Goal: Task Accomplishment & Management: Complete application form

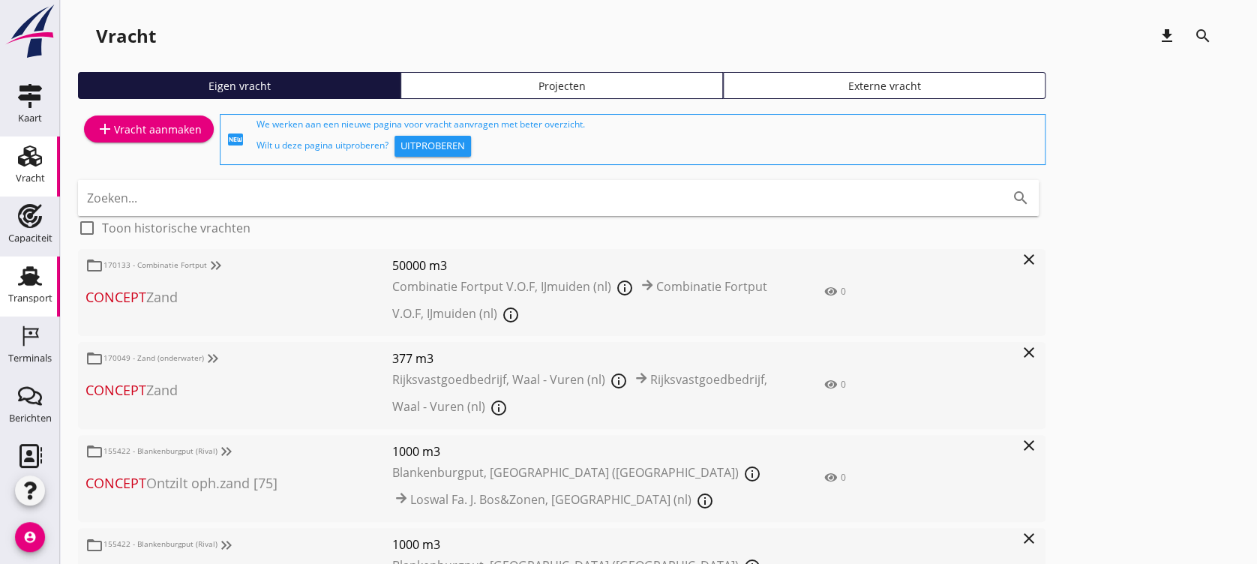
click at [29, 274] on use at bounding box center [30, 276] width 24 height 20
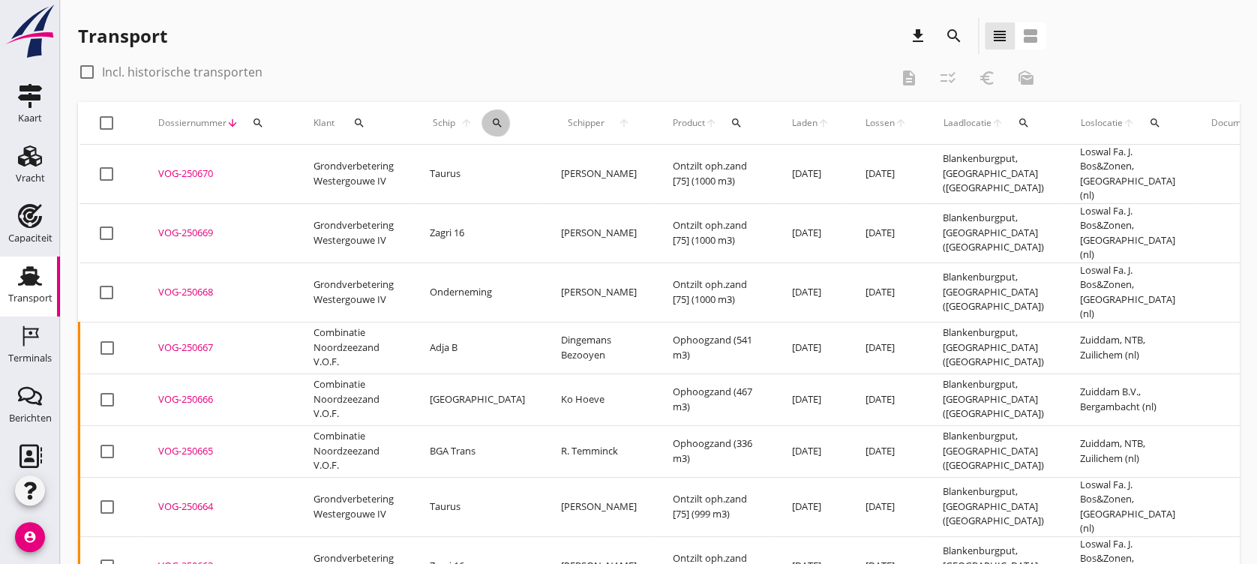
click at [491, 126] on icon "search" at bounding box center [497, 123] width 12 height 12
click at [546, 162] on input "Zoek op (scheeps)naam" at bounding box center [555, 167] width 156 height 24
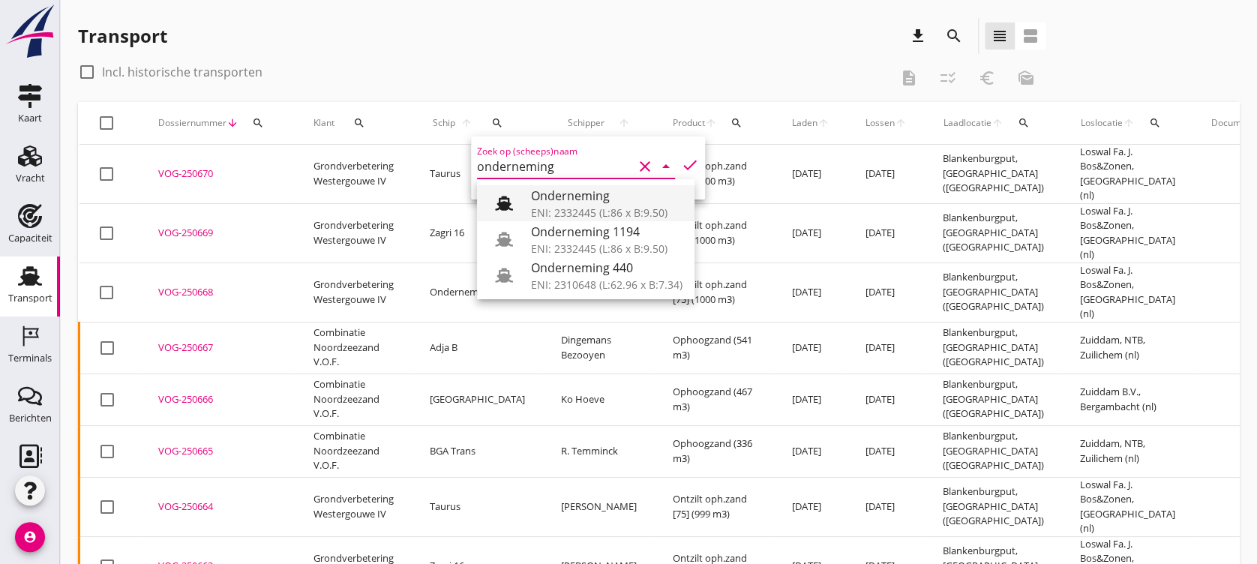
click at [547, 197] on div "Onderneming" at bounding box center [607, 196] width 152 height 18
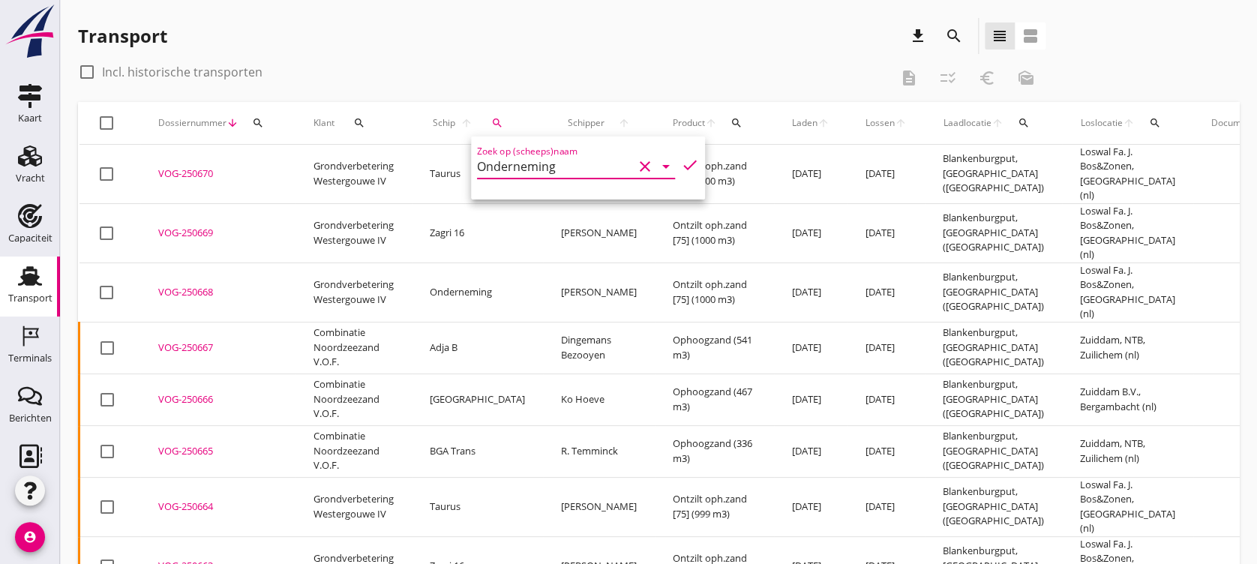
click at [681, 162] on icon "check" at bounding box center [690, 165] width 18 height 18
type input "Onderneming"
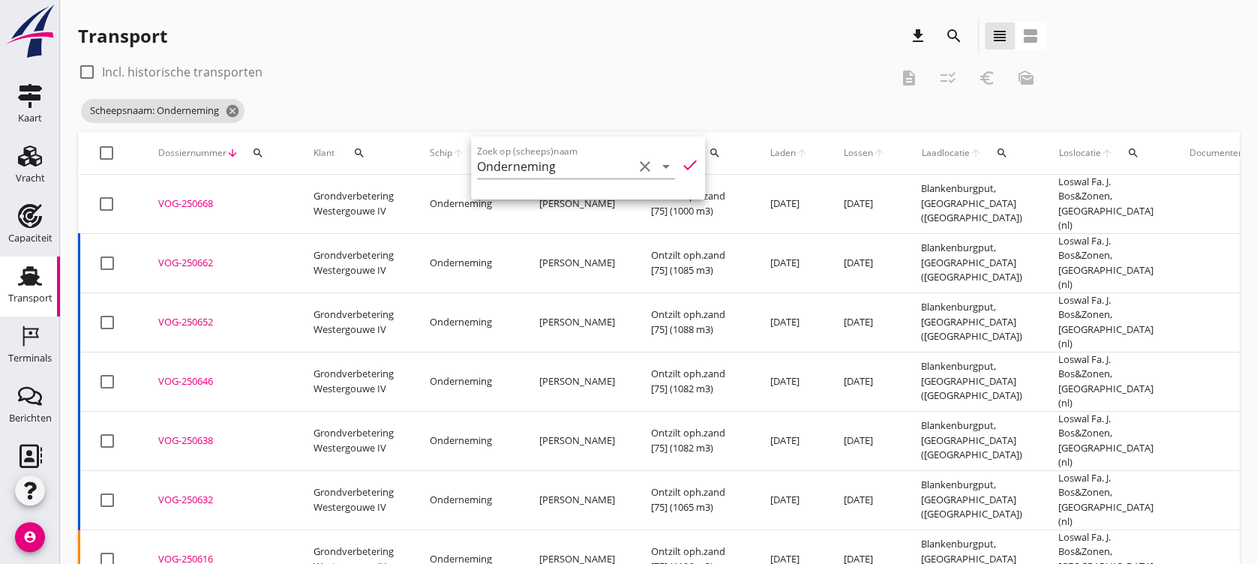
click at [565, 38] on div "Transport download search view_headline view_agenda" at bounding box center [562, 36] width 968 height 36
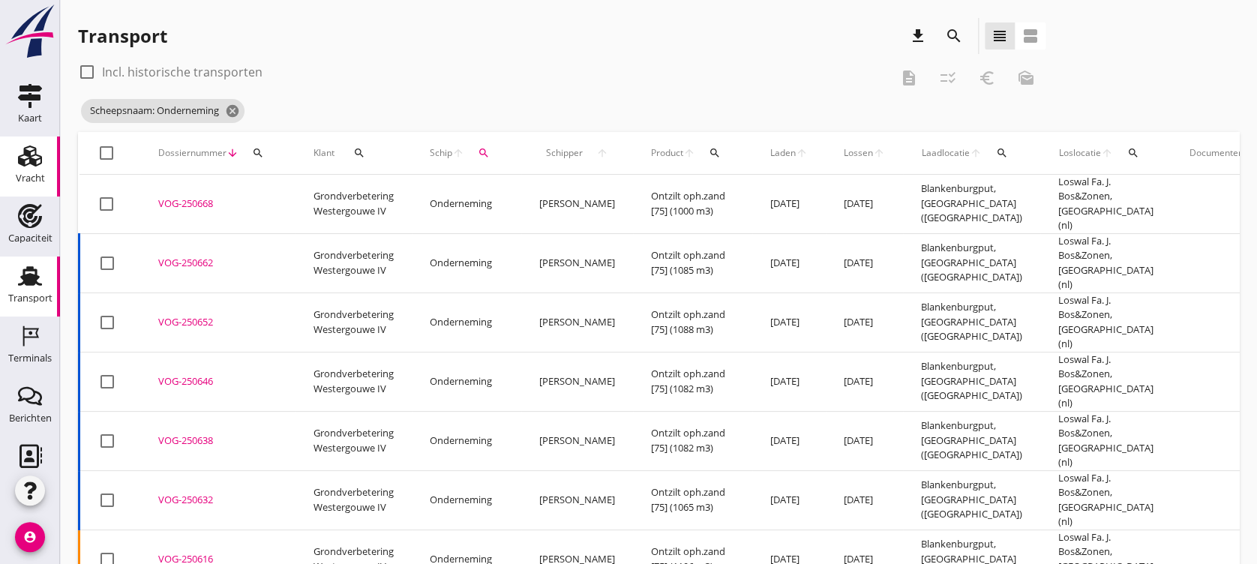
click at [25, 164] on icon "Vracht" at bounding box center [30, 156] width 24 height 24
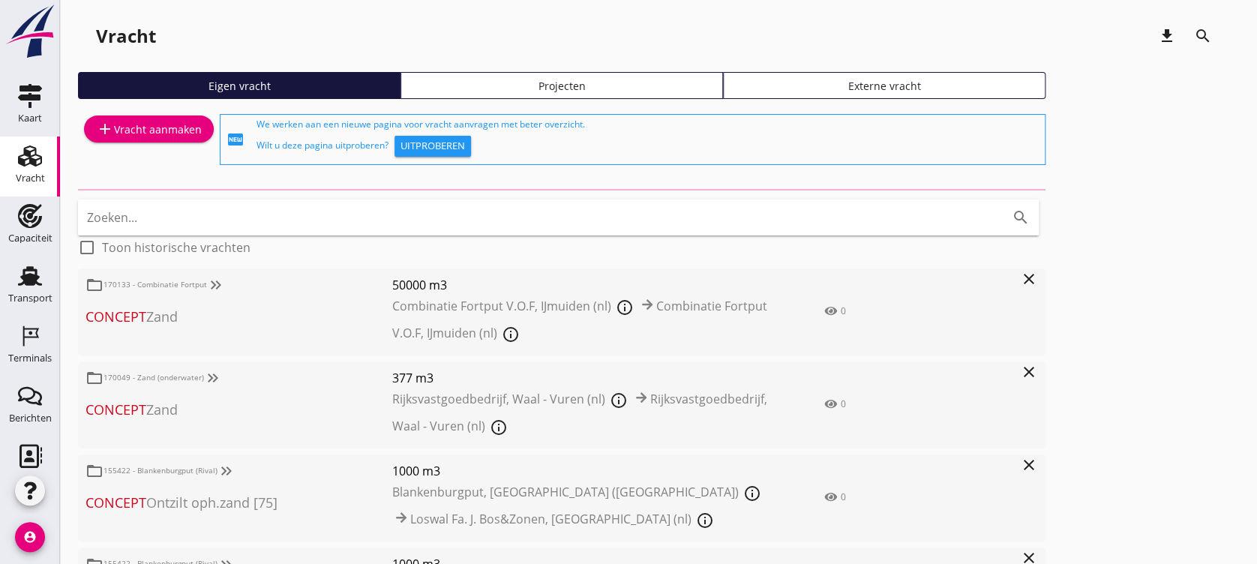
click at [442, 90] on div "Projecten" at bounding box center [561, 86] width 309 height 16
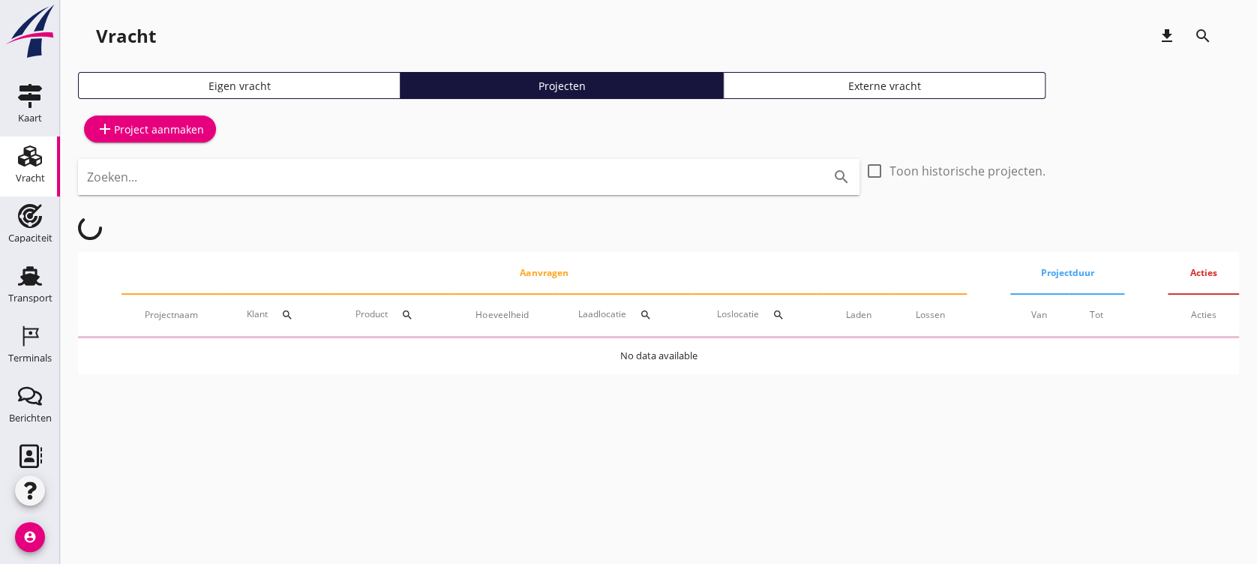
click at [442, 182] on input "Zoeken..." at bounding box center [448, 177] width 722 height 24
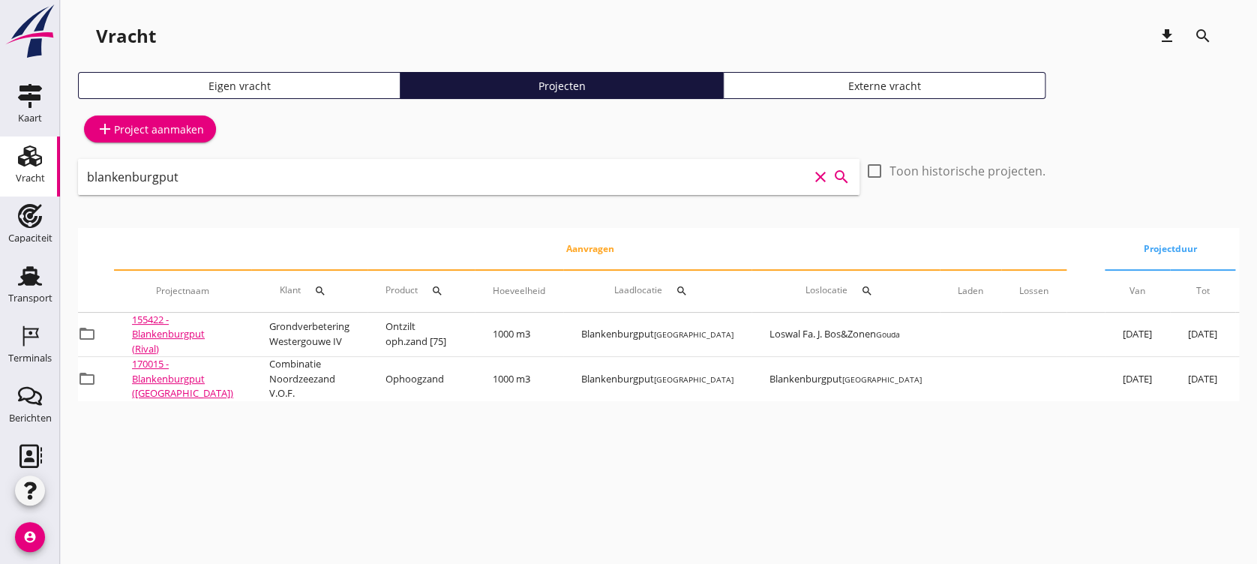
scroll to position [0, 99]
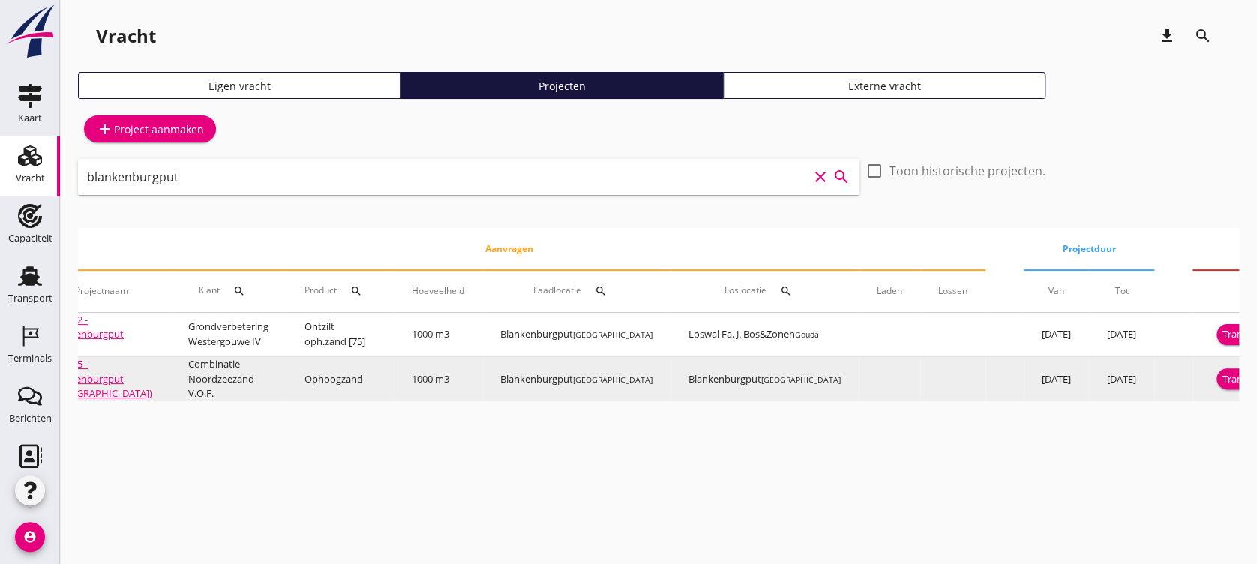
type input "blankenburgput"
click at [1046, 383] on div "Transport inplannen" at bounding box center [1269, 379] width 92 height 15
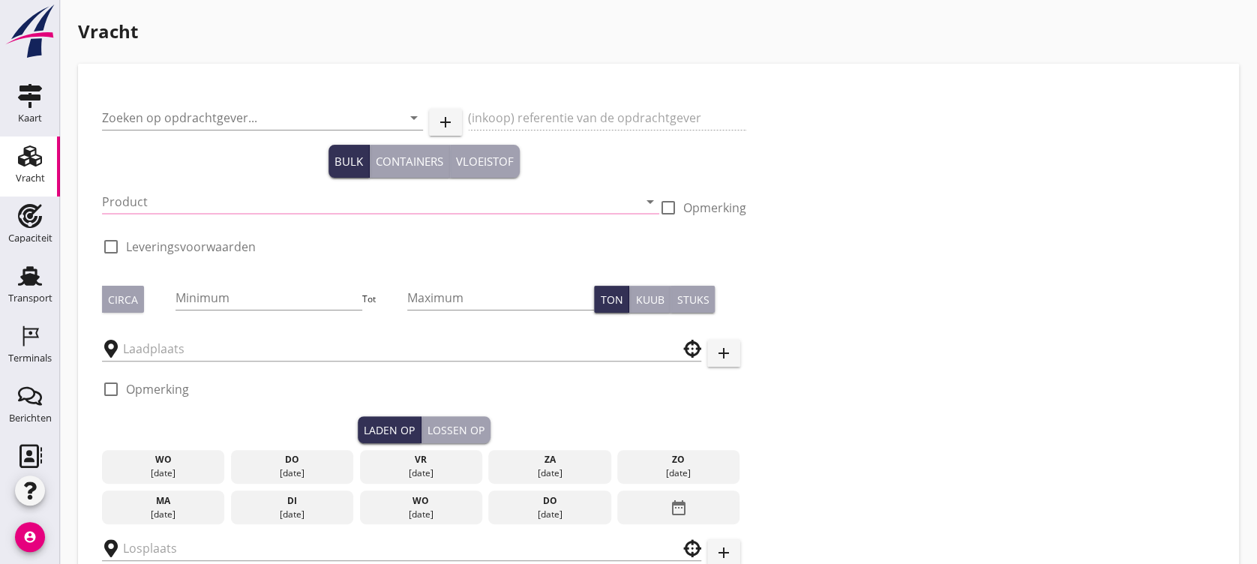
type input "Combinatie Noordzeezand V.O.F."
type input "Ophoogzand (6120)"
type input "1000"
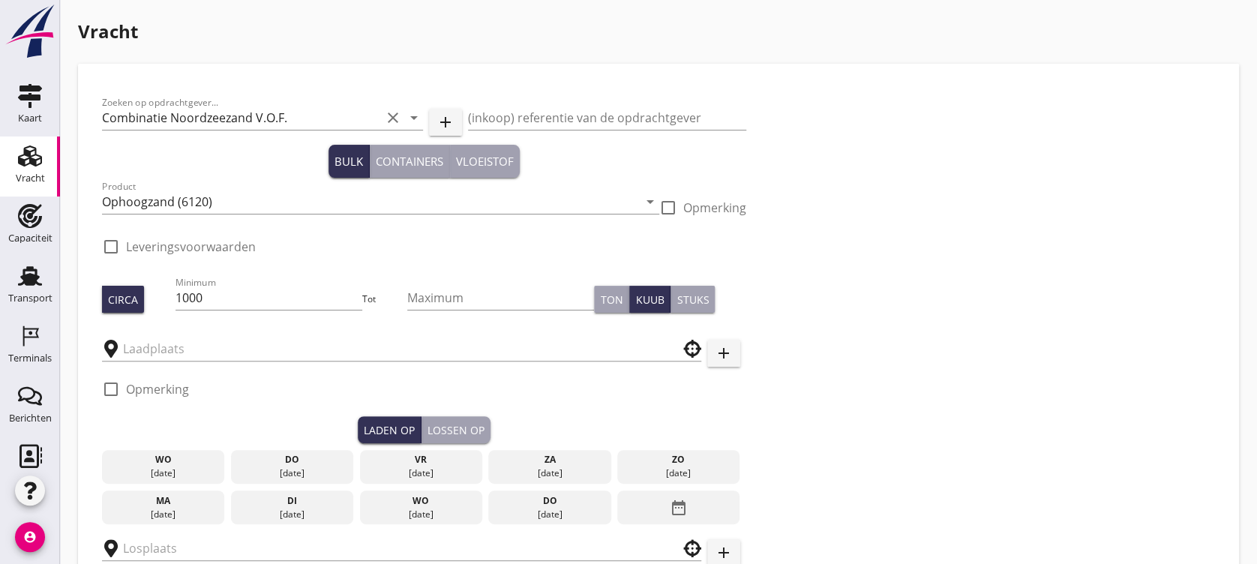
type input "Blankenburgput"
checkbox input "true"
type input "Blankenburgput"
checkbox input "true"
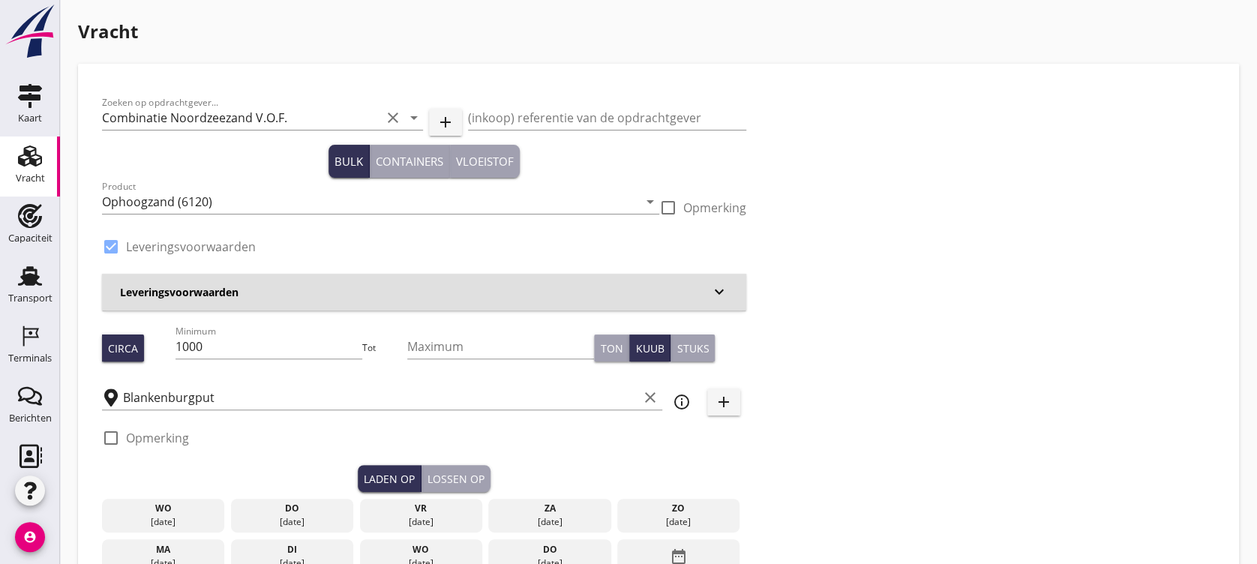
type input "1.15"
radio input "false"
type input "1.15"
radio input "false"
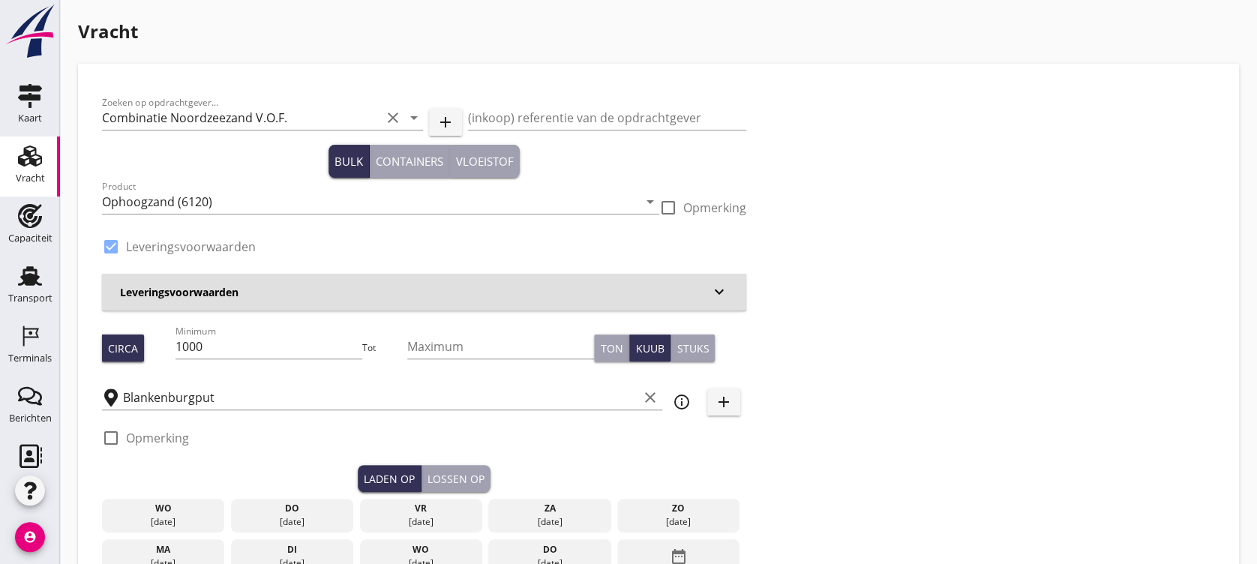
radio input "false"
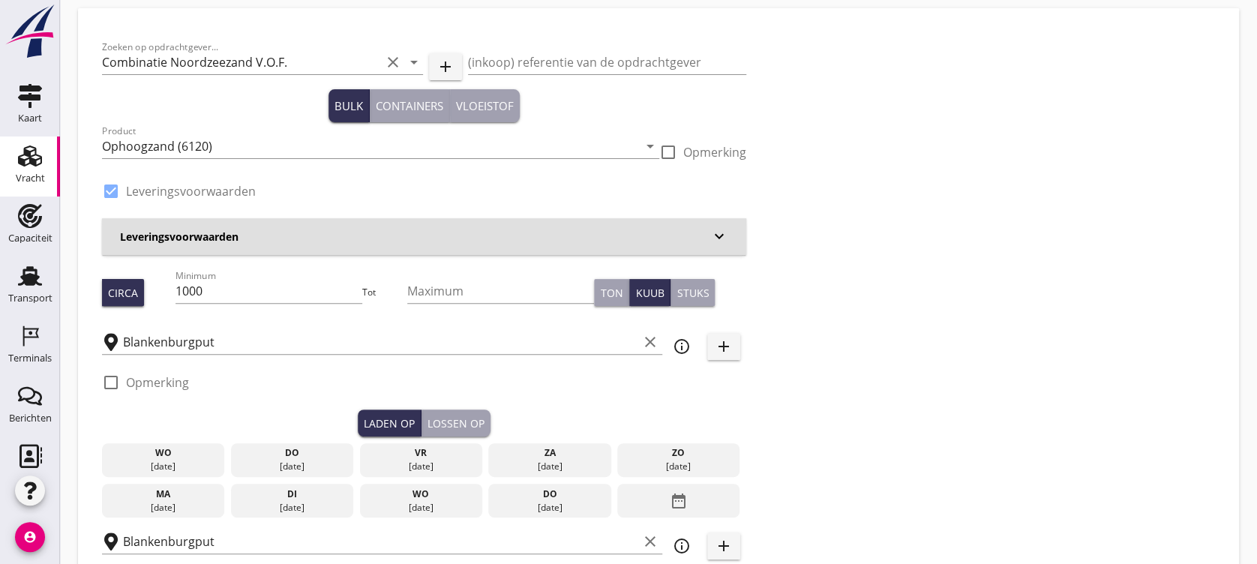
scroll to position [100, 0]
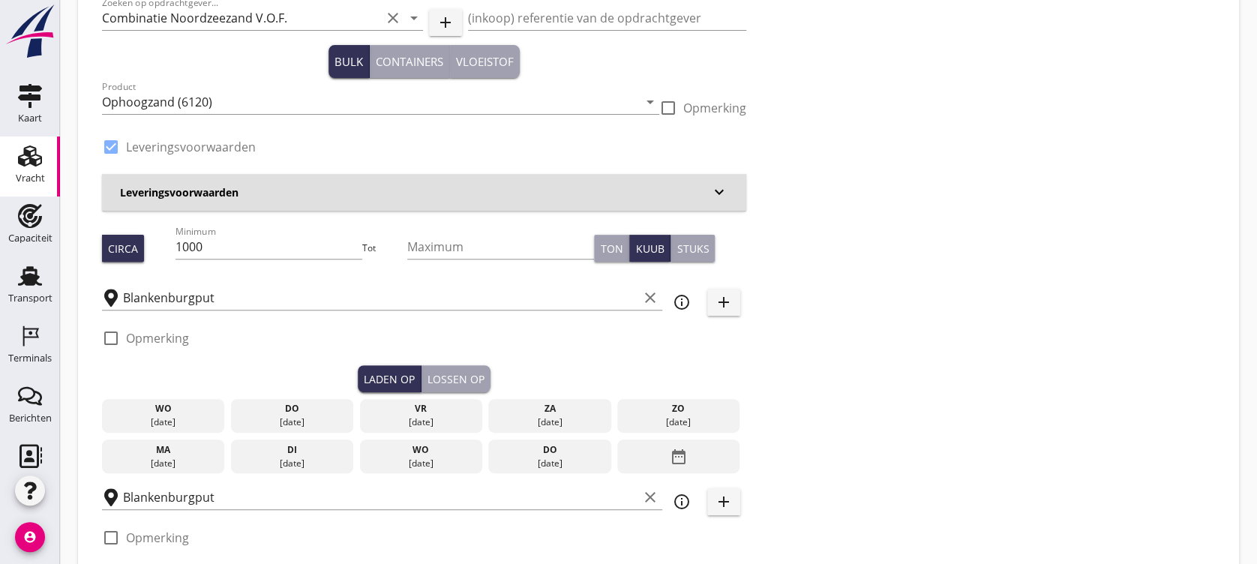
click at [302, 416] on div "[DATE]" at bounding box center [293, 423] width 116 height 14
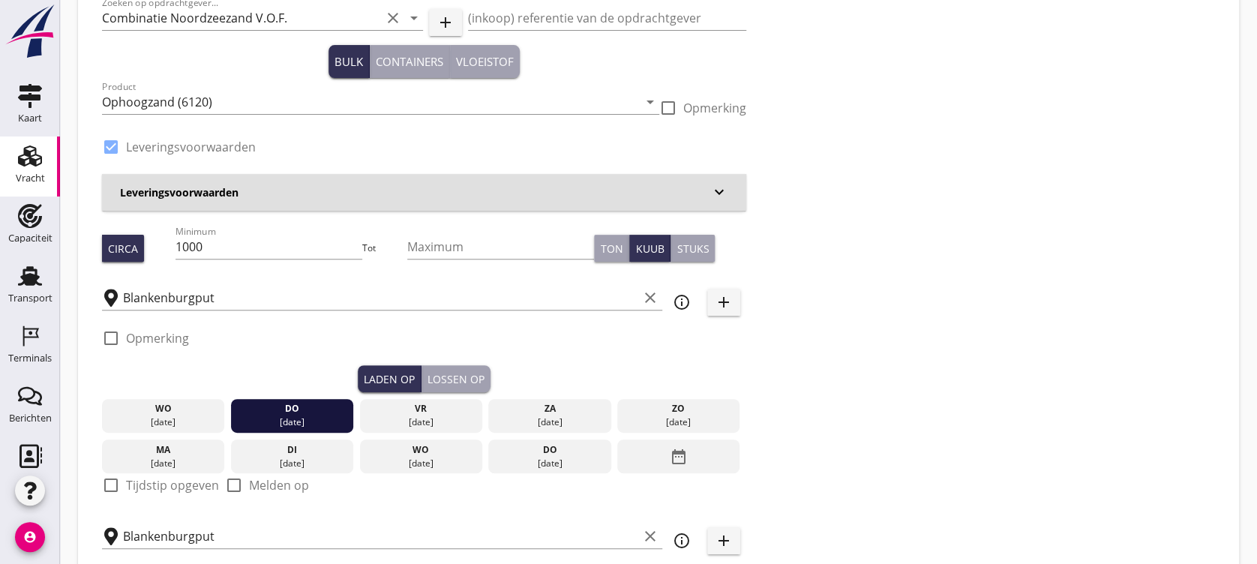
click at [452, 383] on div "Lossen op" at bounding box center [456, 379] width 57 height 16
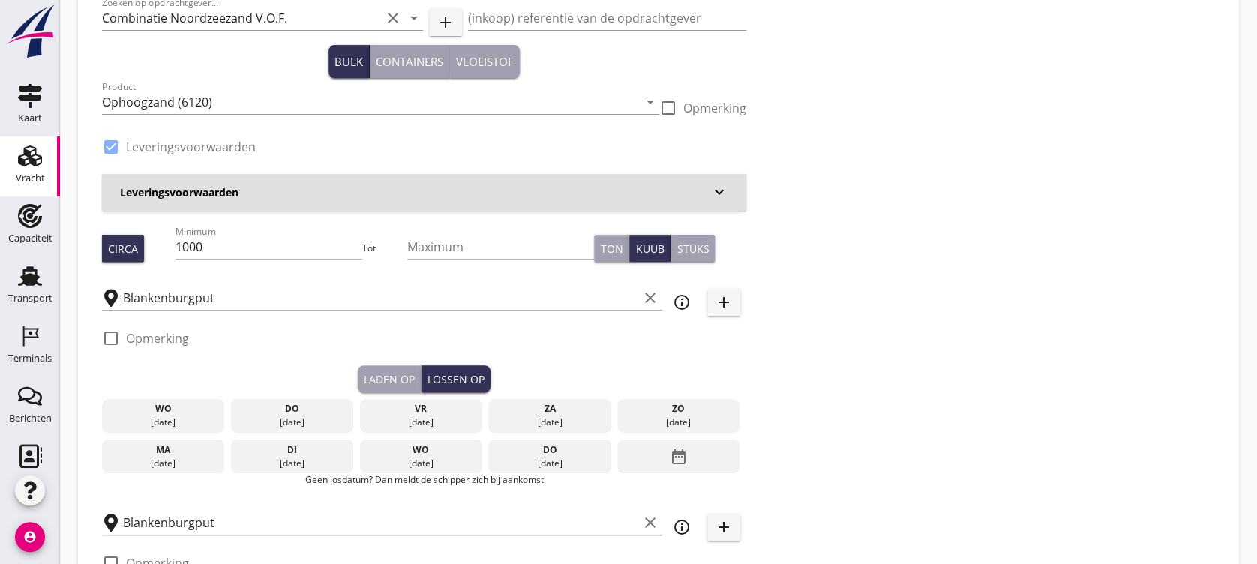
click at [306, 426] on div "[DATE]" at bounding box center [293, 423] width 116 height 14
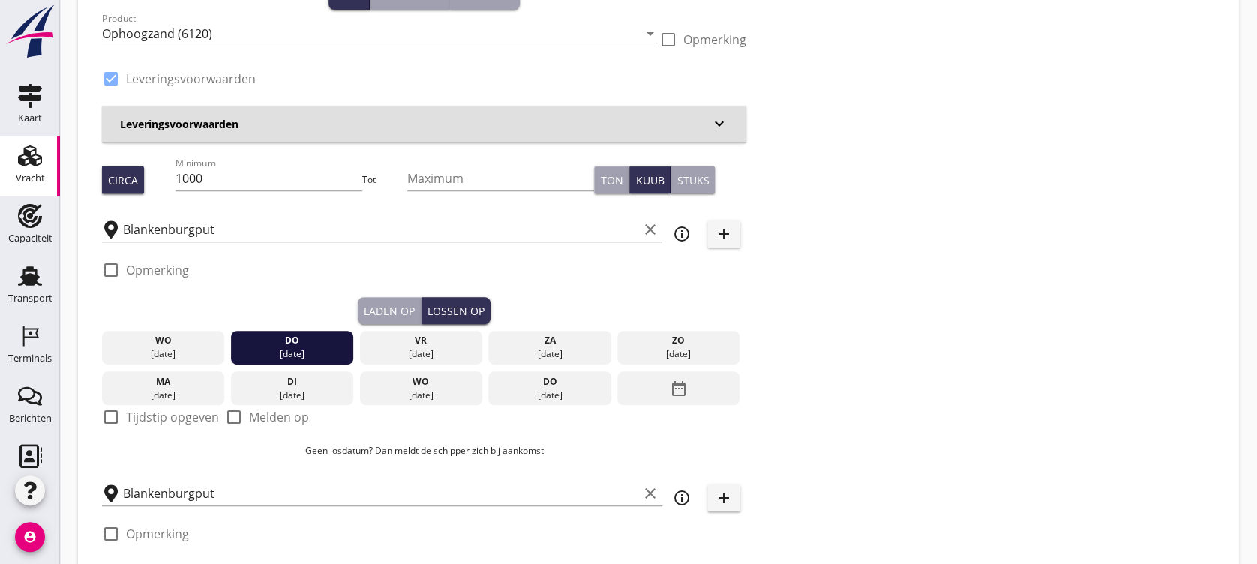
scroll to position [200, 0]
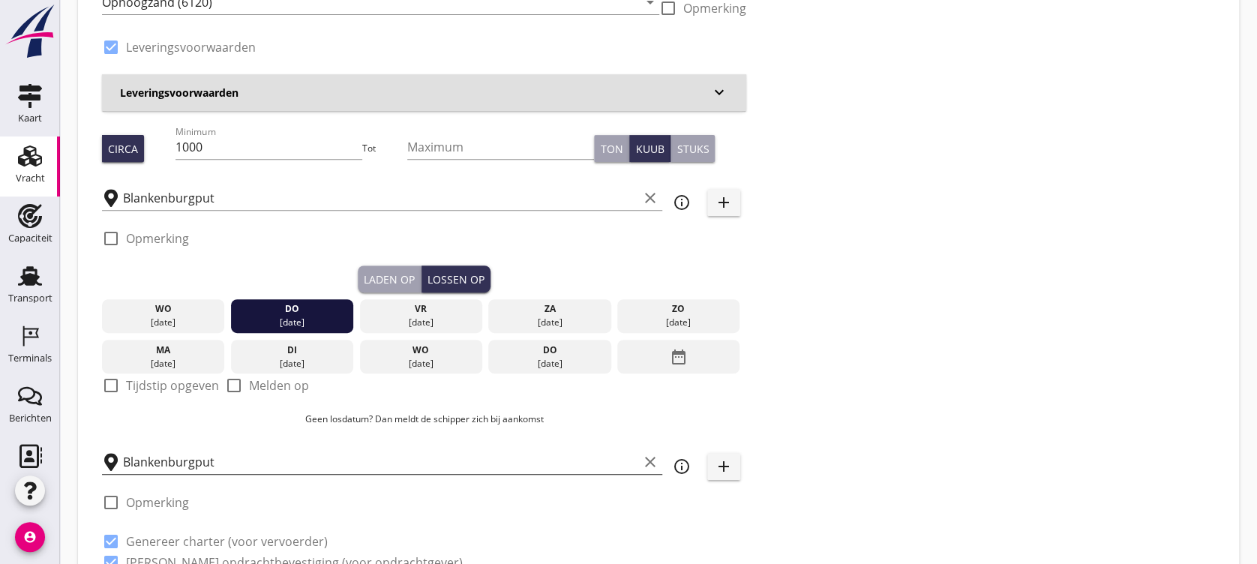
click at [228, 455] on input "Blankenburgput" at bounding box center [380, 462] width 515 height 24
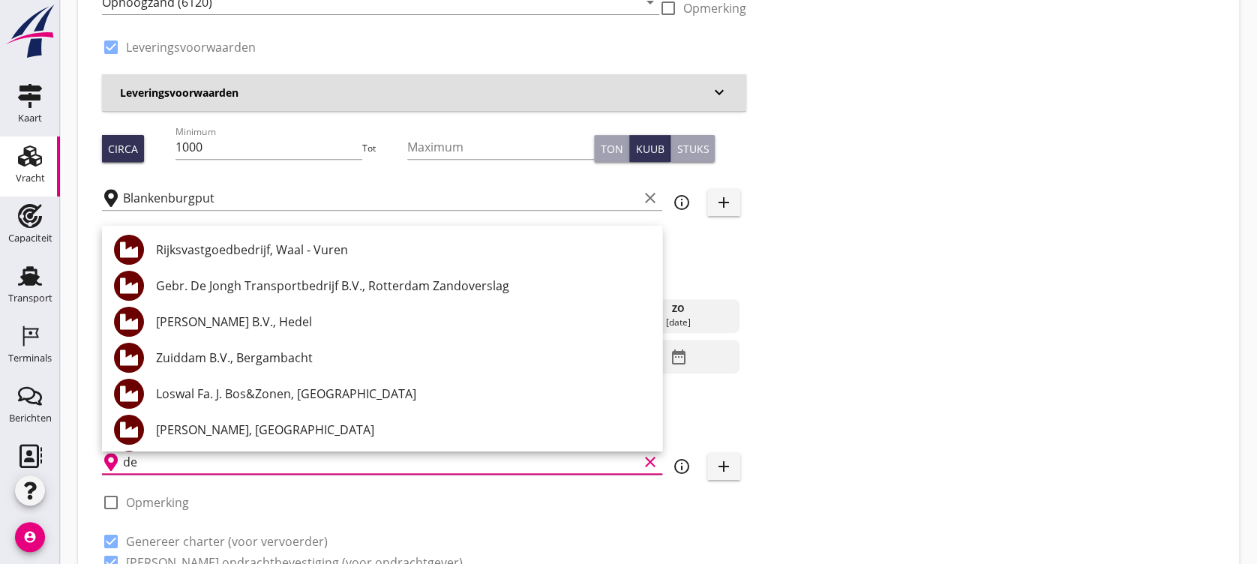
type input "d"
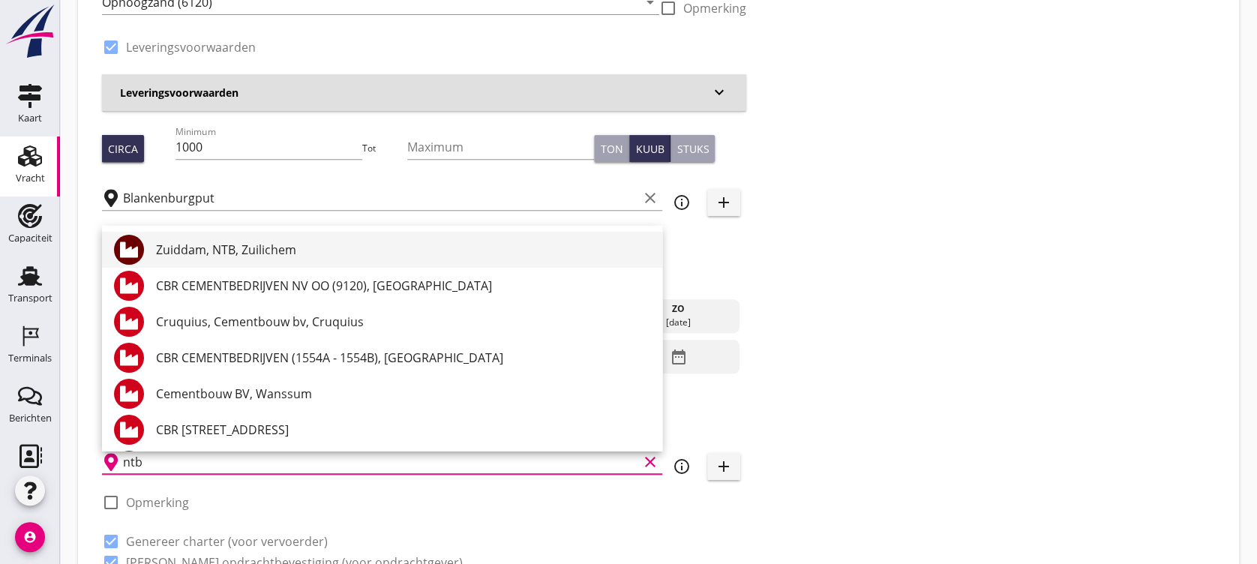
click at [277, 251] on div "Zuiddam, NTB, Zuilichem" at bounding box center [403, 250] width 494 height 18
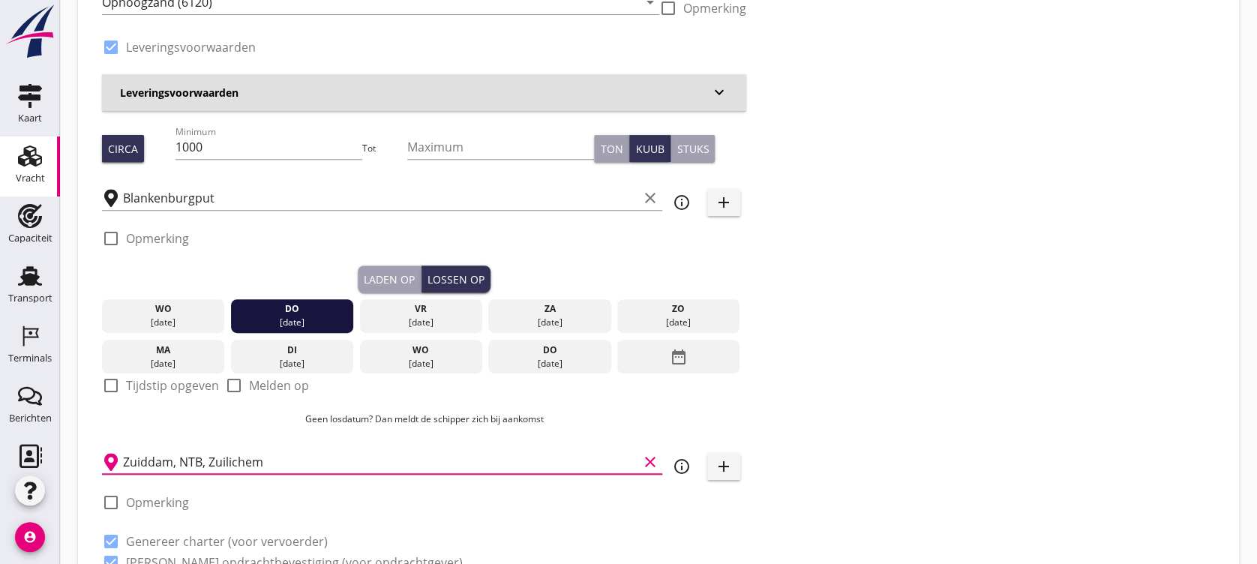
drag, startPoint x: 287, startPoint y: 450, endPoint x: 67, endPoint y: 444, distance: 219.9
click at [290, 452] on input "Zuiddam, NTB, Zuilichem" at bounding box center [380, 462] width 515 height 24
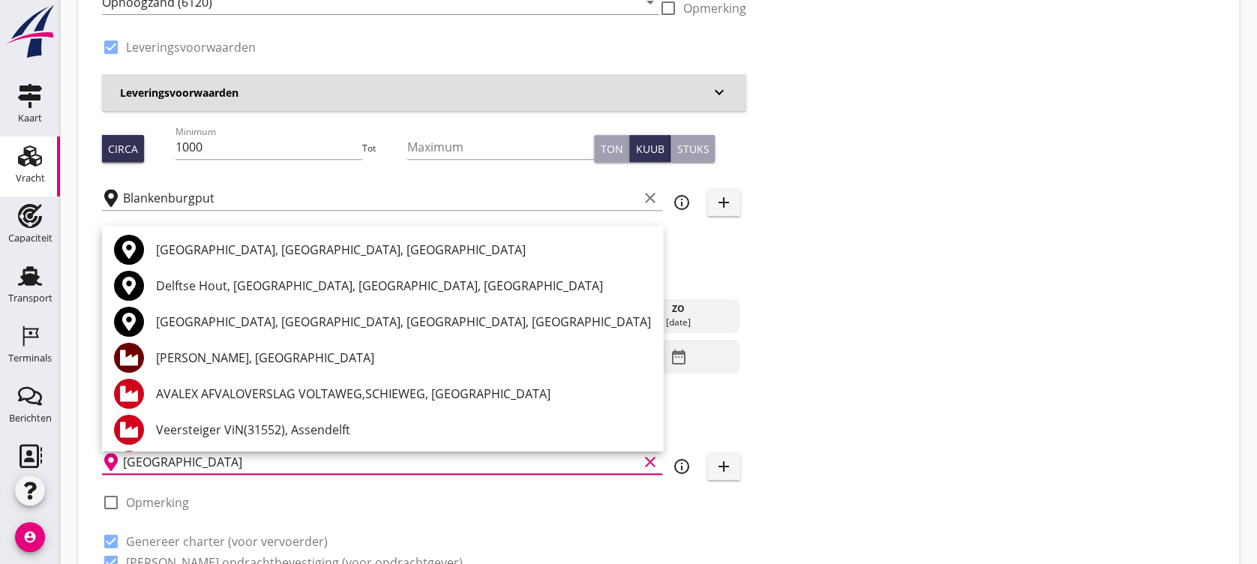
drag, startPoint x: 306, startPoint y: 465, endPoint x: 141, endPoint y: 456, distance: 165.3
click at [144, 458] on input "[GEOGRAPHIC_DATA]" at bounding box center [380, 462] width 515 height 24
click at [160, 455] on input "[GEOGRAPHIC_DATA]" at bounding box center [380, 462] width 515 height 24
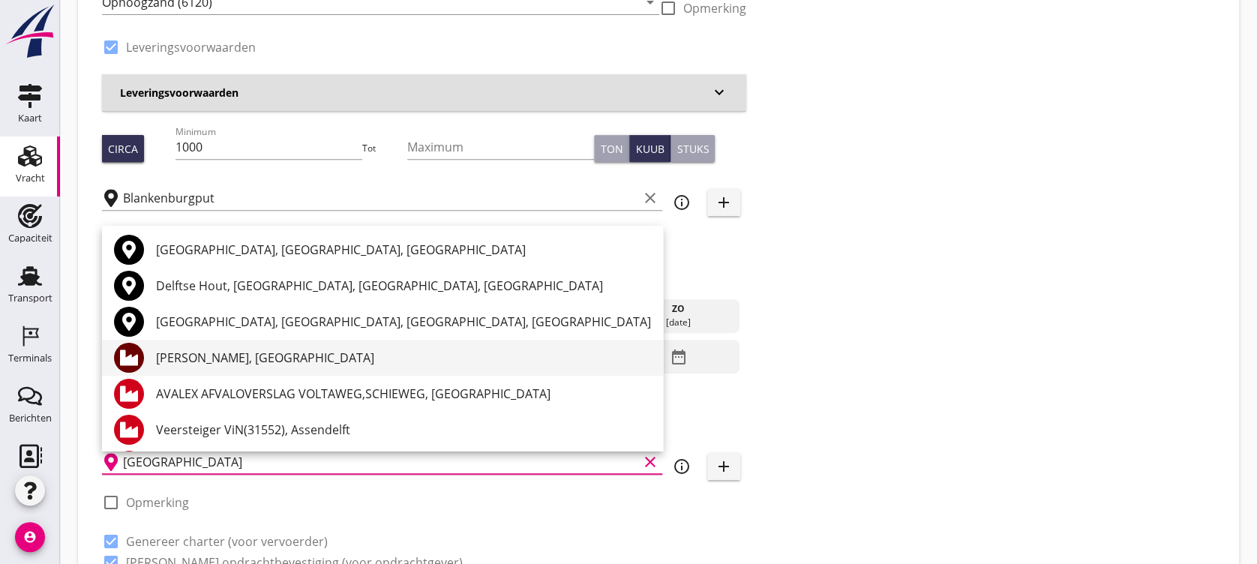
click at [305, 361] on div "[PERSON_NAME], [GEOGRAPHIC_DATA]" at bounding box center [403, 358] width 495 height 18
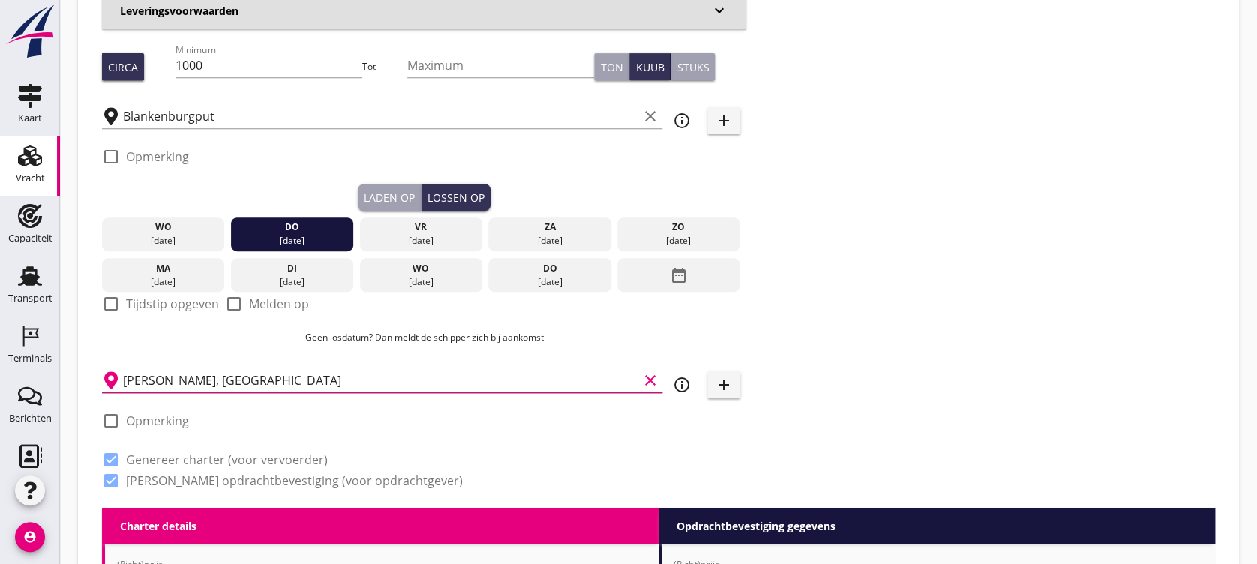
scroll to position [300, 0]
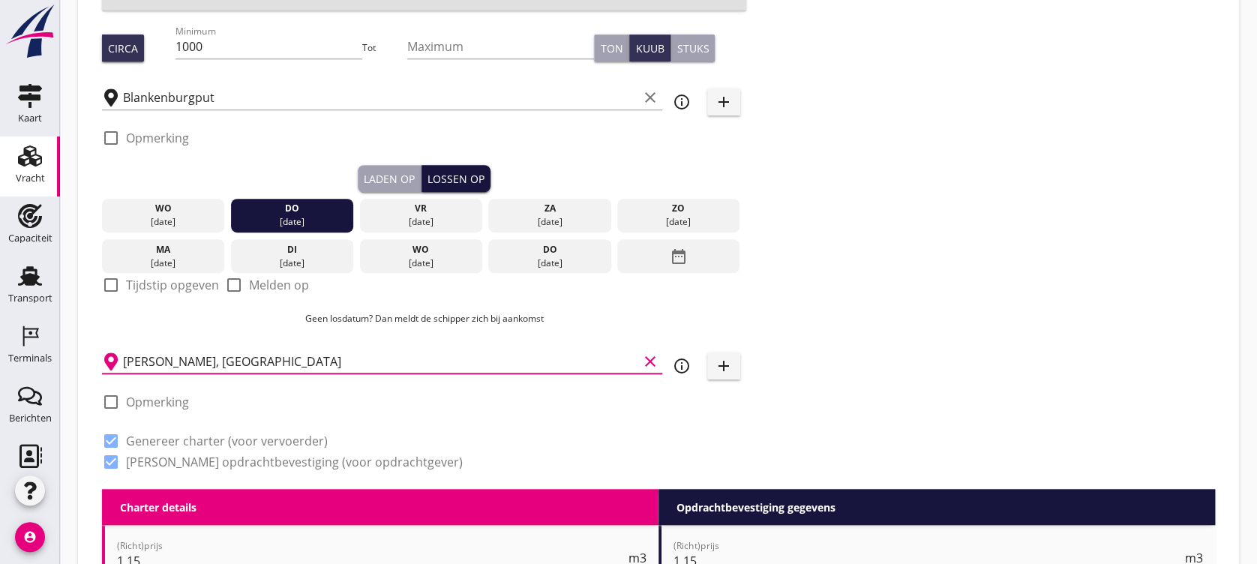
type input "[PERSON_NAME], [GEOGRAPHIC_DATA]"
click at [449, 179] on div "Lossen op" at bounding box center [456, 179] width 57 height 16
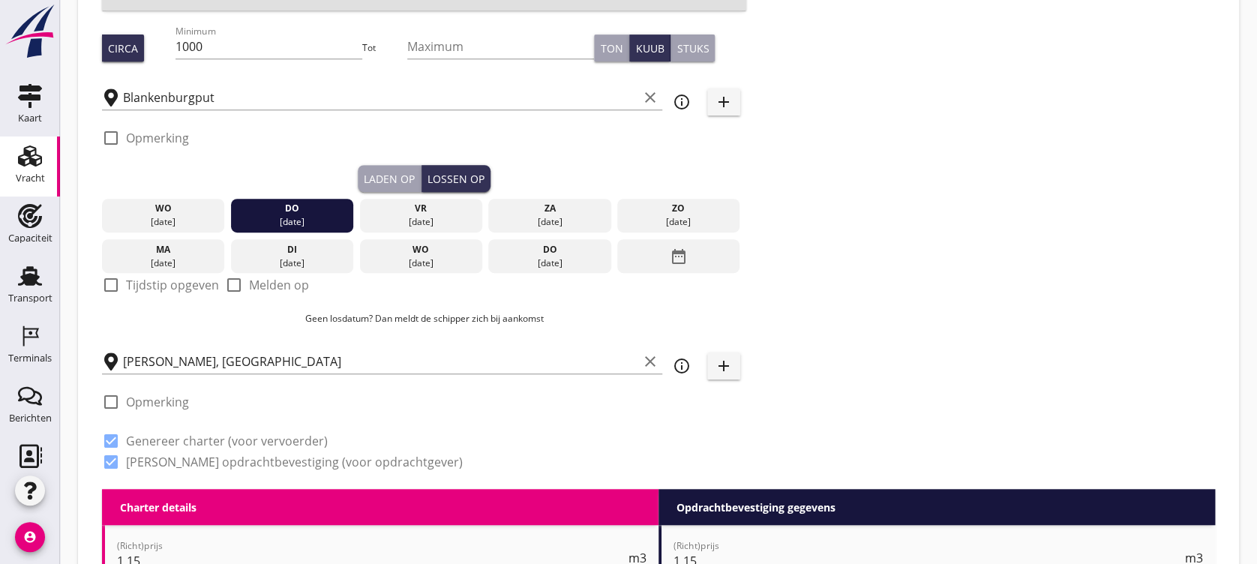
click at [366, 182] on div "Laden op" at bounding box center [389, 179] width 51 height 16
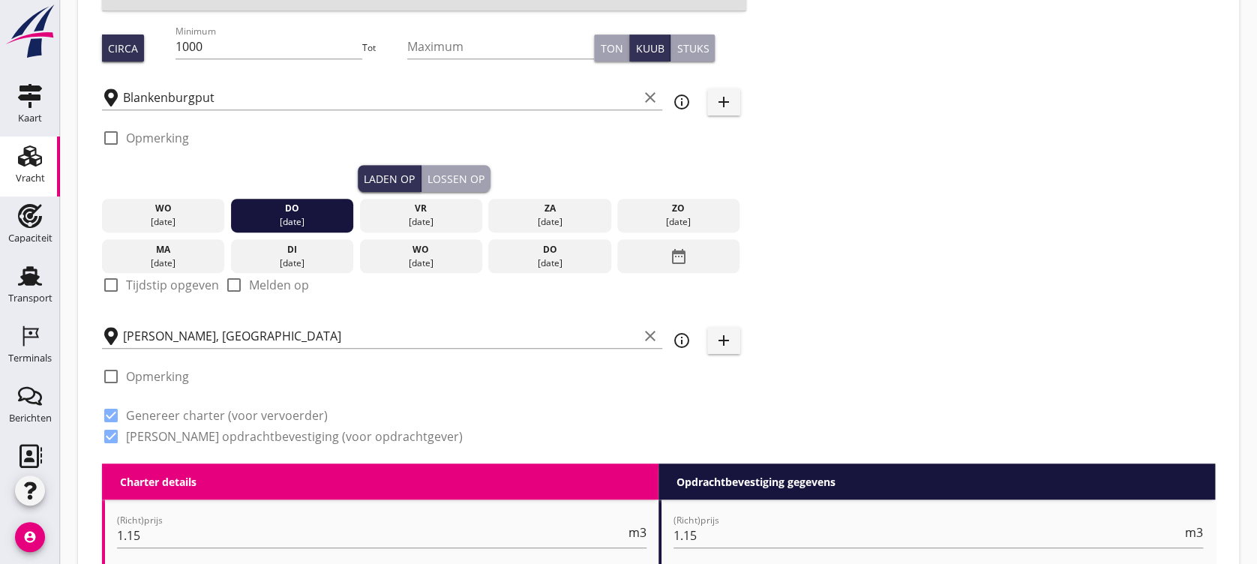
click at [176, 286] on label "Tijdstip opgeven" at bounding box center [172, 285] width 93 height 15
checkbox input "true"
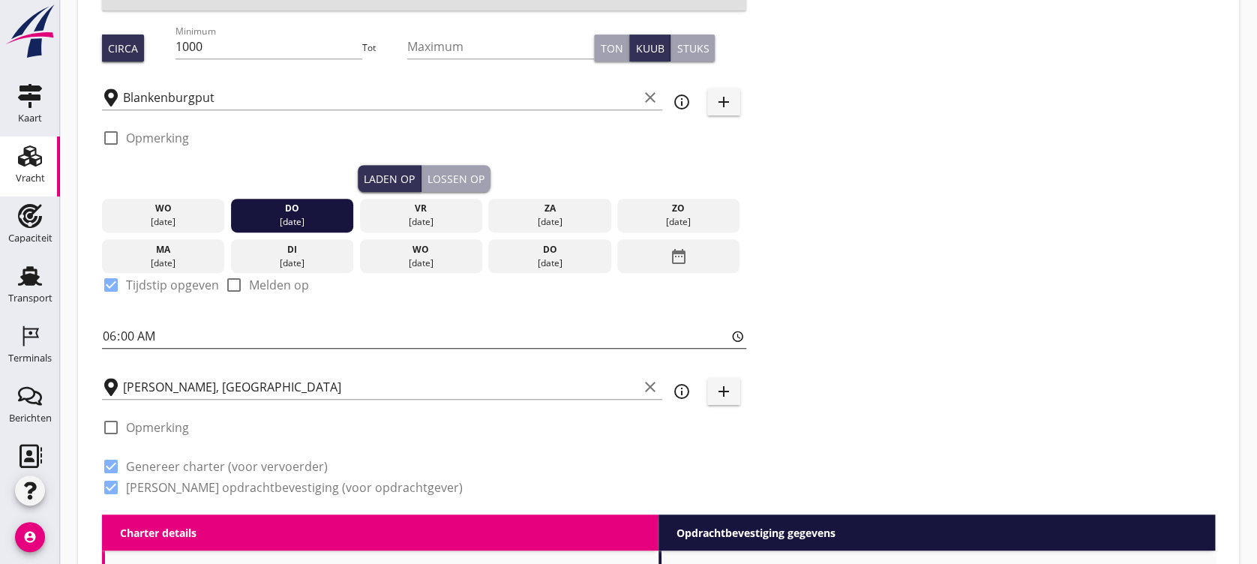
click at [188, 331] on input "06:00" at bounding box center [424, 336] width 644 height 24
type input "11:00"
click at [449, 177] on div "Lossen op" at bounding box center [456, 179] width 57 height 16
checkbox input "false"
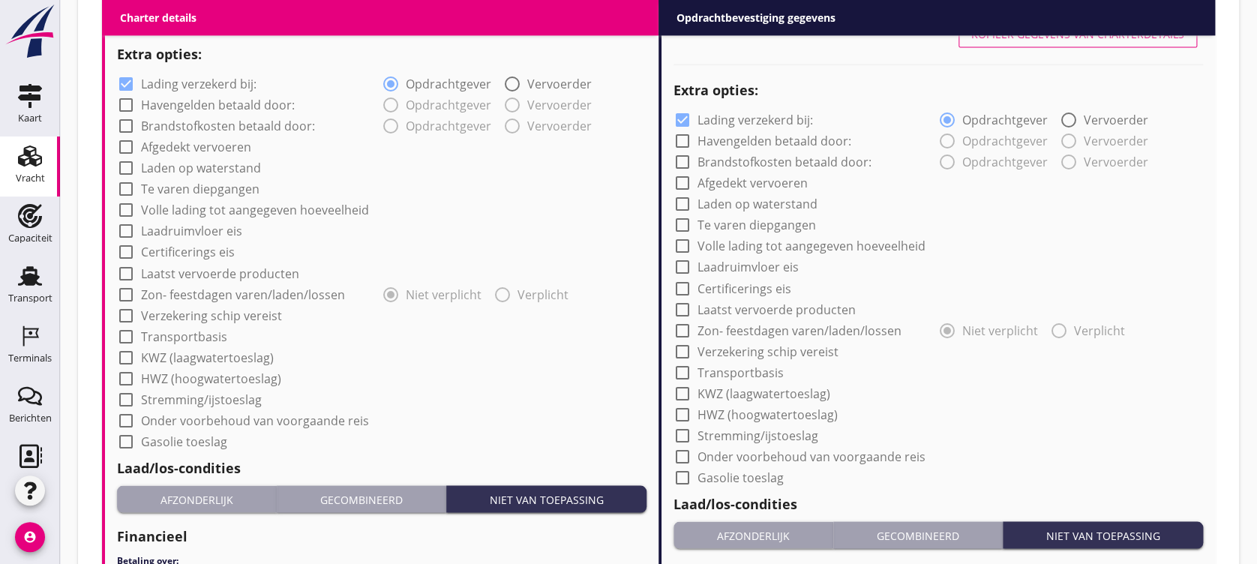
scroll to position [1487, 0]
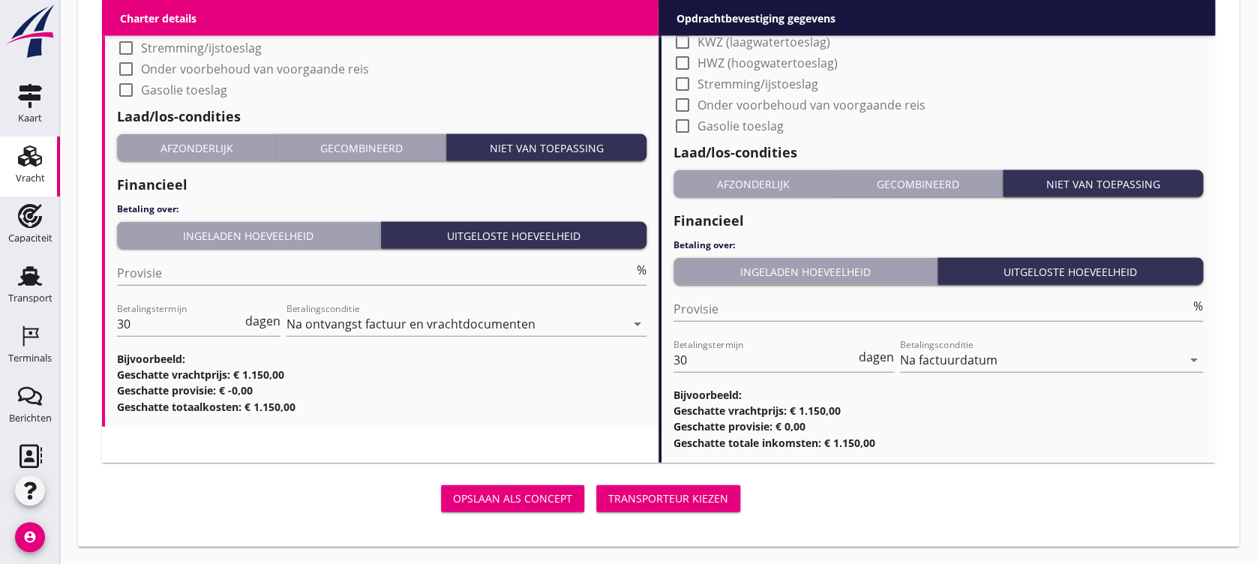
click at [623, 470] on div "Transporteur kiezen" at bounding box center [668, 499] width 120 height 16
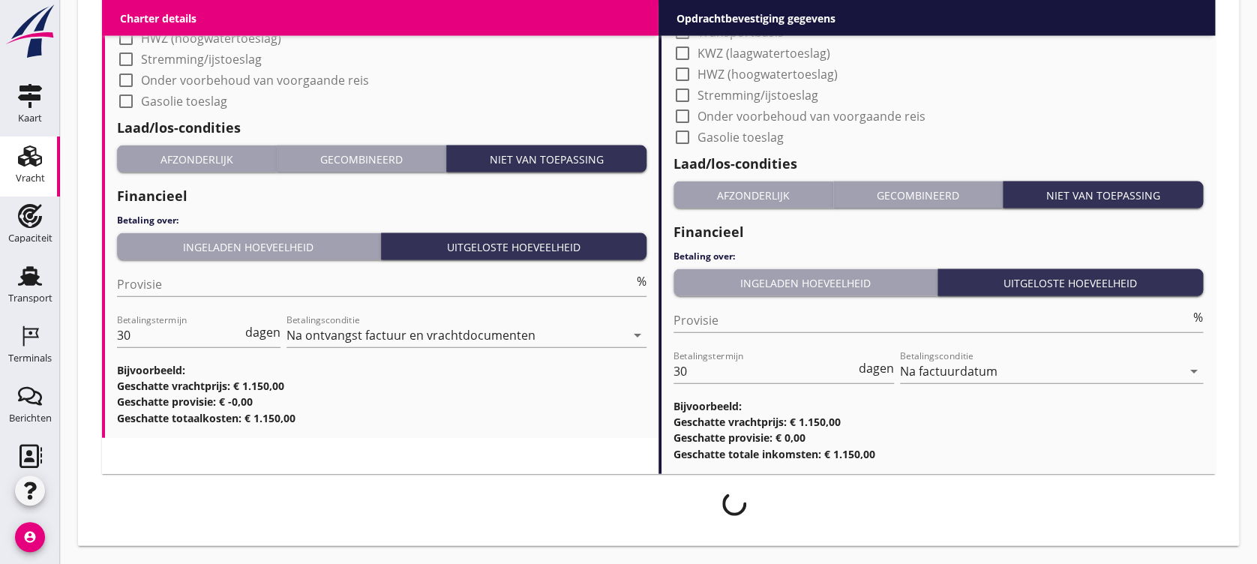
scroll to position [1475, 0]
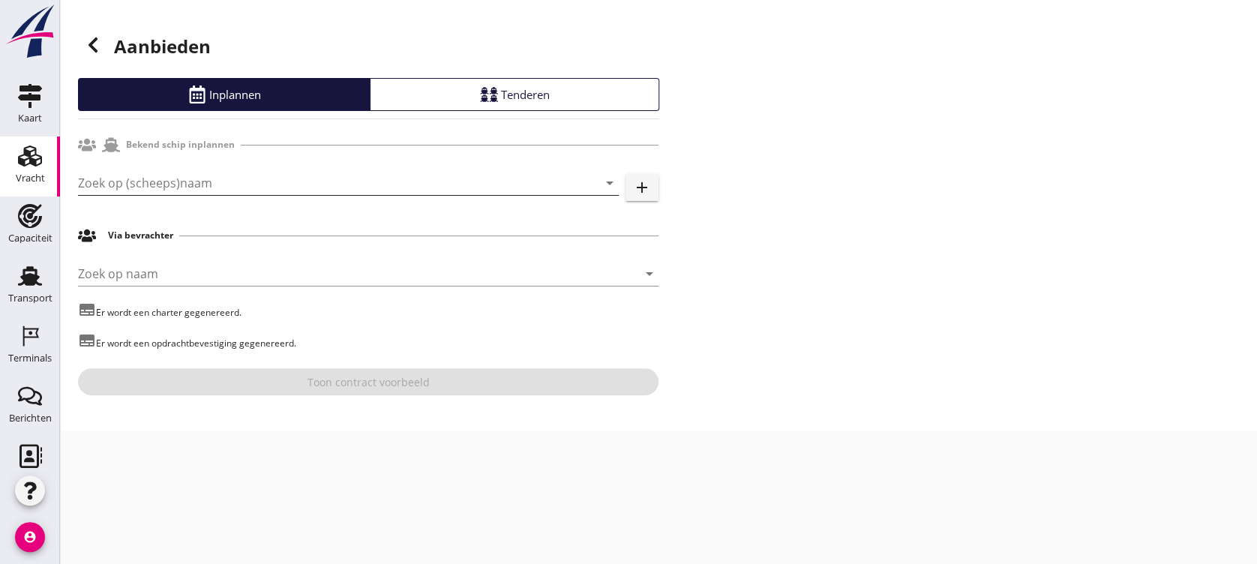
click at [240, 182] on input "Zoek op (scheeps)naam" at bounding box center [327, 183] width 499 height 24
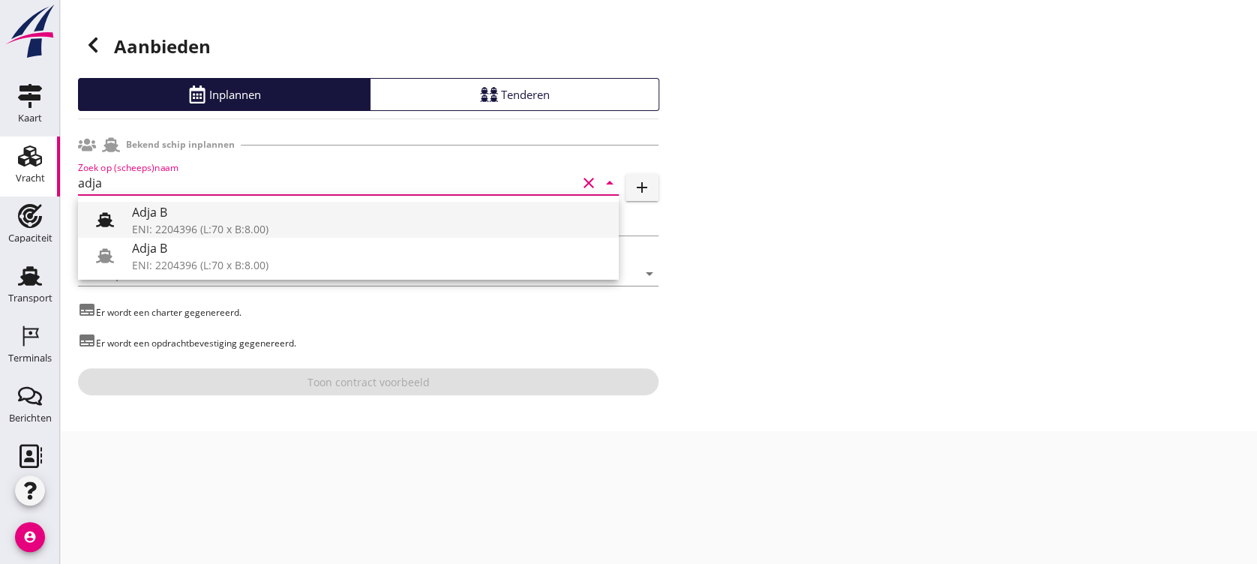
click at [364, 222] on div "ENI: 2204396 (L:70 x B:8.00)" at bounding box center [369, 229] width 475 height 16
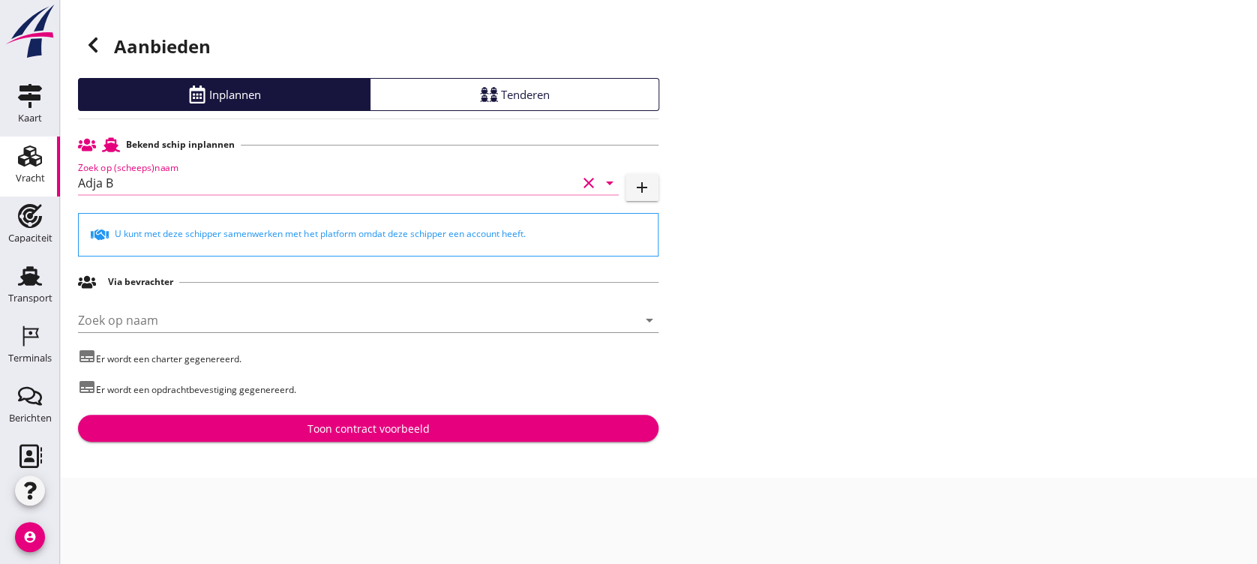
type input "Adja B"
click at [474, 425] on div "Toon contract voorbeeld" at bounding box center [368, 429] width 557 height 16
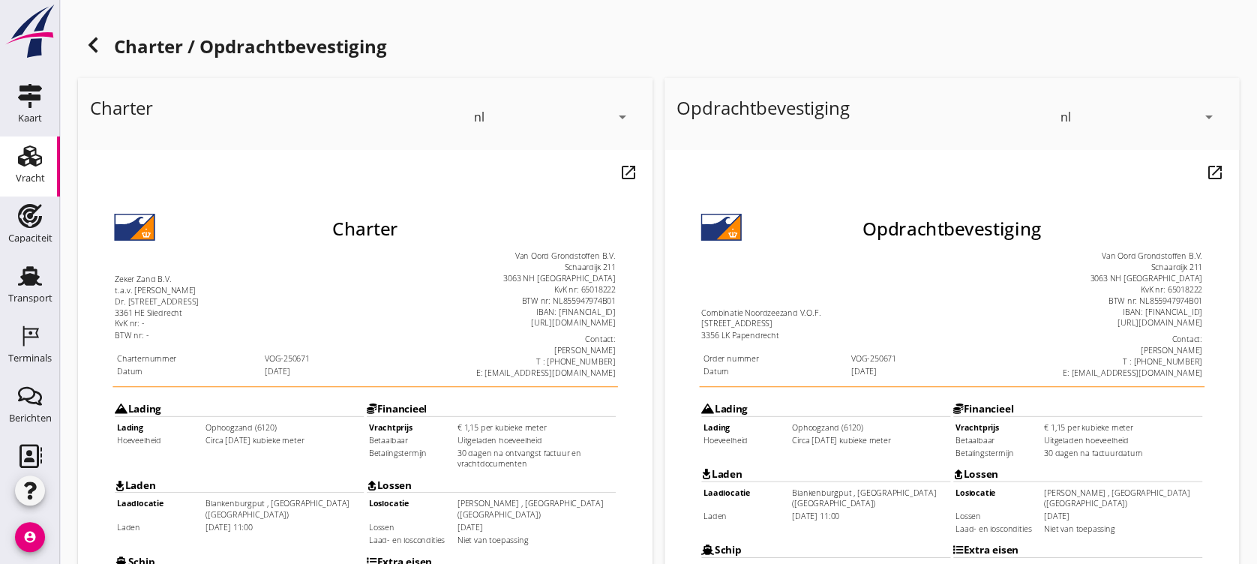
scroll to position [516, 0]
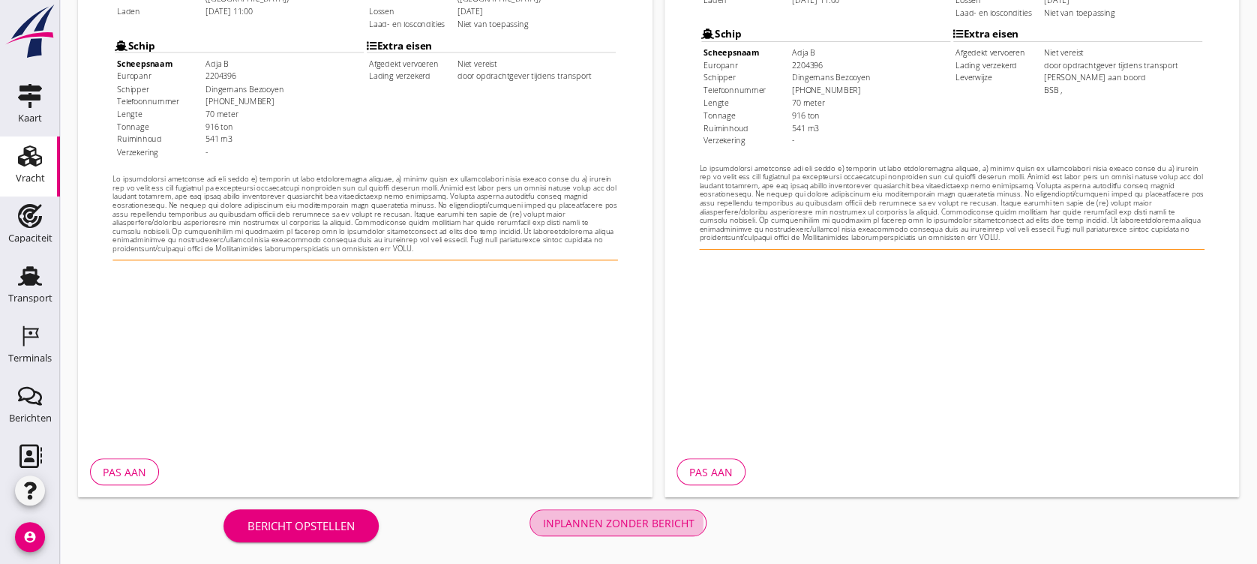
click at [654, 470] on div "Inplannen zonder bericht" at bounding box center [618, 523] width 152 height 16
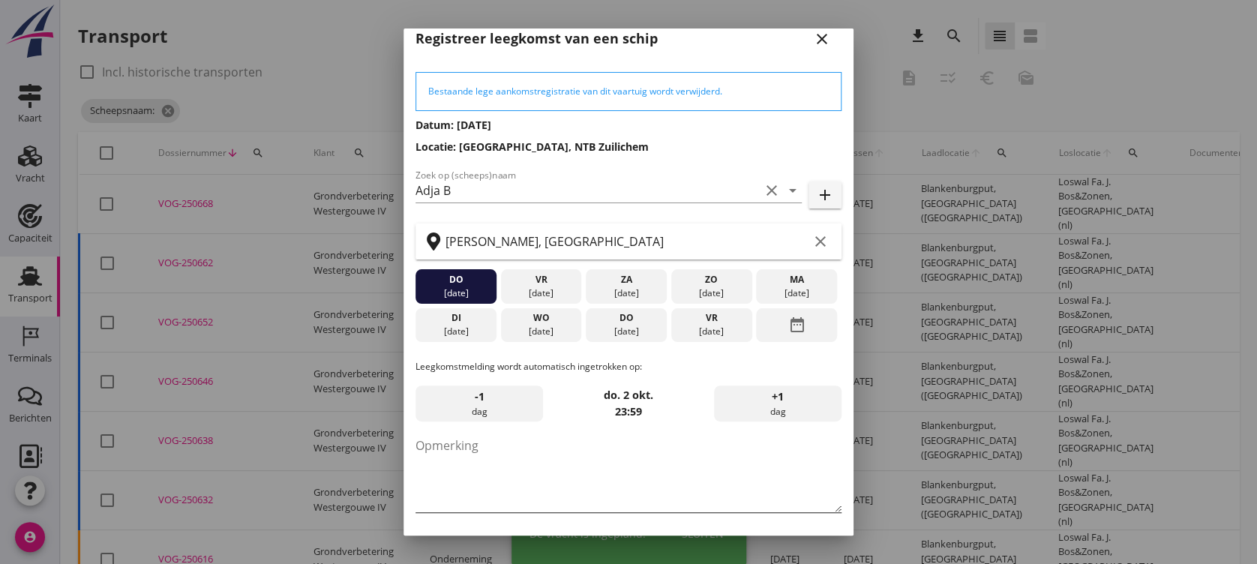
scroll to position [73, 0]
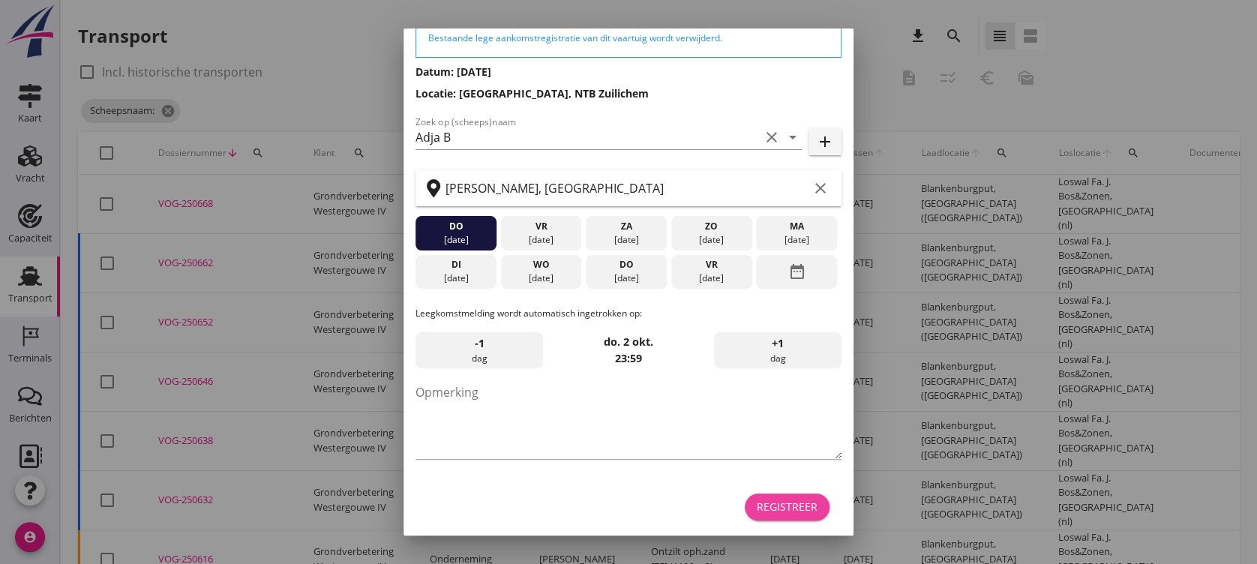
click at [760, 470] on div "Registreer" at bounding box center [787, 507] width 61 height 16
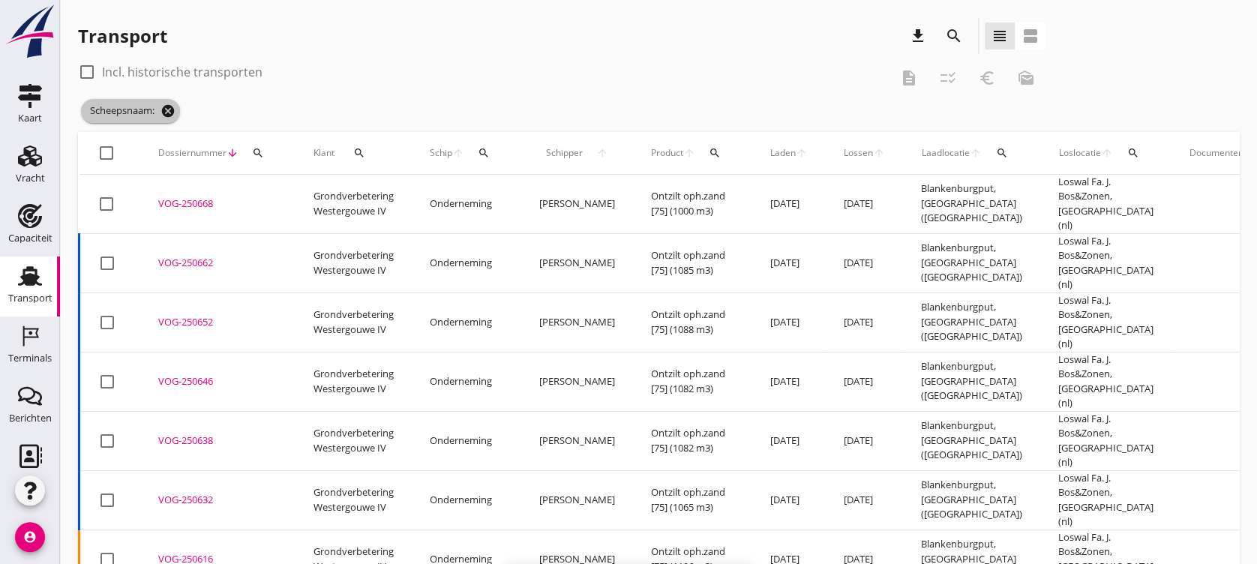
click at [167, 108] on icon "cancel" at bounding box center [168, 111] width 15 height 15
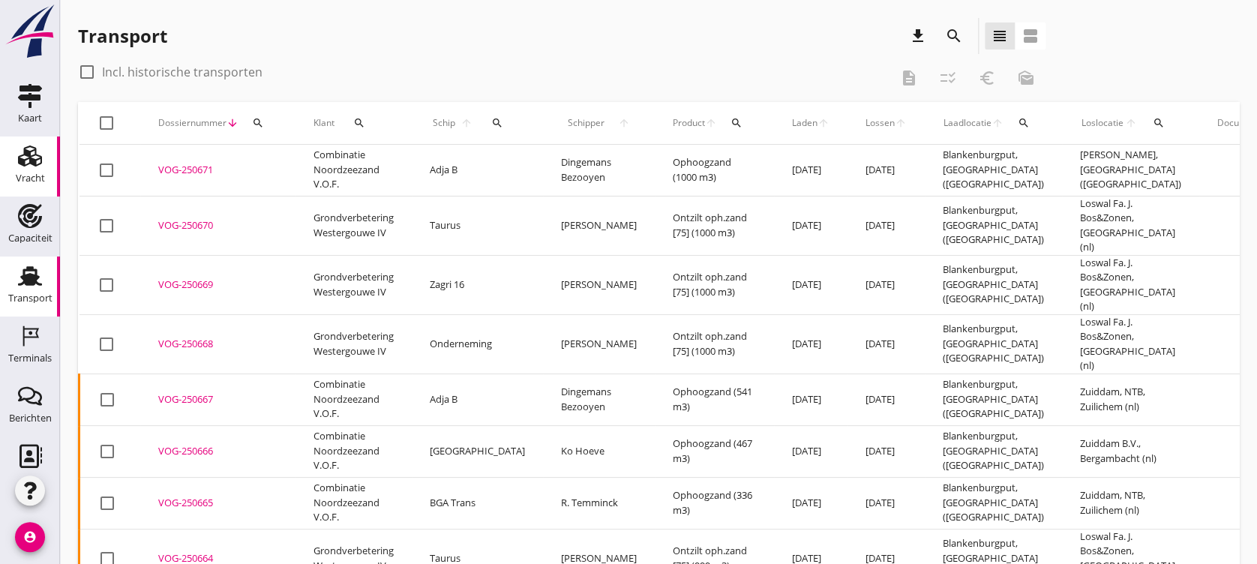
click at [26, 163] on use at bounding box center [30, 156] width 24 height 21
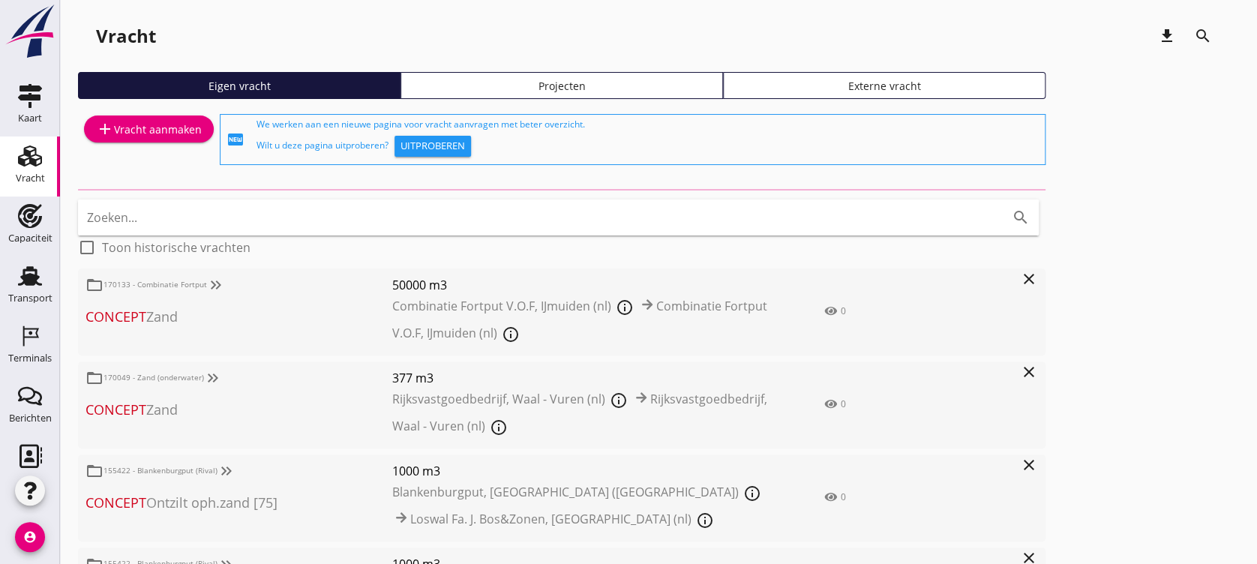
click at [499, 92] on div "Projecten" at bounding box center [561, 86] width 309 height 16
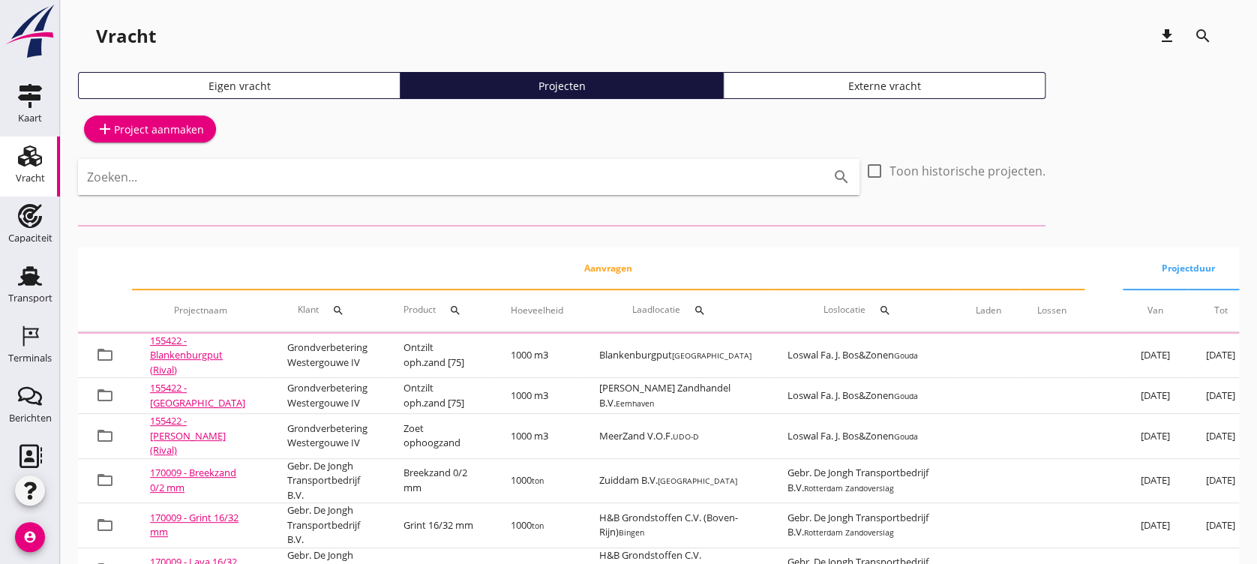
click at [714, 174] on input "Zoeken..." at bounding box center [448, 177] width 722 height 24
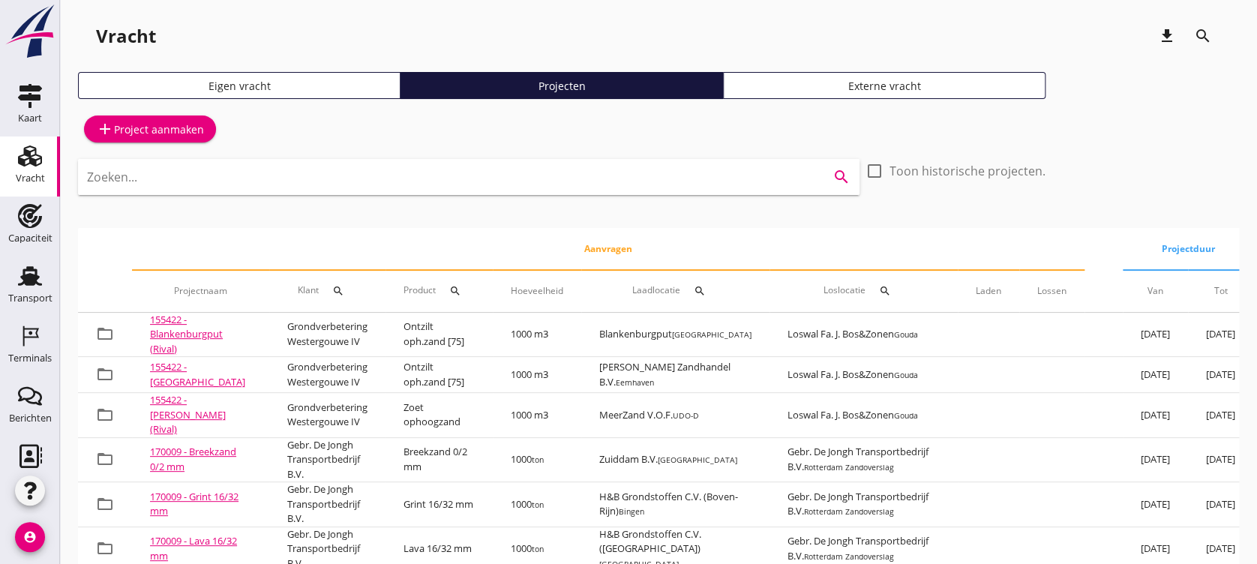
type input "b"
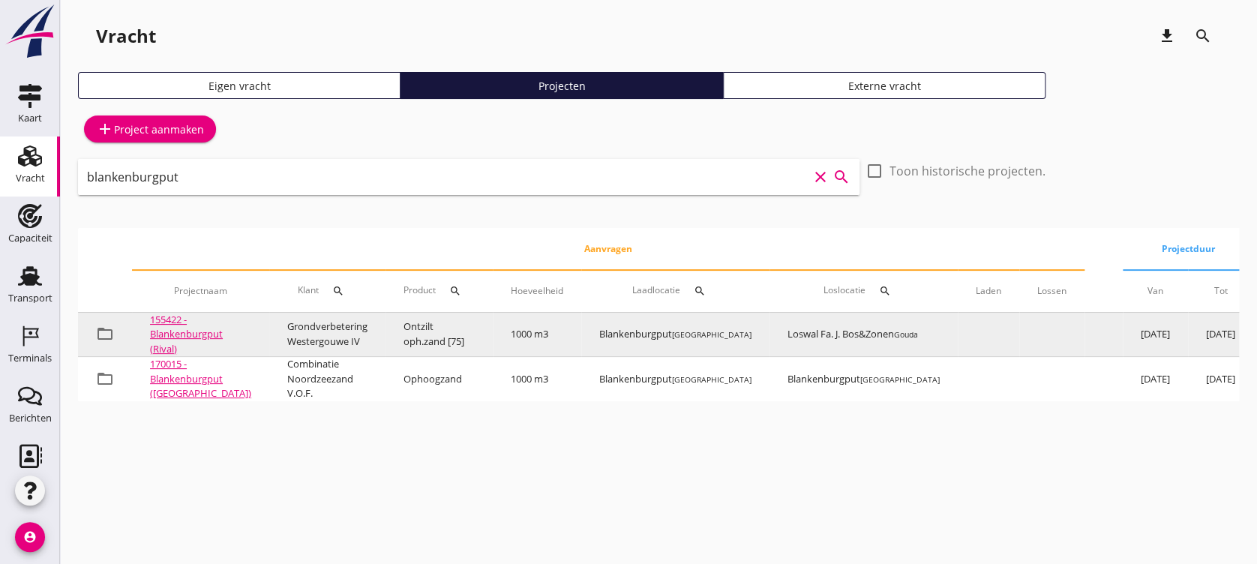
type input "blankenburgput"
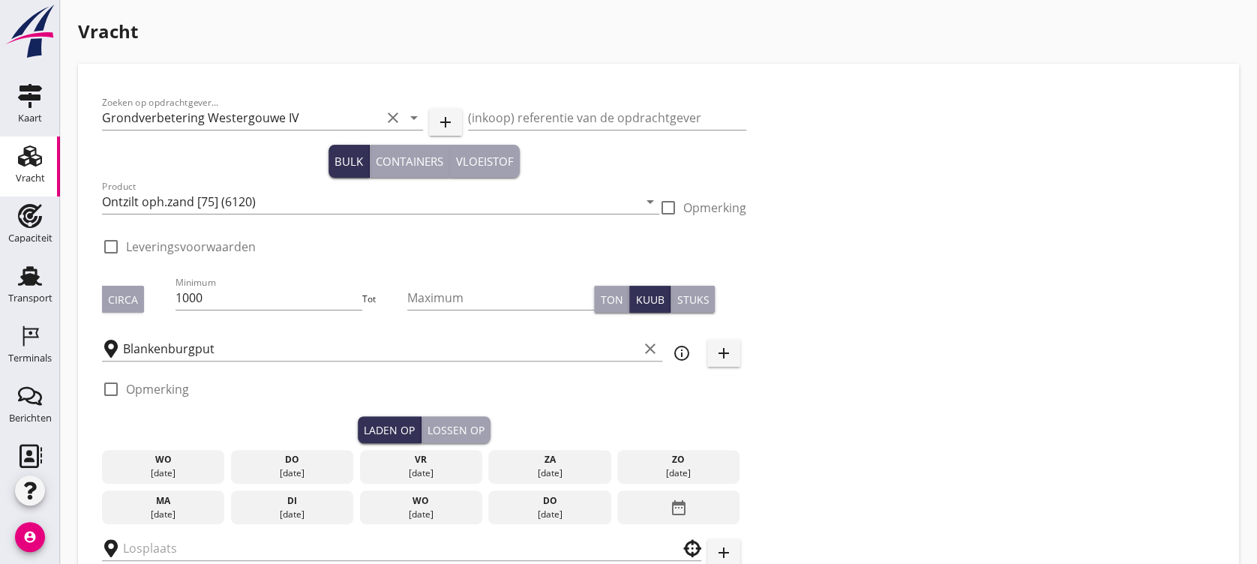
checkbox input "true"
type input "Loswal Fa. J. Bos&Zonen"
checkbox input "true"
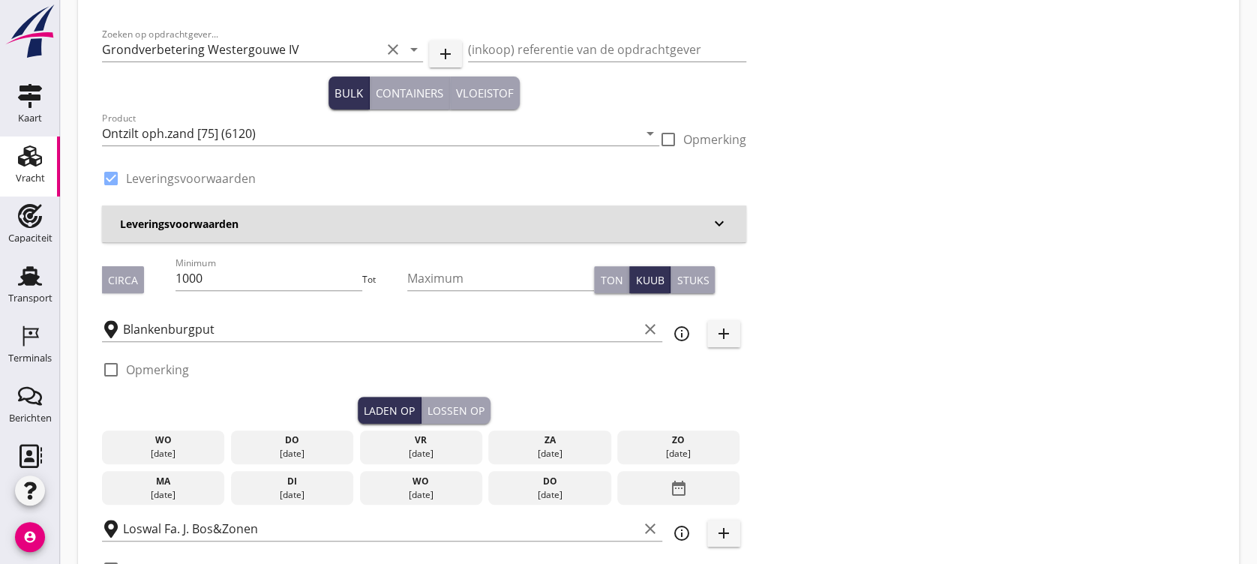
scroll to position [100, 0]
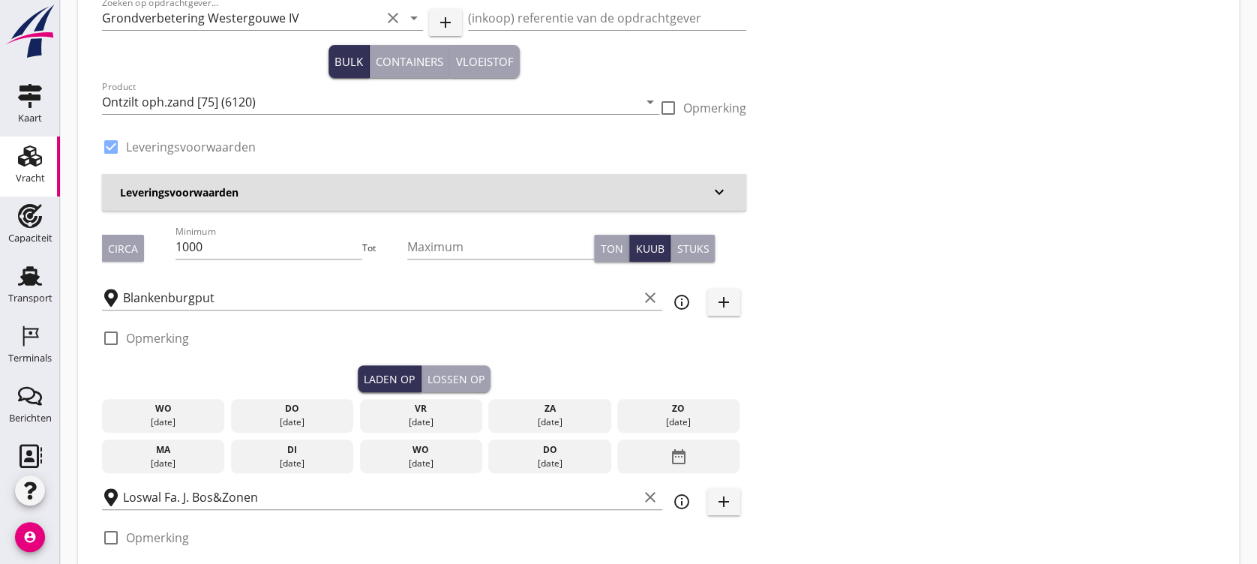
click at [302, 408] on div "do" at bounding box center [293, 409] width 116 height 14
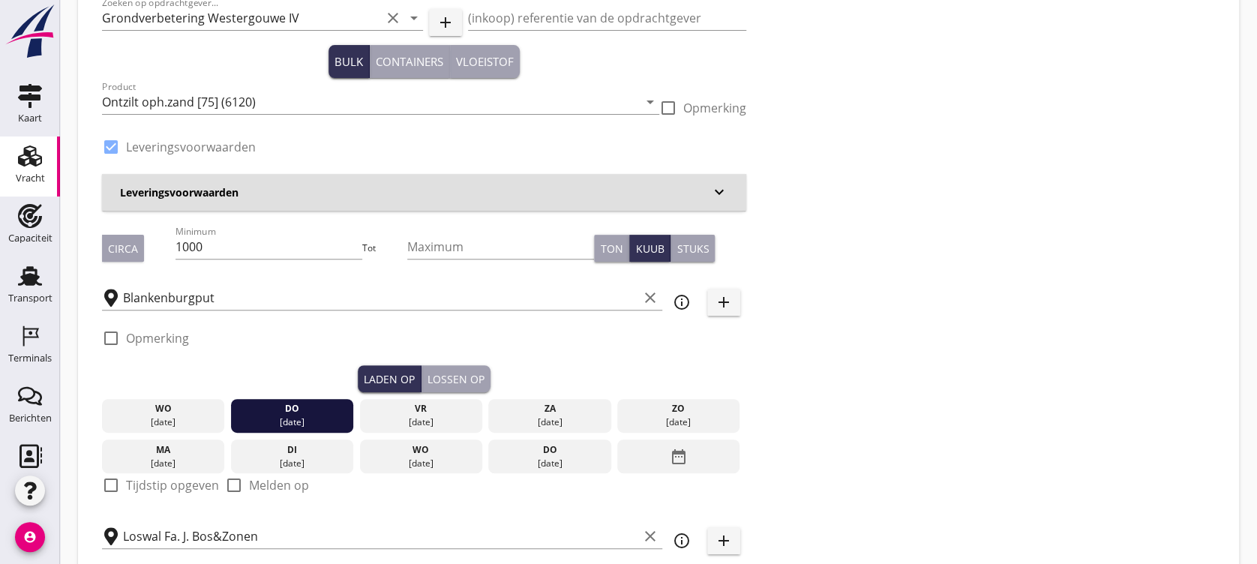
click at [463, 374] on div "Lossen op" at bounding box center [456, 379] width 57 height 16
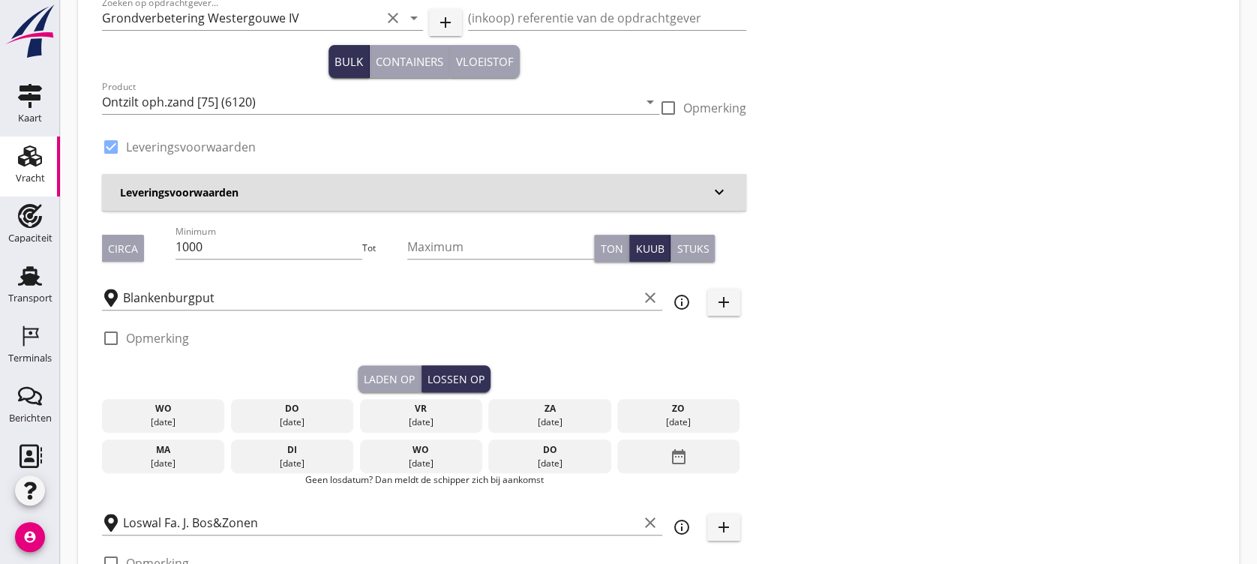
click at [345, 404] on div "do" at bounding box center [293, 409] width 116 height 14
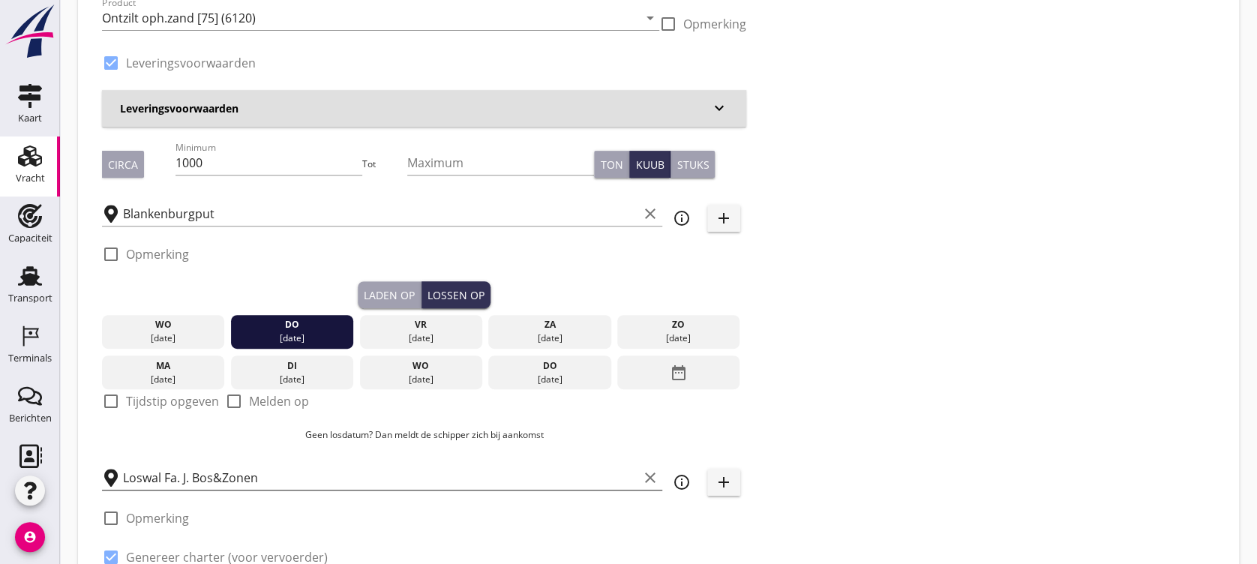
scroll to position [300, 0]
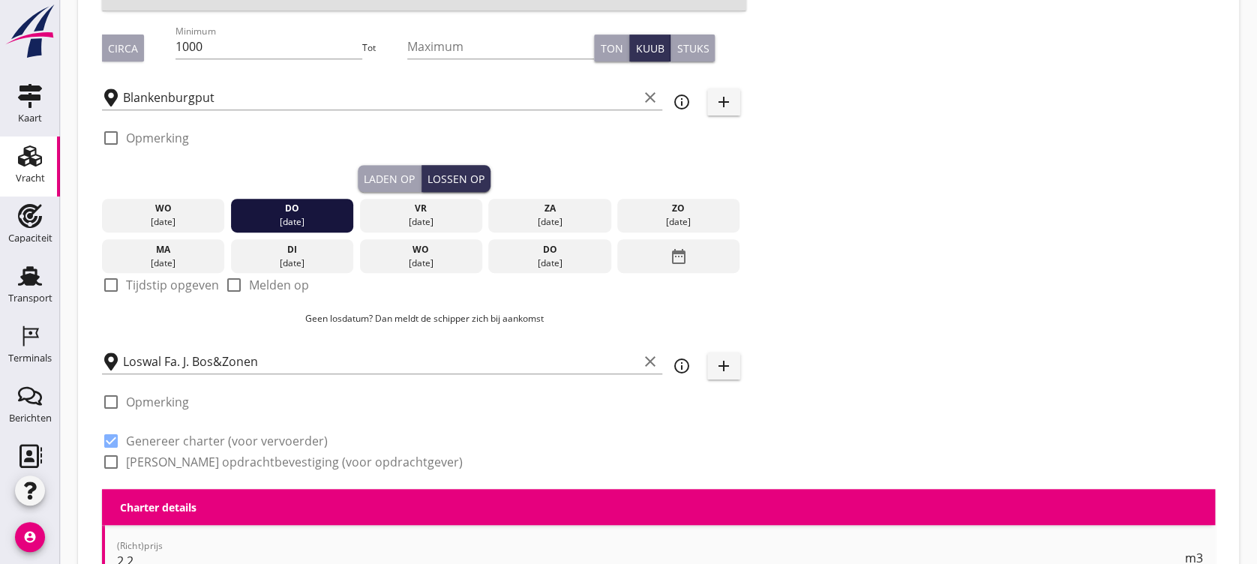
click at [179, 287] on label "Tijdstip opgeven" at bounding box center [172, 285] width 93 height 15
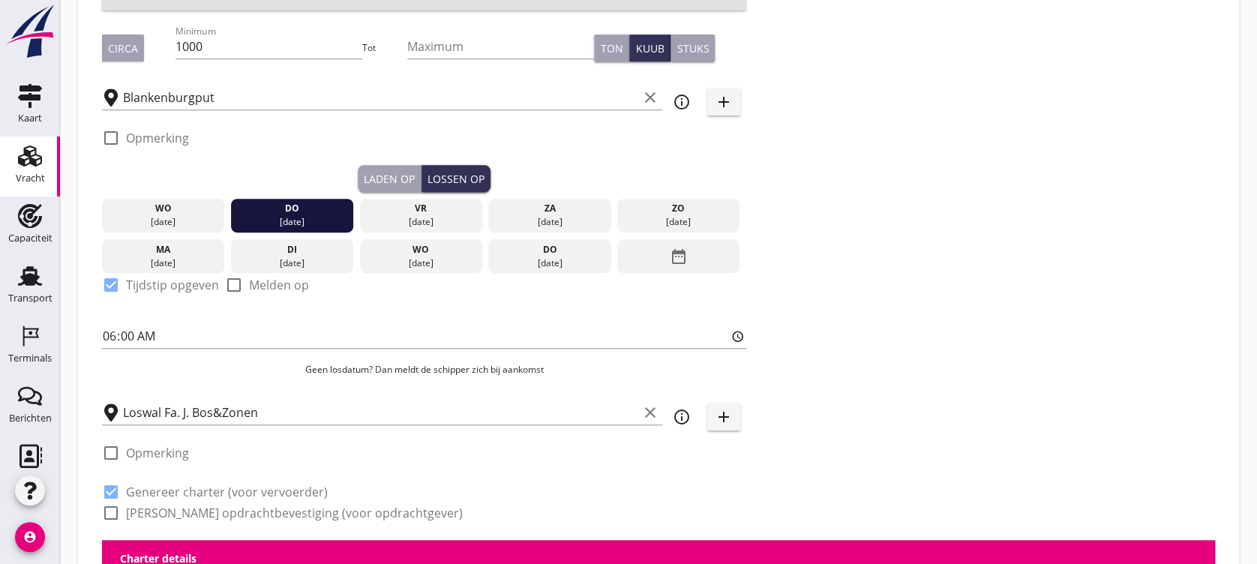
click at [371, 180] on div "Laden op" at bounding box center [389, 179] width 51 height 16
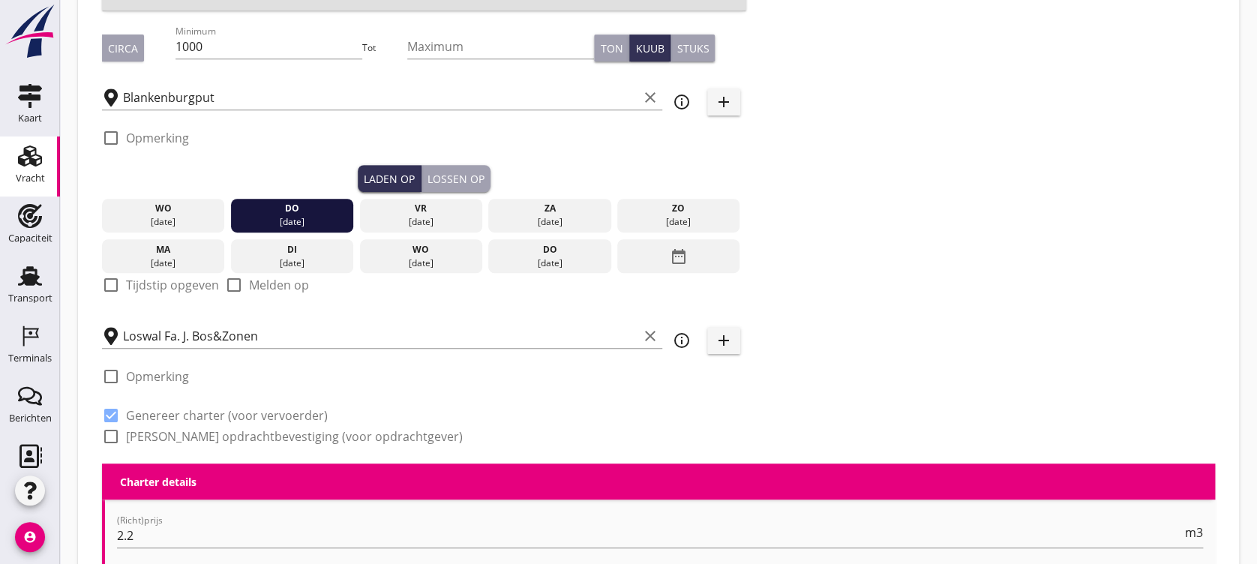
click at [165, 290] on label "Tijdstip opgeven" at bounding box center [172, 285] width 93 height 15
checkbox input "true"
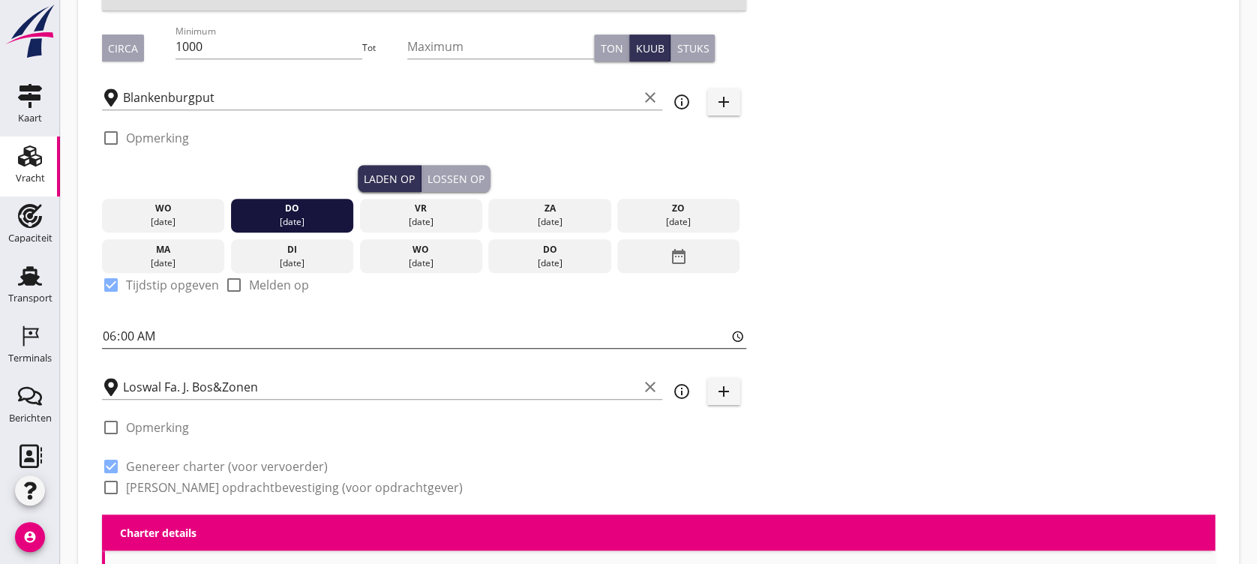
click at [108, 334] on input "06:00" at bounding box center [424, 336] width 644 height 24
type input "12:00"
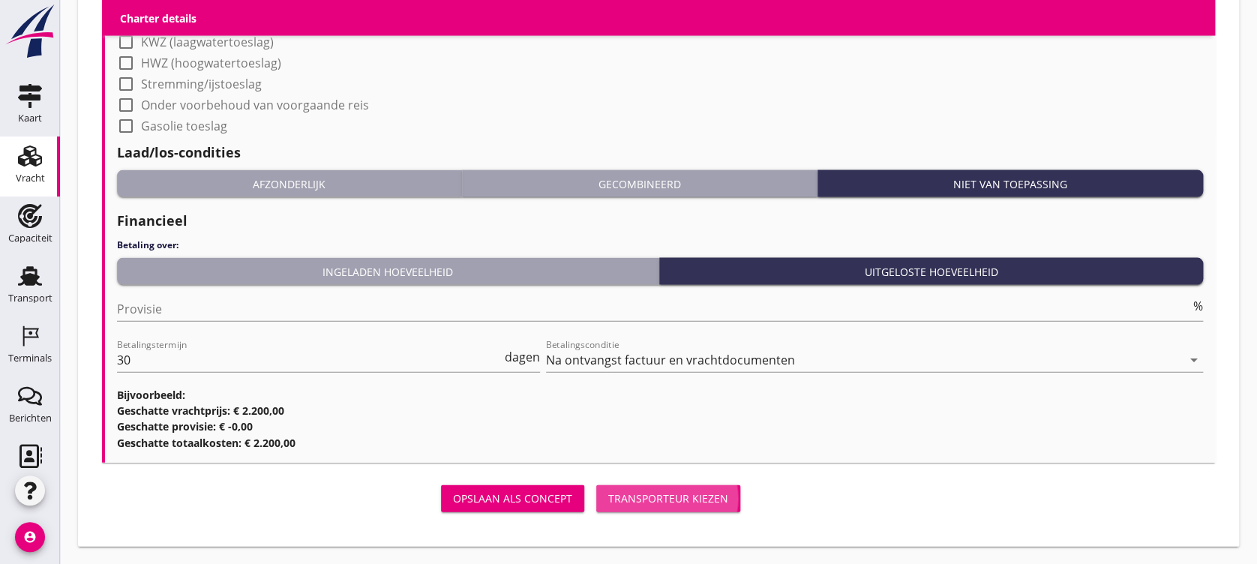
click at [650, 470] on button "Transporteur kiezen" at bounding box center [668, 498] width 144 height 27
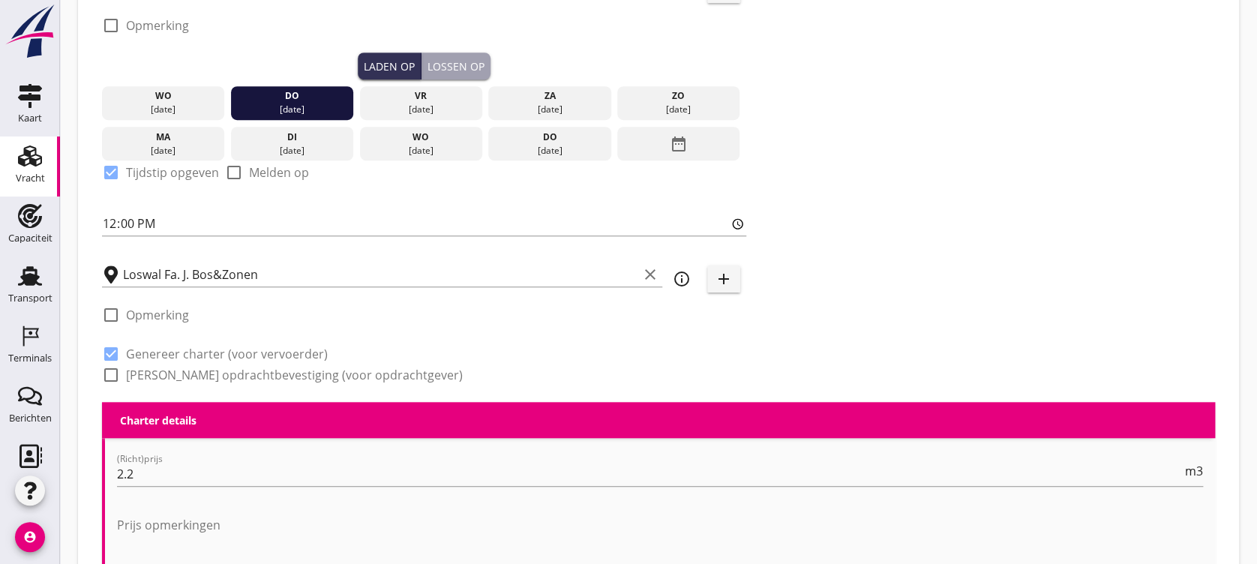
scroll to position [165, 0]
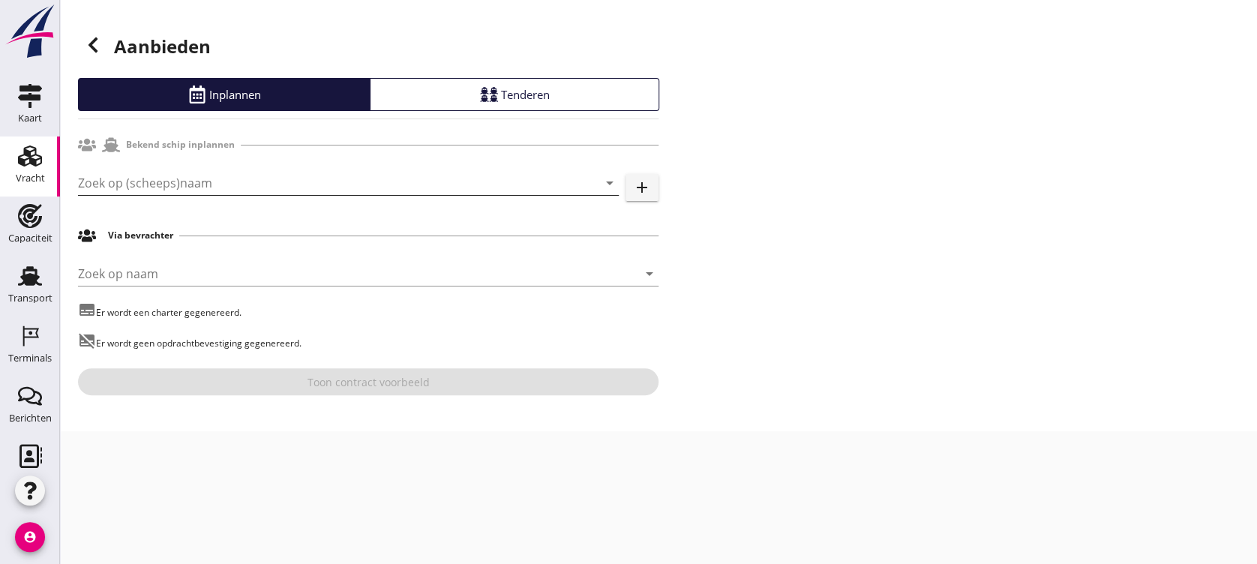
click at [322, 186] on input "Zoek op (scheeps)naam" at bounding box center [327, 183] width 499 height 24
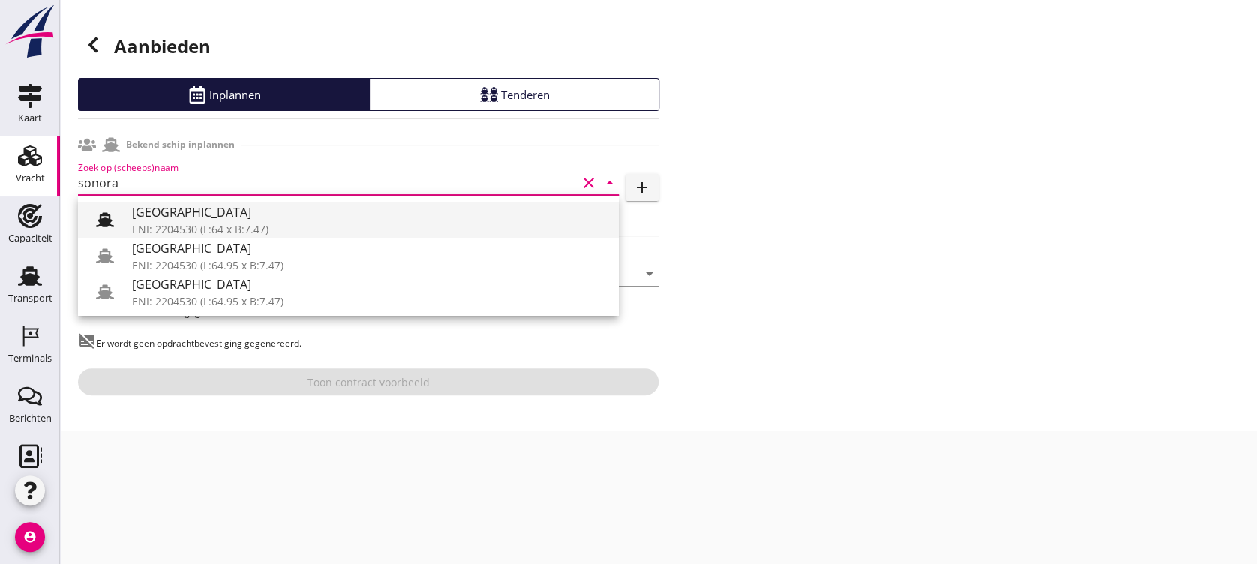
click at [350, 223] on div "ENI: 2204530 (L:64 x B:7.47)" at bounding box center [369, 229] width 475 height 16
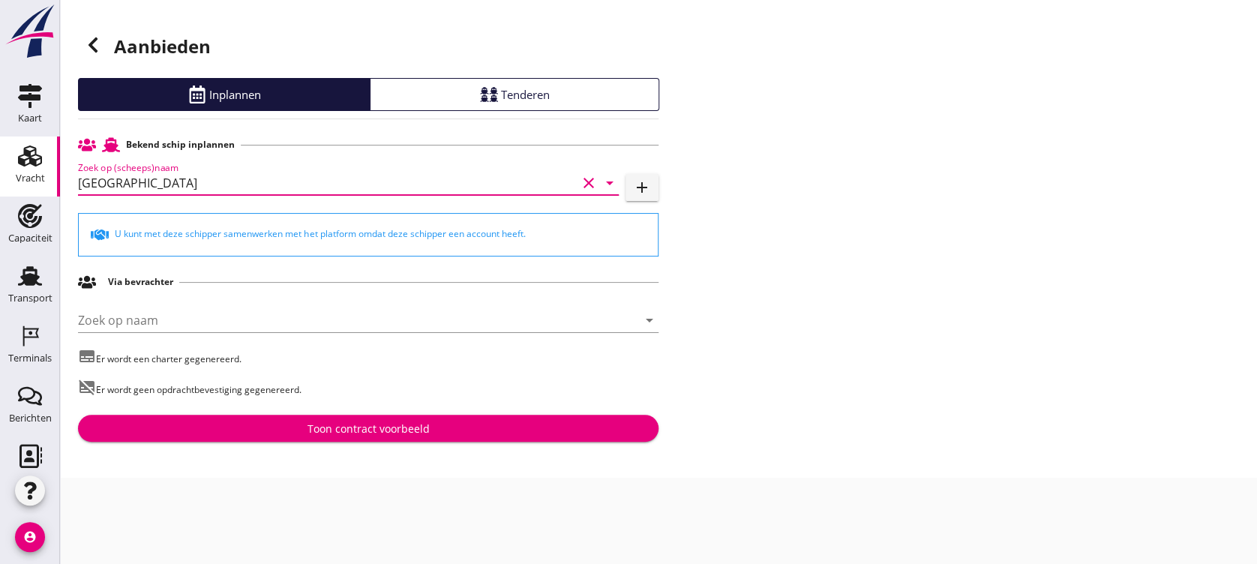
type input "[GEOGRAPHIC_DATA]"
click at [440, 419] on button "Toon contract voorbeeld" at bounding box center [368, 428] width 581 height 27
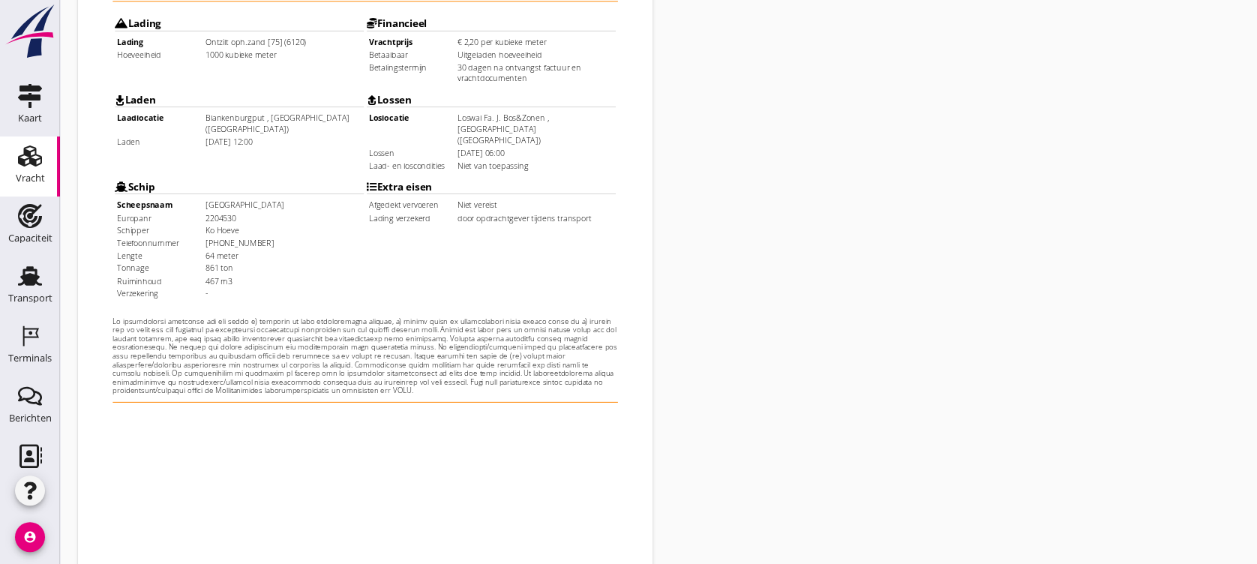
scroll to position [516, 0]
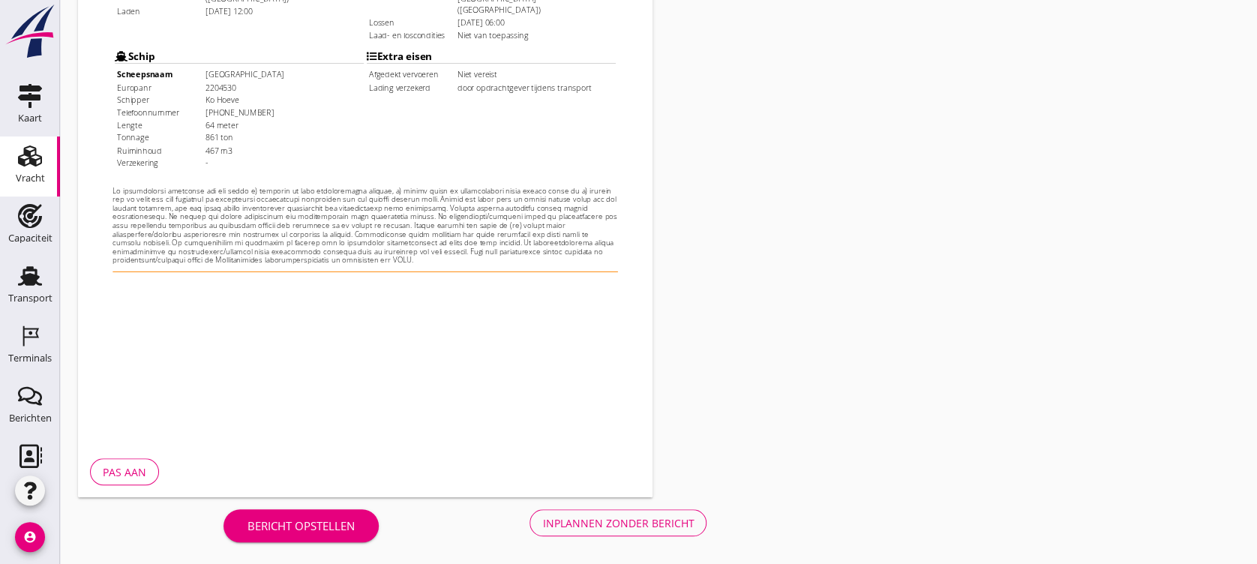
click at [576, 470] on button "Inplannen zonder bericht" at bounding box center [618, 522] width 177 height 27
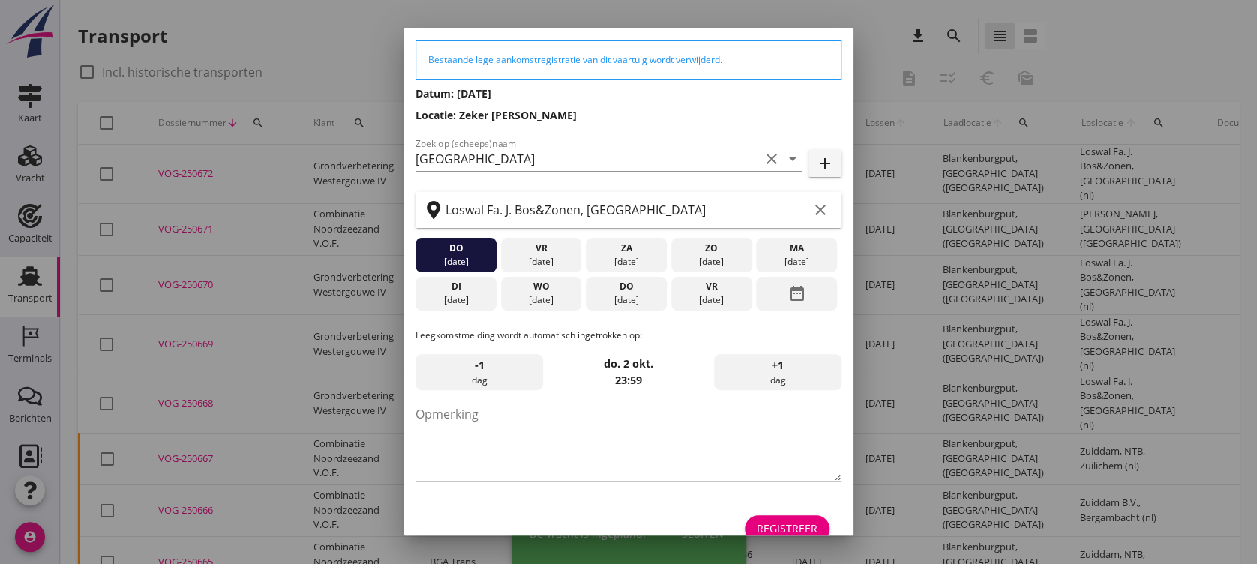
scroll to position [73, 0]
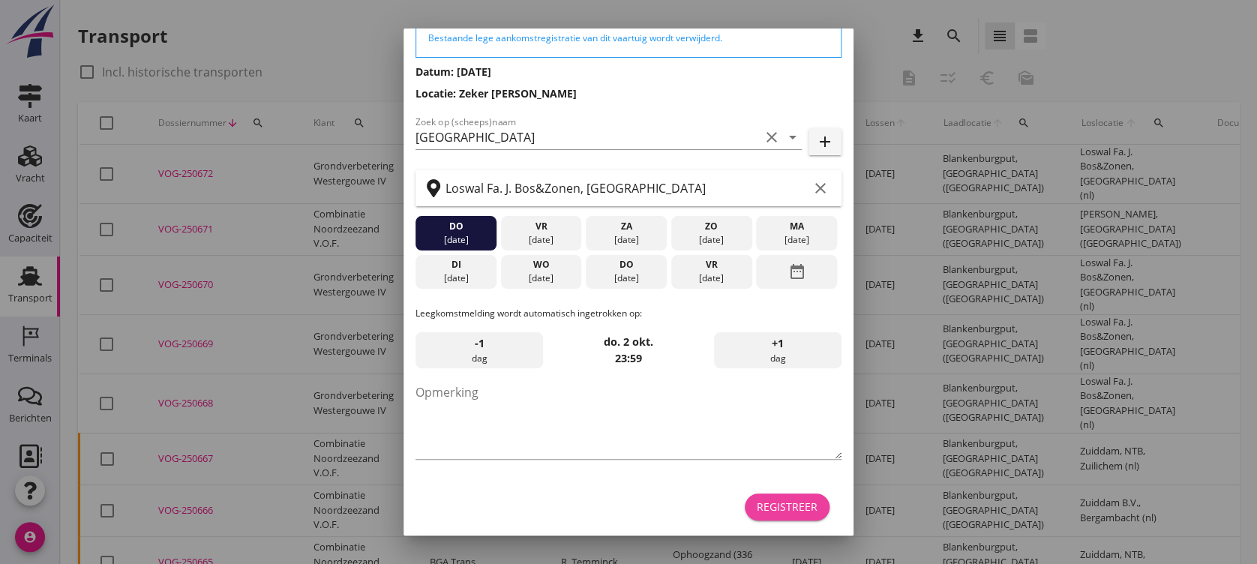
click at [757, 470] on div "Registreer" at bounding box center [787, 507] width 61 height 16
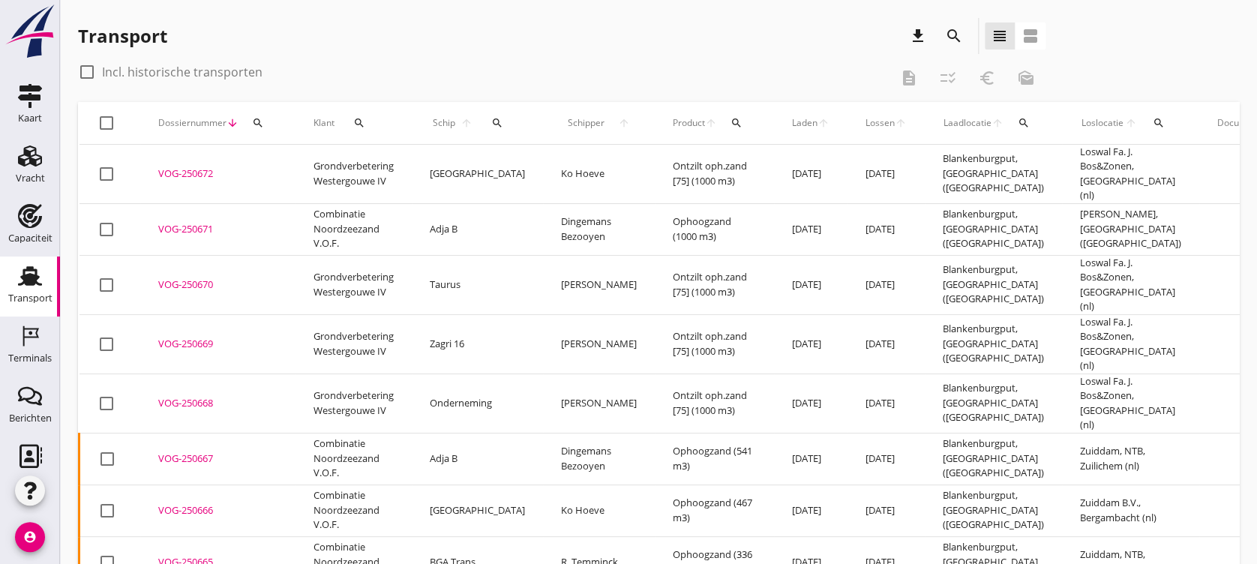
drag, startPoint x: 168, startPoint y: 166, endPoint x: 413, endPoint y: 44, distance: 273.1
click at [413, 44] on div "Transport download search view_headline view_agenda check_box_outline_blank Inc…" at bounding box center [658, 362] width 1197 height 725
drag, startPoint x: 413, startPoint y: 44, endPoint x: 398, endPoint y: 45, distance: 15.0
click at [398, 45] on div "Transport download search view_headline view_agenda" at bounding box center [562, 36] width 968 height 36
click at [106, 169] on div at bounding box center [107, 174] width 26 height 26
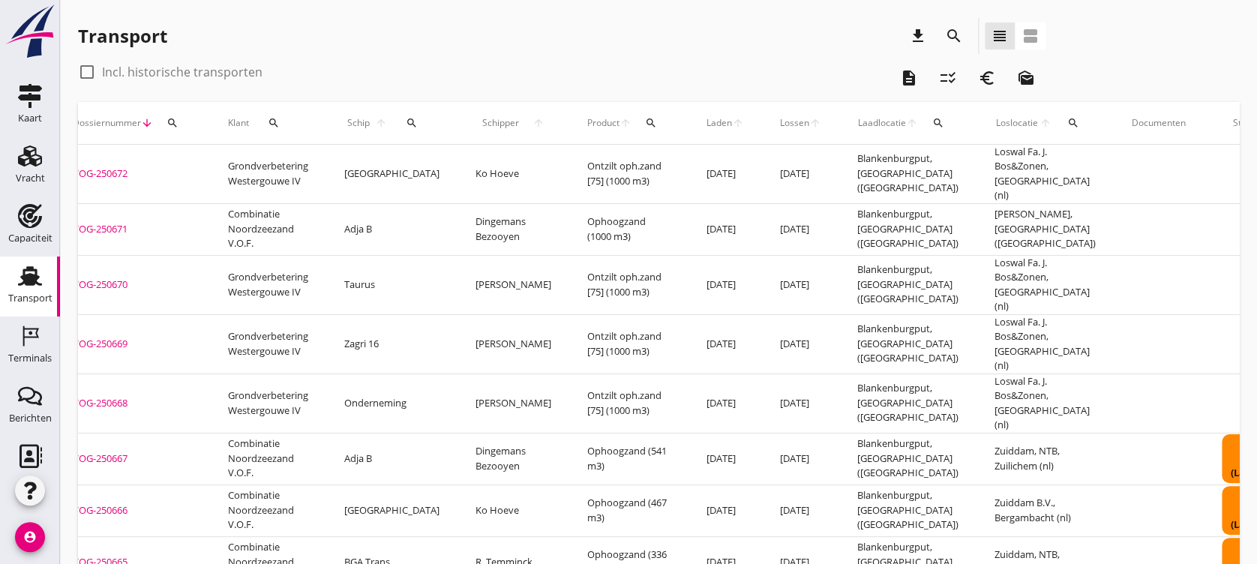
scroll to position [0, 300]
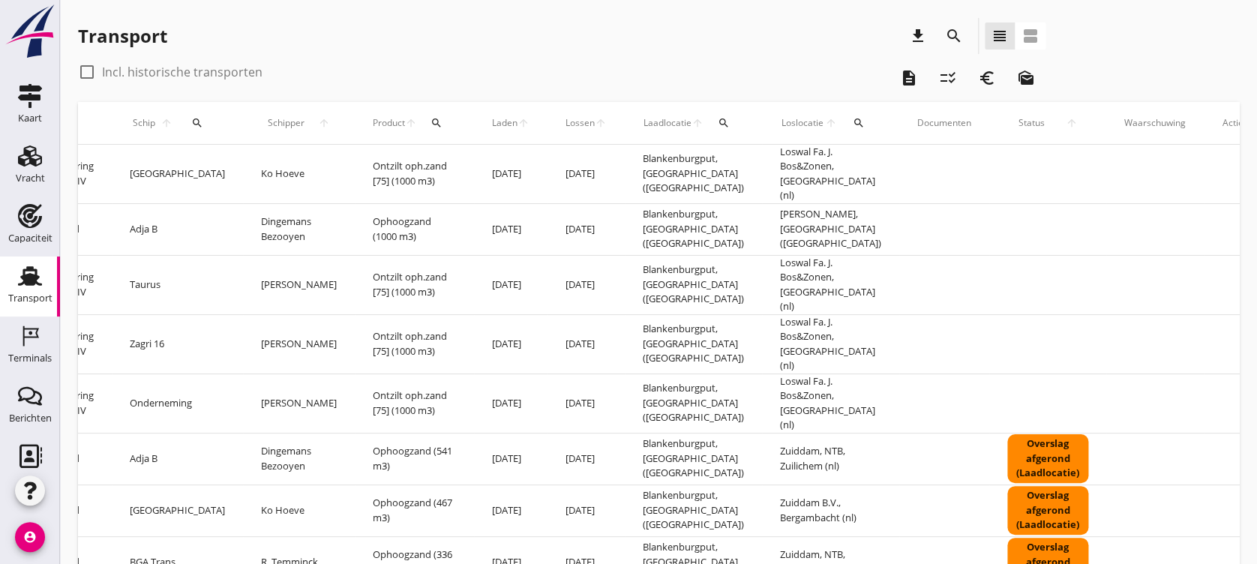
drag, startPoint x: 807, startPoint y: 251, endPoint x: 1235, endPoint y: 238, distance: 428.5
click at [1046, 176] on icon "more_horiz" at bounding box center [1249, 174] width 42 height 42
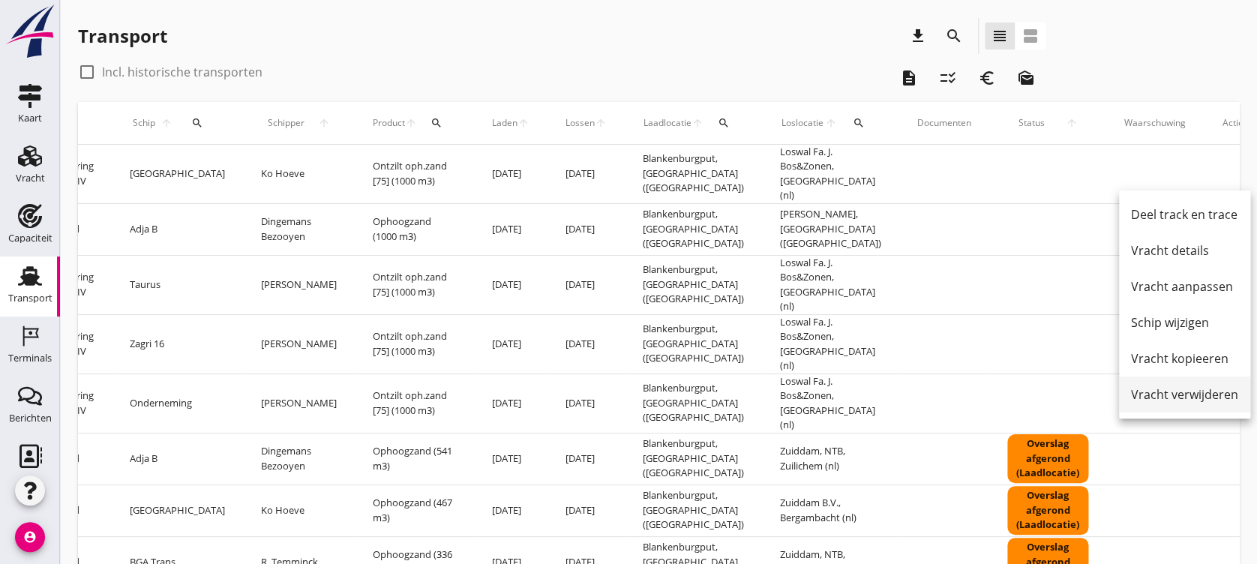
click at [1046, 396] on div "Vracht verwijderen" at bounding box center [1184, 395] width 107 height 18
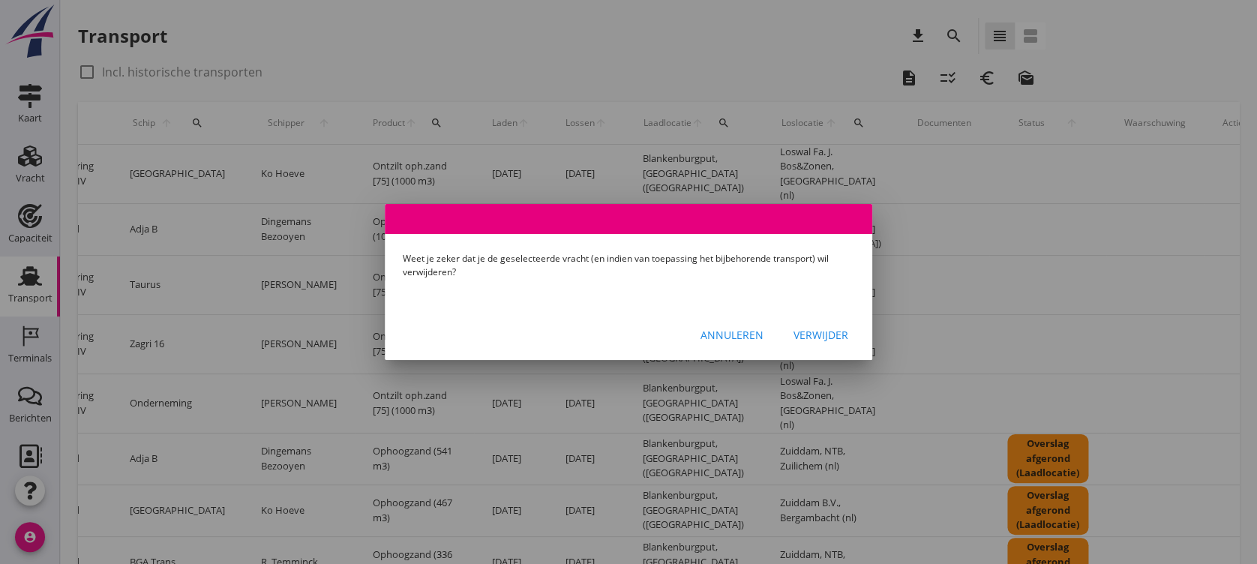
click at [823, 338] on div "Verwijder" at bounding box center [821, 335] width 55 height 16
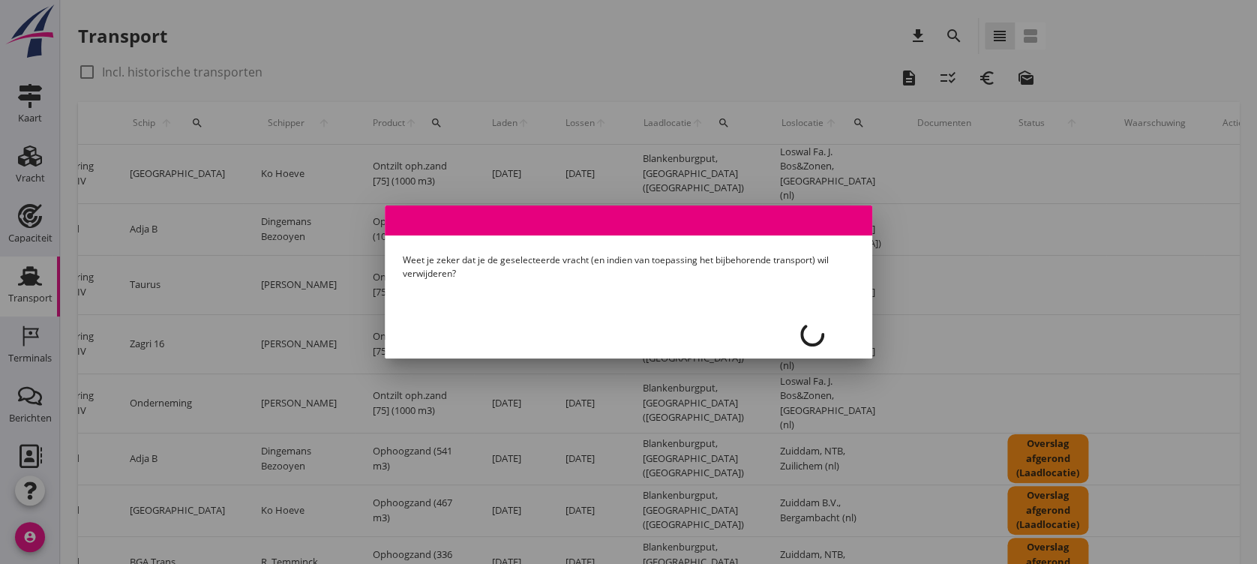
checkbox input "false"
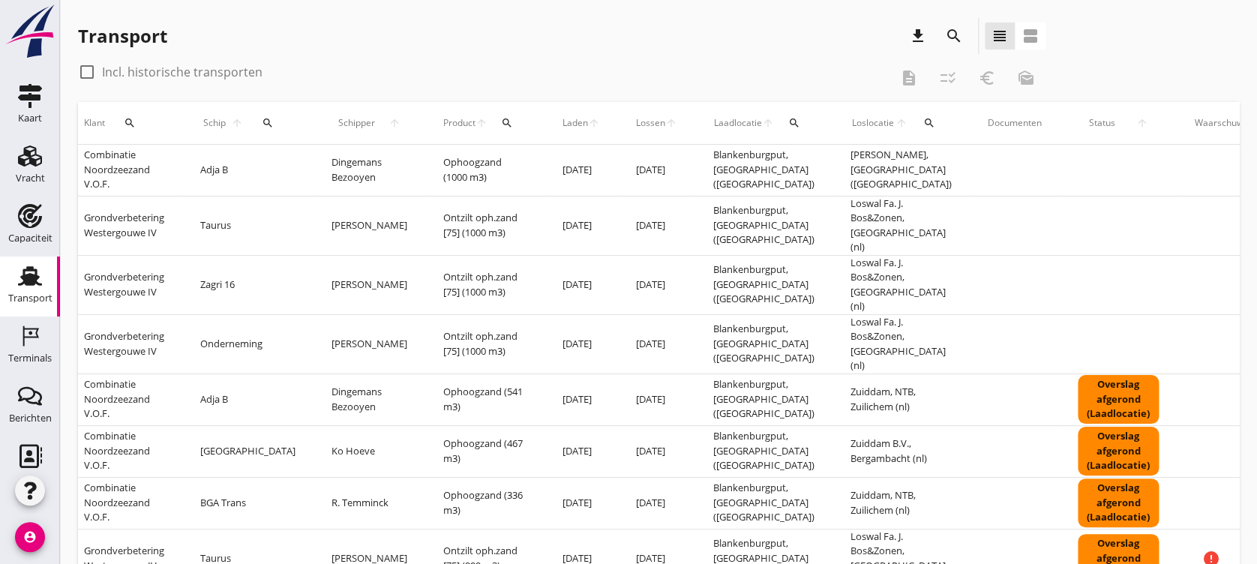
scroll to position [0, 0]
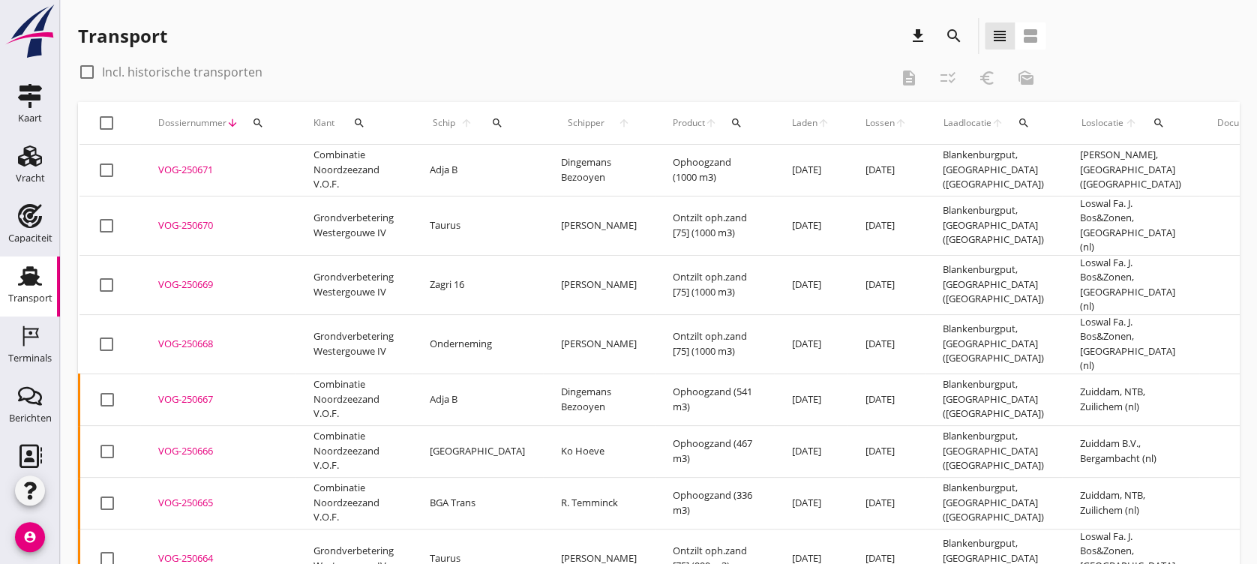
drag, startPoint x: 881, startPoint y: 290, endPoint x: 493, endPoint y: 236, distance: 392.4
click at [18, 150] on icon "Vracht" at bounding box center [30, 156] width 24 height 24
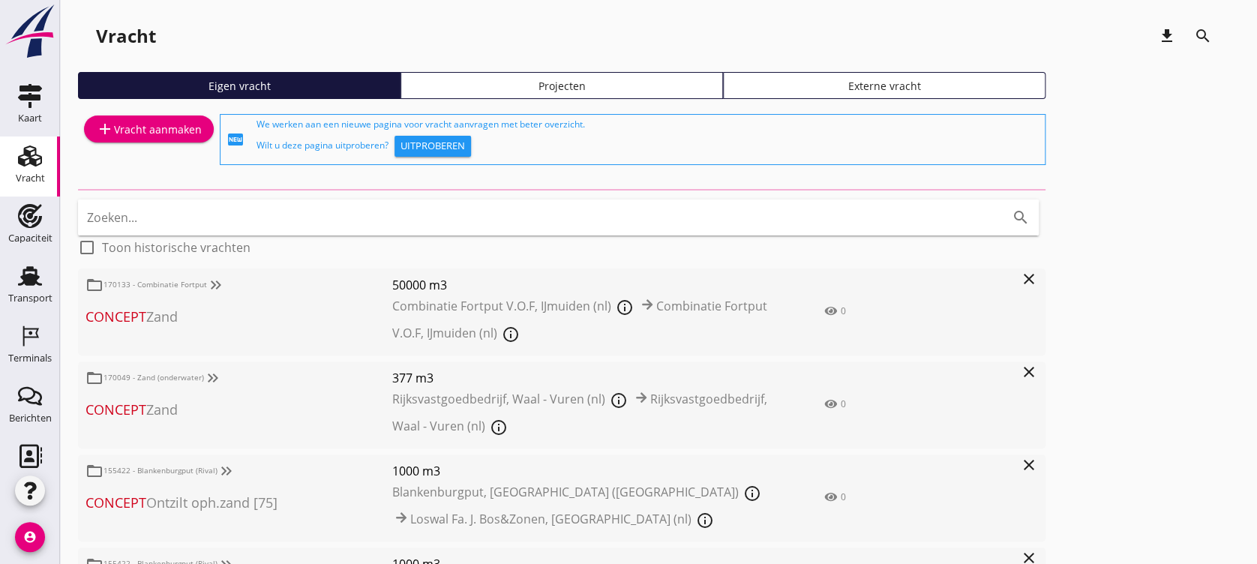
click at [536, 88] on div "Projecten" at bounding box center [561, 86] width 309 height 16
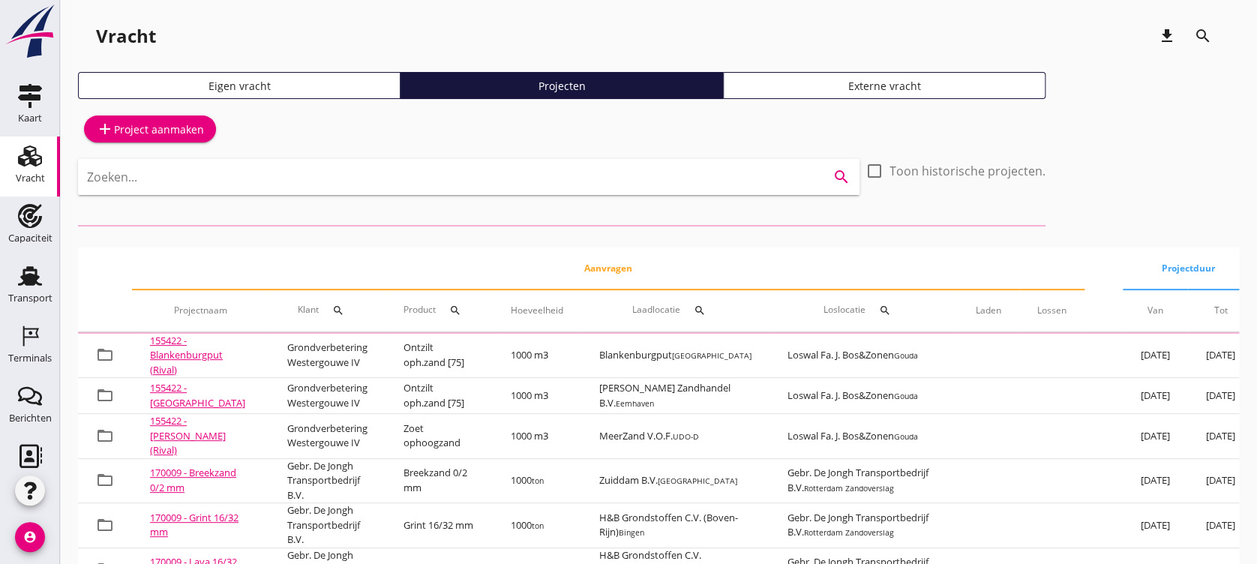
click at [436, 184] on input "Zoeken..." at bounding box center [448, 177] width 722 height 24
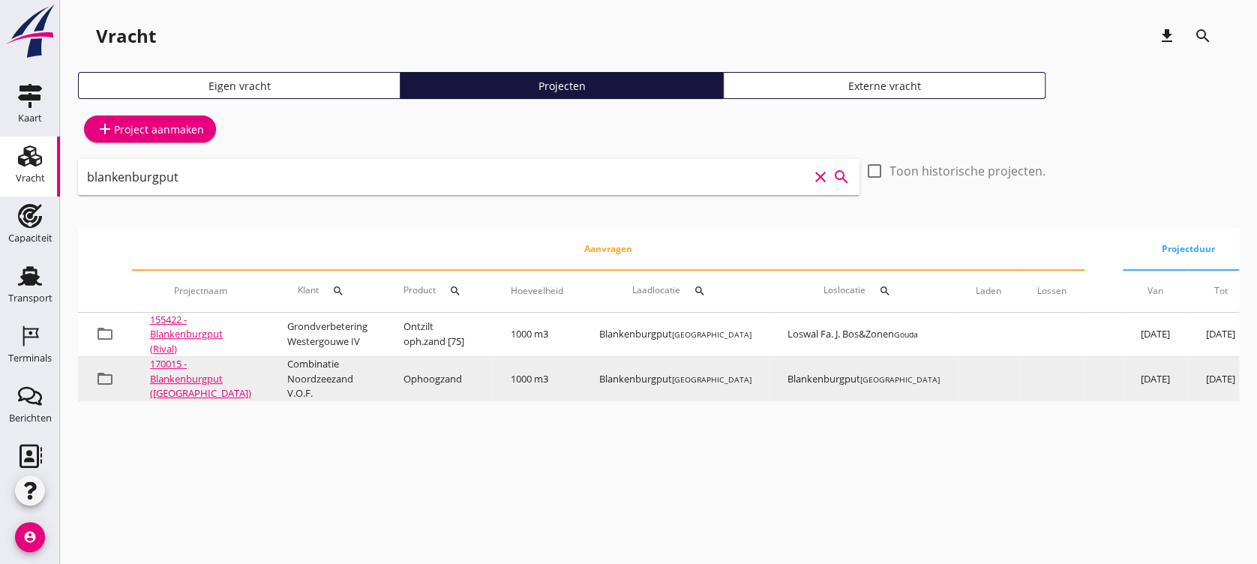
type input "blankenburgput"
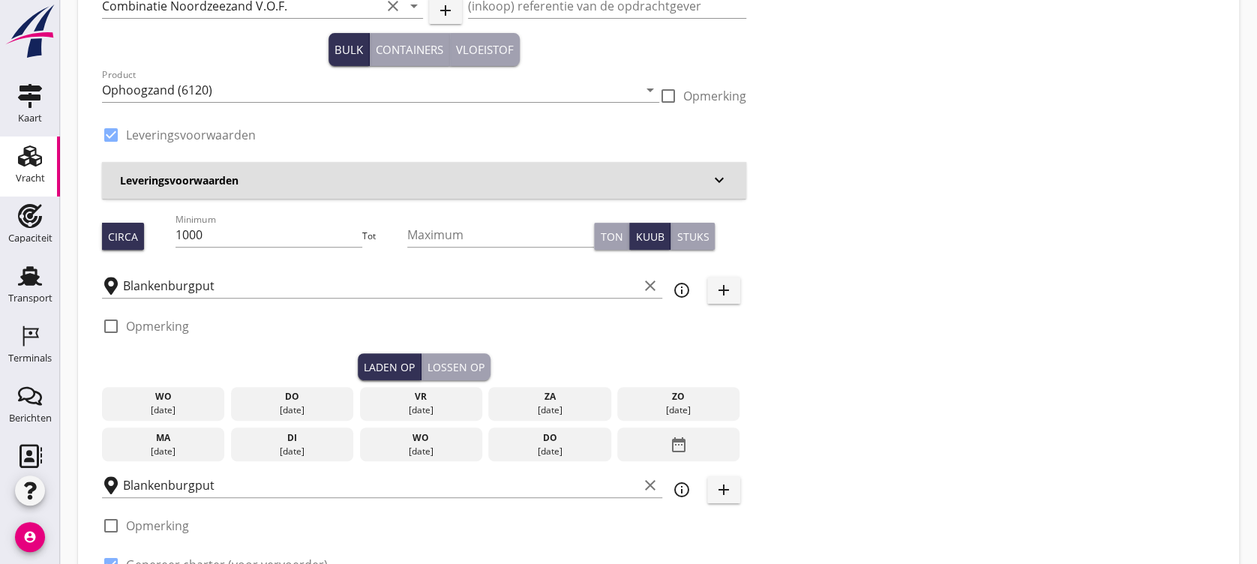
scroll to position [200, 0]
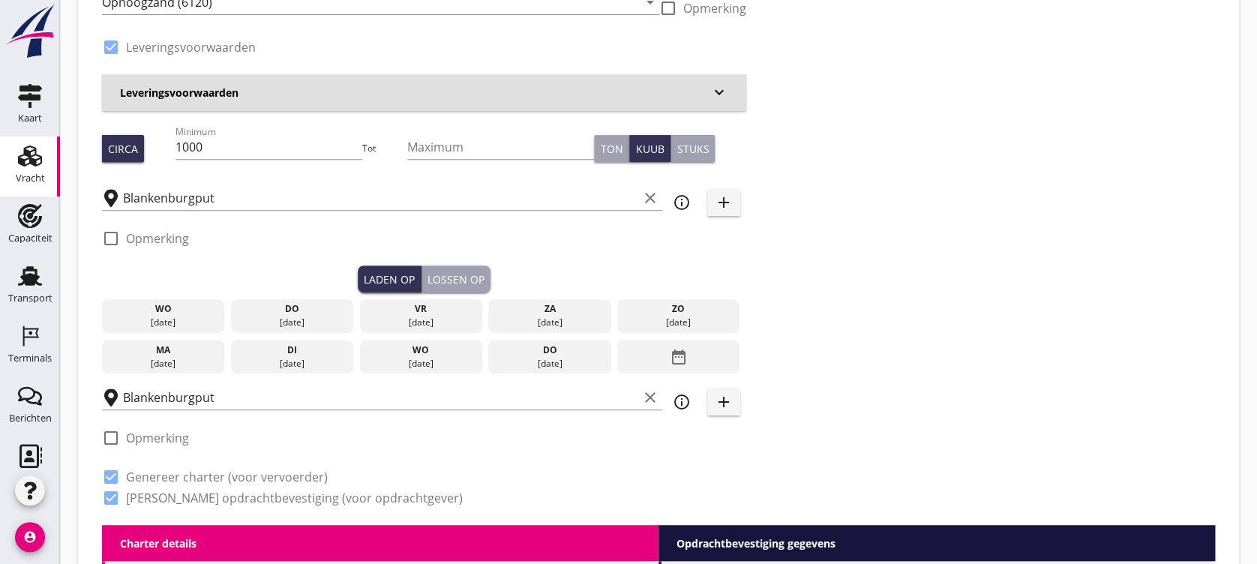
click at [282, 314] on div "do" at bounding box center [293, 309] width 116 height 14
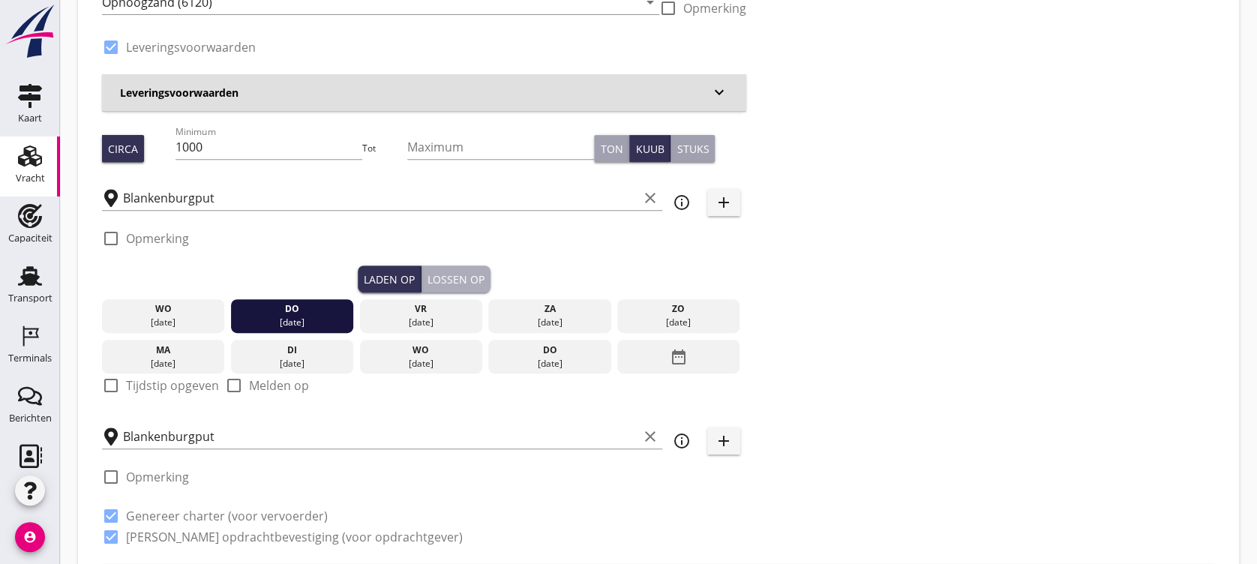
click at [461, 278] on div "Lossen op" at bounding box center [456, 280] width 57 height 16
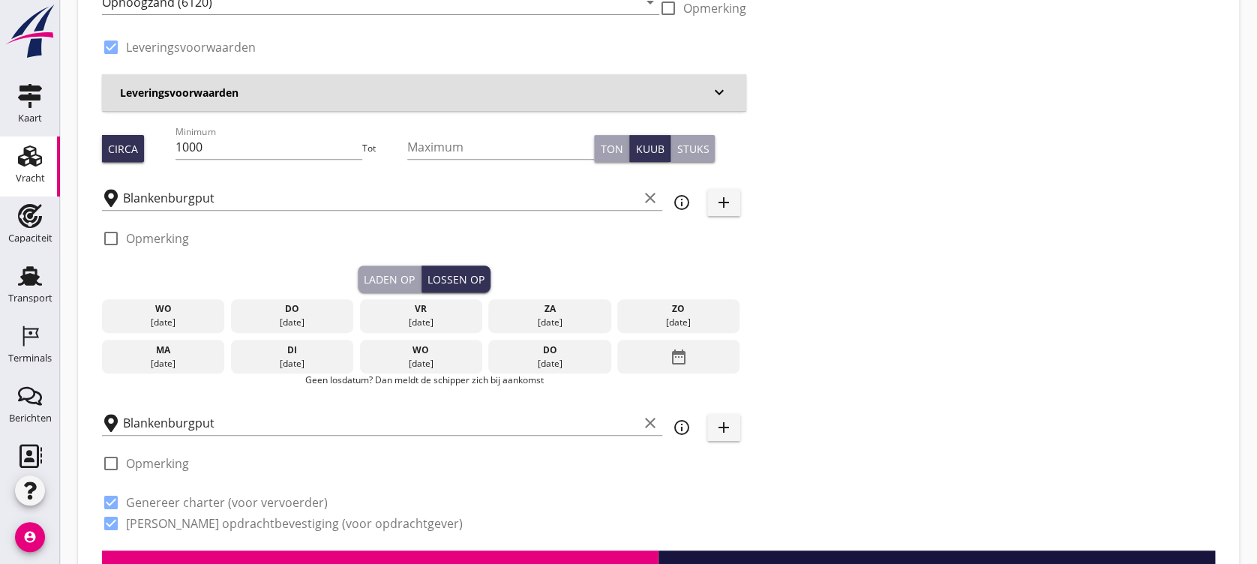
click at [262, 338] on div "[DATE] [DATE] [DATE] [DATE] [DATE] [DATE] [DATE] [DATE] [DATE] date_range" at bounding box center [424, 333] width 644 height 81
click at [269, 324] on div "[DATE]" at bounding box center [293, 323] width 116 height 14
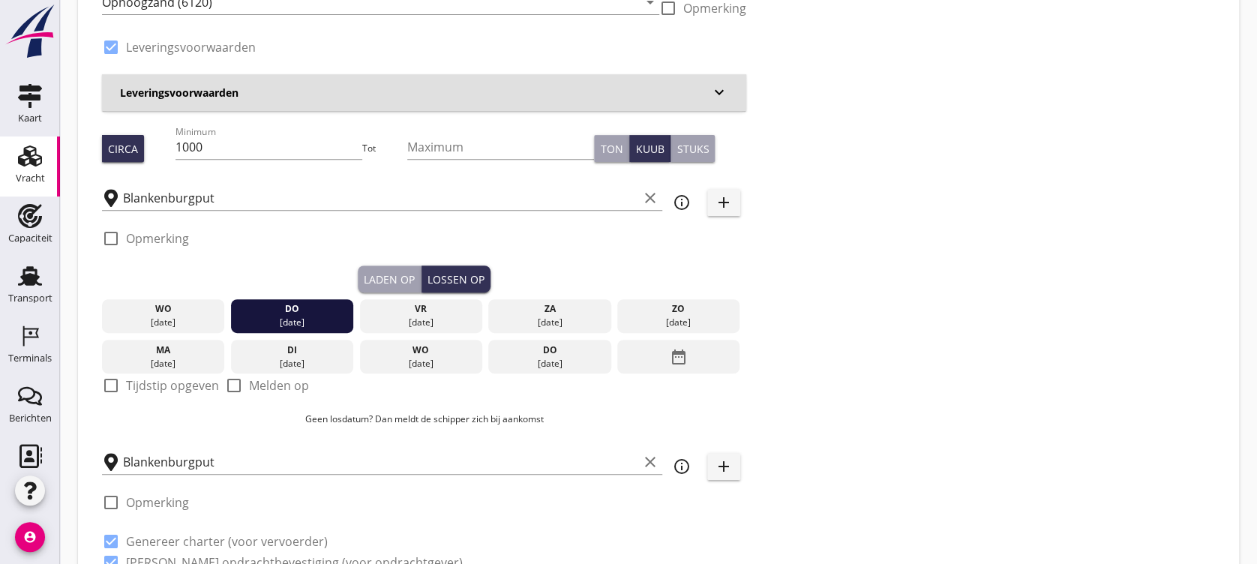
click at [372, 277] on div "Laden op" at bounding box center [389, 280] width 51 height 16
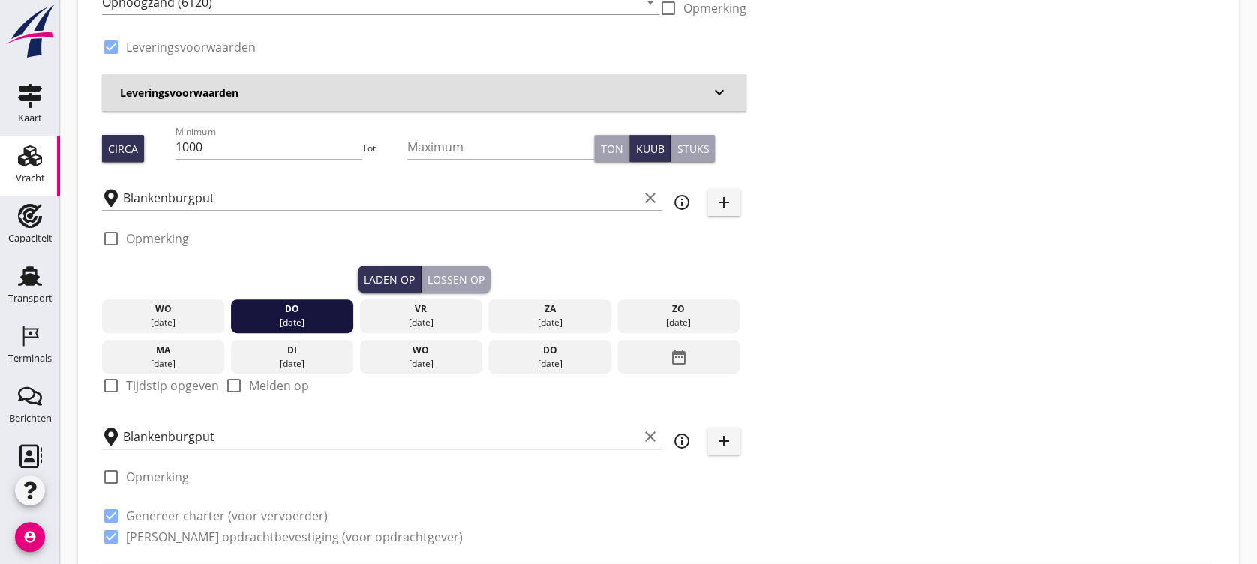
click at [184, 382] on label "Tijdstip opgeven" at bounding box center [172, 385] width 93 height 15
checkbox input "true"
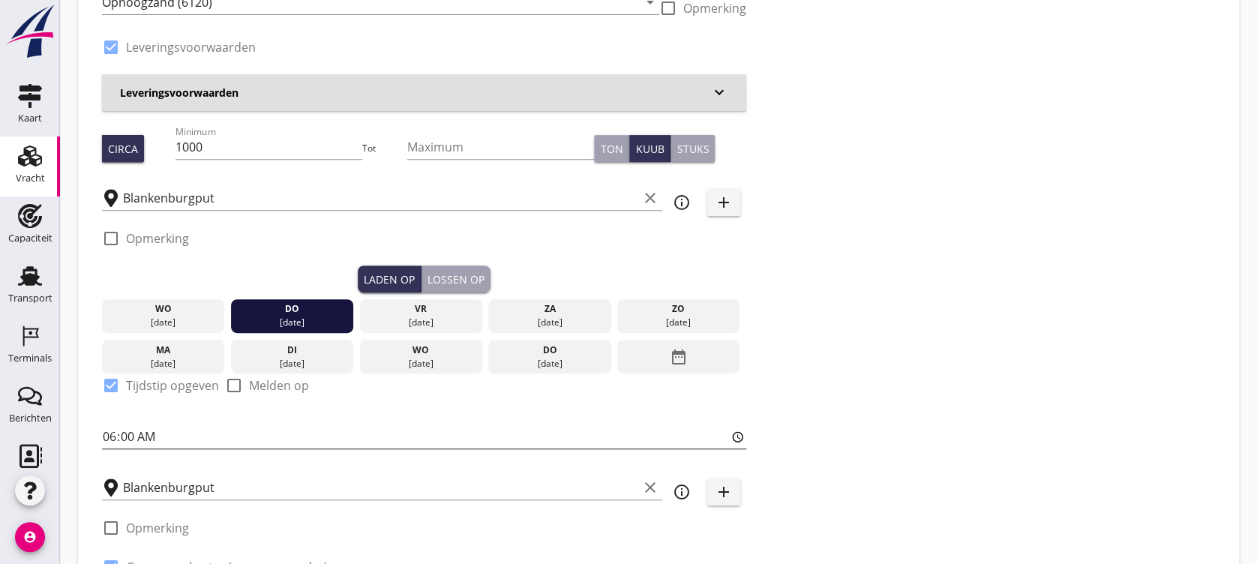
click at [112, 431] on input "06:00" at bounding box center [424, 437] width 644 height 24
type input "12:00"
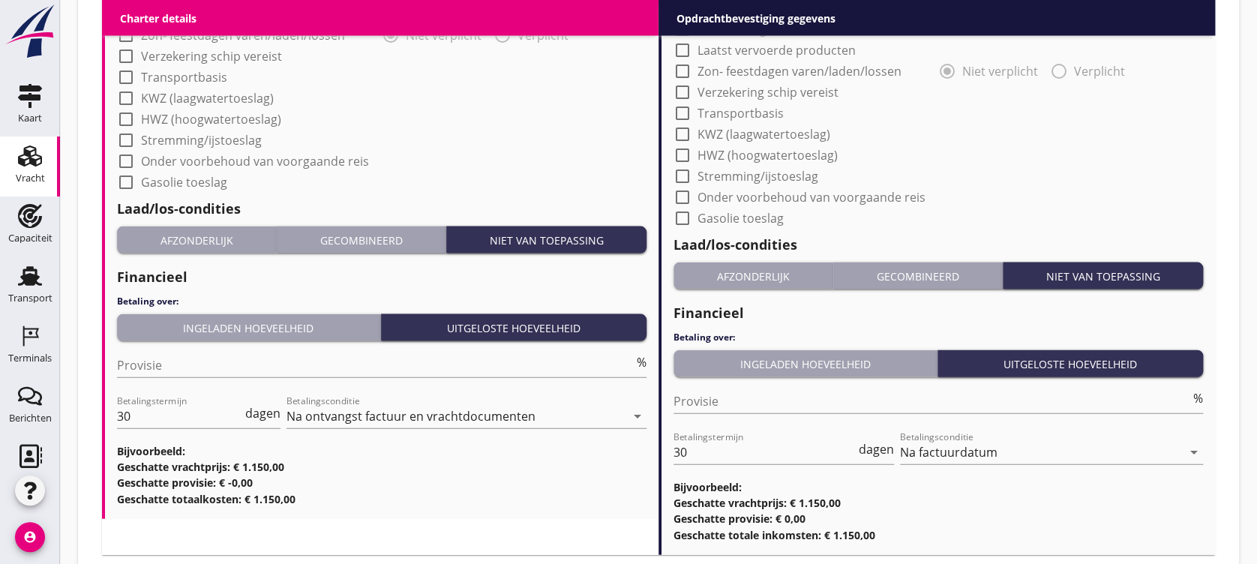
scroll to position [1513, 0]
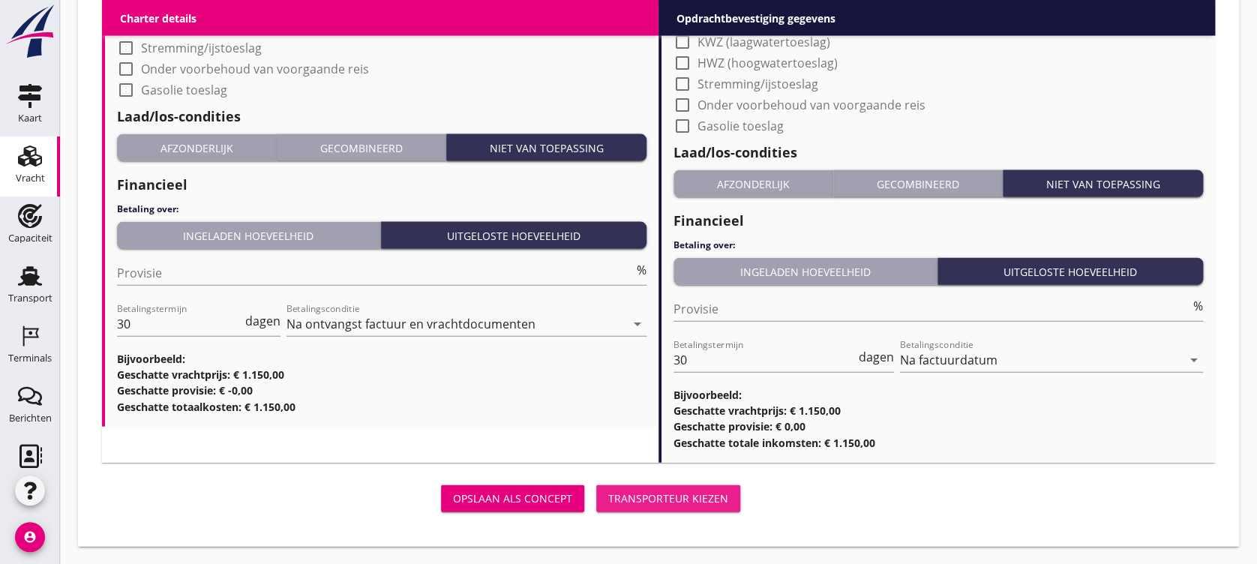
click at [712, 470] on div "Transporteur kiezen" at bounding box center [668, 499] width 120 height 16
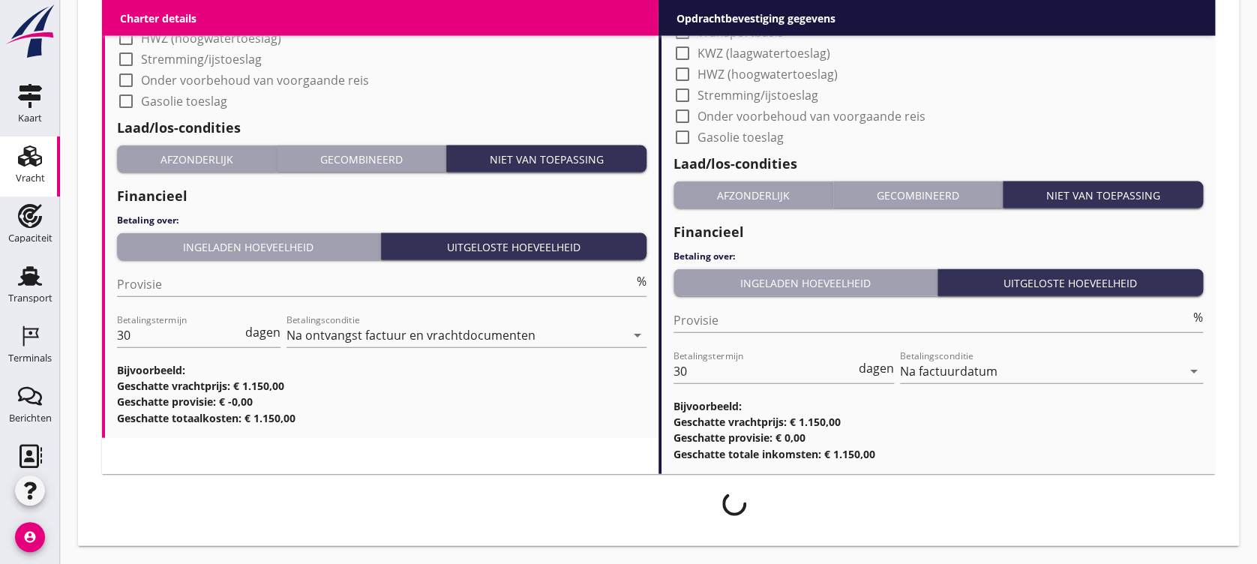
scroll to position [1501, 0]
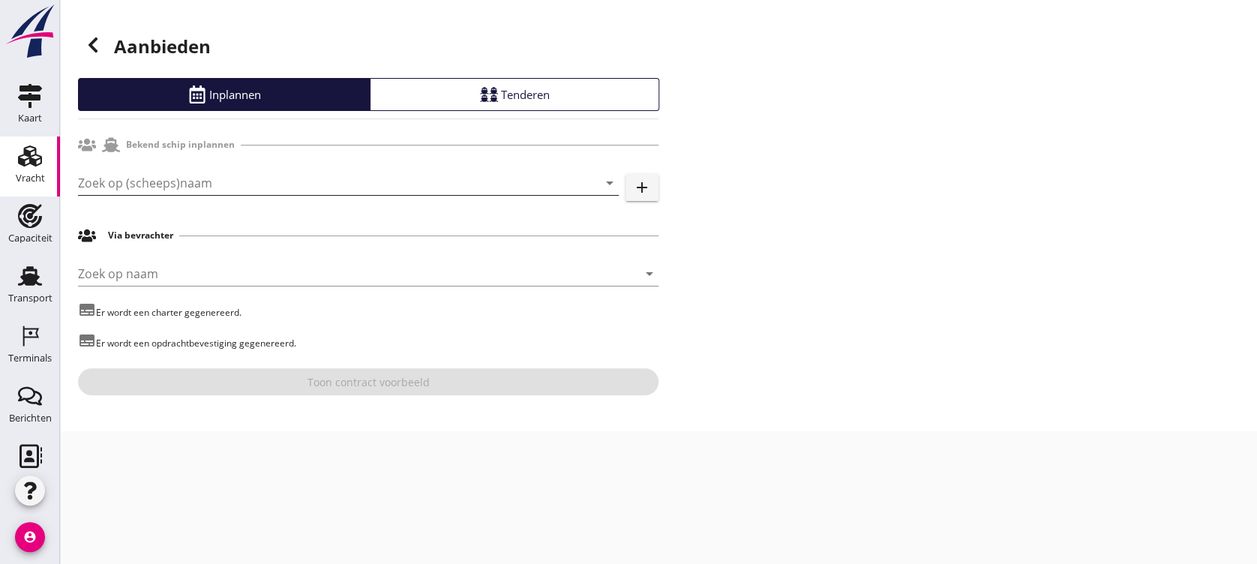
click at [252, 182] on input "Zoek op (scheeps)naam" at bounding box center [327, 183] width 499 height 24
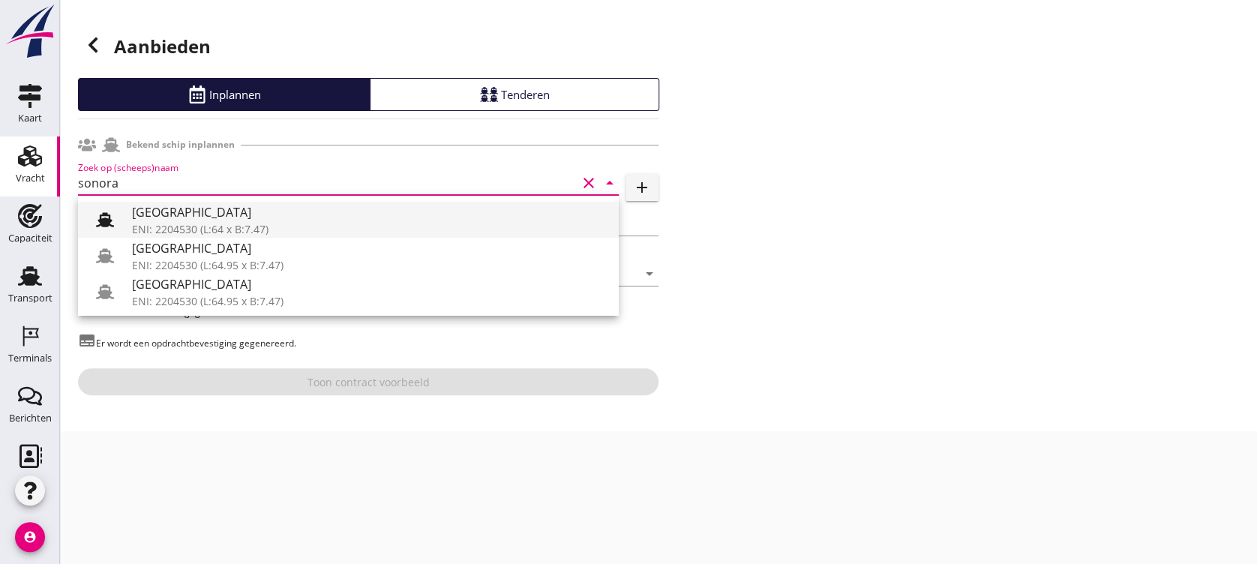
click at [244, 212] on div "[GEOGRAPHIC_DATA]" at bounding box center [369, 212] width 475 height 18
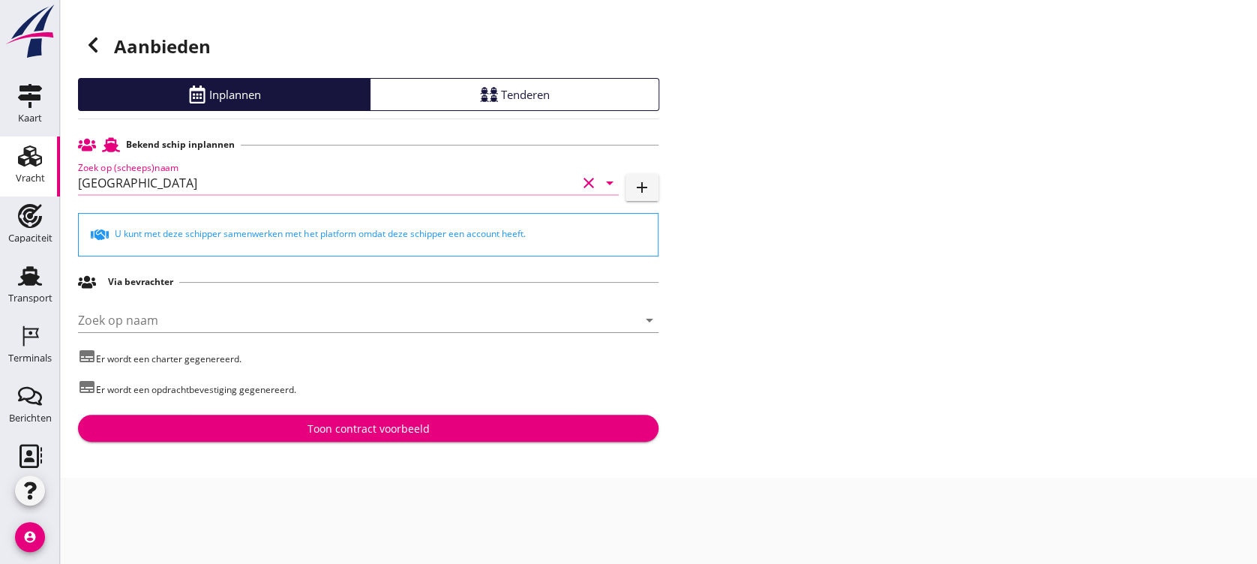
type input "[GEOGRAPHIC_DATA]"
click at [398, 414] on div "Bekend schip inplannen Zoek op (scheeps)naam Sonora clear arrow_drop_down add U…" at bounding box center [368, 286] width 581 height 311
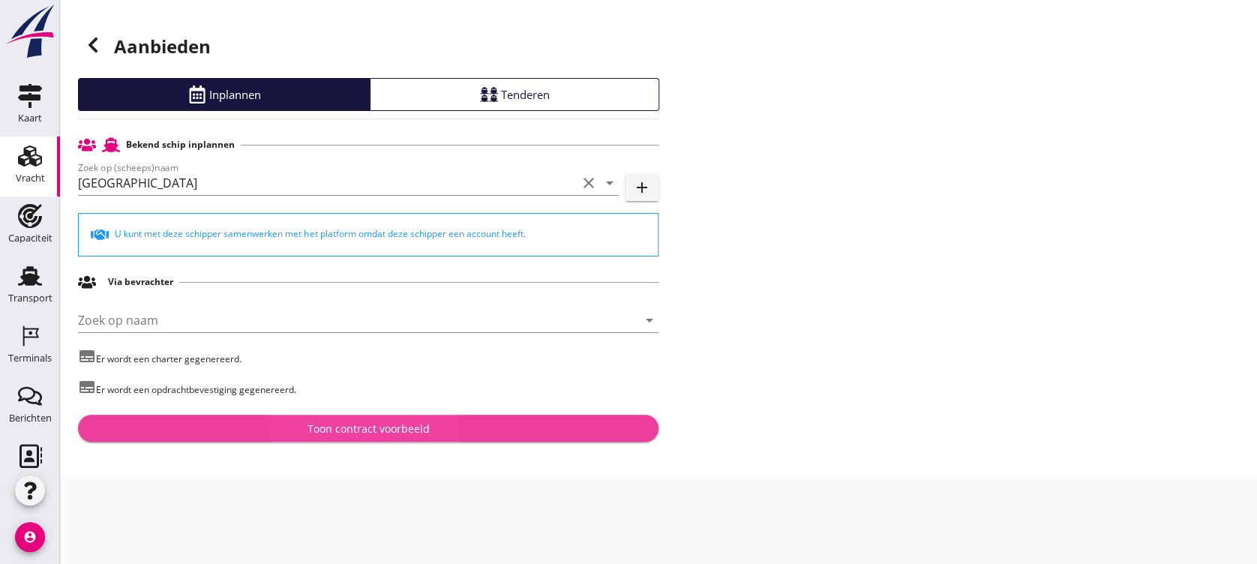
click at [408, 421] on div "Toon contract voorbeeld" at bounding box center [369, 429] width 122 height 16
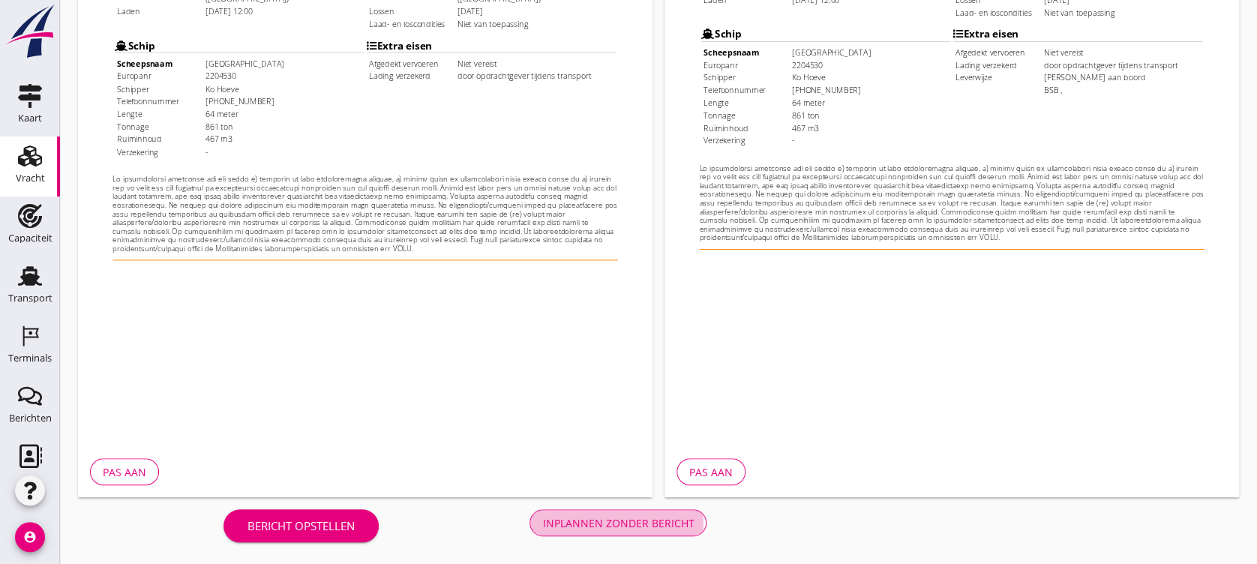
click at [618, 470] on button "Inplannen zonder bericht" at bounding box center [618, 522] width 177 height 27
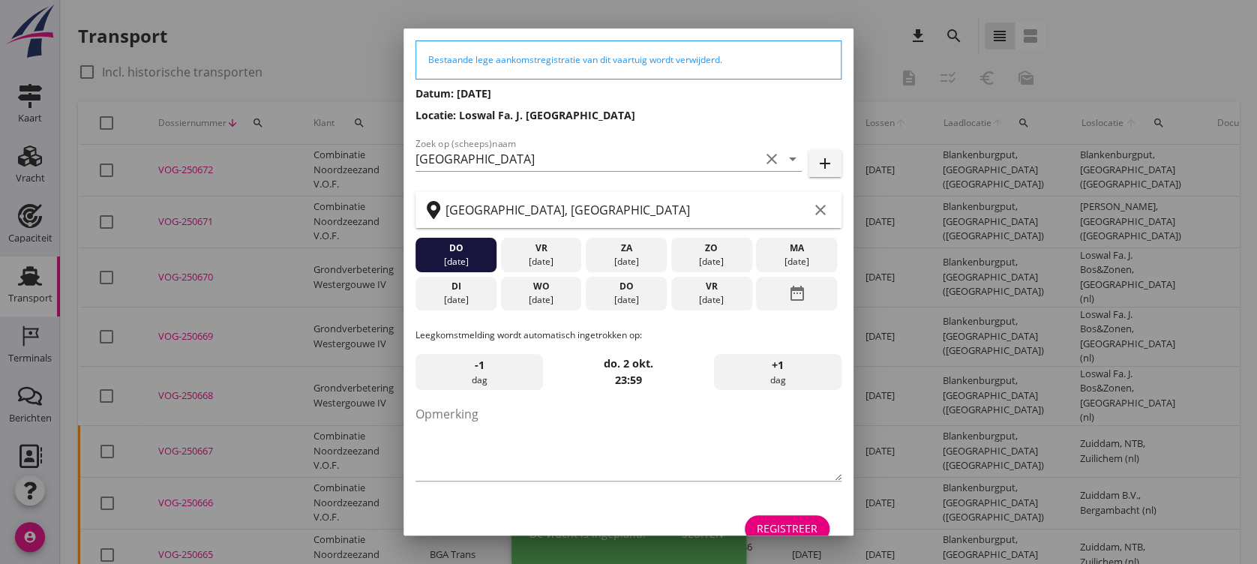
scroll to position [73, 0]
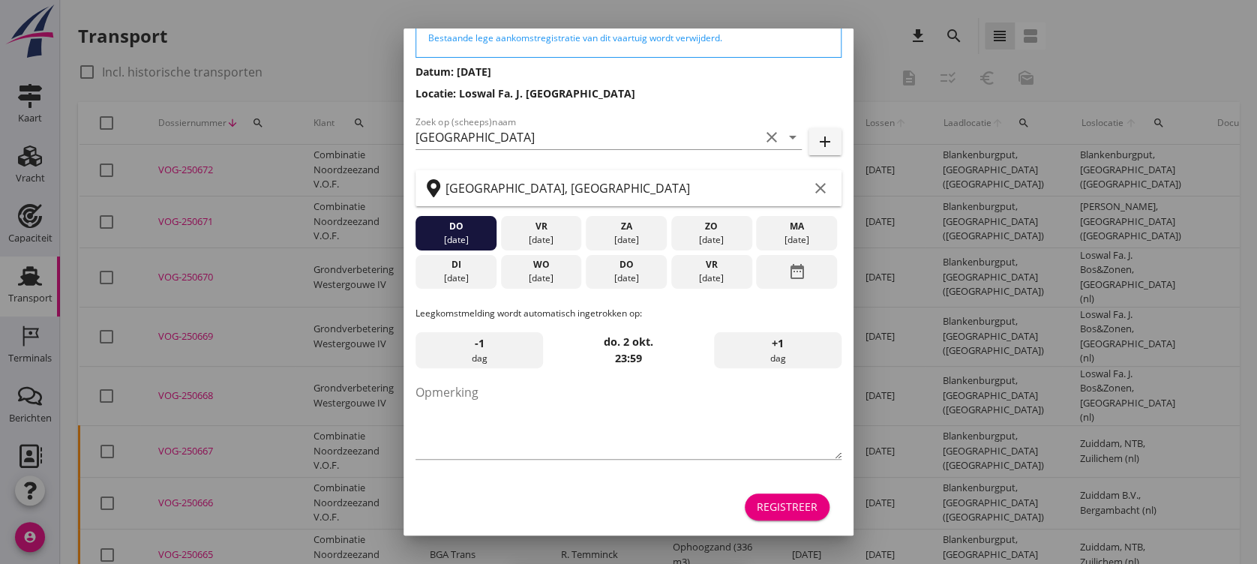
click at [788, 470] on div "Registreer" at bounding box center [629, 507] width 426 height 36
click at [782, 470] on div "Registreer" at bounding box center [787, 507] width 61 height 16
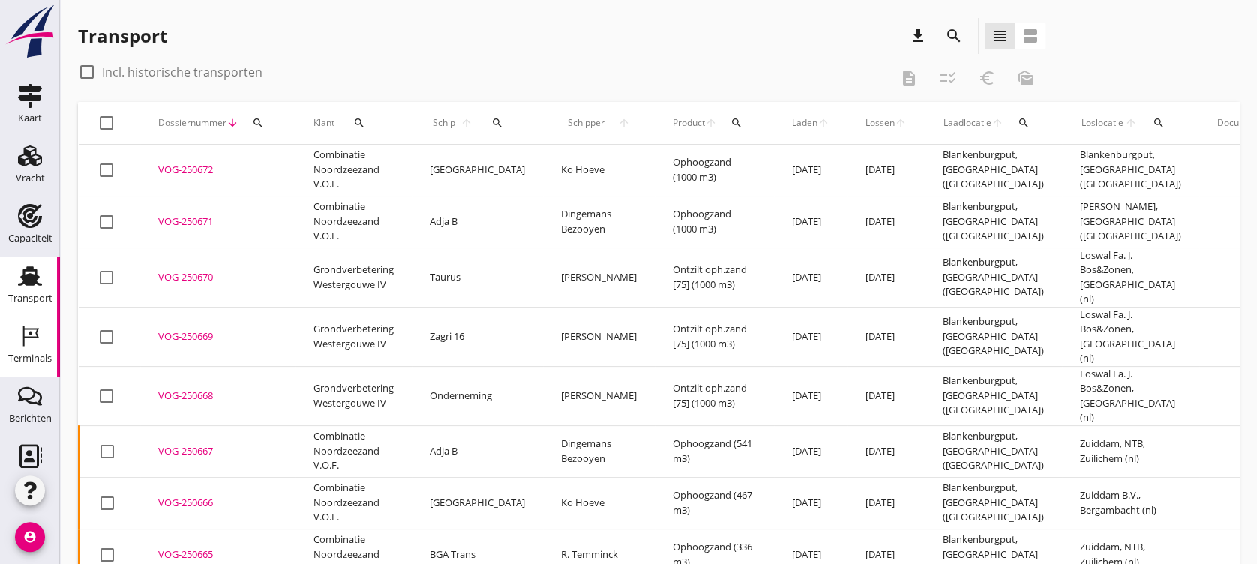
click at [24, 353] on div "Terminals" at bounding box center [30, 358] width 44 height 10
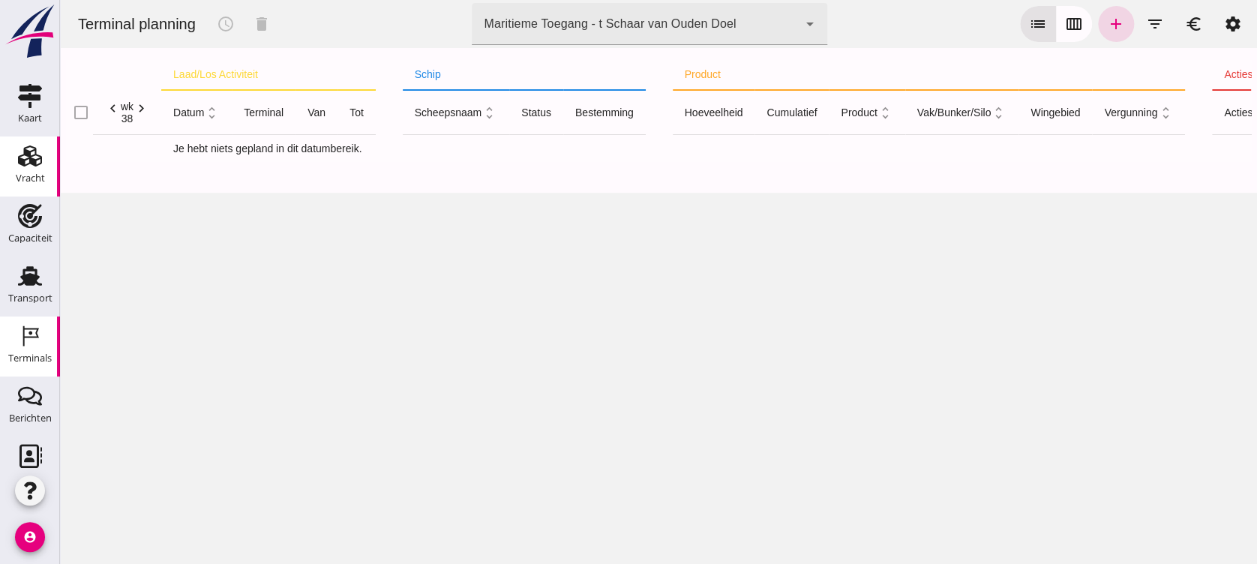
click at [19, 156] on icon "Vracht" at bounding box center [30, 156] width 24 height 24
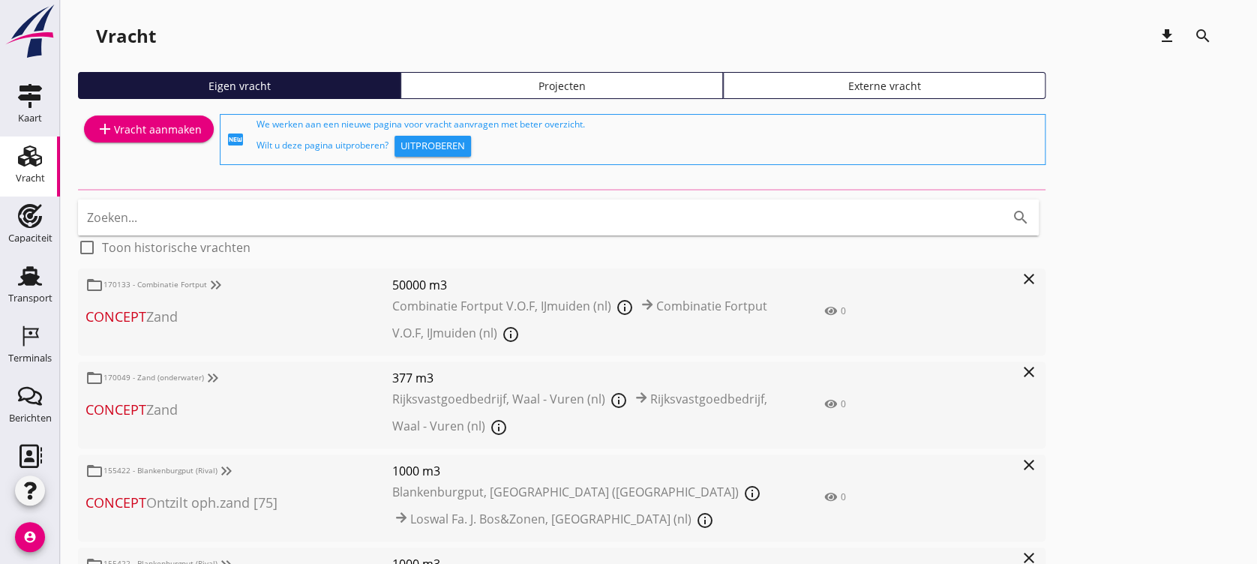
click at [568, 86] on div "Projecten" at bounding box center [561, 86] width 309 height 16
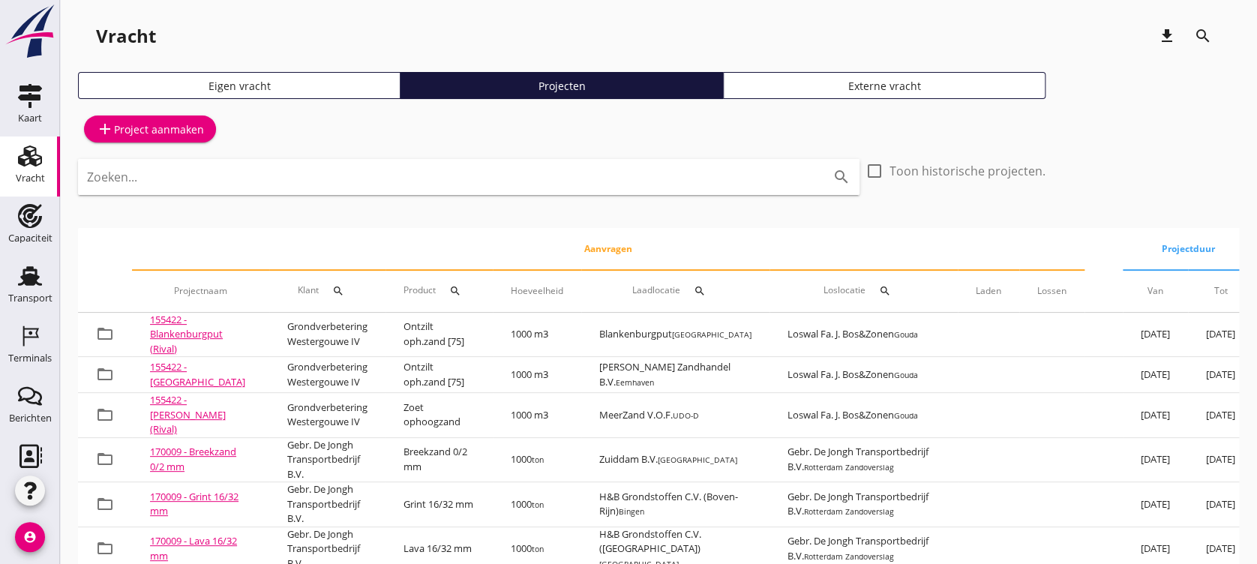
click at [546, 190] on div "Zoeken... search" at bounding box center [469, 177] width 782 height 36
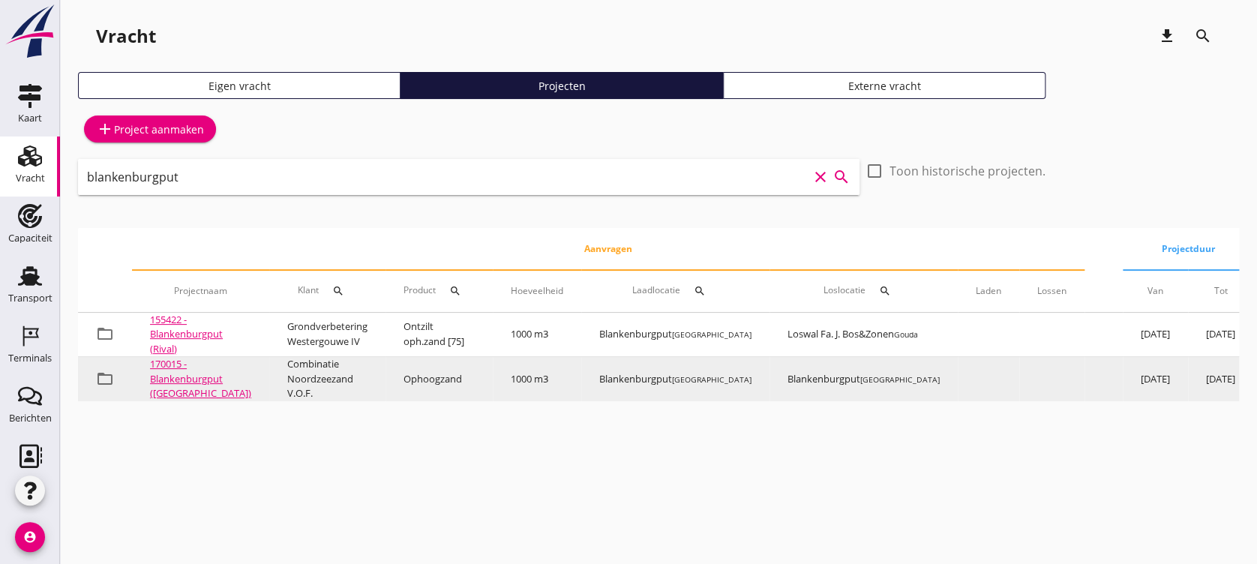
type input "blankenburgput"
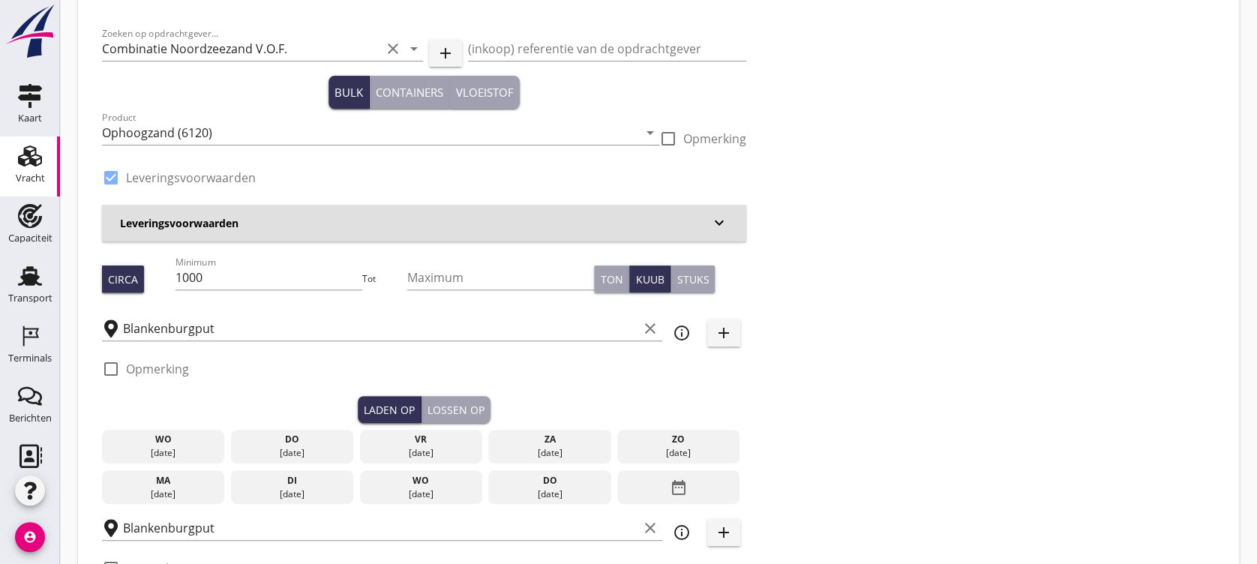
scroll to position [100, 0]
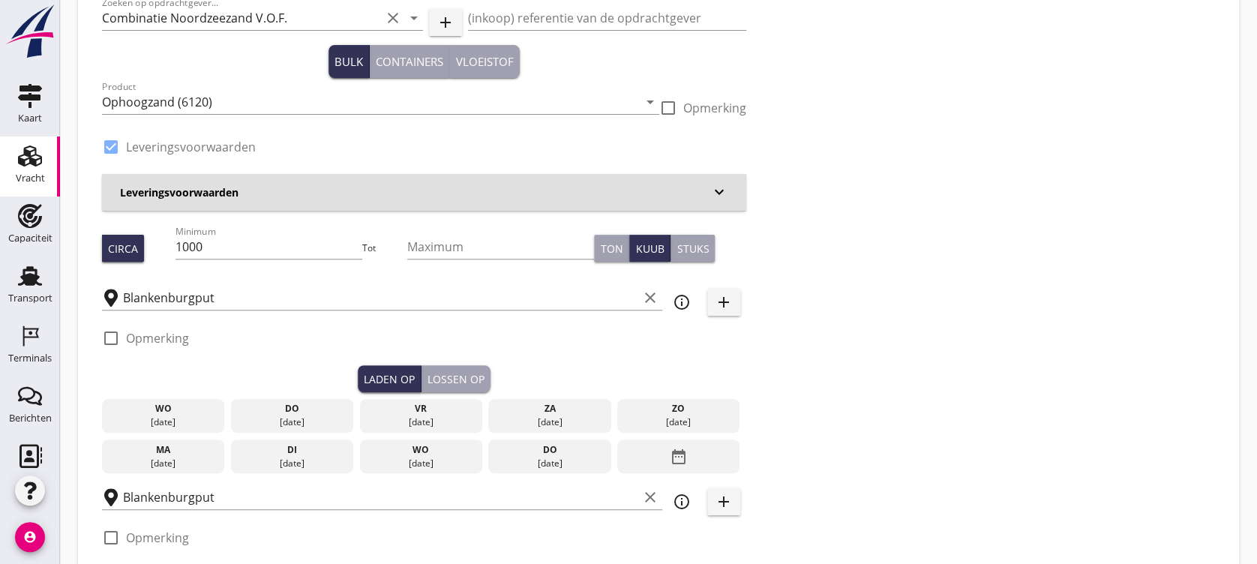
click at [311, 406] on div "do" at bounding box center [293, 409] width 116 height 14
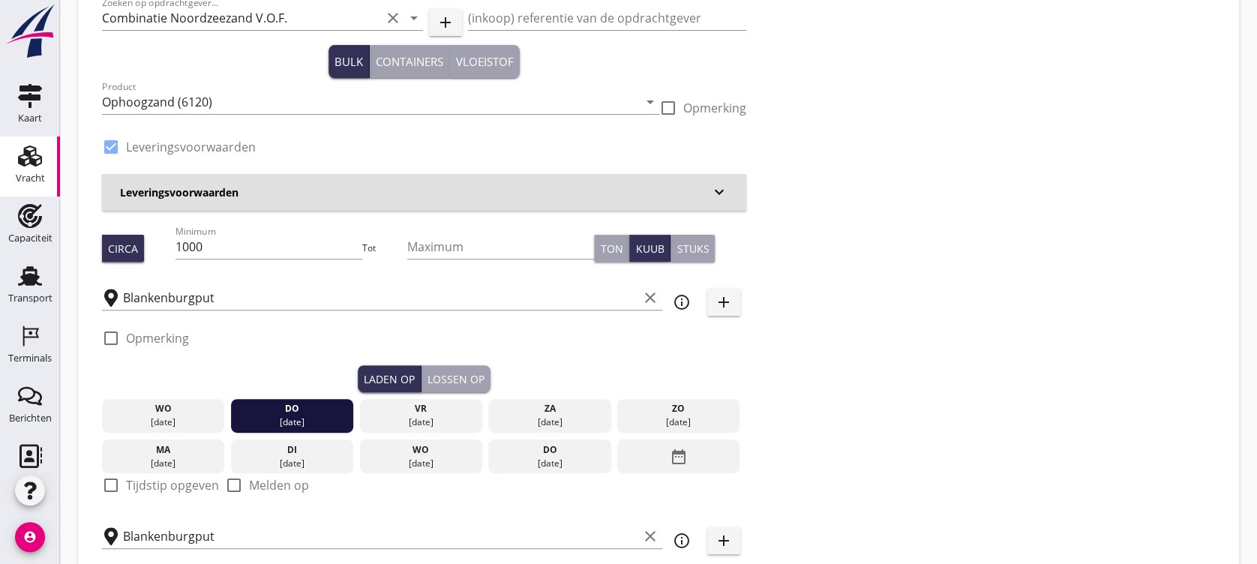
click at [470, 380] on div "Lossen op" at bounding box center [456, 379] width 57 height 16
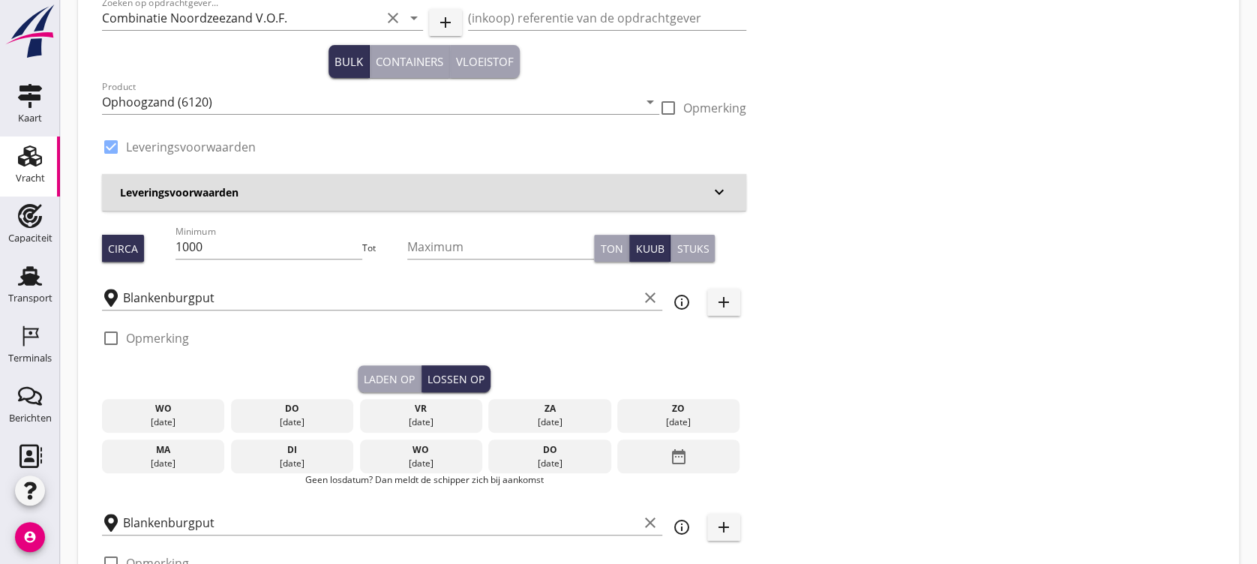
click at [320, 408] on div "do" at bounding box center [293, 409] width 116 height 14
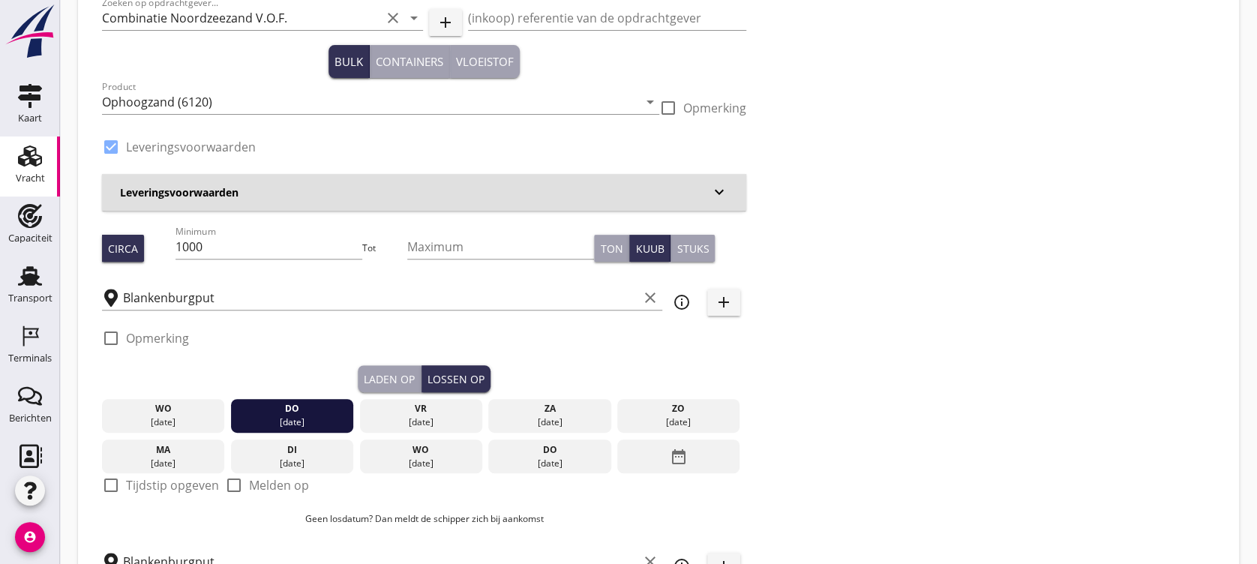
click at [386, 375] on div "Laden op" at bounding box center [389, 379] width 51 height 16
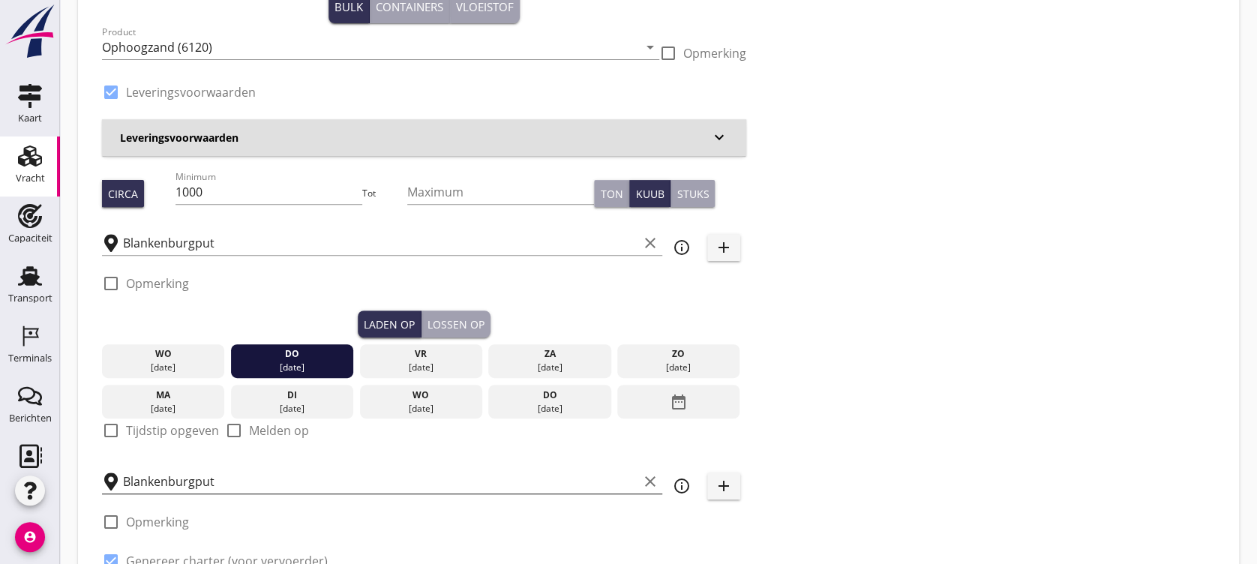
scroll to position [200, 0]
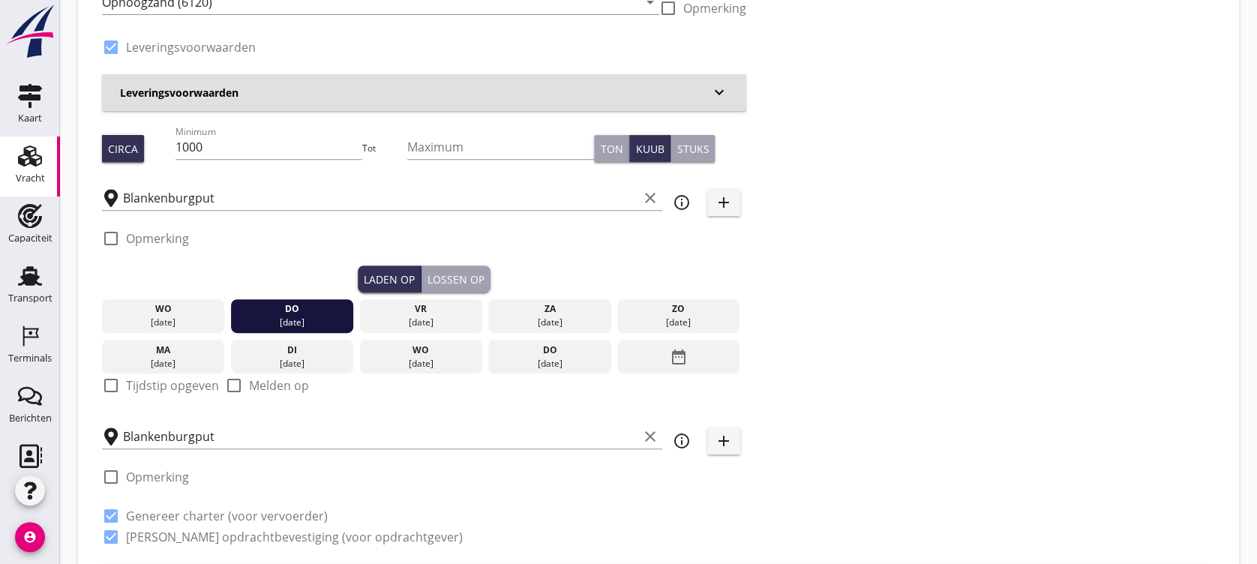
click at [168, 384] on label "Tijdstip opgeven" at bounding box center [172, 385] width 93 height 15
checkbox input "true"
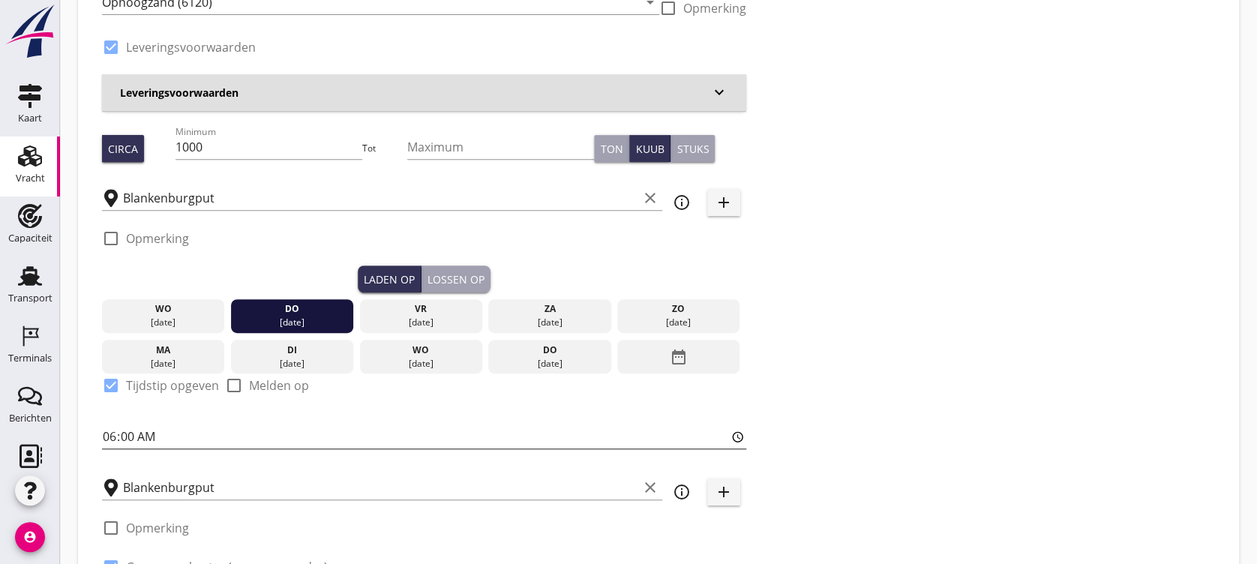
click at [116, 440] on input "06:00" at bounding box center [424, 437] width 644 height 24
type input "14:00"
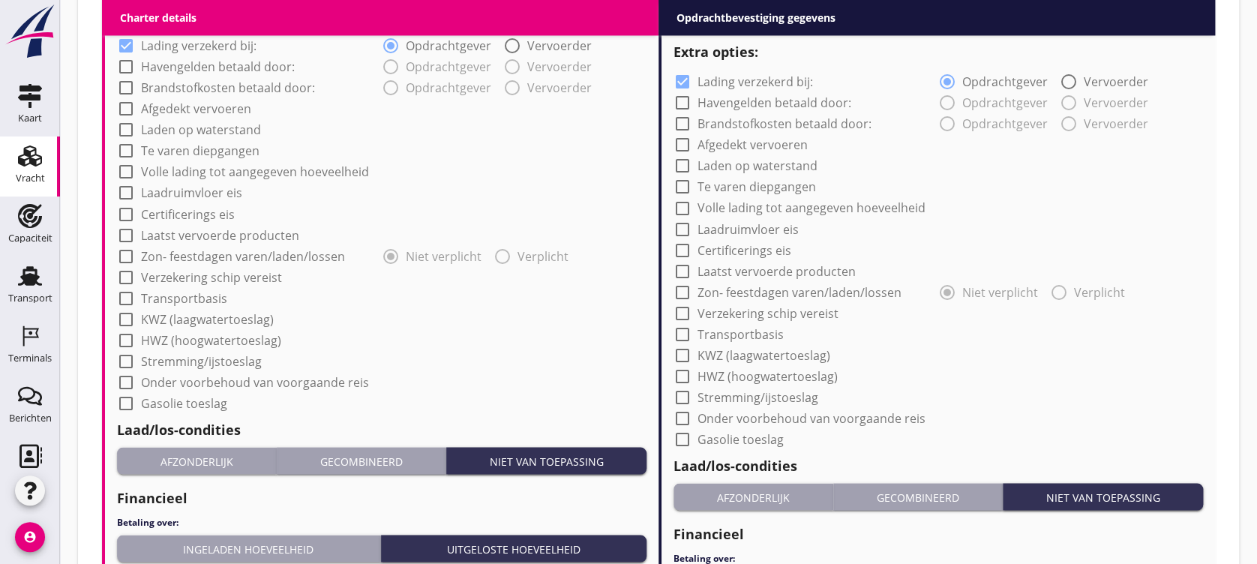
scroll to position [1513, 0]
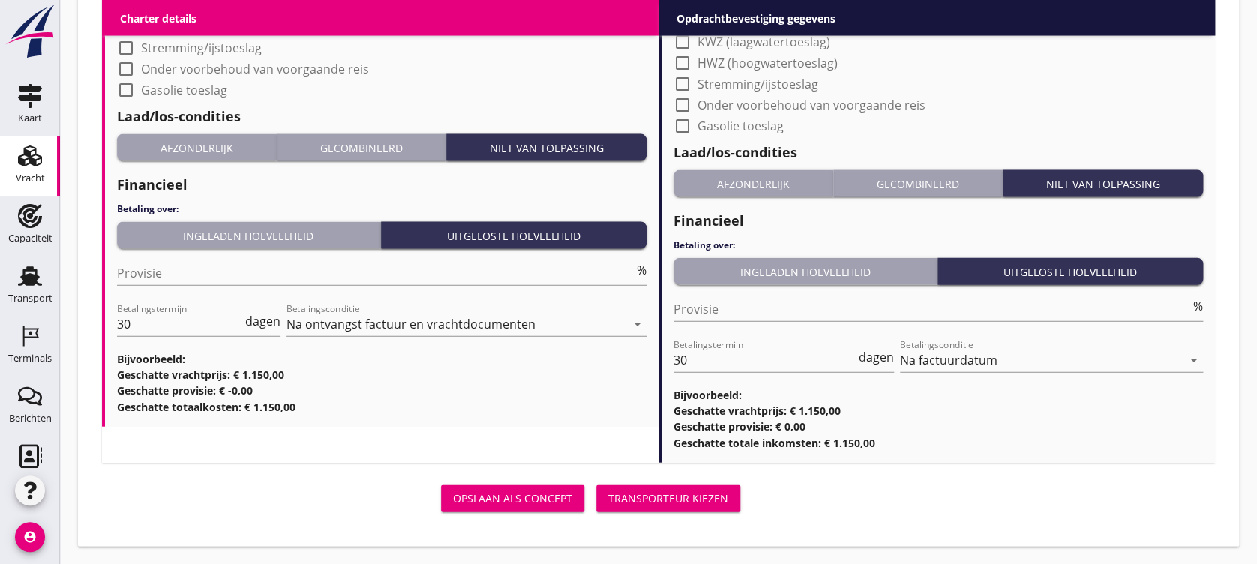
click at [651, 470] on div "Transporteur kiezen" at bounding box center [668, 499] width 120 height 16
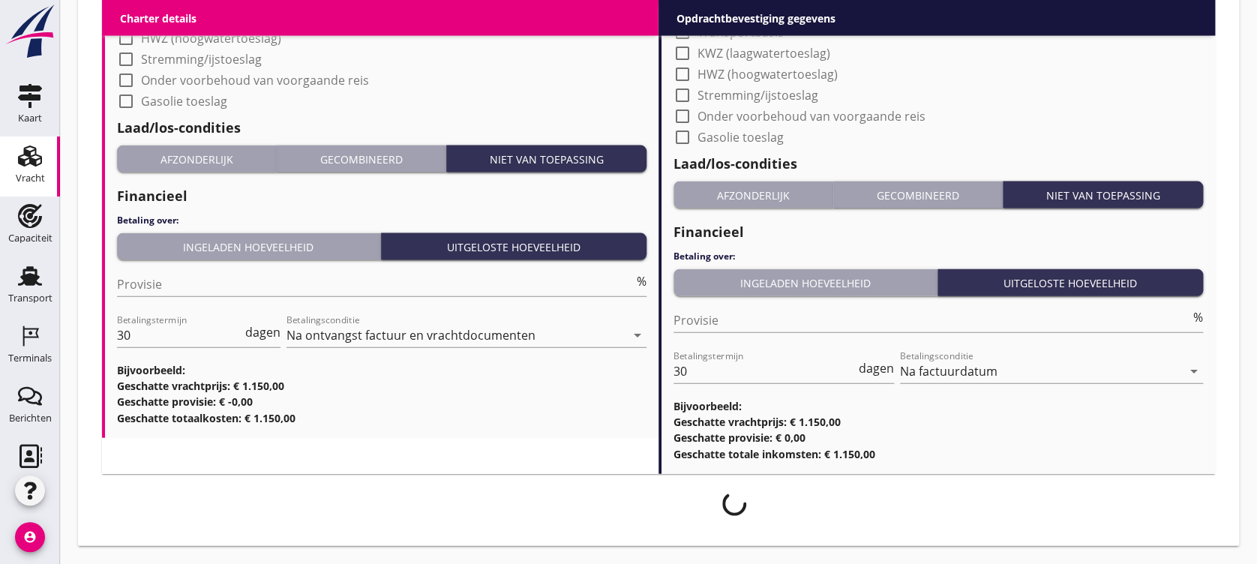
scroll to position [1501, 0]
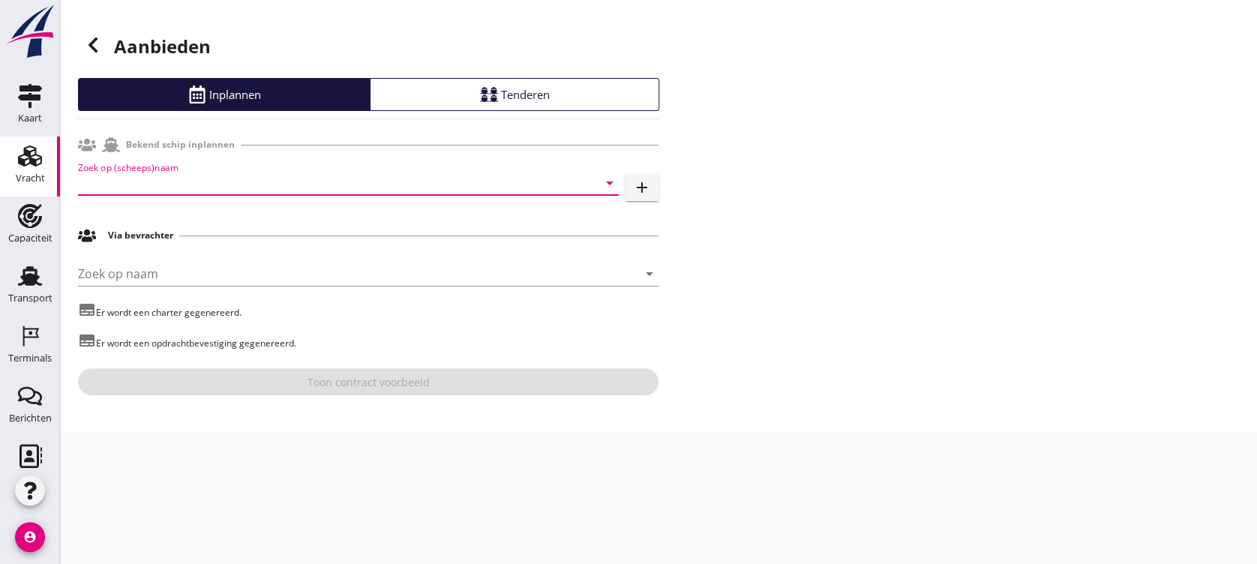
click at [252, 175] on input "Zoek op (scheeps)naam" at bounding box center [327, 183] width 499 height 24
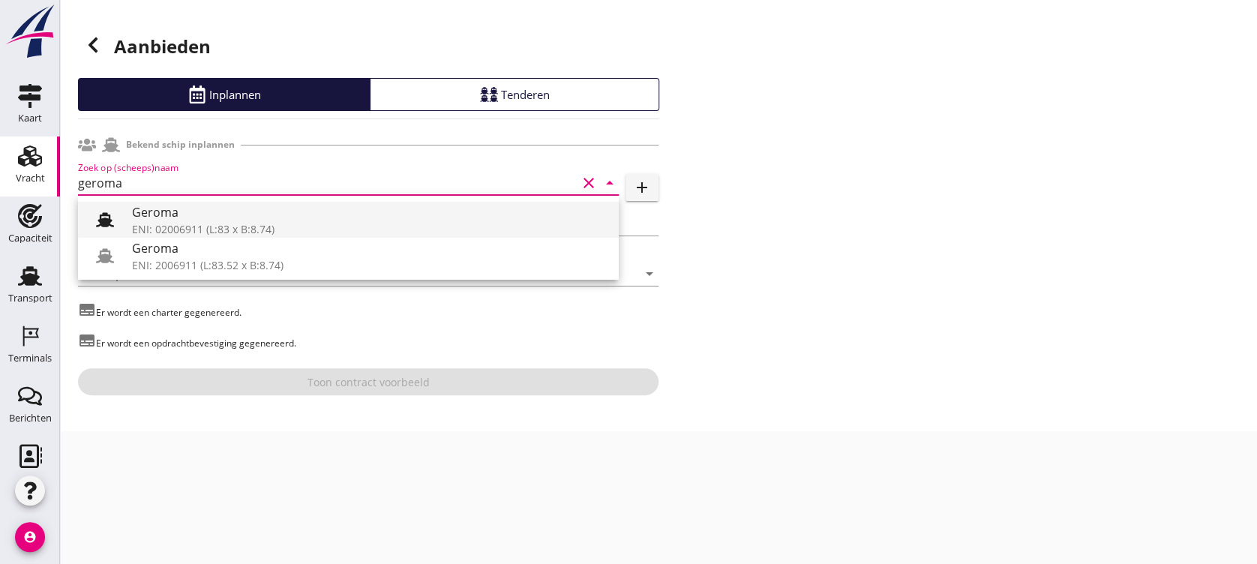
click at [290, 219] on div "Geroma" at bounding box center [369, 212] width 475 height 18
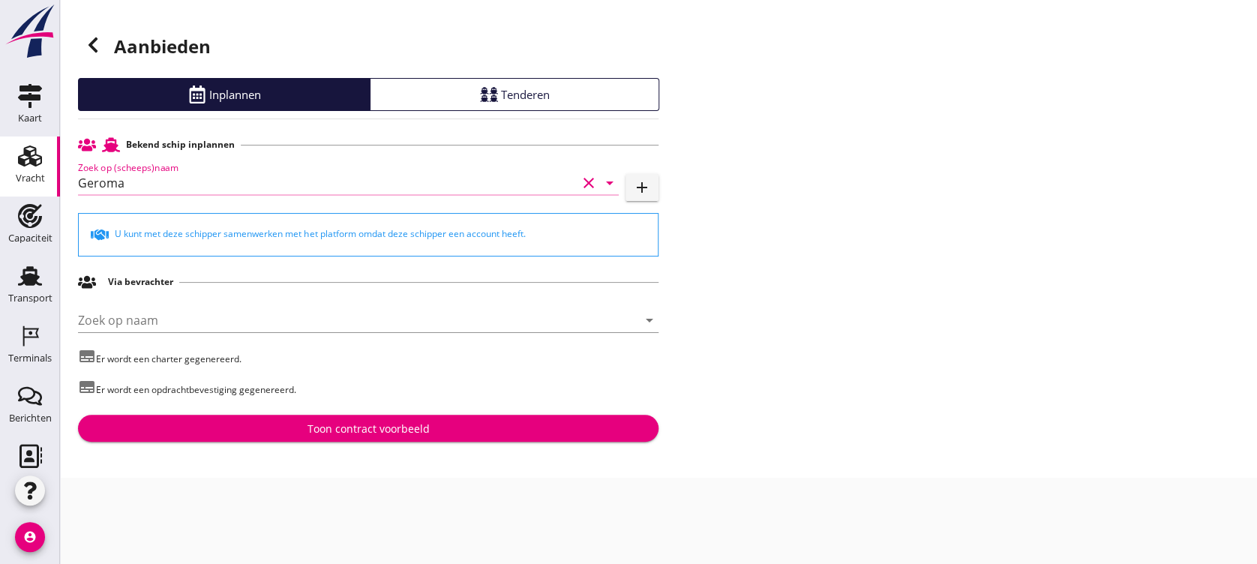
type input "Geroma"
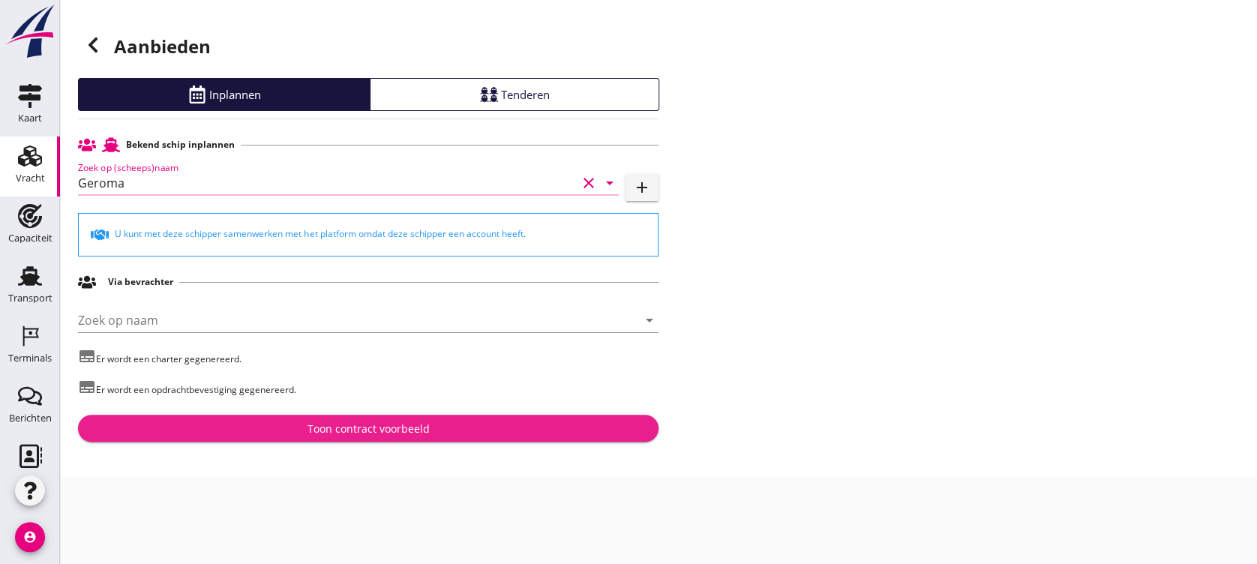
click at [433, 426] on div "Toon contract voorbeeld" at bounding box center [368, 429] width 557 height 16
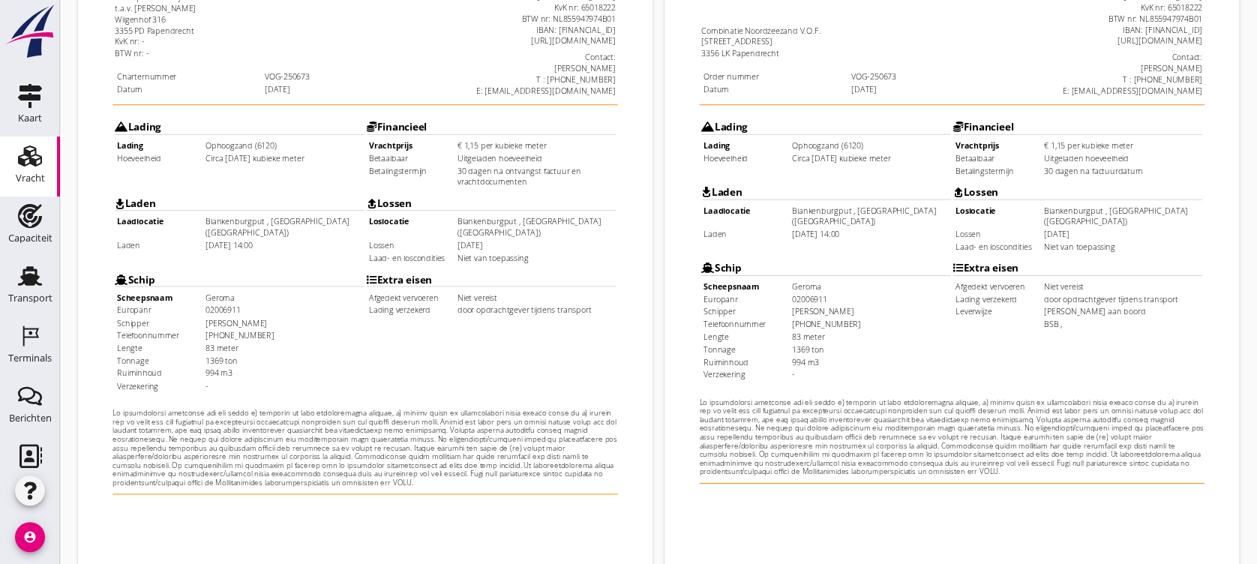
scroll to position [516, 0]
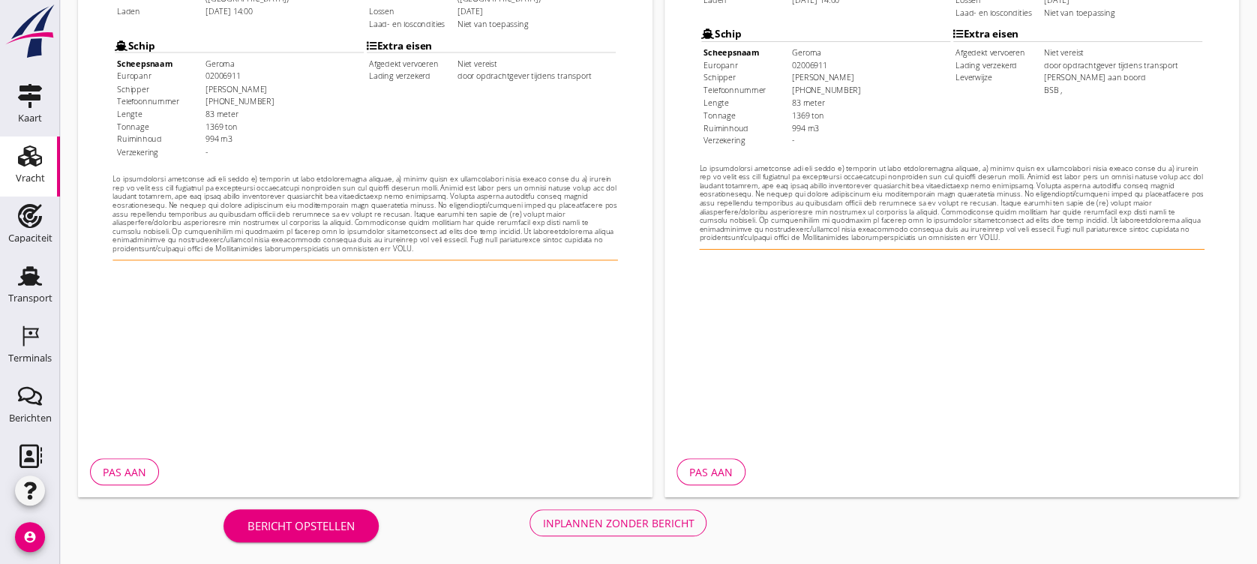
click at [569, 470] on button "Inplannen zonder bericht" at bounding box center [618, 522] width 177 height 27
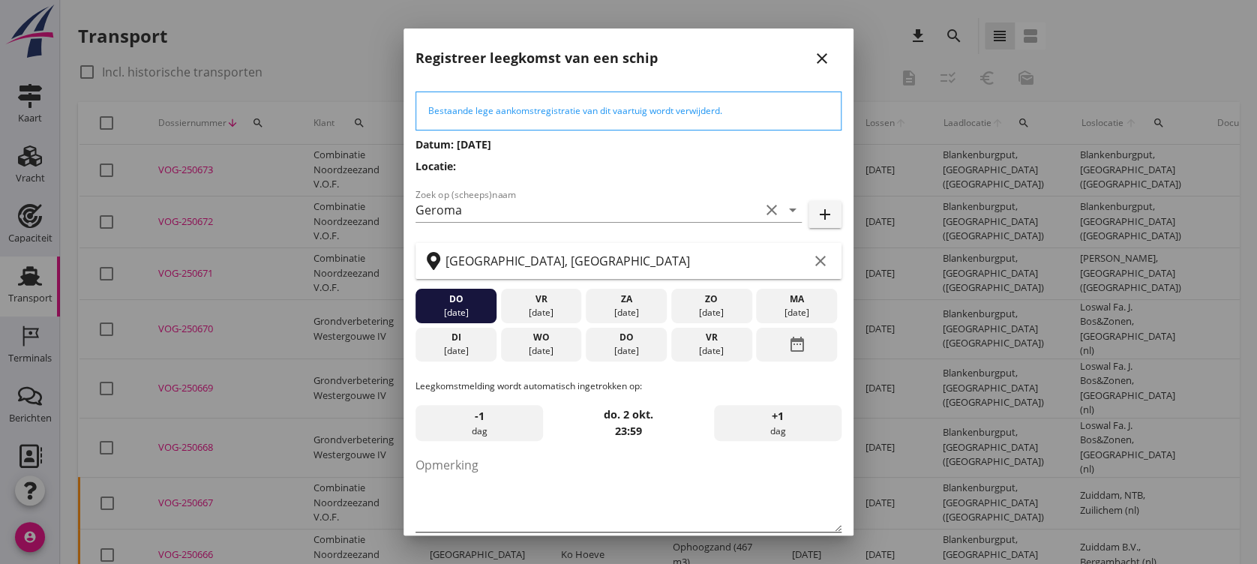
scroll to position [73, 0]
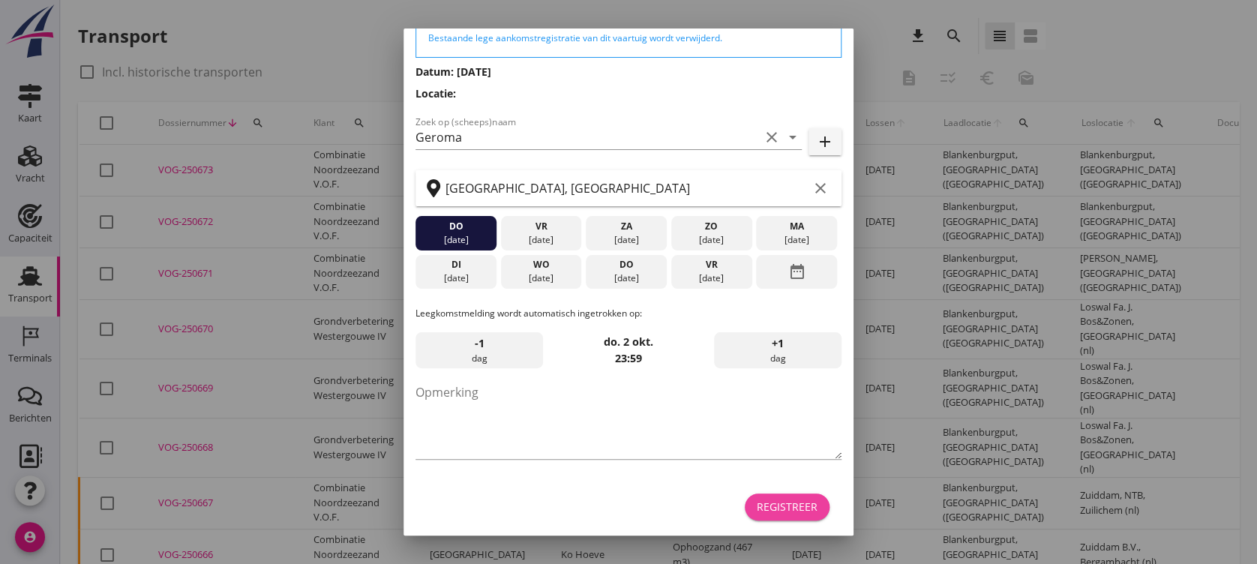
click at [758, 470] on div "Registreer" at bounding box center [787, 507] width 61 height 16
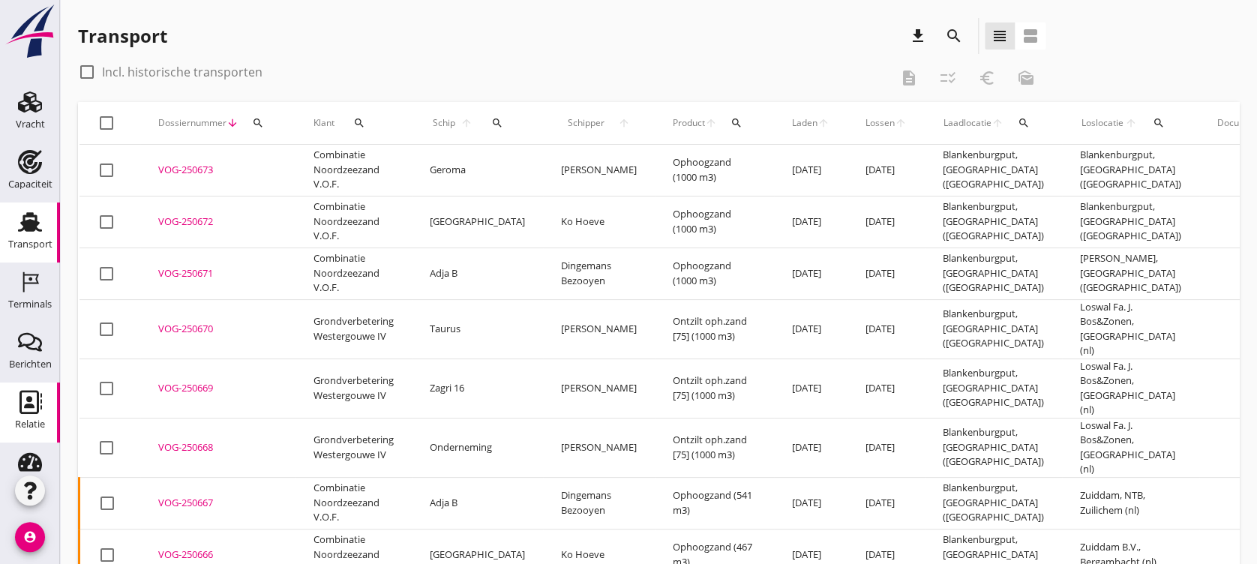
scroll to position [100, 0]
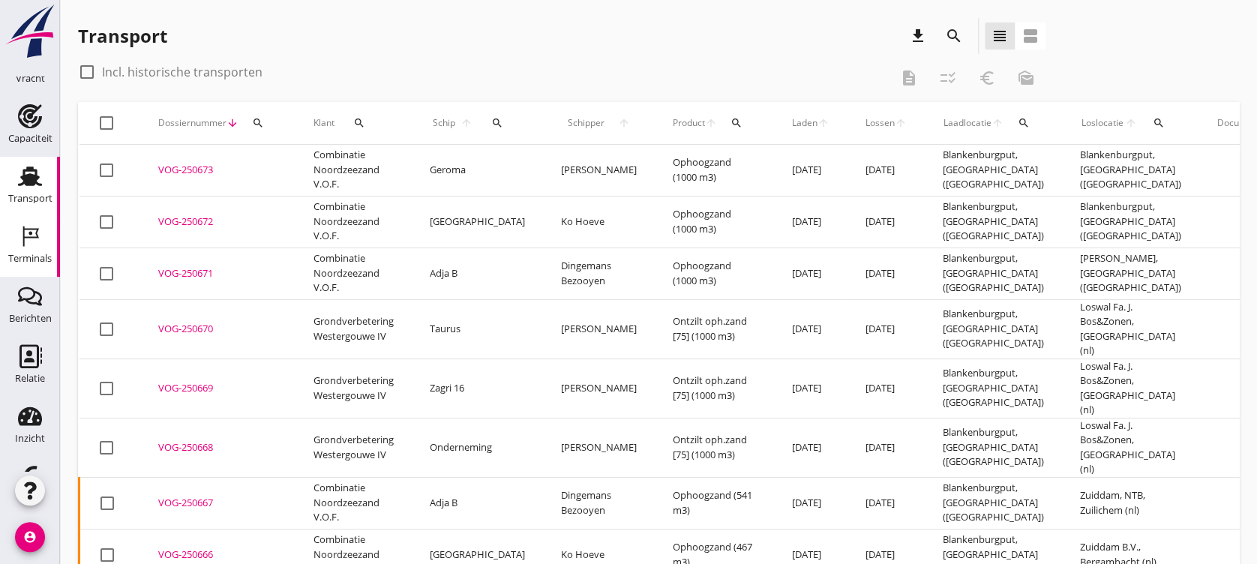
click at [28, 248] on div "Terminals" at bounding box center [30, 258] width 44 height 21
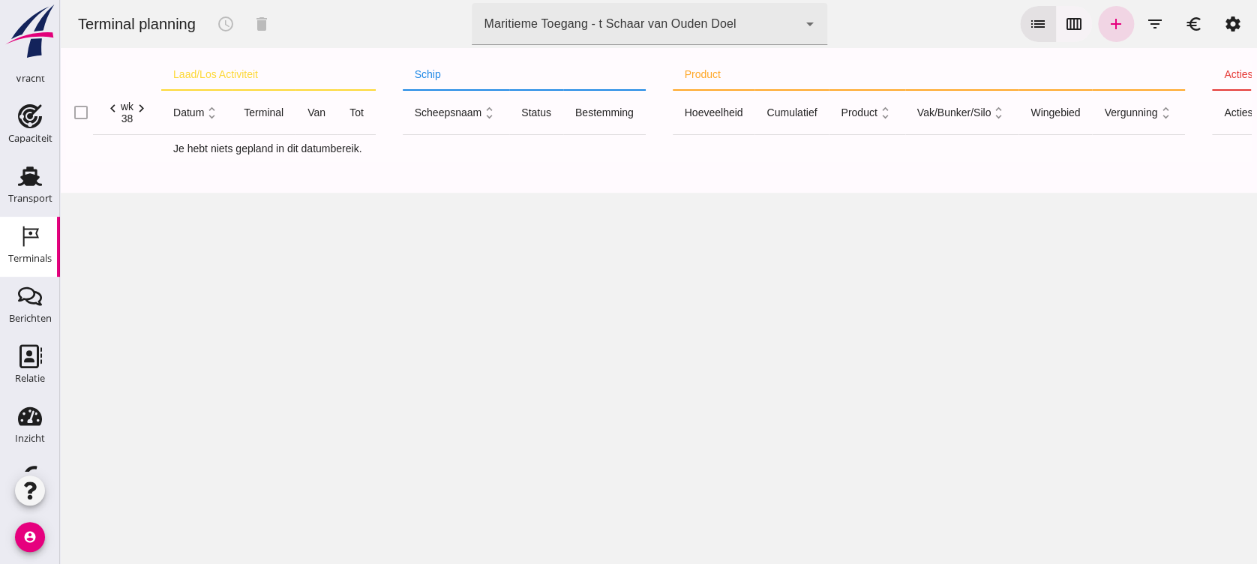
click at [1046, 28] on icon "calendar_view_week" at bounding box center [1074, 24] width 18 height 18
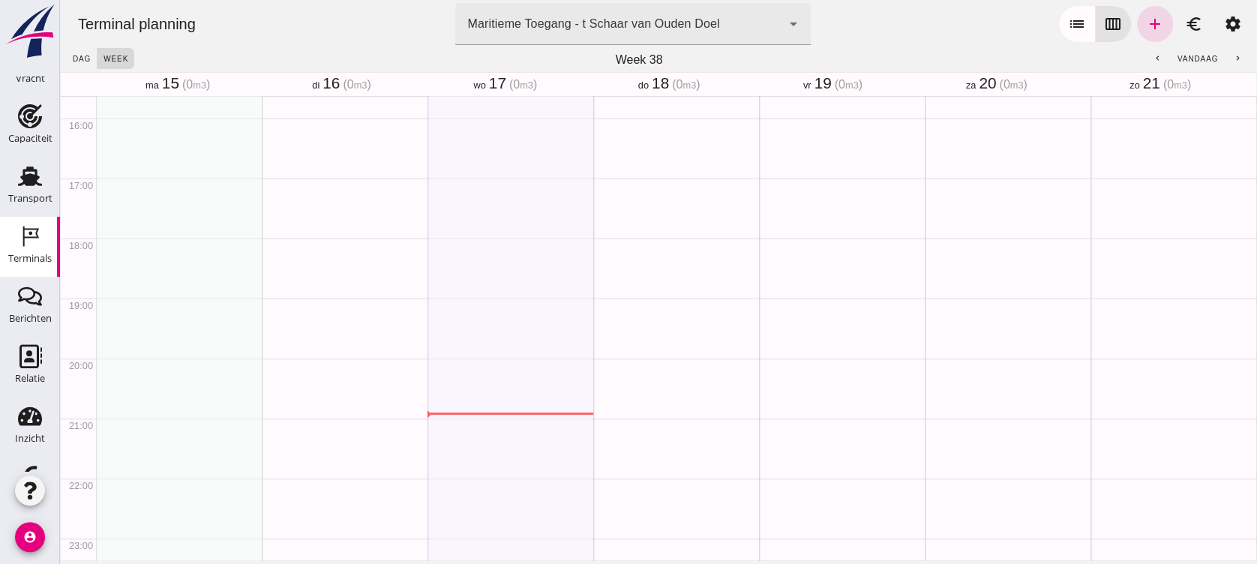
scroll to position [974, 0]
click at [614, 33] on div "Maritieme Toegang - t Schaar van Ouden Doel 453b08e2-5afb-49e8-a076-b9bc6000f457" at bounding box center [618, 24] width 326 height 42
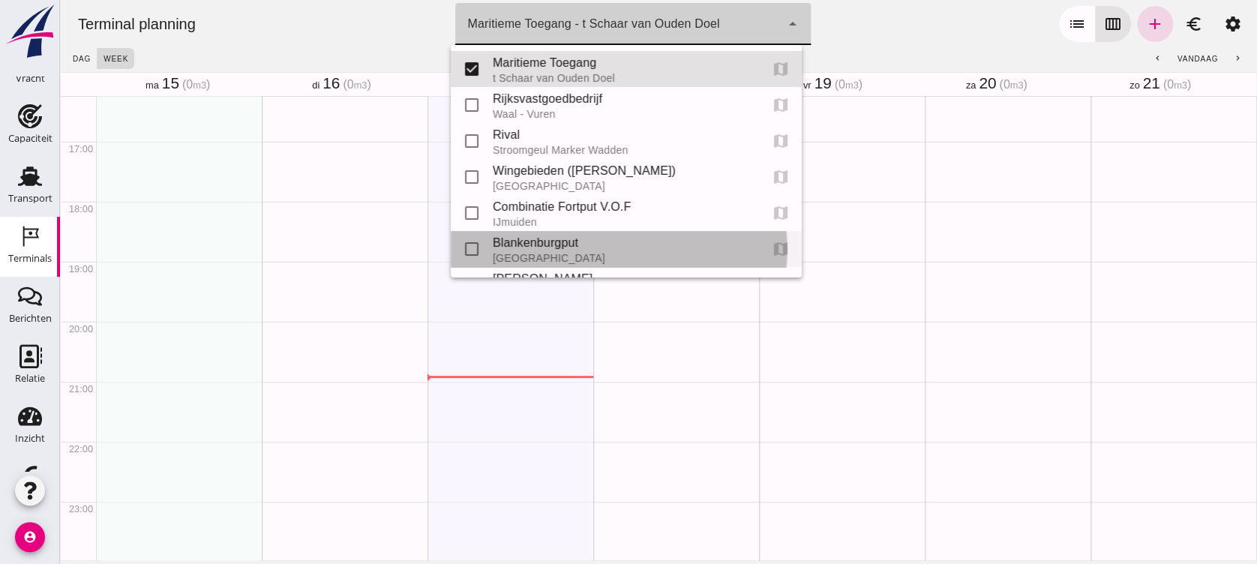
click at [601, 242] on div "Blankenburgput" at bounding box center [620, 243] width 255 height 18
type input "e6c78bfd-e3f1-4bb9-b01e-b37ce3668b52"
checkbox input "false"
checkbox input "true"
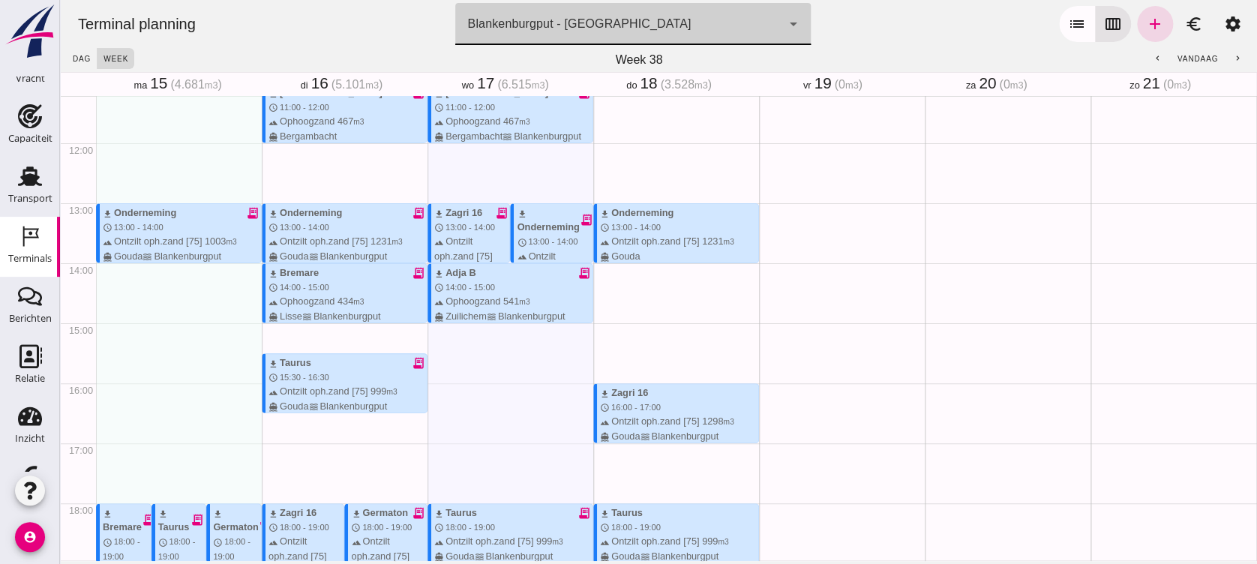
scroll to position [374, 0]
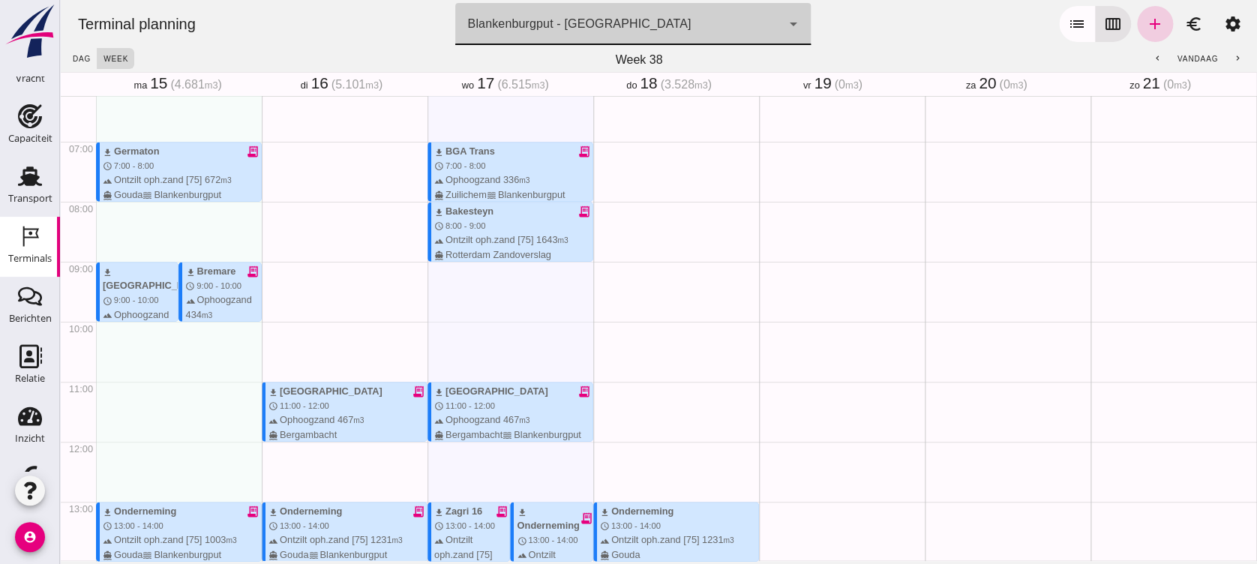
click at [1046, 23] on icon "add" at bounding box center [1155, 24] width 18 height 18
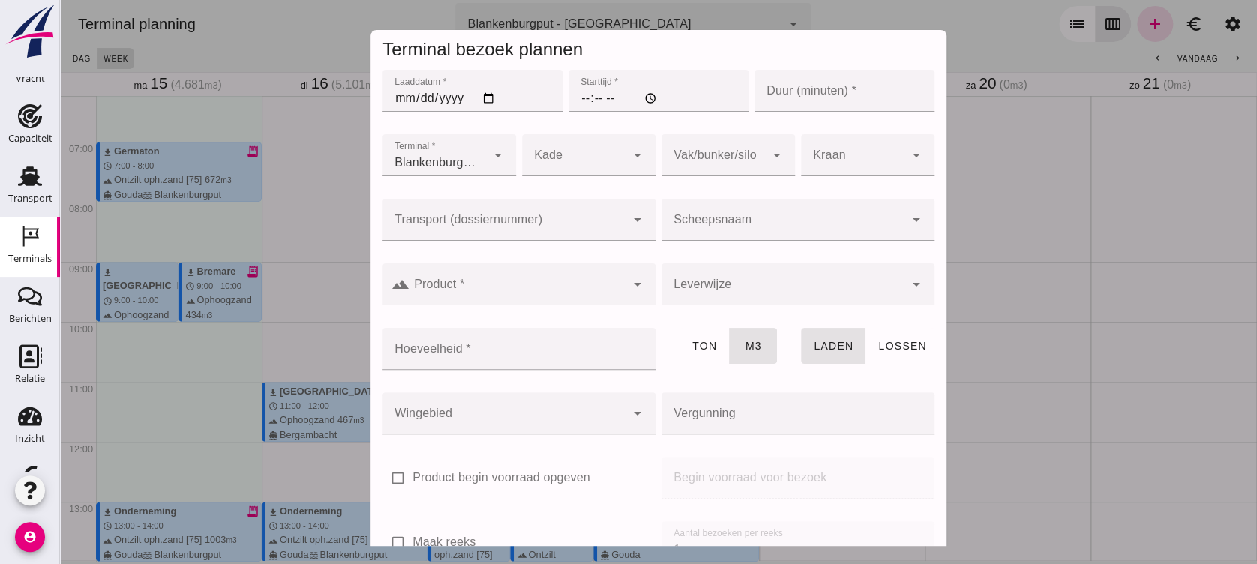
type input "Combinatie Noordzeezand V.O.F."
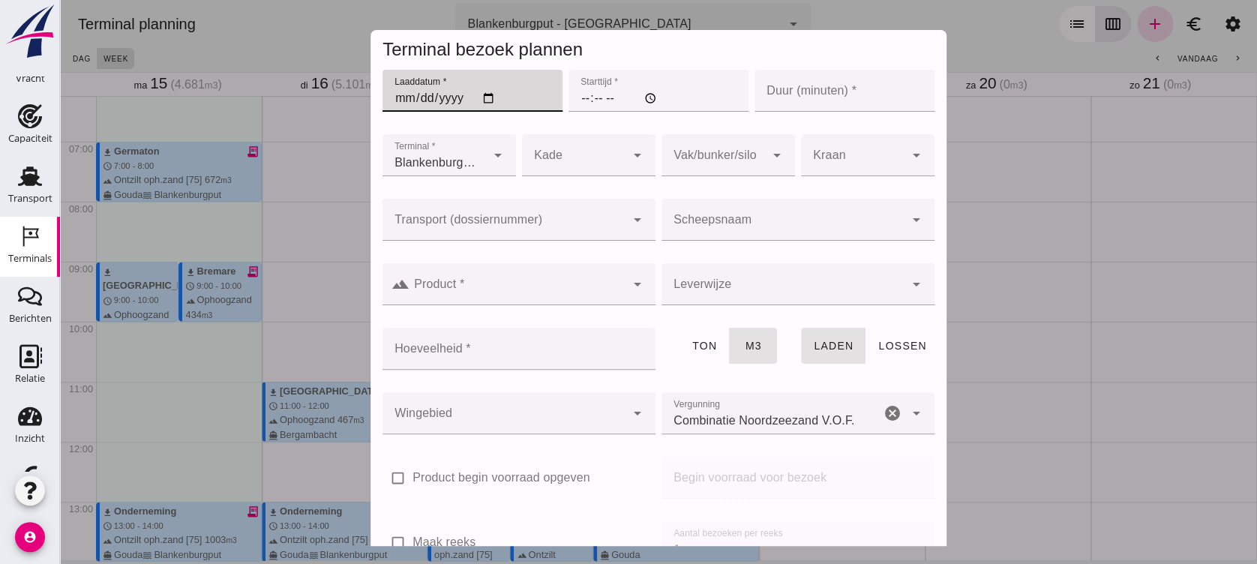
click at [488, 93] on input "Laaddatum *" at bounding box center [473, 91] width 180 height 42
type input "[DATE]"
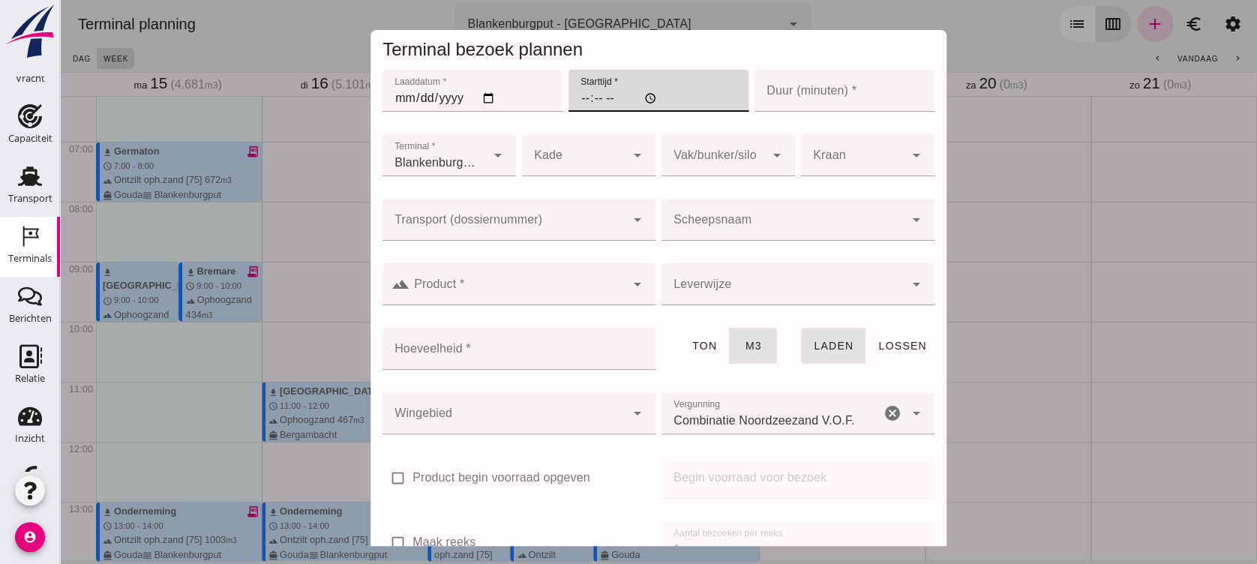
type input "11:00"
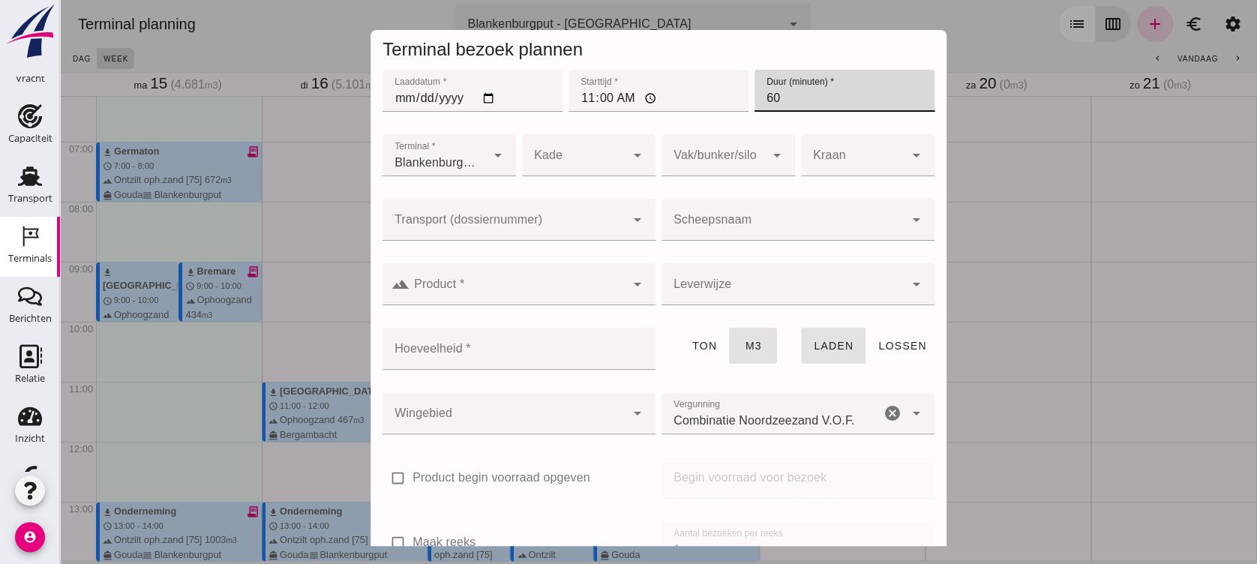
type input "60"
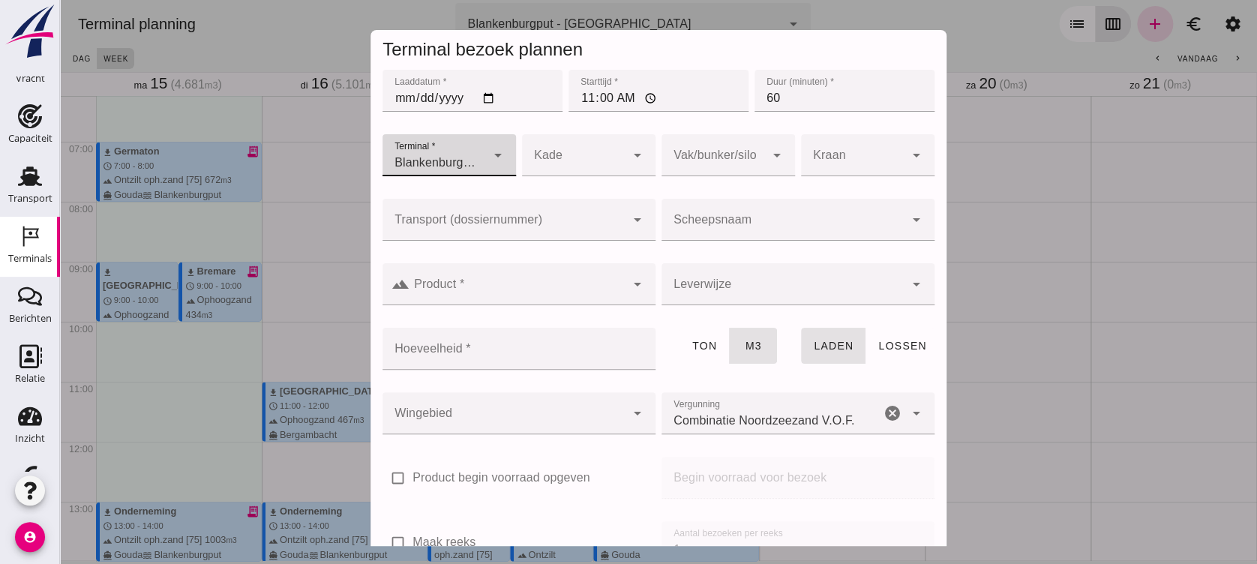
click at [576, 218] on div at bounding box center [504, 220] width 243 height 42
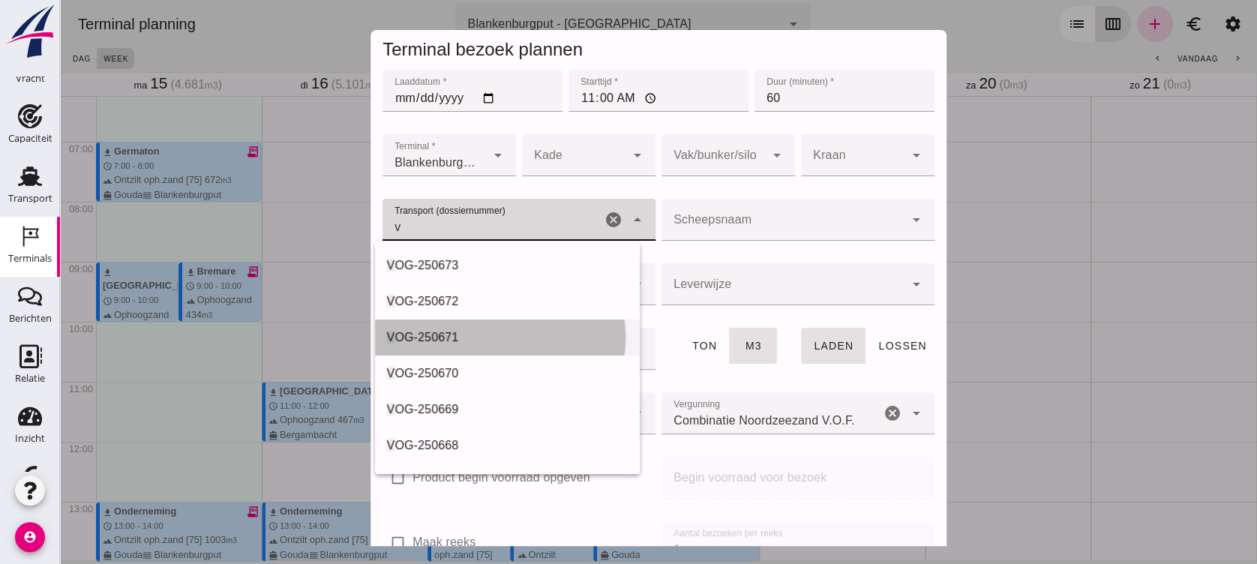
click at [473, 340] on div "V OG-250671" at bounding box center [508, 338] width 242 height 18
type input "VOG-250671"
type input "franco_on_board"
type input "541"
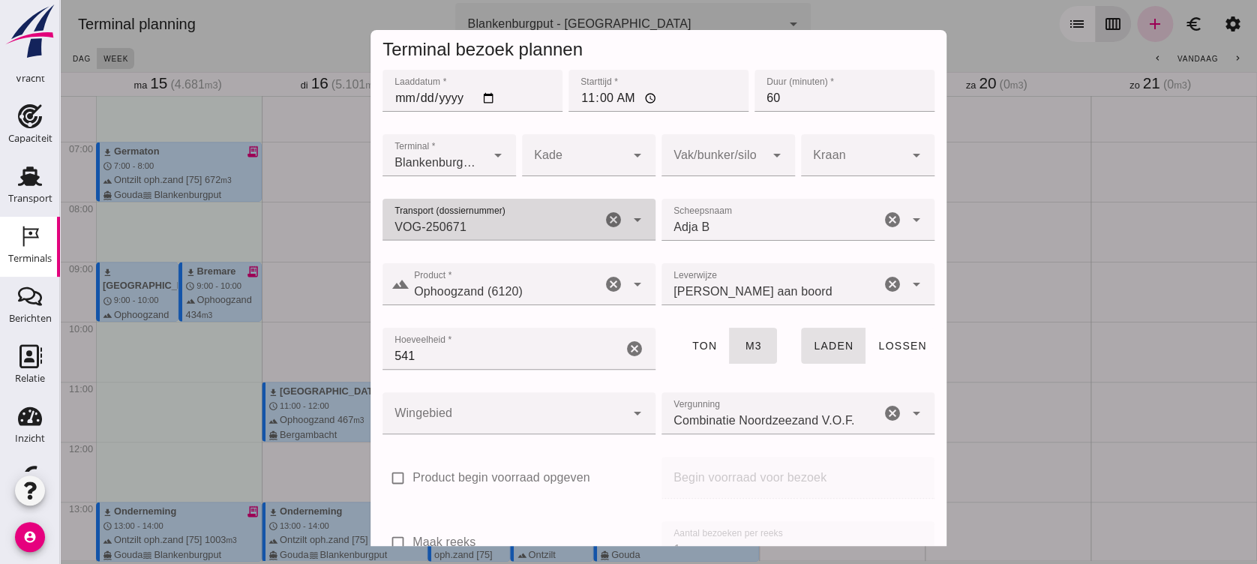
type input "VOG-250671"
click at [533, 408] on div at bounding box center [504, 413] width 243 height 42
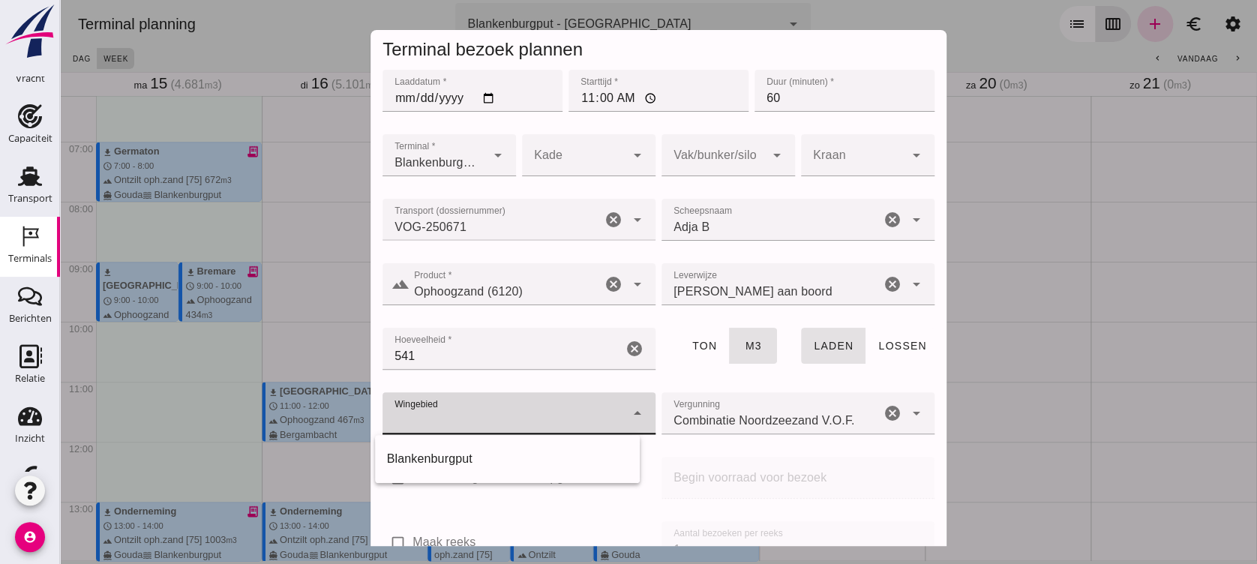
click at [539, 455] on div "Blankenburgput" at bounding box center [508, 459] width 242 height 18
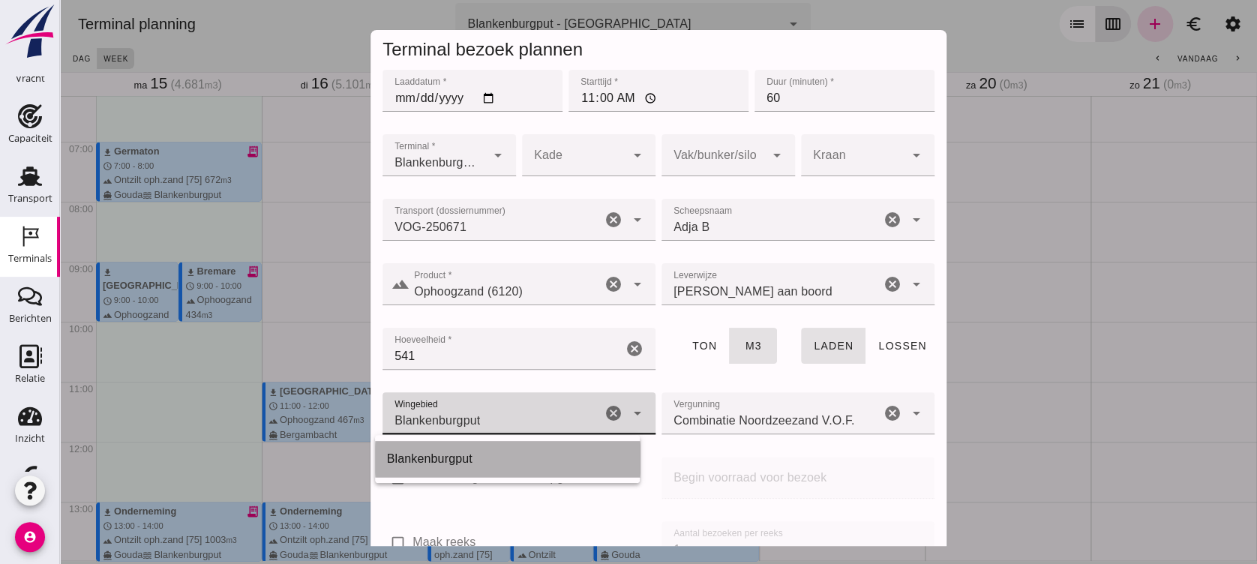
type input "333"
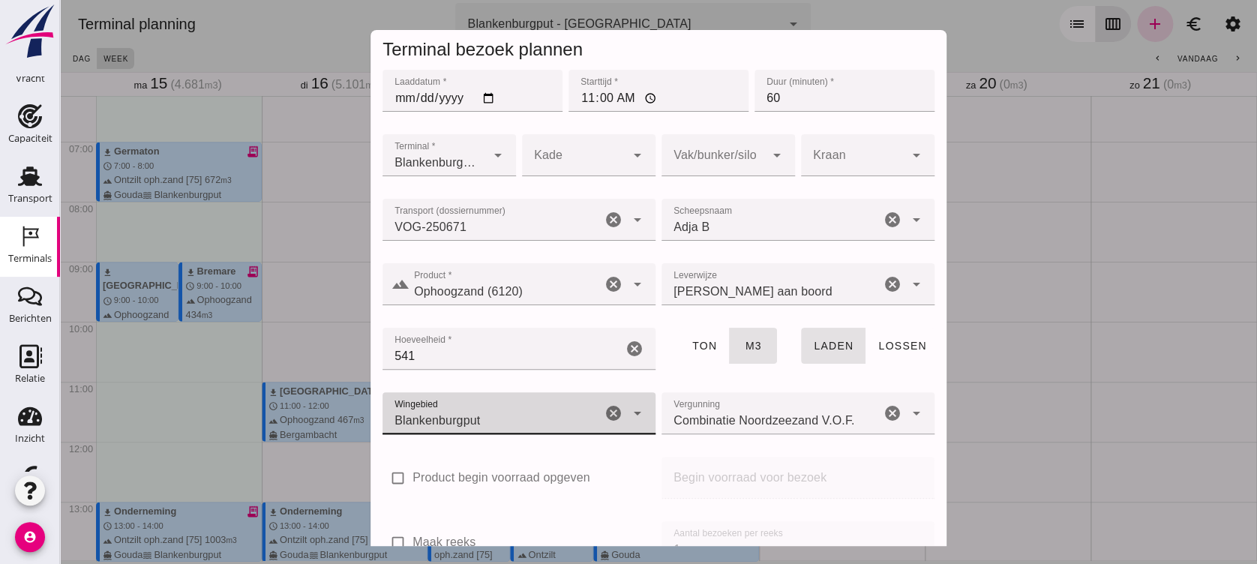
click at [703, 164] on div at bounding box center [714, 155] width 104 height 42
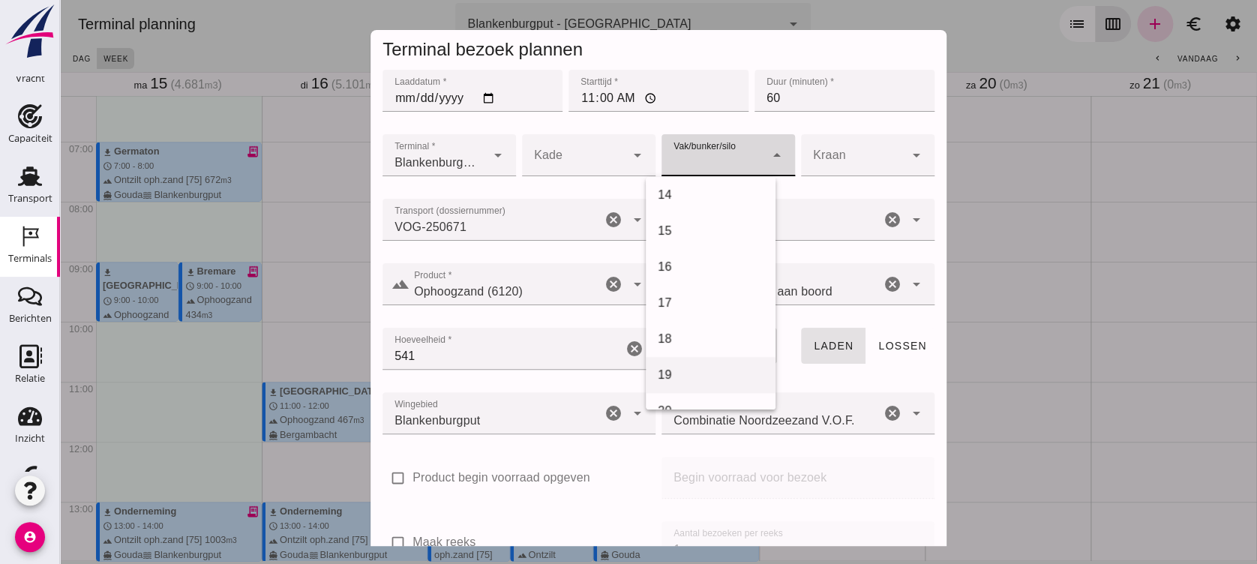
scroll to position [500, 0]
click at [700, 318] on div "18" at bounding box center [711, 314] width 106 height 18
type input "366"
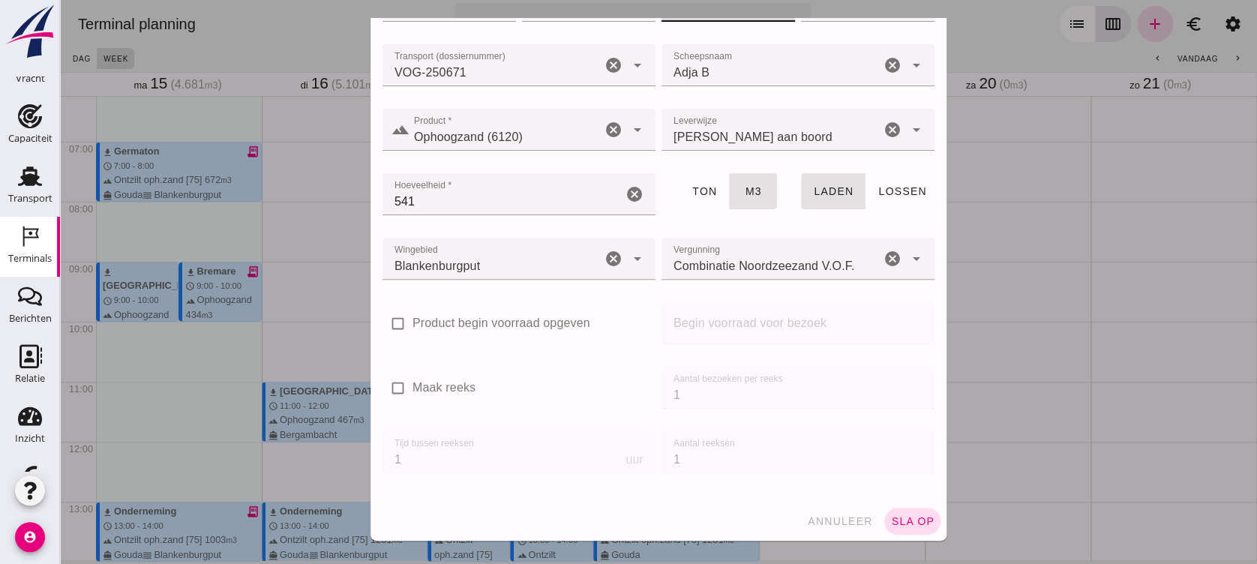
scroll to position [162, 0]
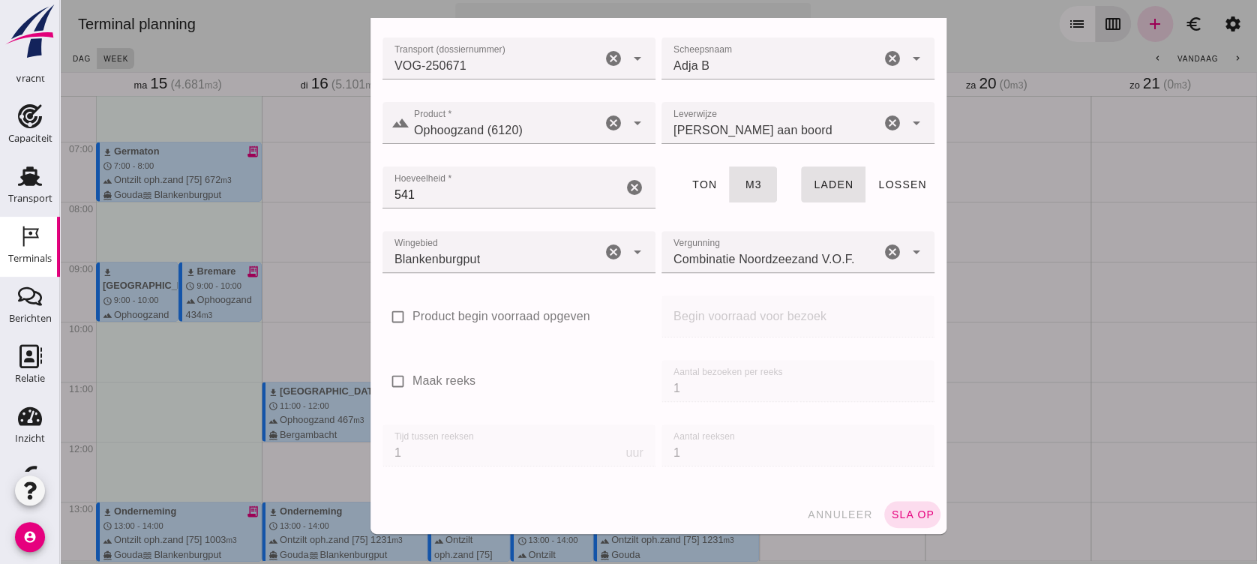
click at [884, 470] on button "sla op" at bounding box center [912, 514] width 56 height 27
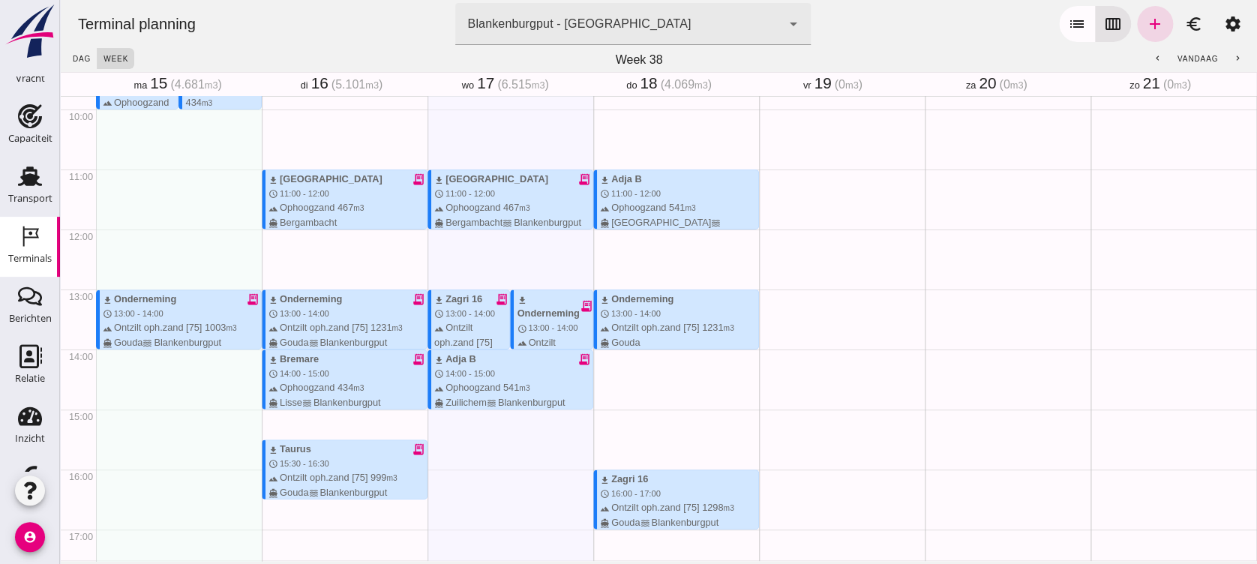
scroll to position [575, 0]
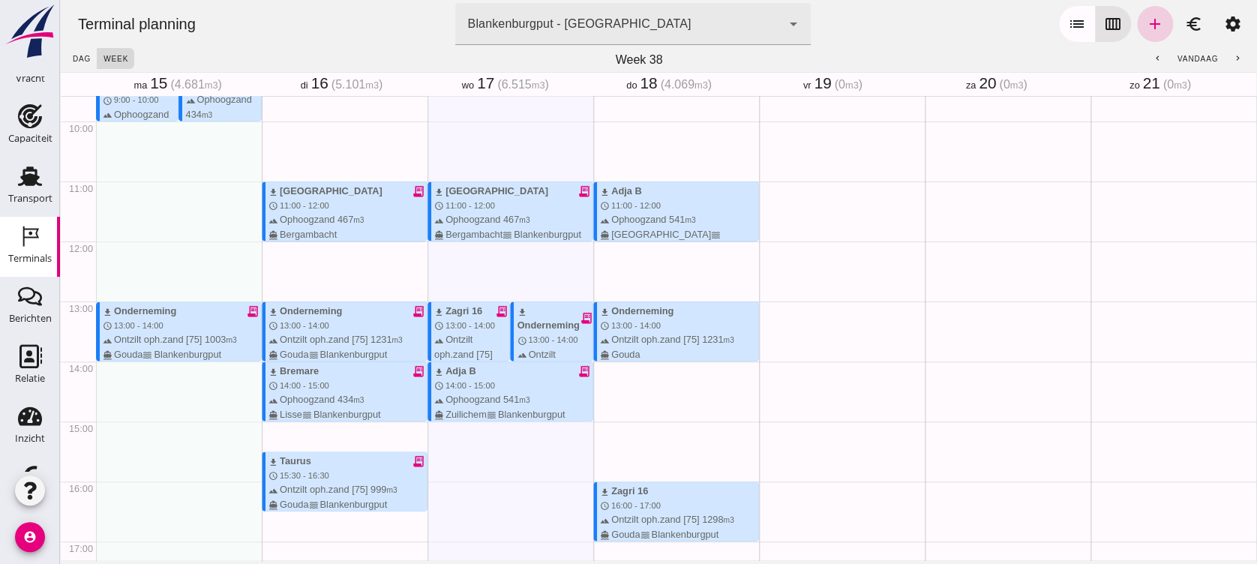
click at [1046, 29] on icon "add" at bounding box center [1155, 24] width 18 height 18
type input "Combinatie Noordzeezand V.O.F."
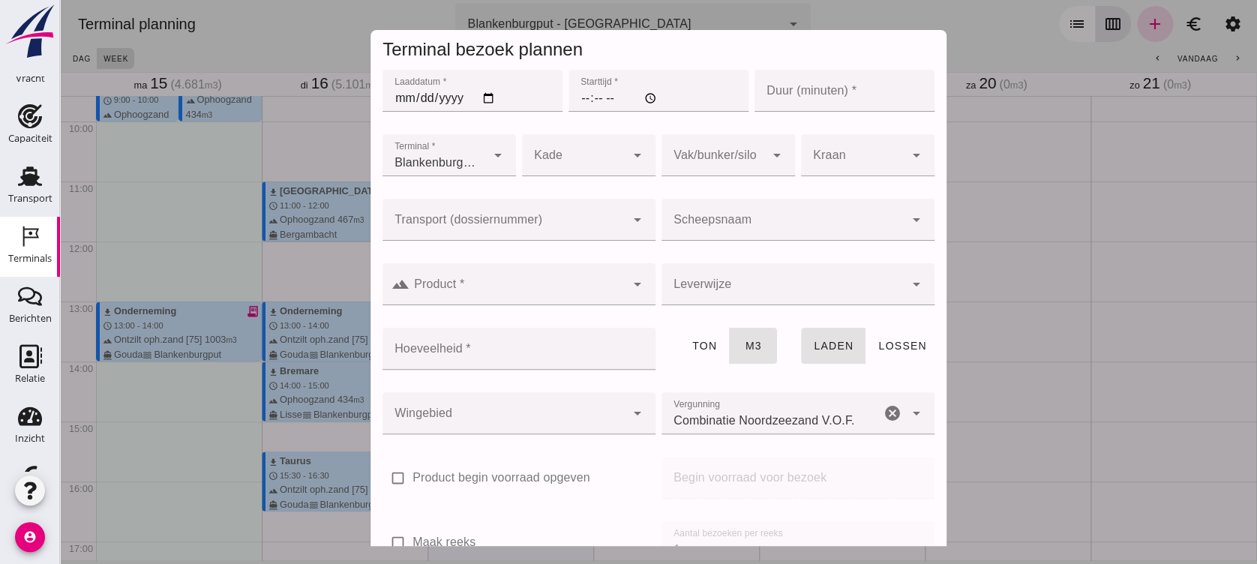
click at [629, 226] on icon "arrow_drop_down" at bounding box center [638, 220] width 18 height 18
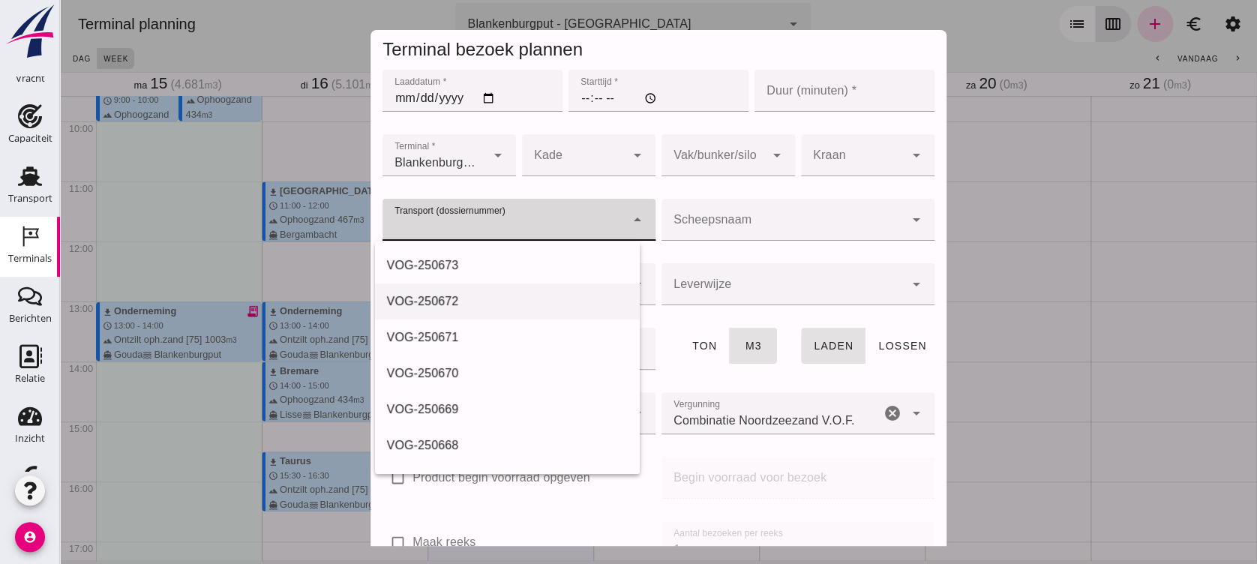
click at [551, 302] on div "VOG-250672" at bounding box center [508, 302] width 242 height 18
type input "VOG-250672"
type input "franco_on_board"
type input "467"
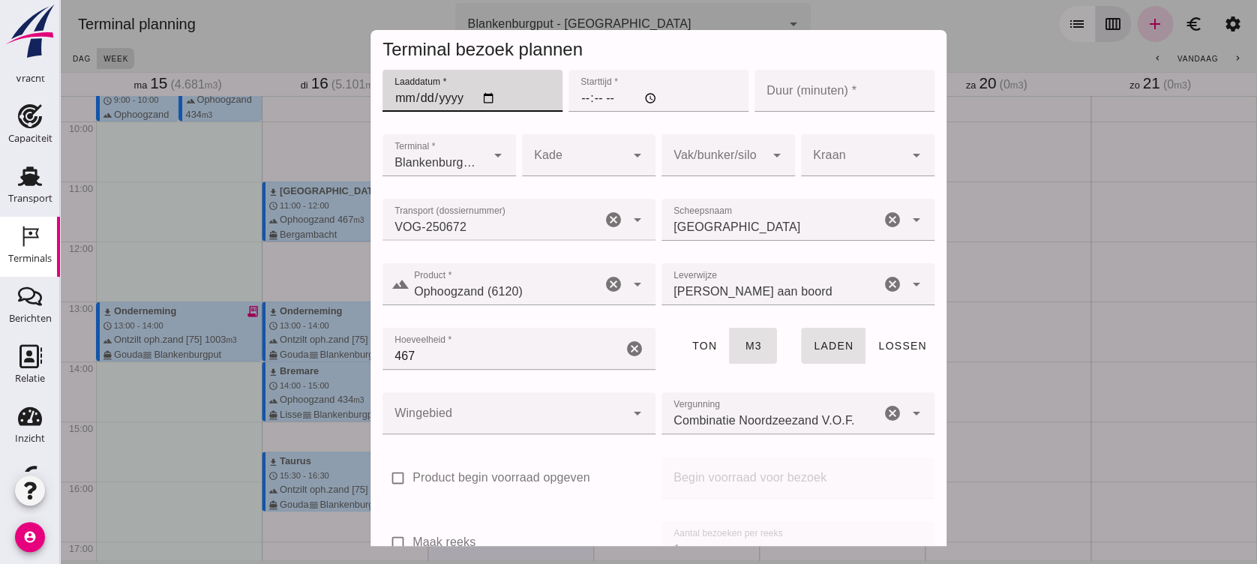
click at [479, 93] on input "Laaddatum *" at bounding box center [473, 91] width 180 height 42
type input "[DATE]"
click at [586, 102] on input "Starttijd *" at bounding box center [659, 91] width 180 height 42
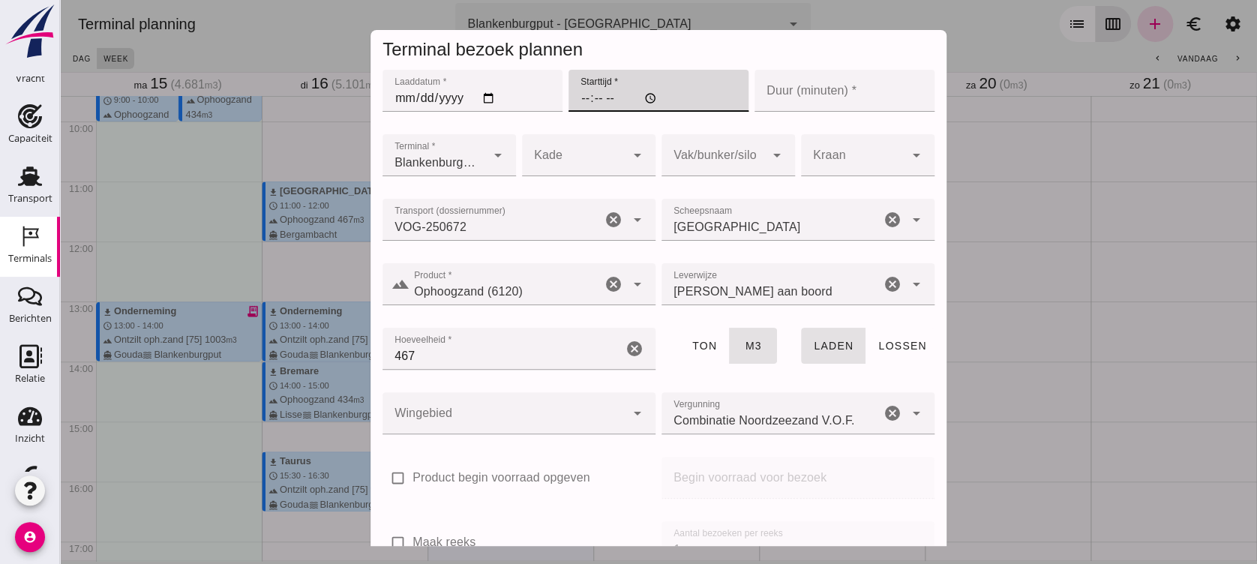
type input "12:00"
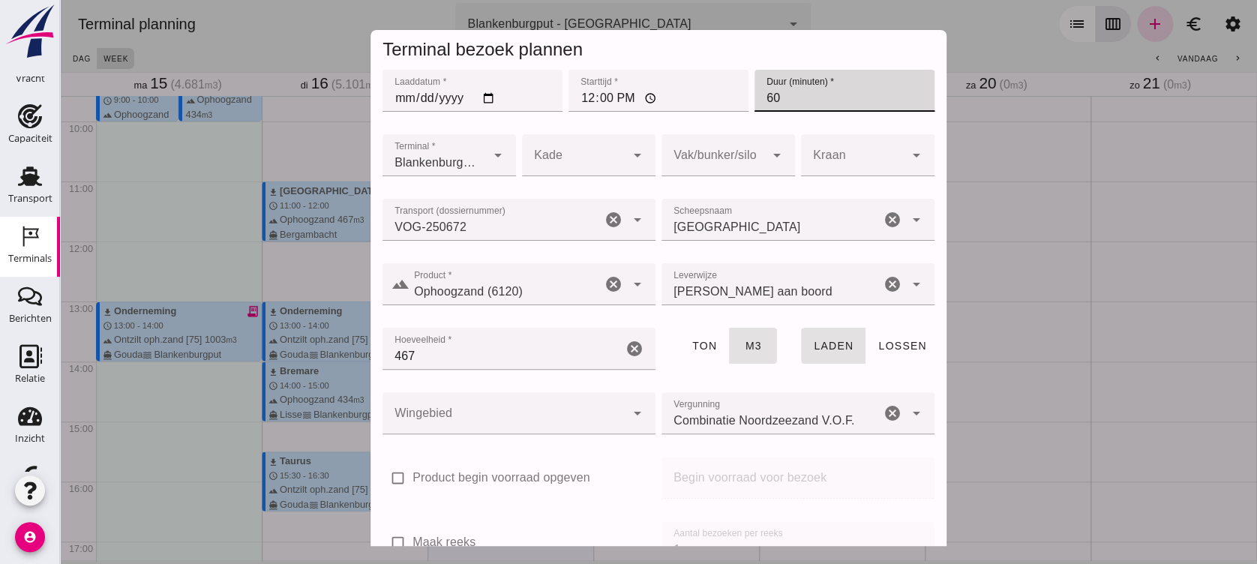
type input "60"
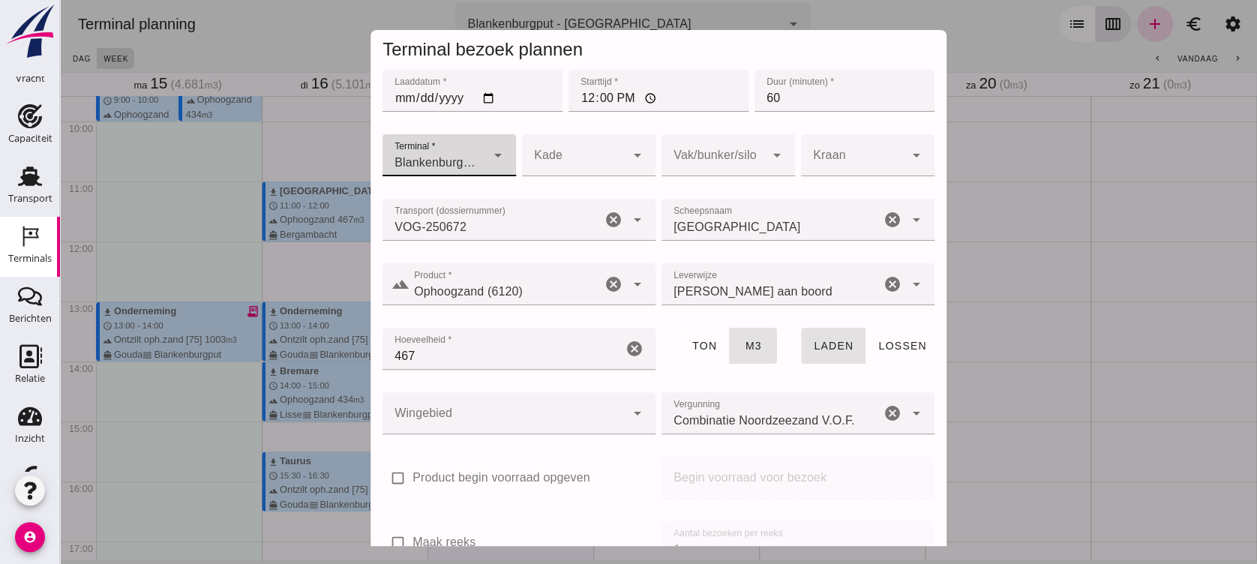
click at [685, 146] on div at bounding box center [714, 155] width 104 height 42
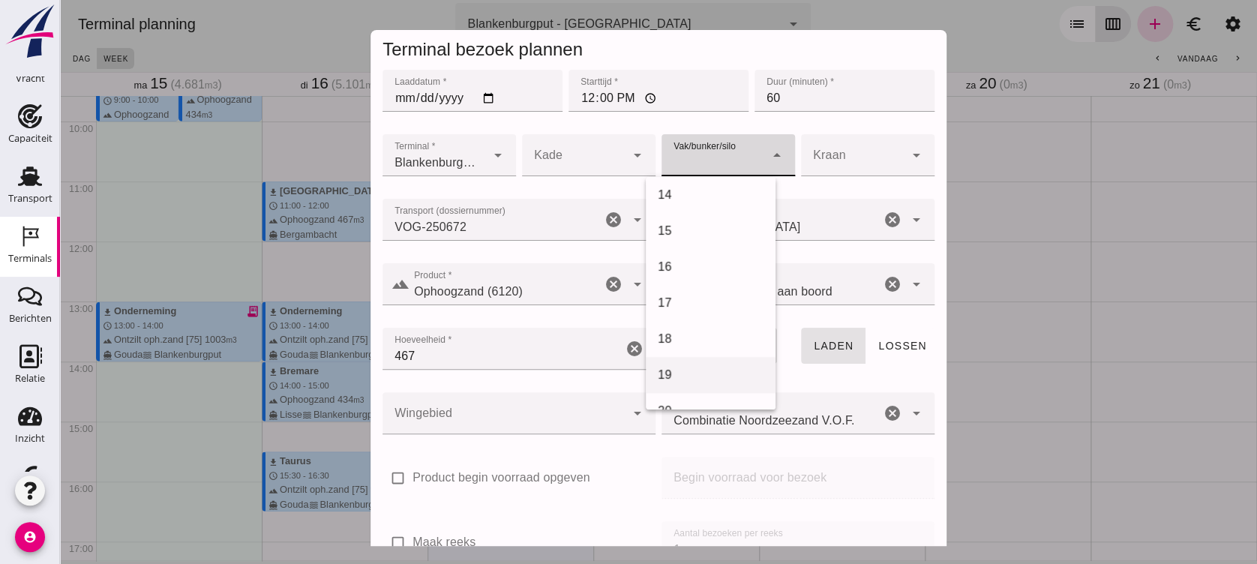
scroll to position [500, 0]
click at [694, 320] on div "18" at bounding box center [711, 314] width 106 height 18
type input "366"
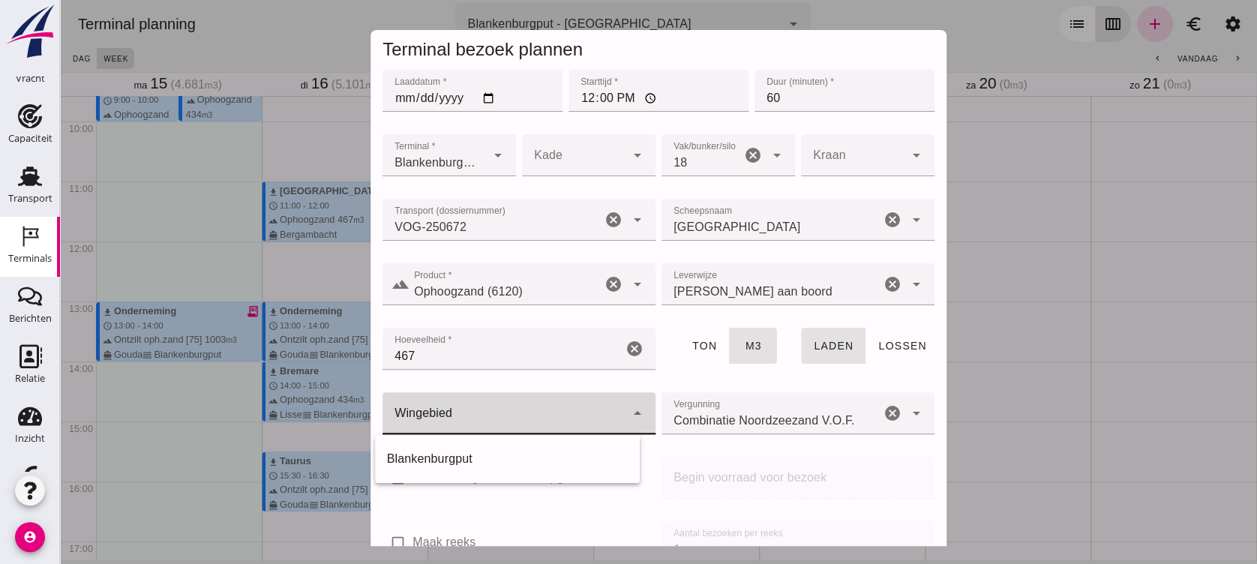
click at [539, 411] on div at bounding box center [504, 413] width 243 height 42
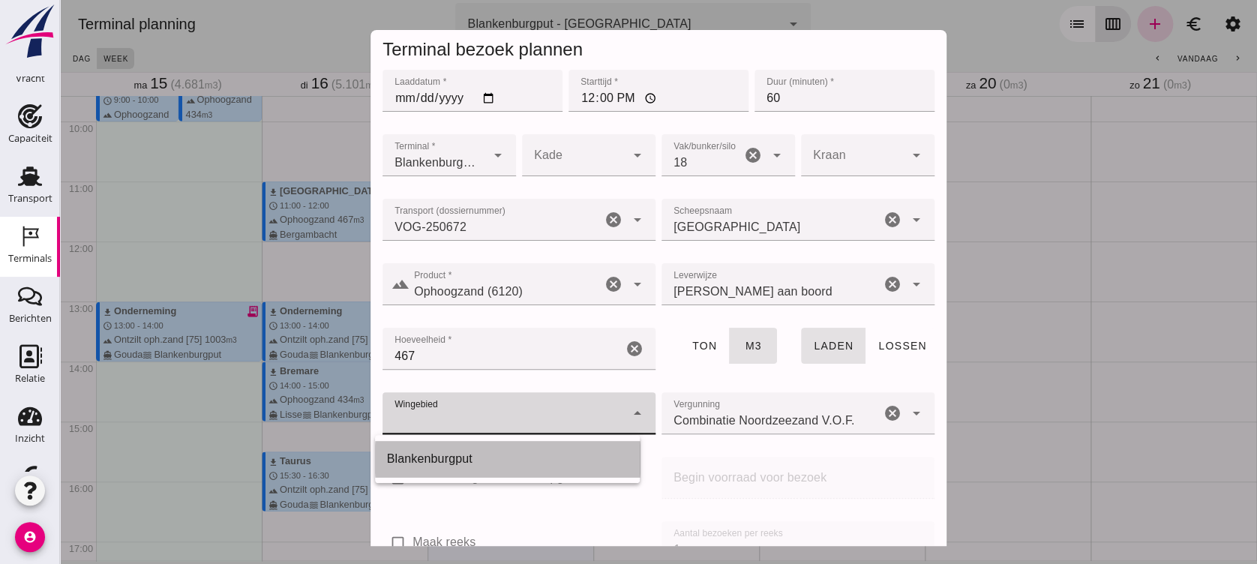
click at [527, 469] on div "Blankenburgput" at bounding box center [508, 459] width 266 height 36
type input "333"
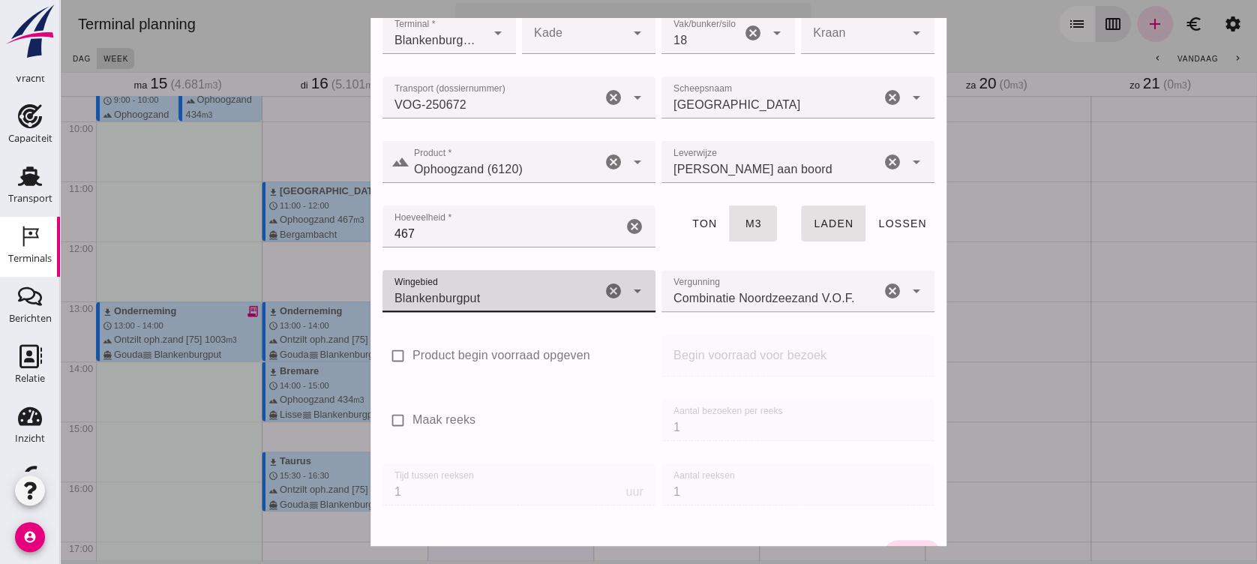
scroll to position [162, 0]
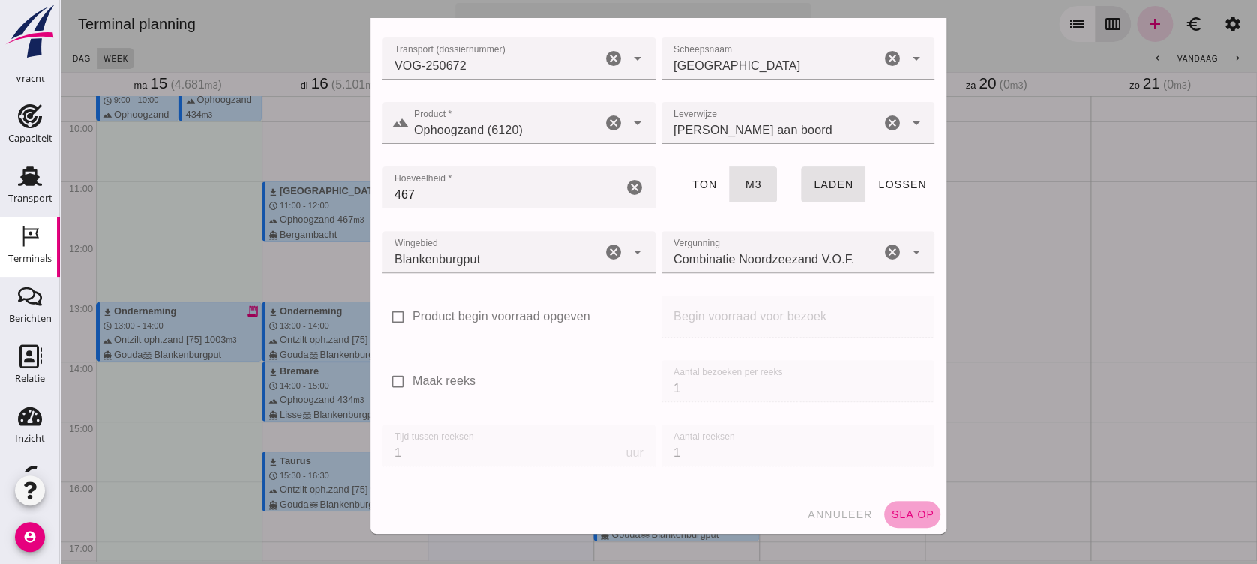
click at [890, 470] on span "sla op" at bounding box center [912, 515] width 44 height 12
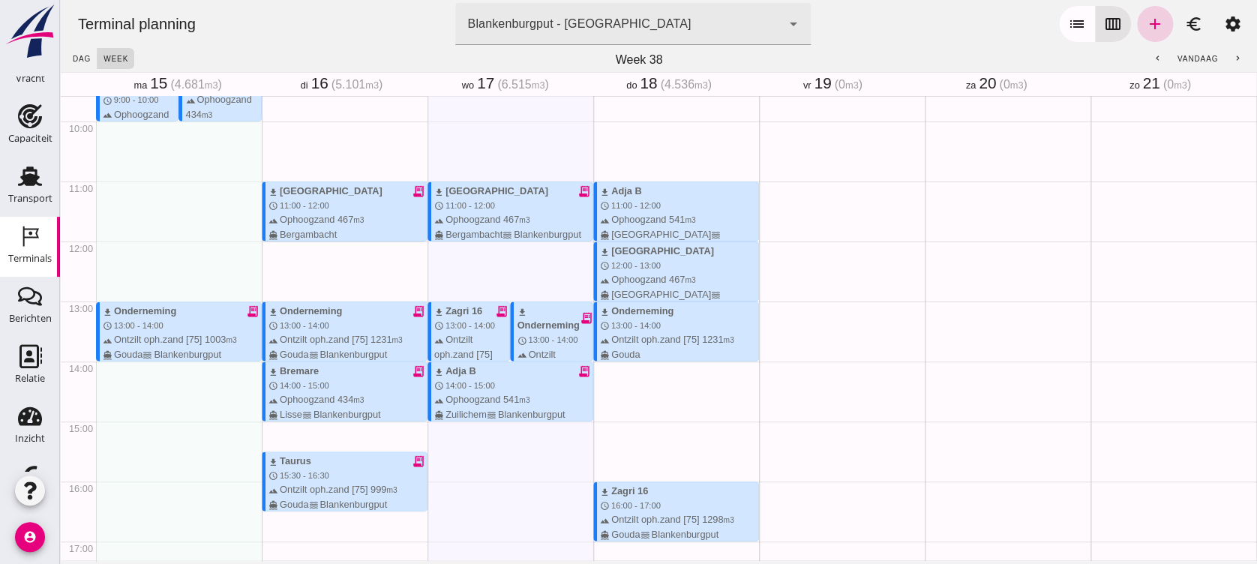
click at [1046, 24] on link "add" at bounding box center [1155, 24] width 36 height 36
type input "Combinatie Noordzeezand V.O.F."
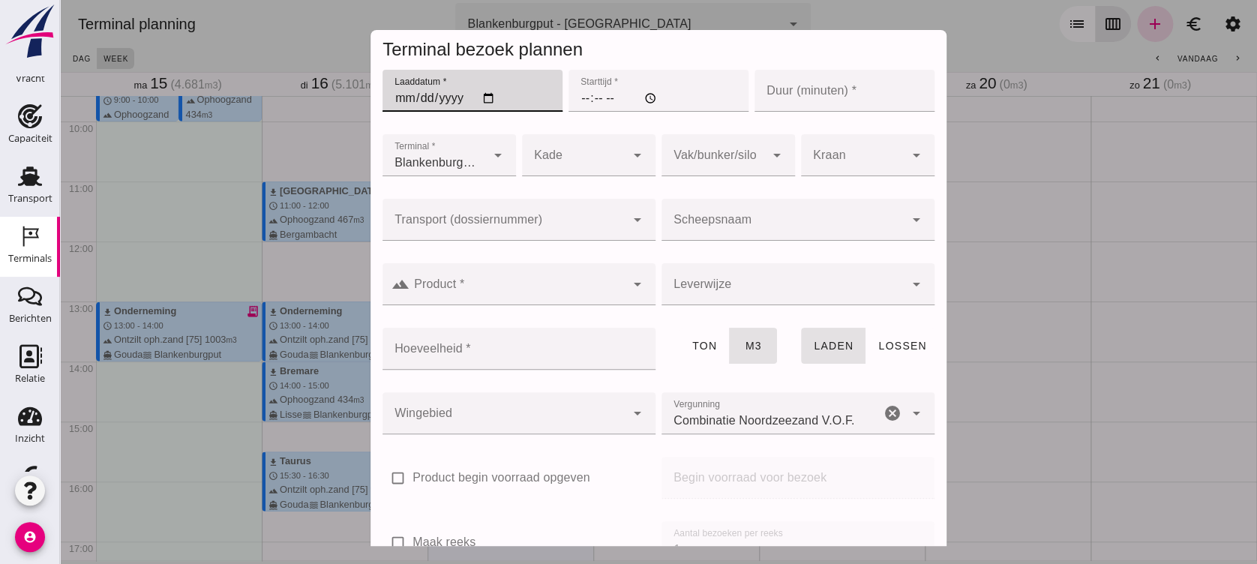
click at [488, 100] on input "Laaddatum *" at bounding box center [473, 91] width 180 height 42
type input "[DATE]"
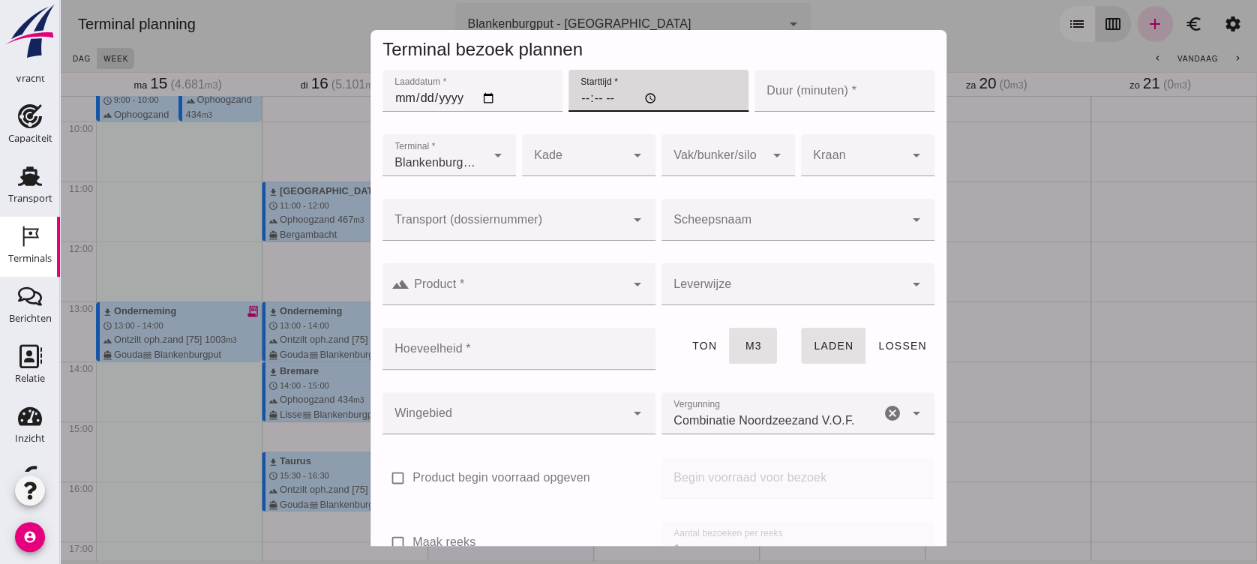
click at [578, 95] on input "Starttijd *" at bounding box center [659, 91] width 180 height 42
click at [573, 97] on input "Starttijd *" at bounding box center [659, 91] width 180 height 42
type input "14:00"
click at [779, 82] on input "Duur (minuten) *" at bounding box center [845, 91] width 180 height 42
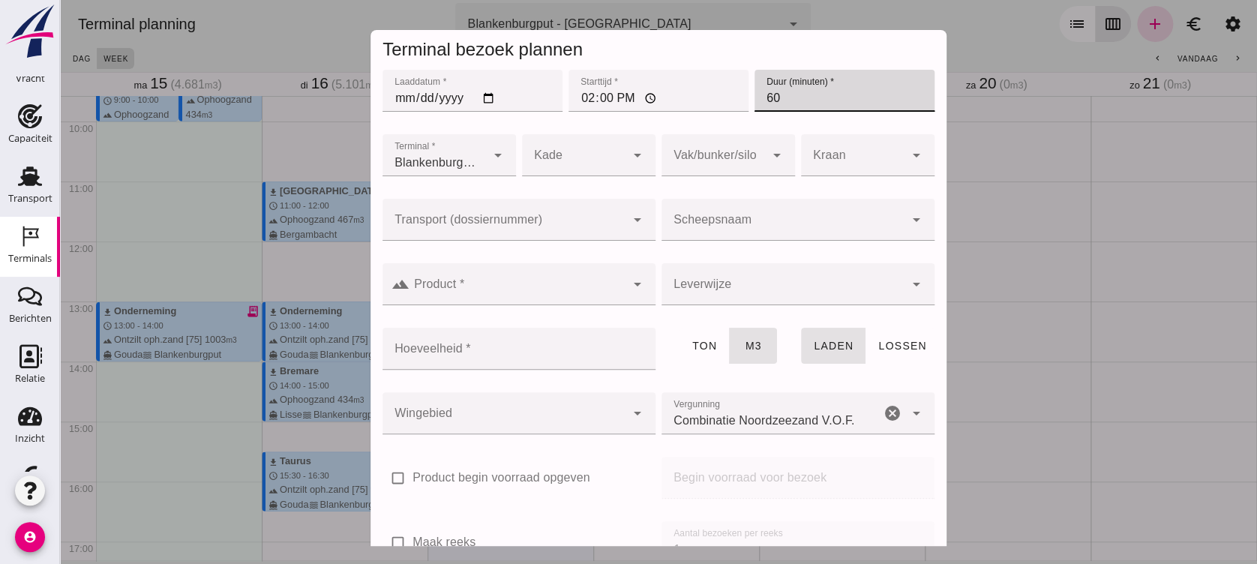
type input "60"
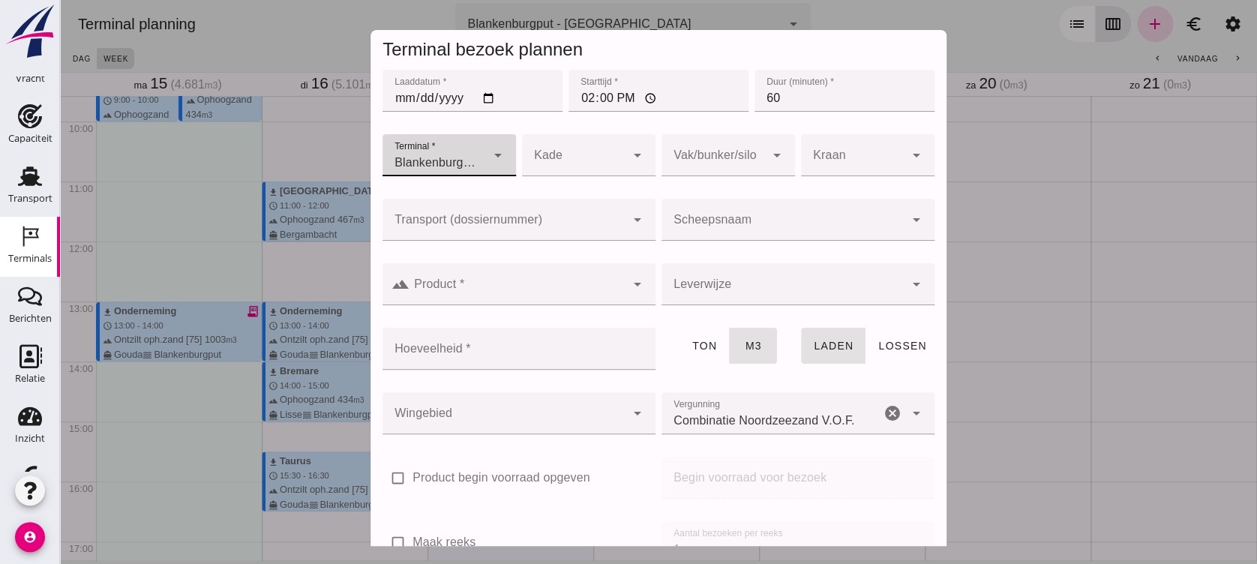
click at [690, 222] on input "Scheepsnaam" at bounding box center [783, 227] width 243 height 18
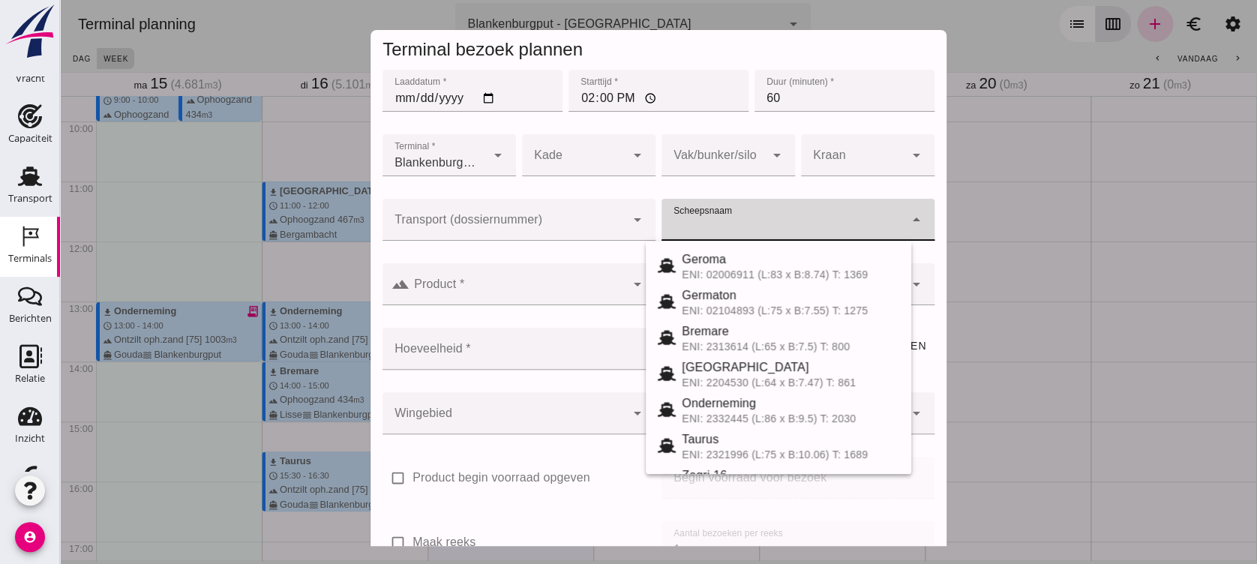
click at [594, 215] on div at bounding box center [504, 220] width 243 height 42
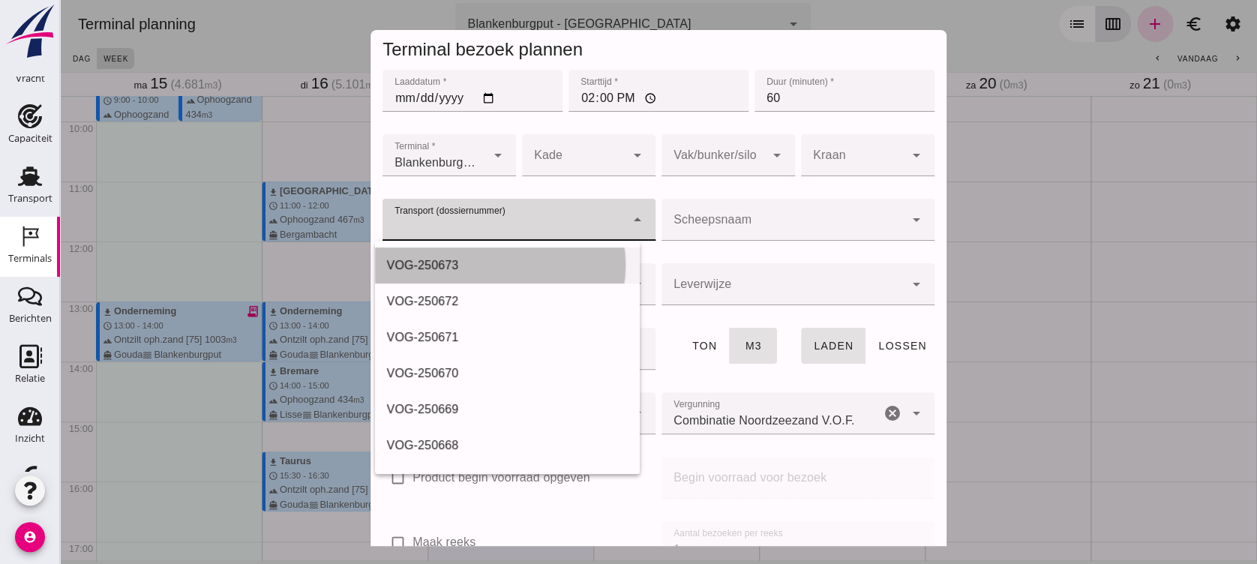
click at [530, 251] on div "VOG-250673" at bounding box center [508, 266] width 266 height 36
type input "VOG-250673"
type input "franco_on_board"
type input "994"
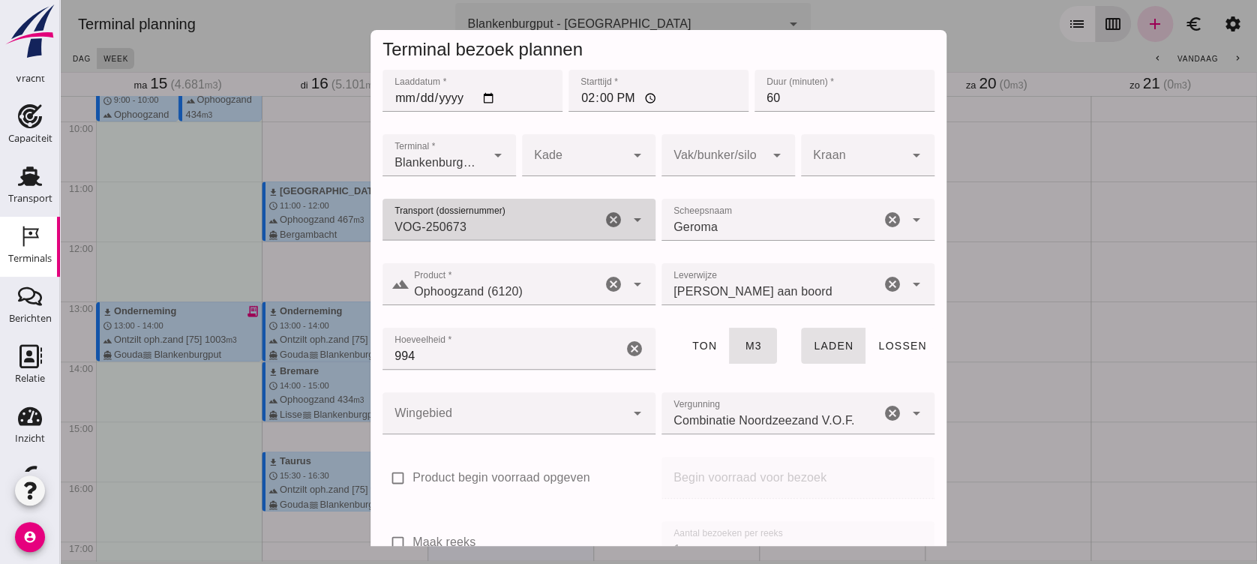
drag, startPoint x: 698, startPoint y: 156, endPoint x: 702, endPoint y: 180, distance: 24.4
click at [698, 156] on div at bounding box center [714, 155] width 104 height 42
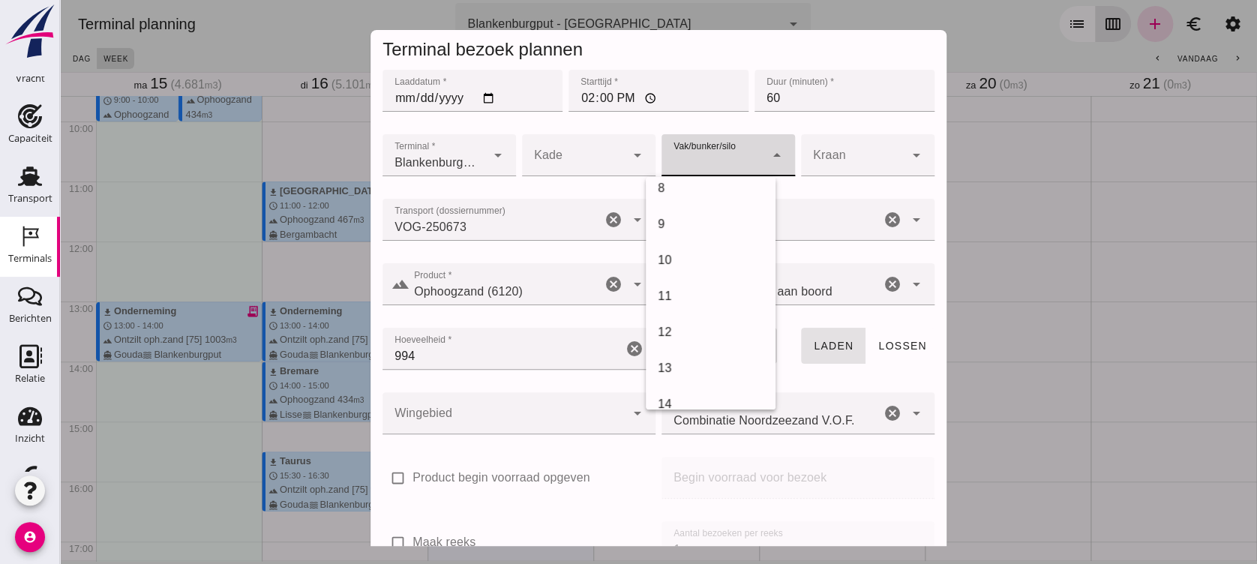
scroll to position [500, 0]
click at [703, 311] on div "18" at bounding box center [711, 314] width 106 height 18
type input "366"
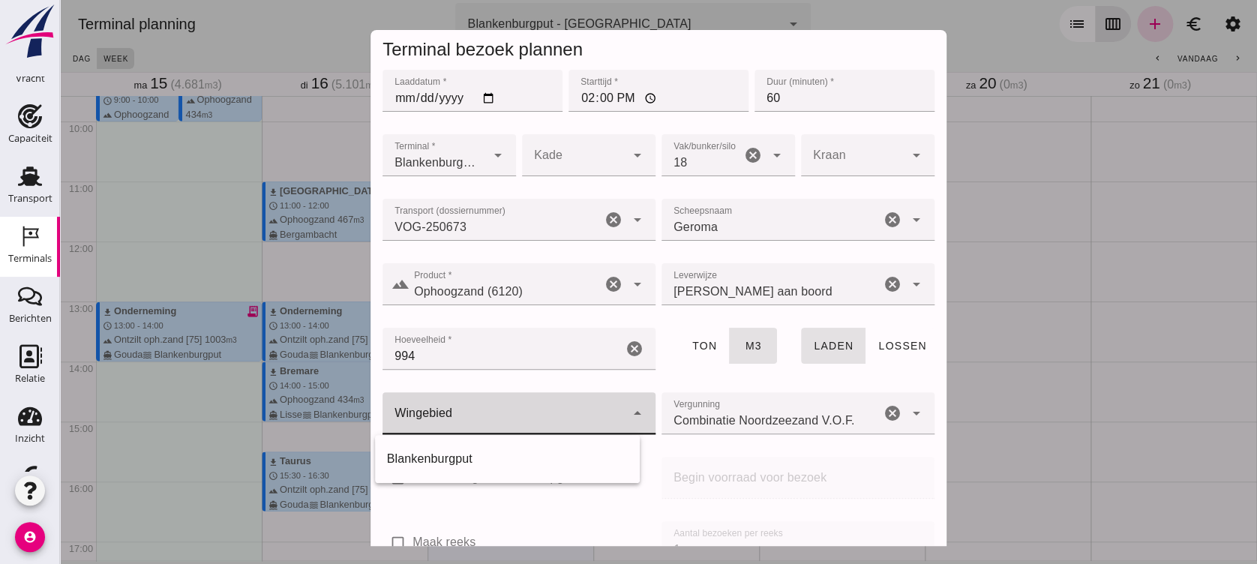
click at [519, 425] on div at bounding box center [504, 413] width 243 height 42
click at [532, 455] on div "Blankenburgput" at bounding box center [508, 459] width 242 height 18
type input "333"
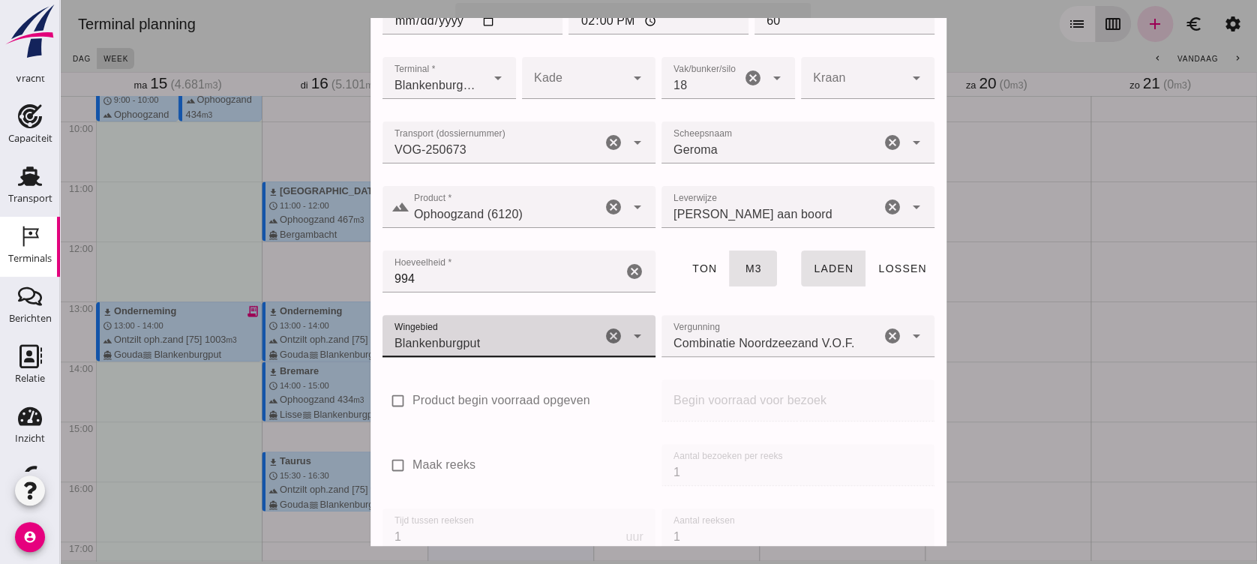
scroll to position [162, 0]
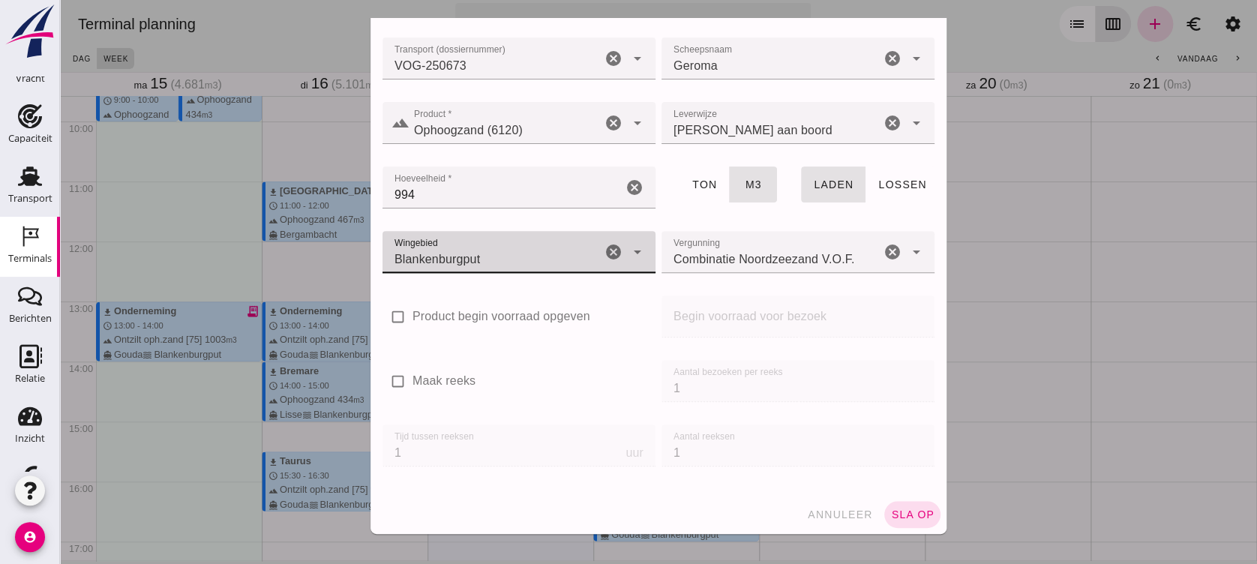
click at [890, 470] on span "sla op" at bounding box center [912, 515] width 44 height 12
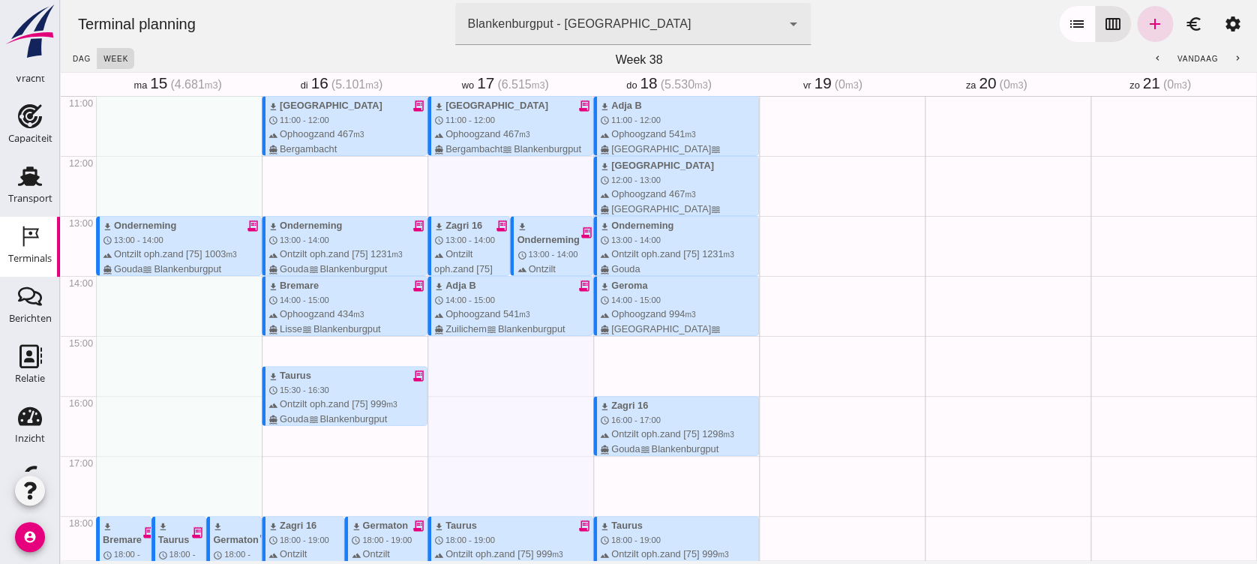
scroll to position [663, 0]
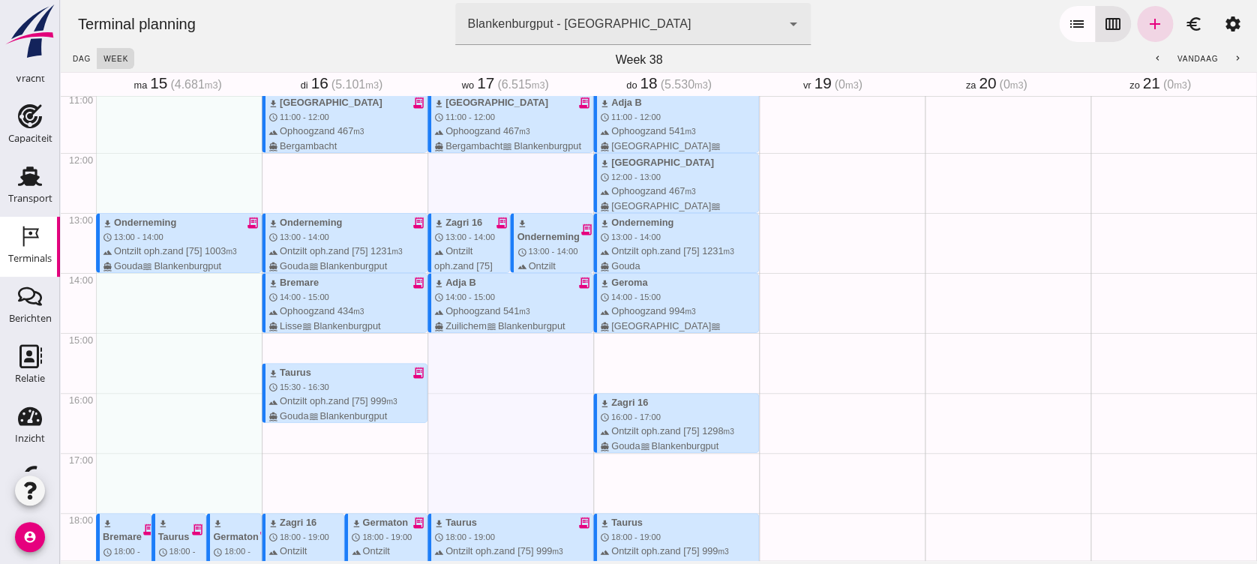
click at [35, 174] on div "Transport" at bounding box center [30, 176] width 36 height 24
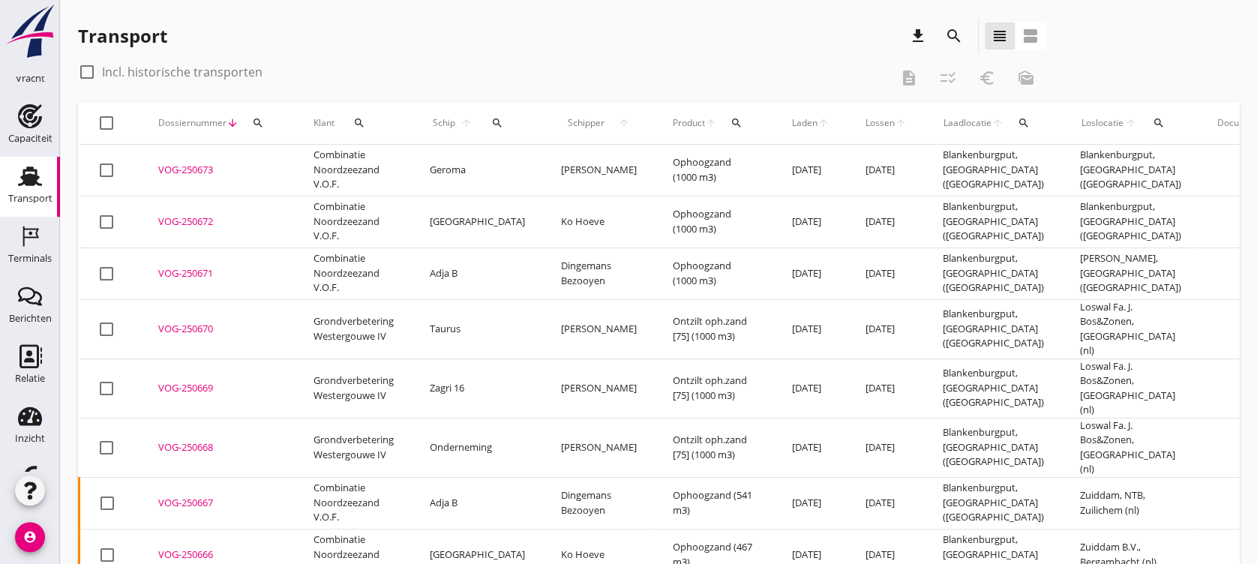
click at [198, 218] on div "VOG-250672" at bounding box center [217, 222] width 119 height 15
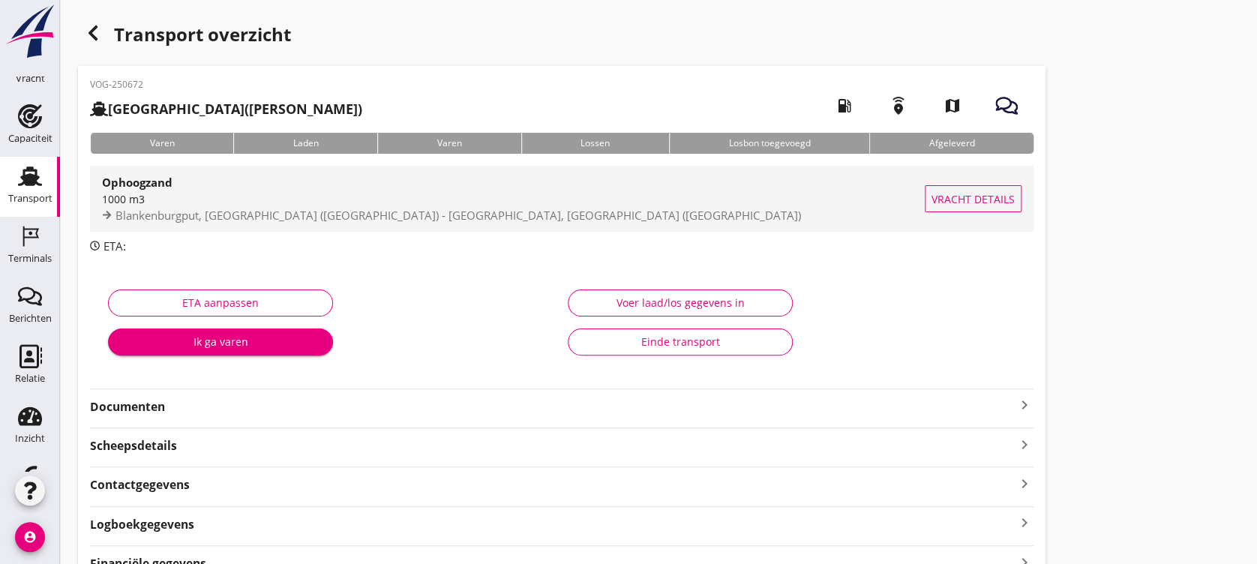
click at [983, 198] on span "Vracht details" at bounding box center [973, 199] width 83 height 16
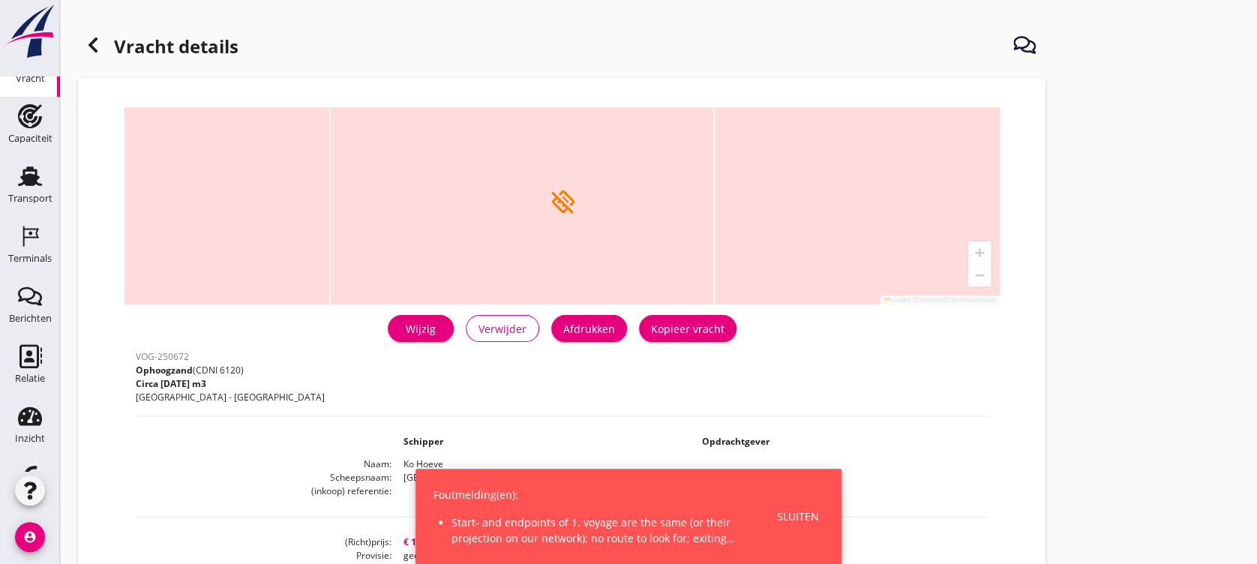
click at [404, 333] on div "Wijzig" at bounding box center [421, 329] width 42 height 16
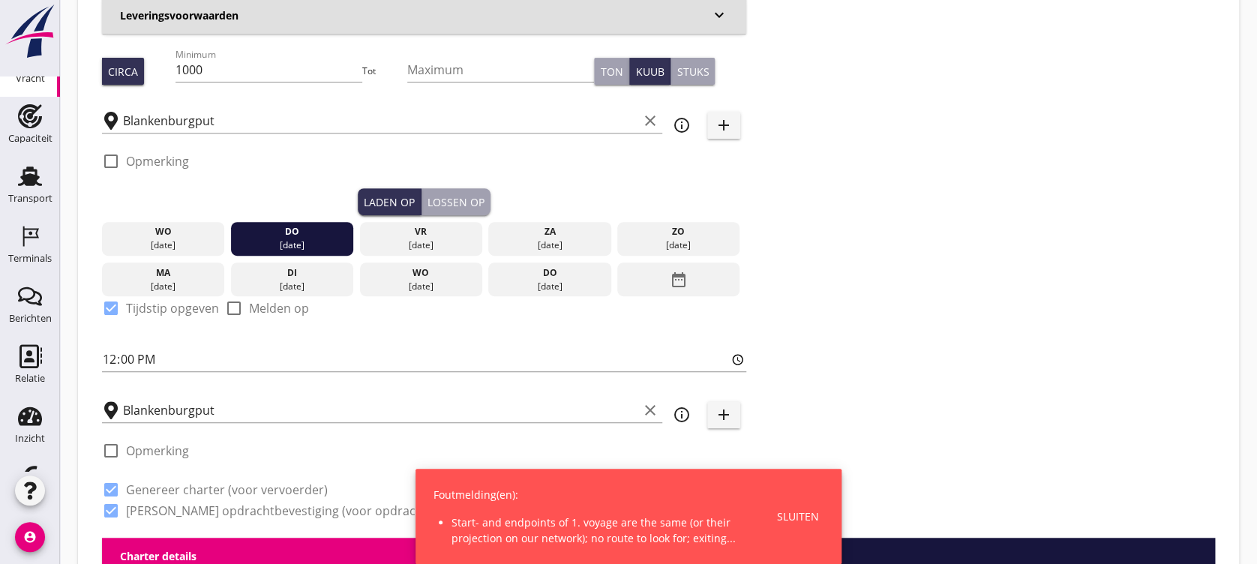
scroll to position [200, 0]
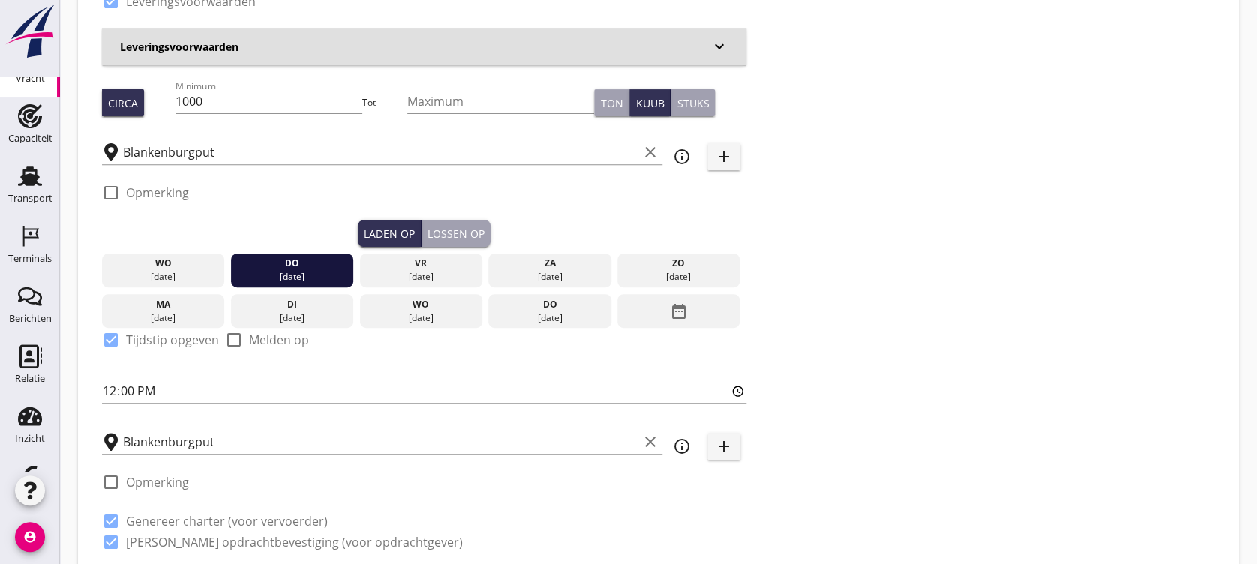
click at [452, 223] on button "Lossen op" at bounding box center [456, 233] width 69 height 27
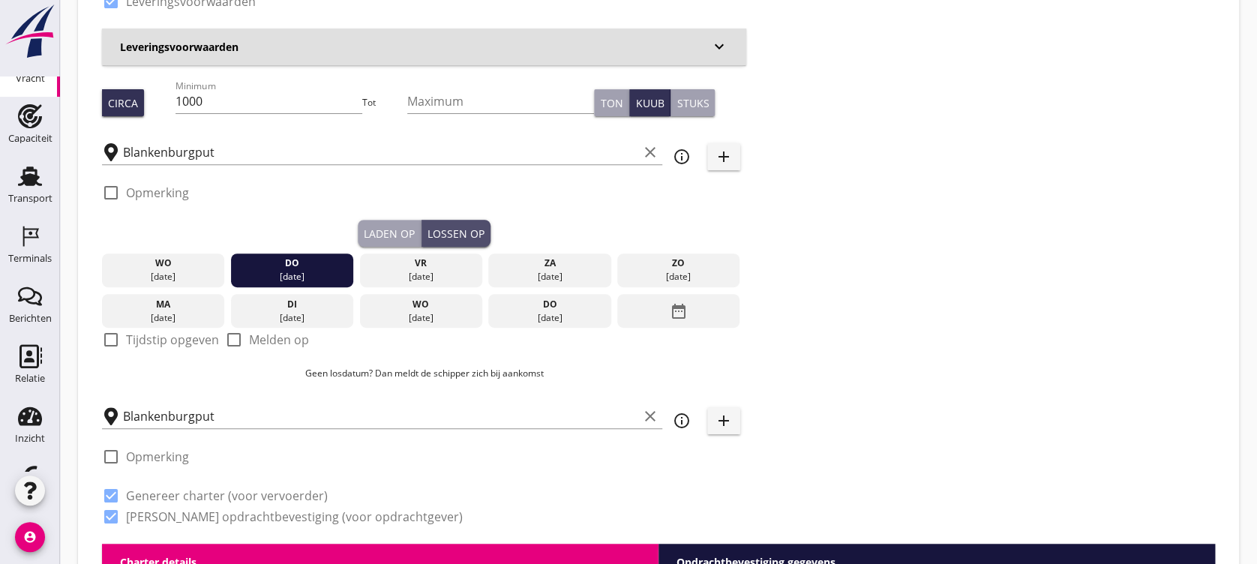
checkbox input "false"
click at [205, 413] on input "Blankenburgput" at bounding box center [380, 416] width 515 height 24
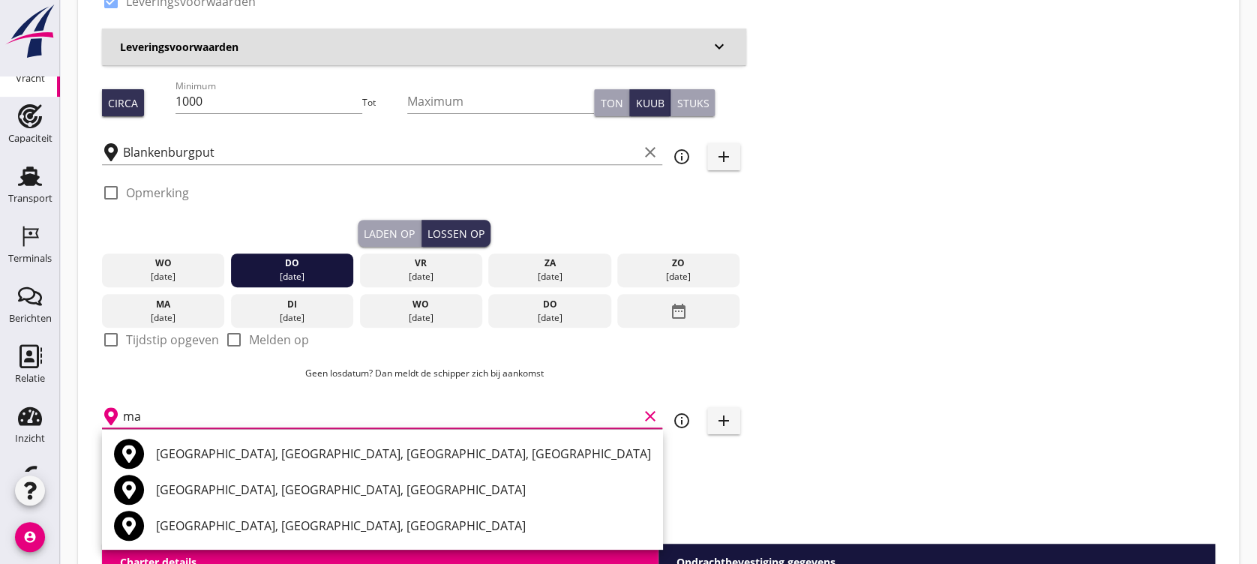
type input "m"
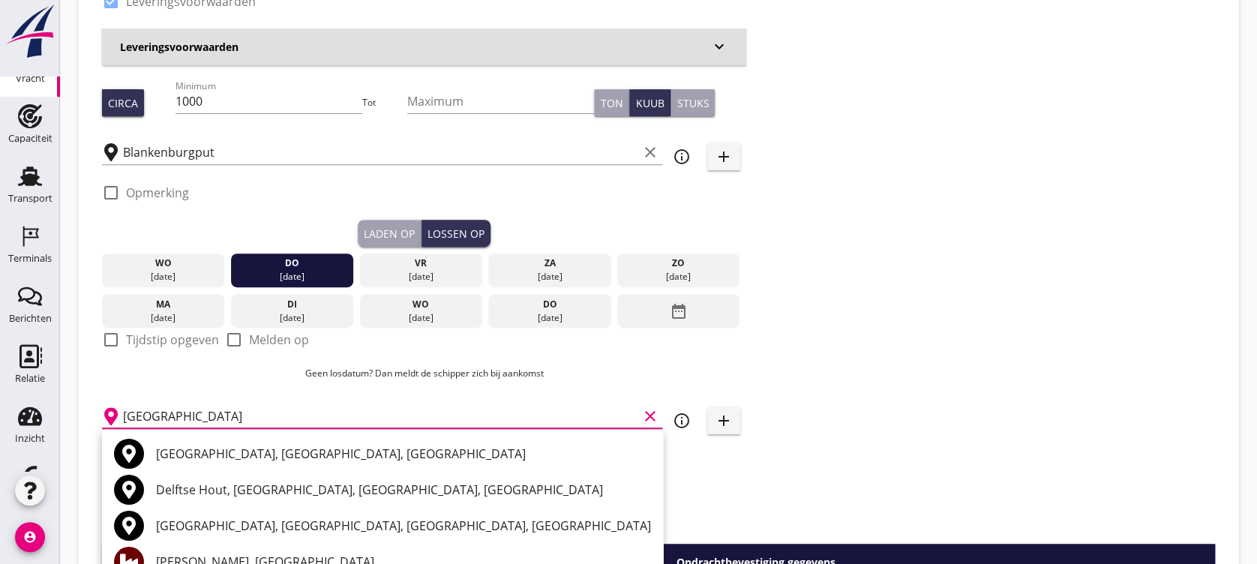
click at [245, 446] on div "[GEOGRAPHIC_DATA], [GEOGRAPHIC_DATA], [GEOGRAPHIC_DATA]" at bounding box center [403, 454] width 495 height 18
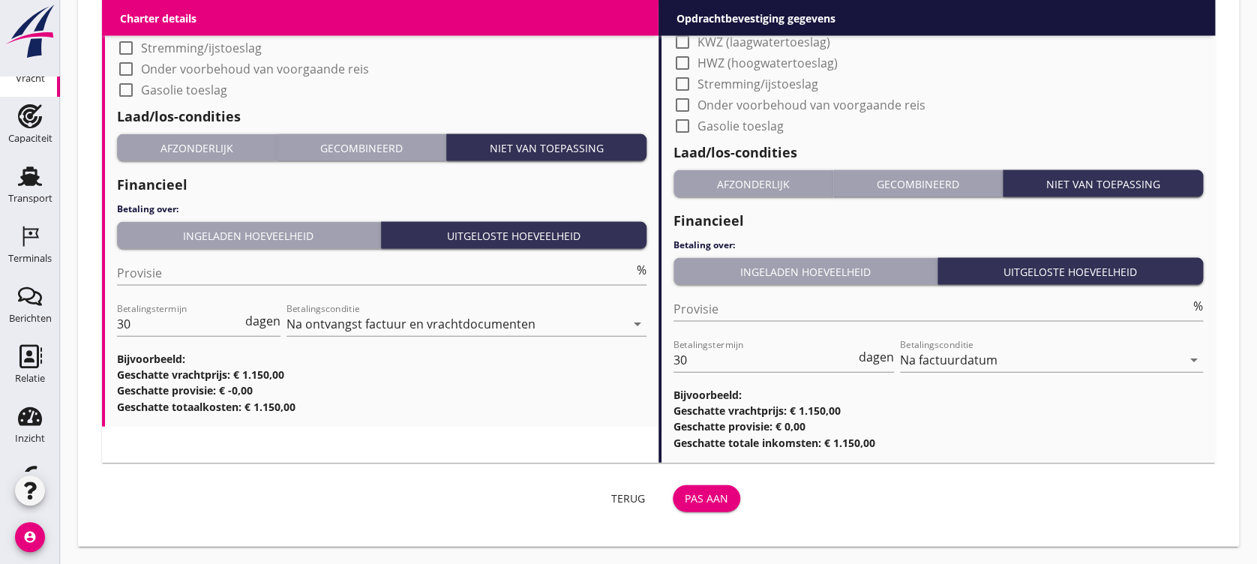
type input "[GEOGRAPHIC_DATA], [GEOGRAPHIC_DATA], [GEOGRAPHIC_DATA]"
click at [690, 470] on div "Pas aan" at bounding box center [707, 499] width 44 height 16
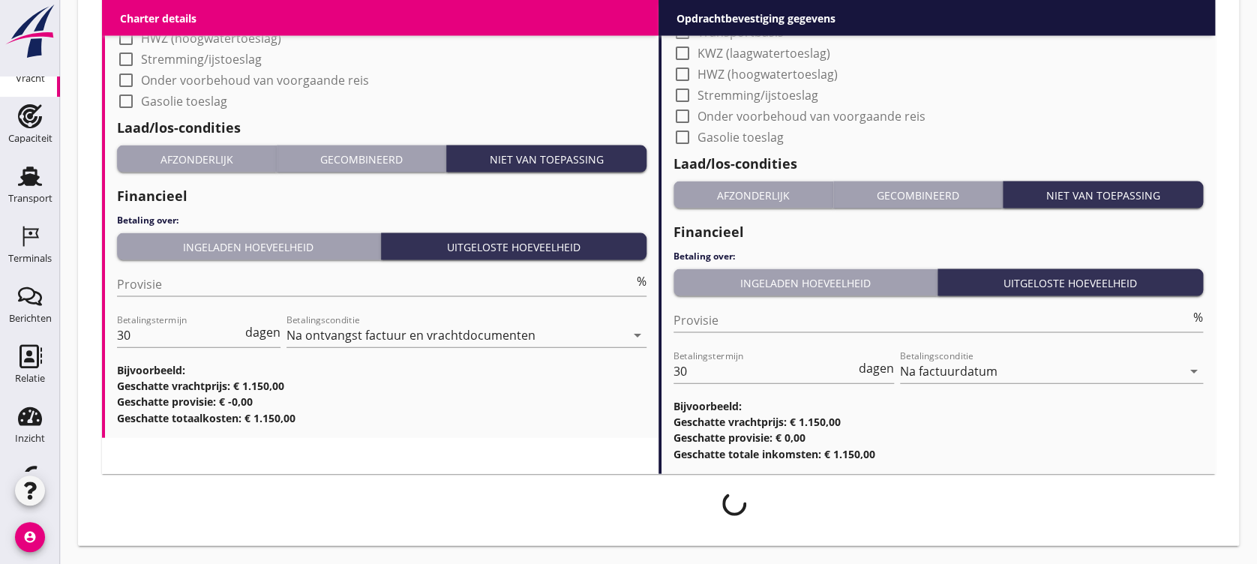
scroll to position [1430, 0]
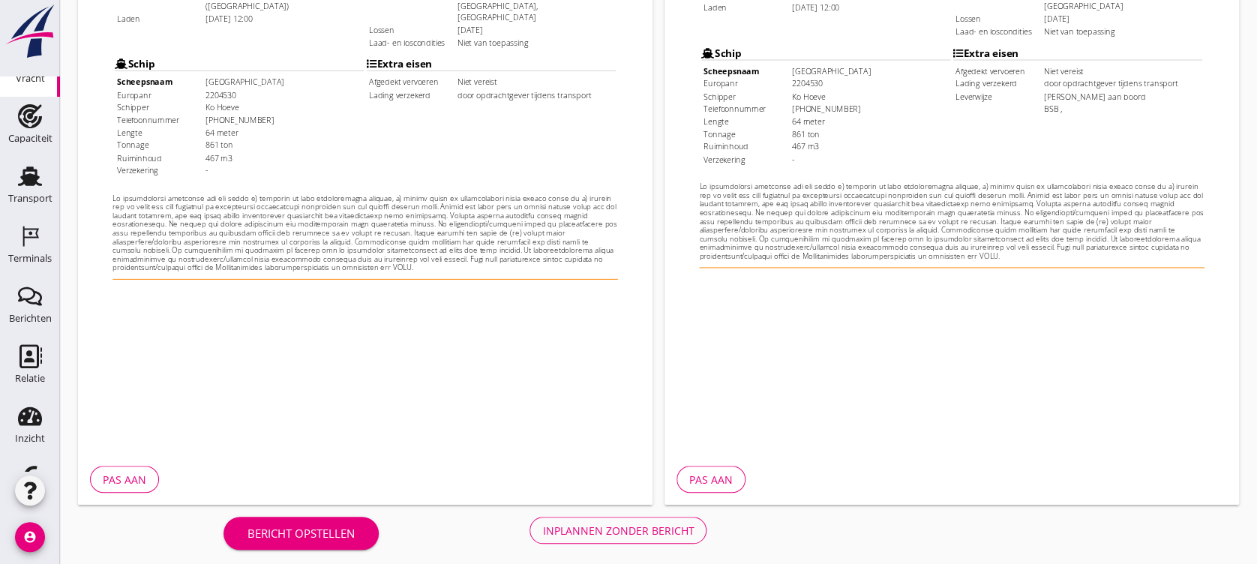
scroll to position [516, 0]
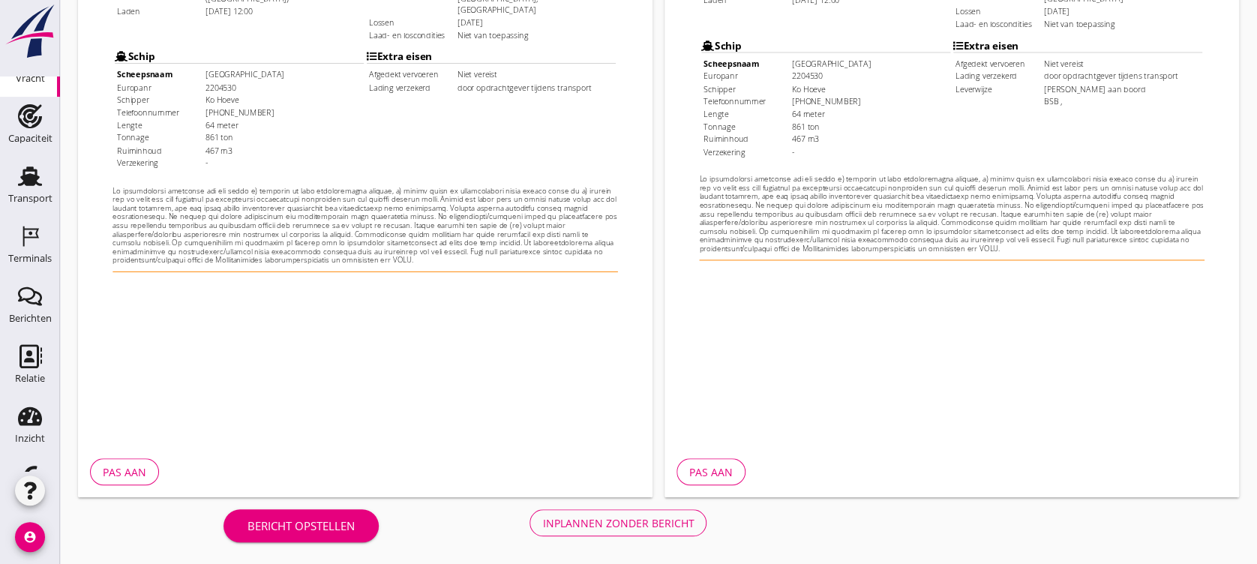
click at [666, 470] on button "Inplannen zonder bericht" at bounding box center [618, 522] width 177 height 27
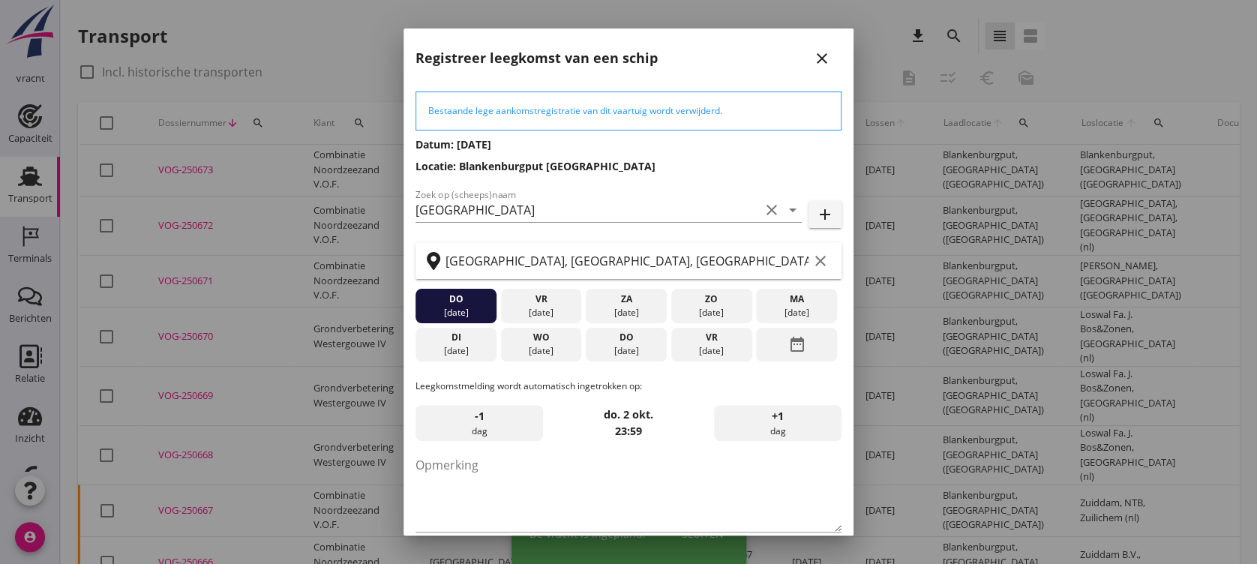
scroll to position [73, 0]
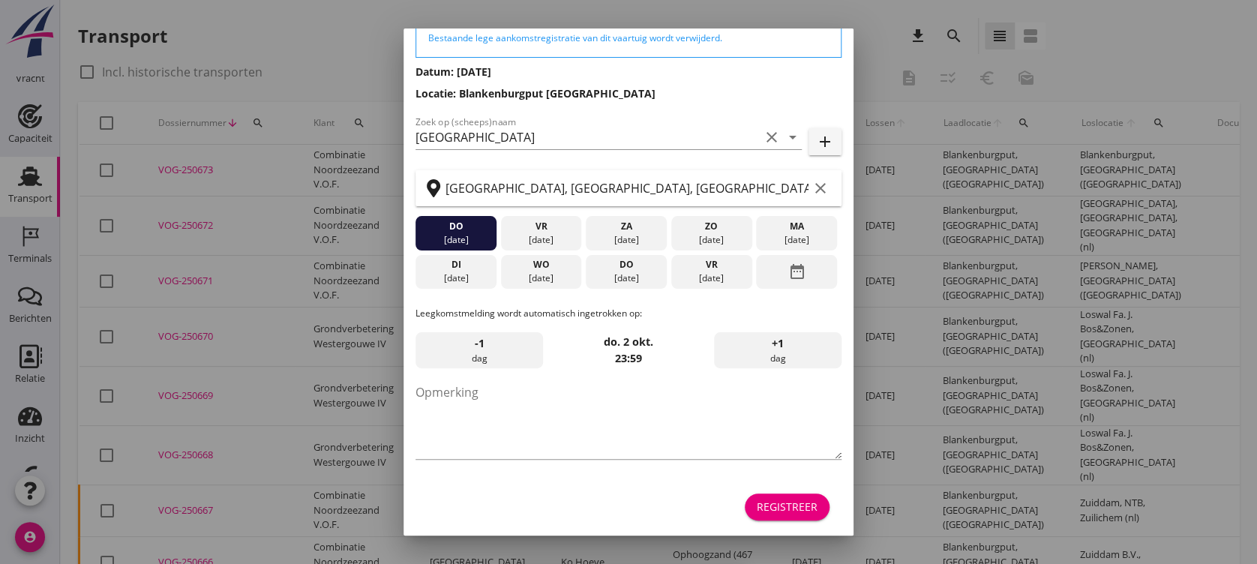
click at [768, 470] on div "Registreer" at bounding box center [787, 507] width 61 height 16
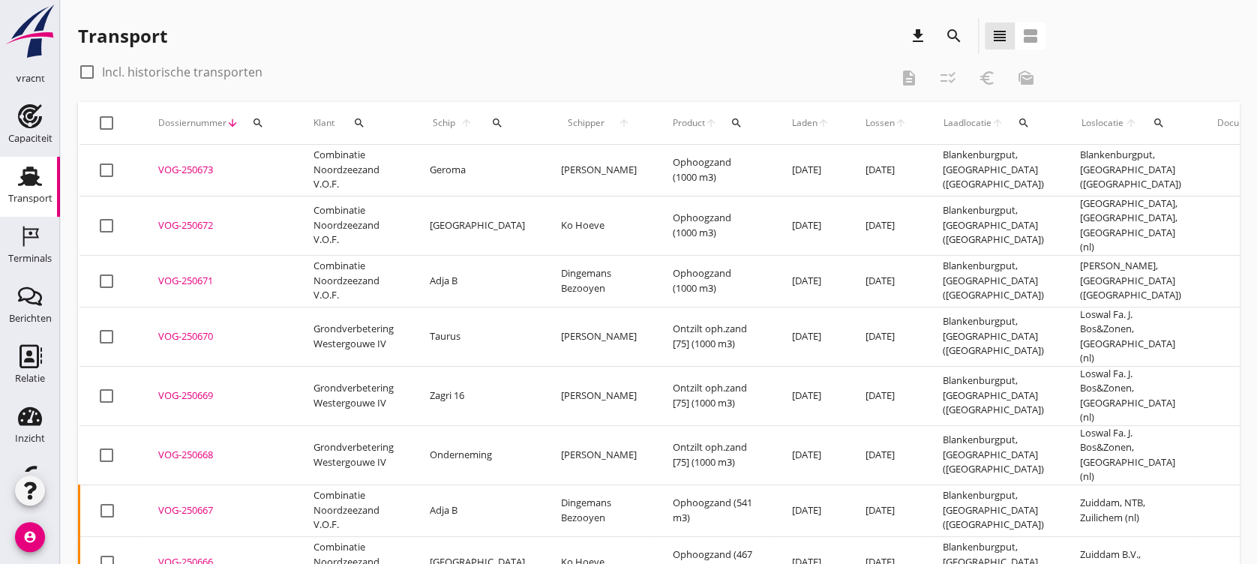
click at [197, 169] on div "VOG-250673" at bounding box center [217, 170] width 119 height 15
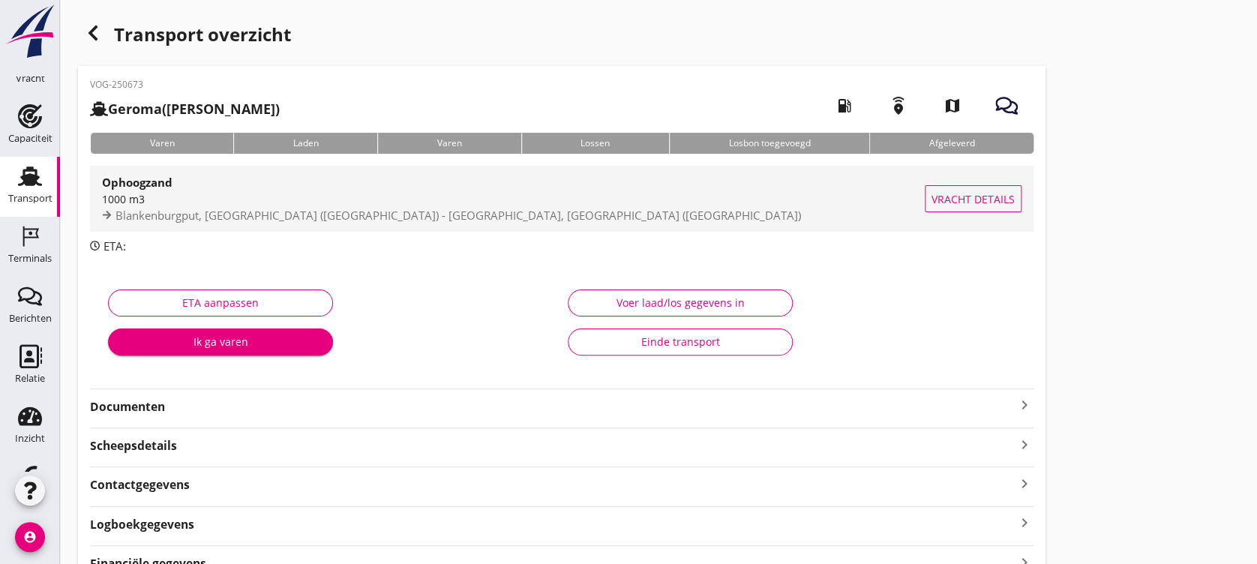
click at [953, 199] on span "Vracht details" at bounding box center [973, 199] width 83 height 16
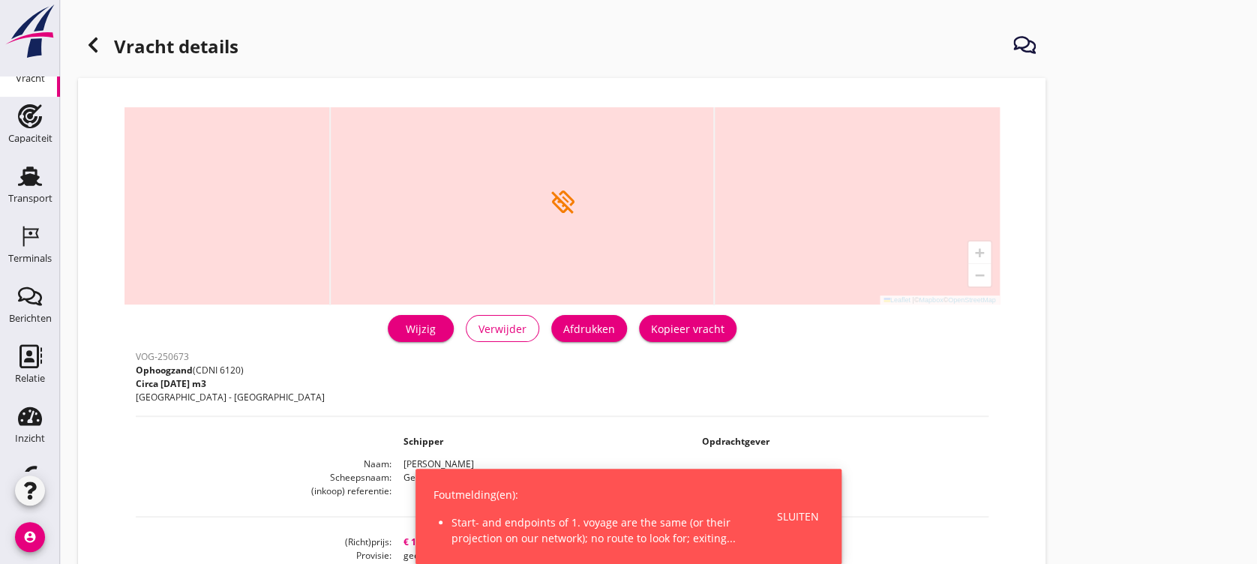
click at [437, 332] on div "Wijzig" at bounding box center [421, 329] width 42 height 16
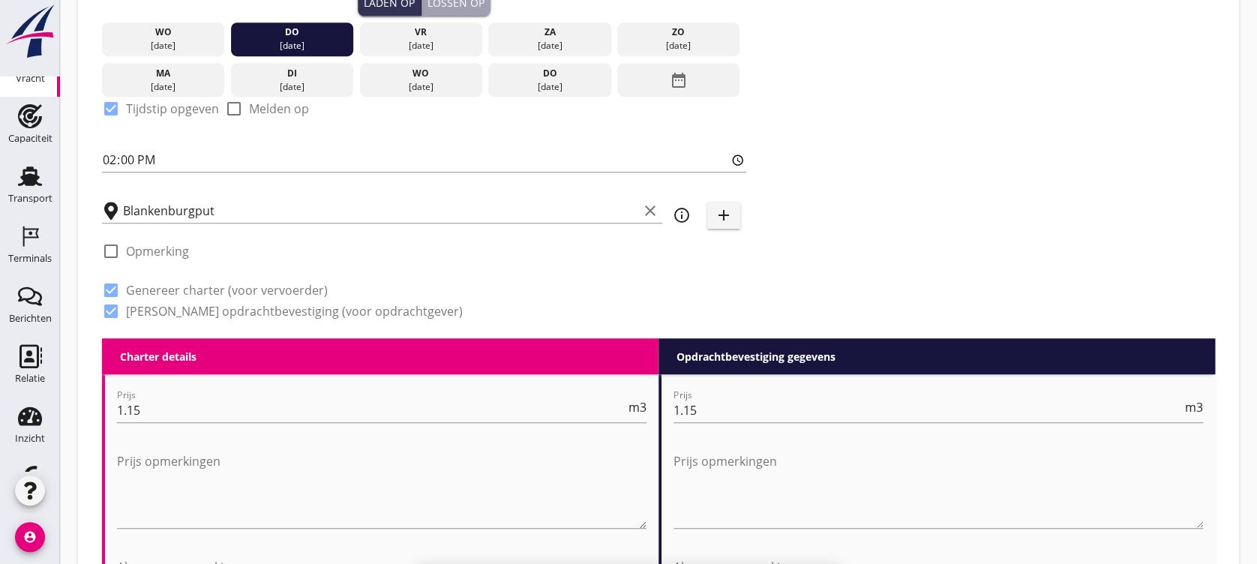
scroll to position [400, 0]
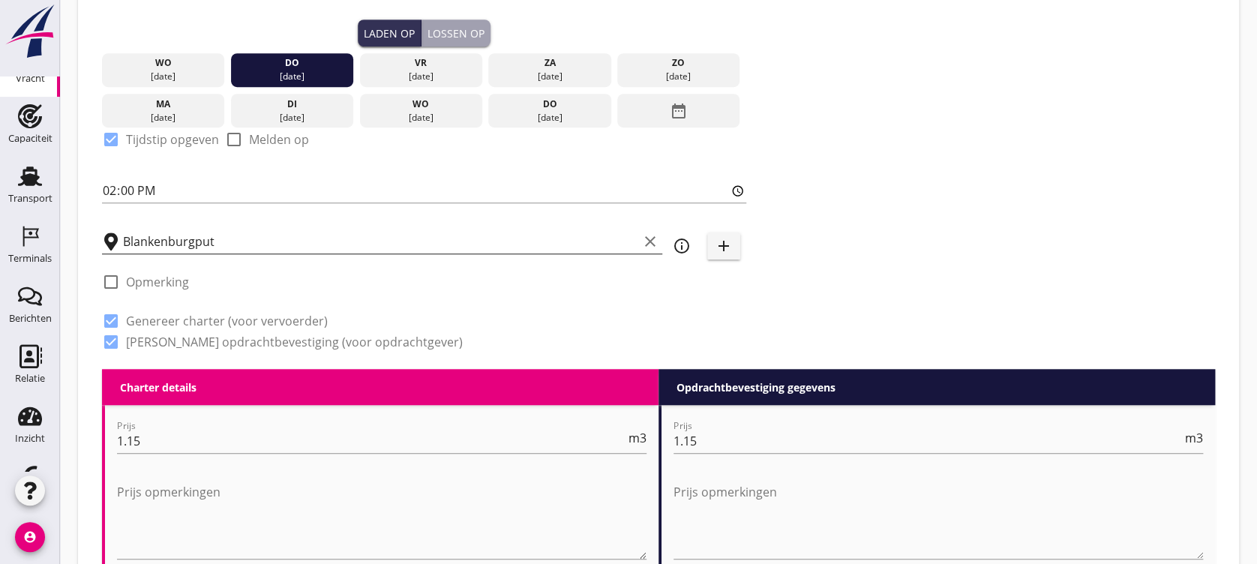
click at [270, 236] on input "Blankenburgput" at bounding box center [380, 242] width 515 height 24
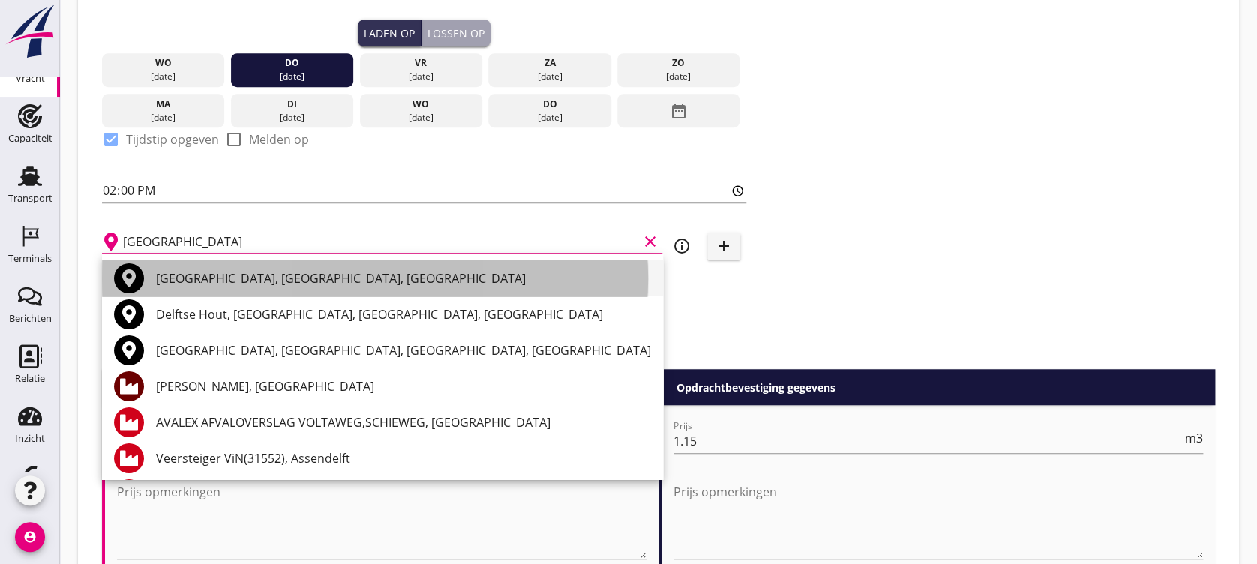
click at [270, 269] on div "[GEOGRAPHIC_DATA], [GEOGRAPHIC_DATA], [GEOGRAPHIC_DATA]" at bounding box center [403, 278] width 495 height 18
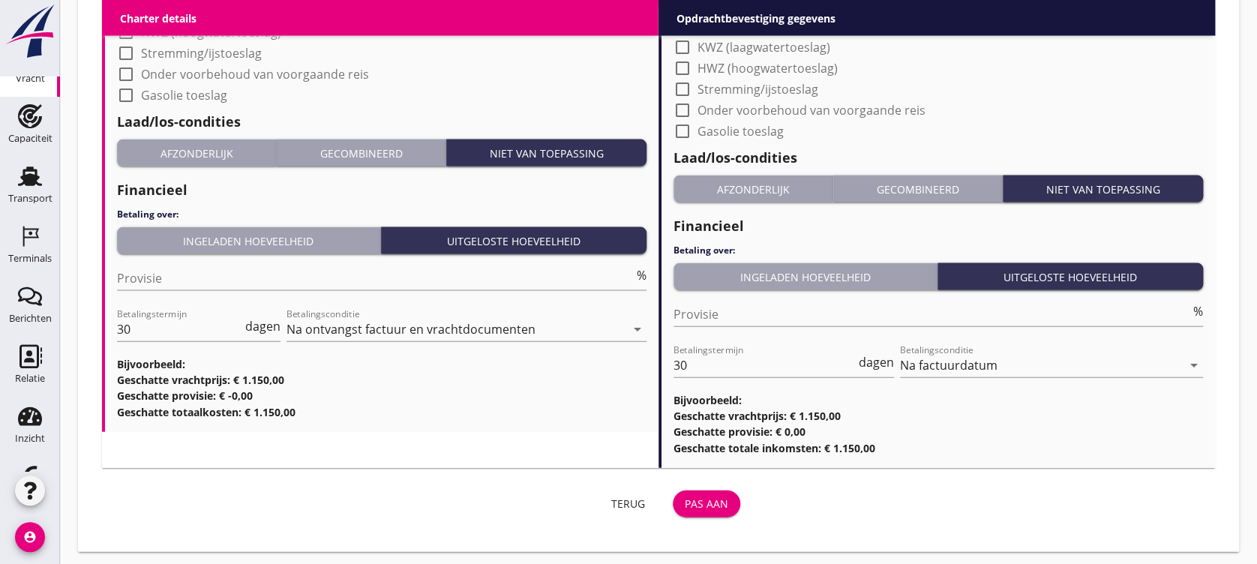
scroll to position [1467, 0]
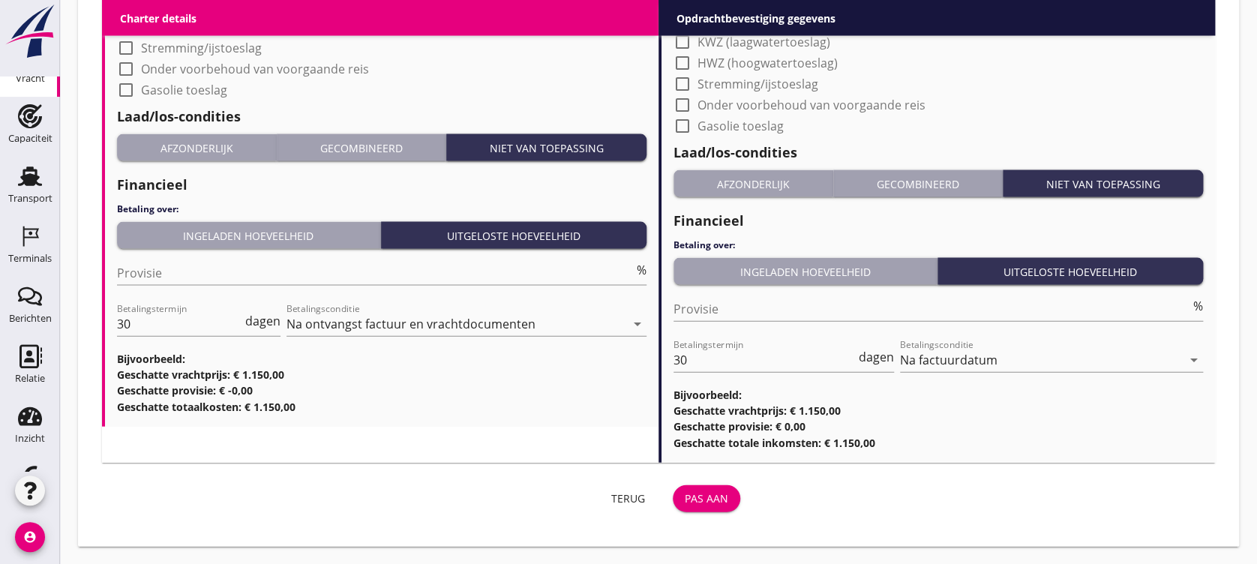
type input "[GEOGRAPHIC_DATA], [GEOGRAPHIC_DATA], [GEOGRAPHIC_DATA]"
click at [708, 470] on div "Terug Pas aan" at bounding box center [424, 499] width 644 height 36
click at [716, 470] on div "Pas aan" at bounding box center [707, 499] width 44 height 16
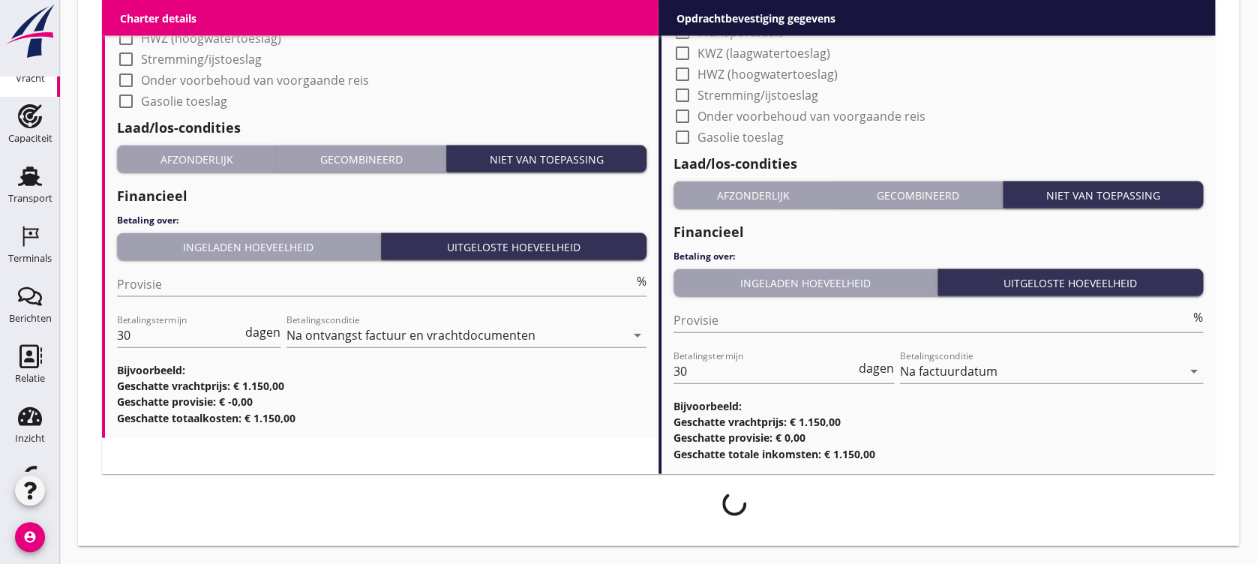
scroll to position [1455, 0]
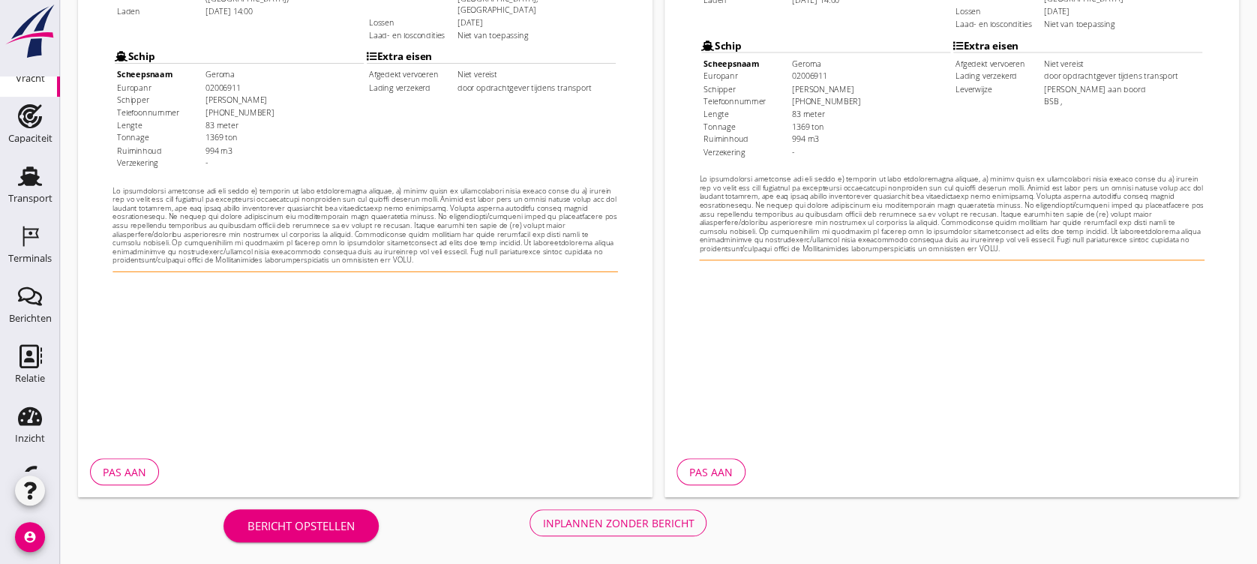
click at [692, 470] on button "Inplannen zonder bericht" at bounding box center [618, 522] width 177 height 27
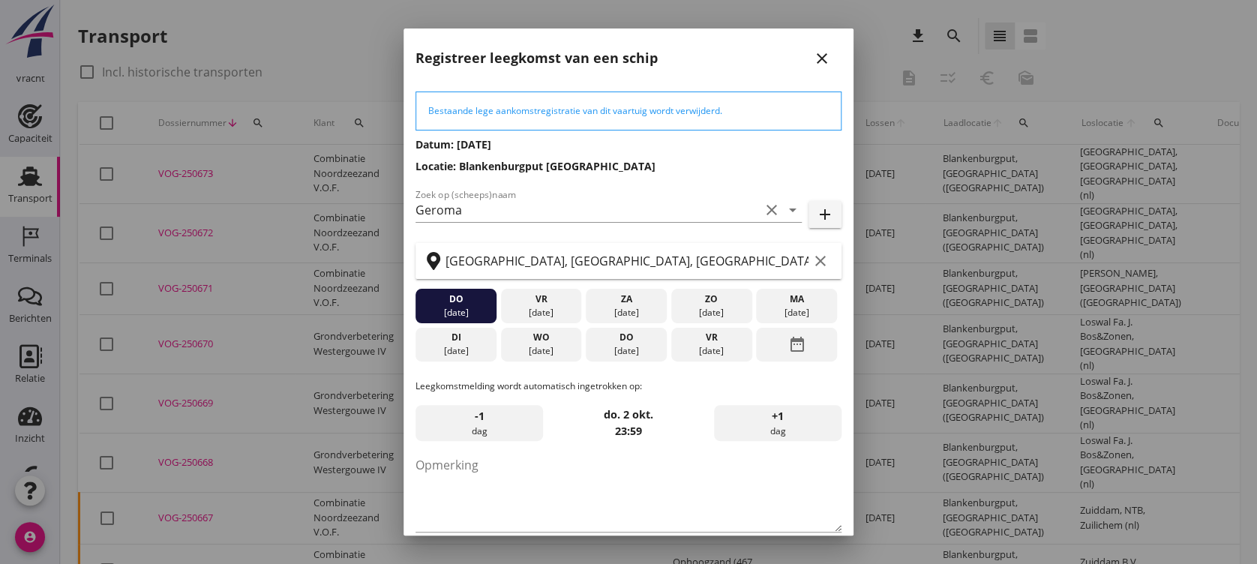
scroll to position [73, 0]
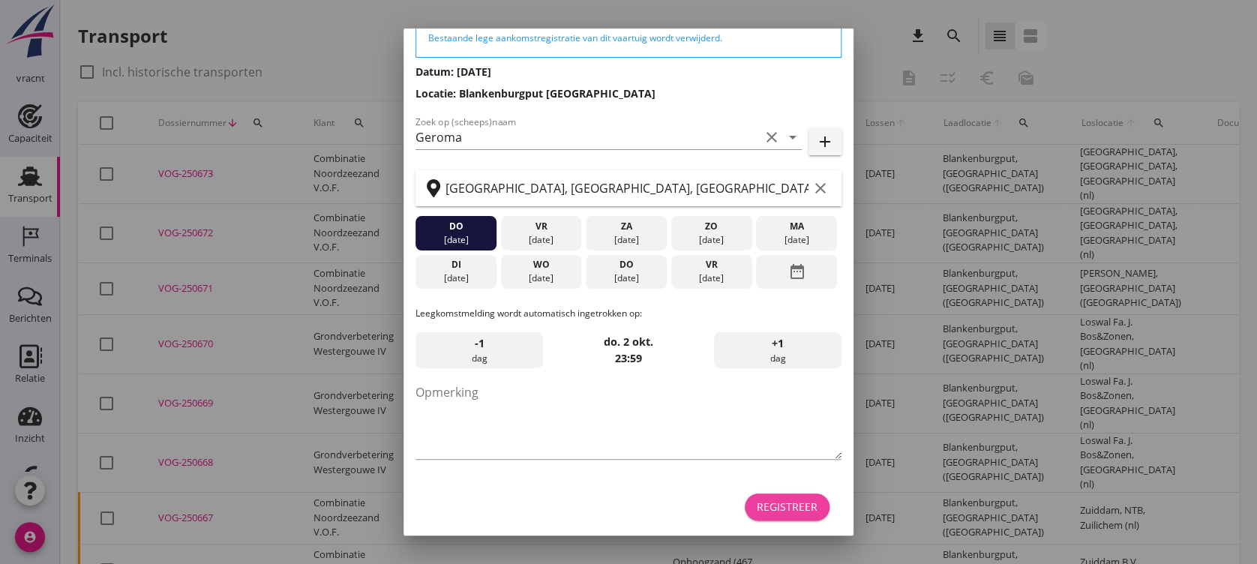
click at [800, 470] on div "Registreer" at bounding box center [787, 507] width 61 height 16
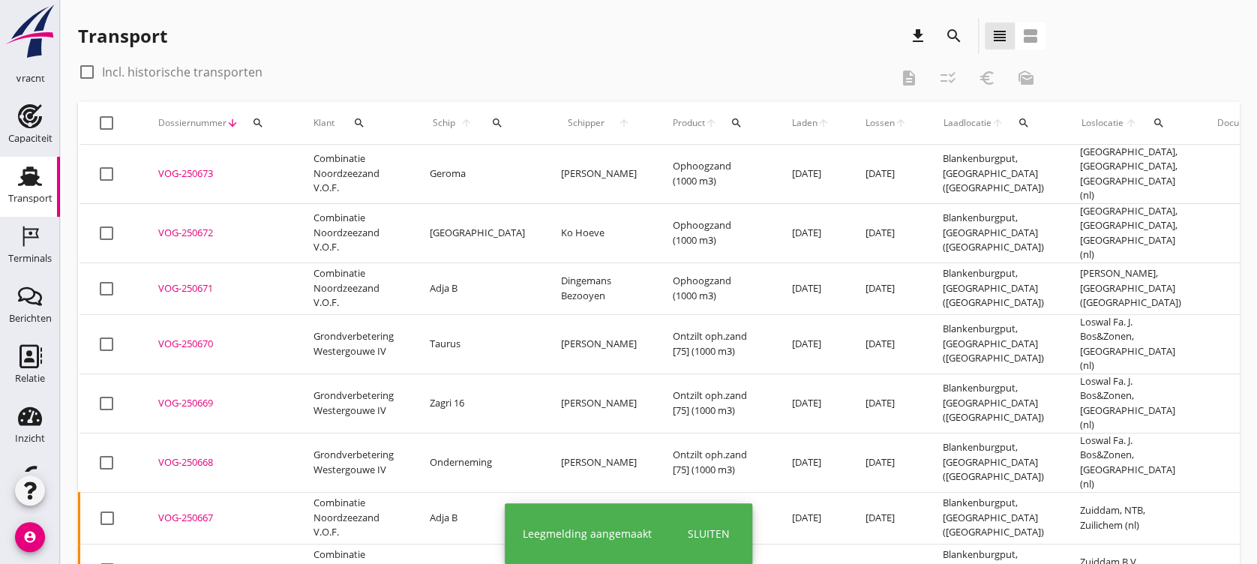
click at [183, 226] on div "VOG-250672" at bounding box center [217, 233] width 119 height 15
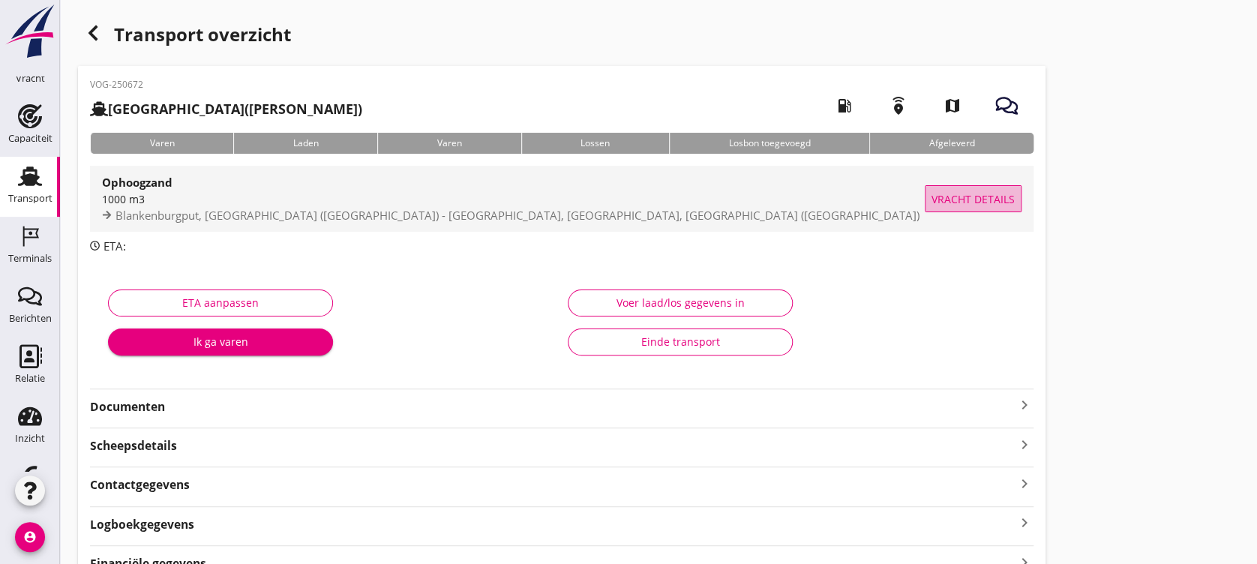
click at [930, 198] on button "Vracht details" at bounding box center [973, 198] width 97 height 27
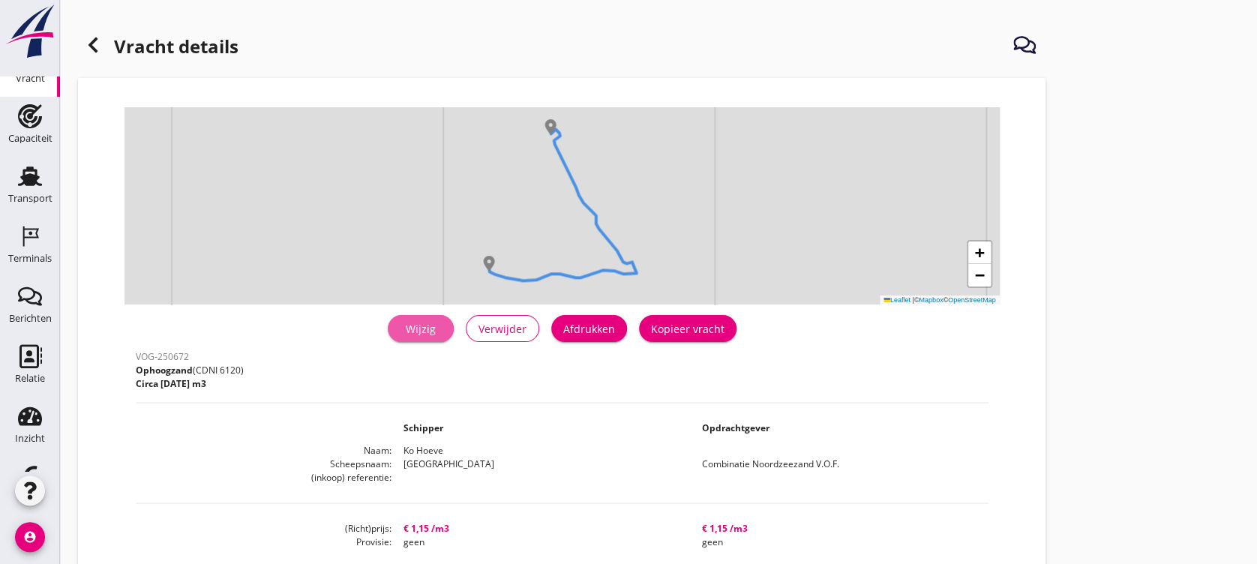
click at [433, 338] on link "Wijzig" at bounding box center [421, 328] width 66 height 27
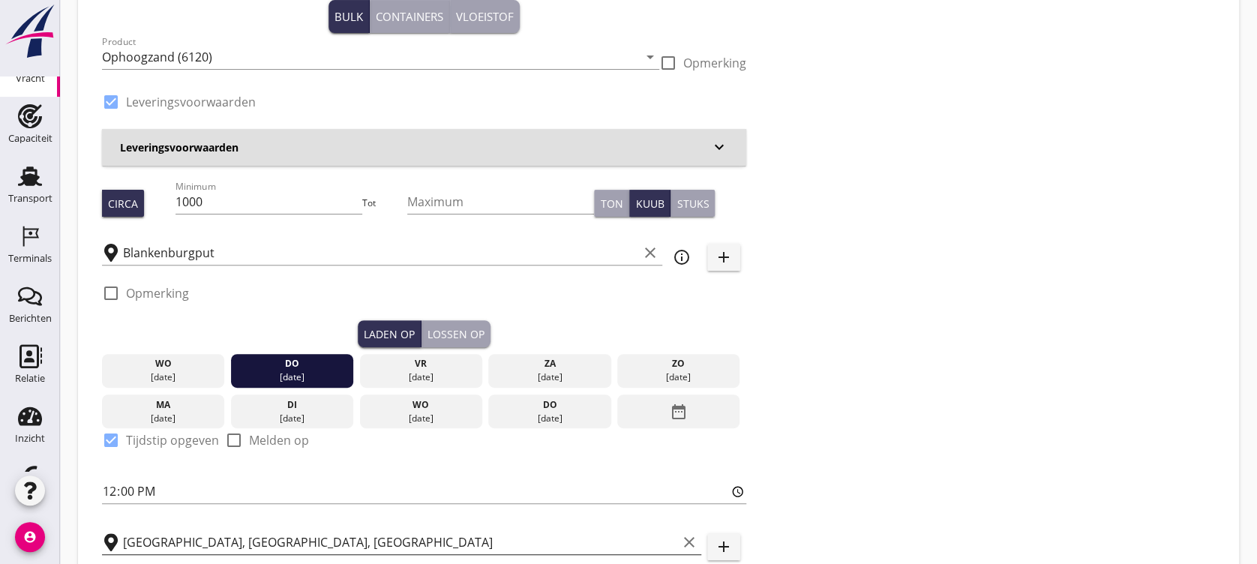
scroll to position [300, 0]
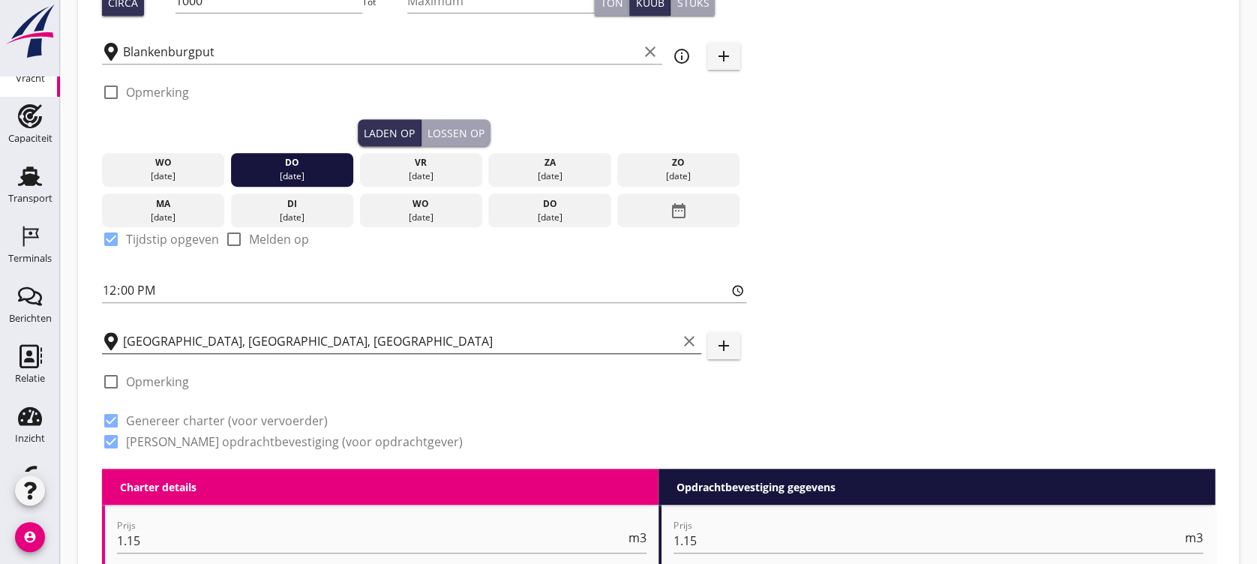
click at [363, 347] on input "[GEOGRAPHIC_DATA], [GEOGRAPHIC_DATA], [GEOGRAPHIC_DATA]" at bounding box center [400, 341] width 554 height 24
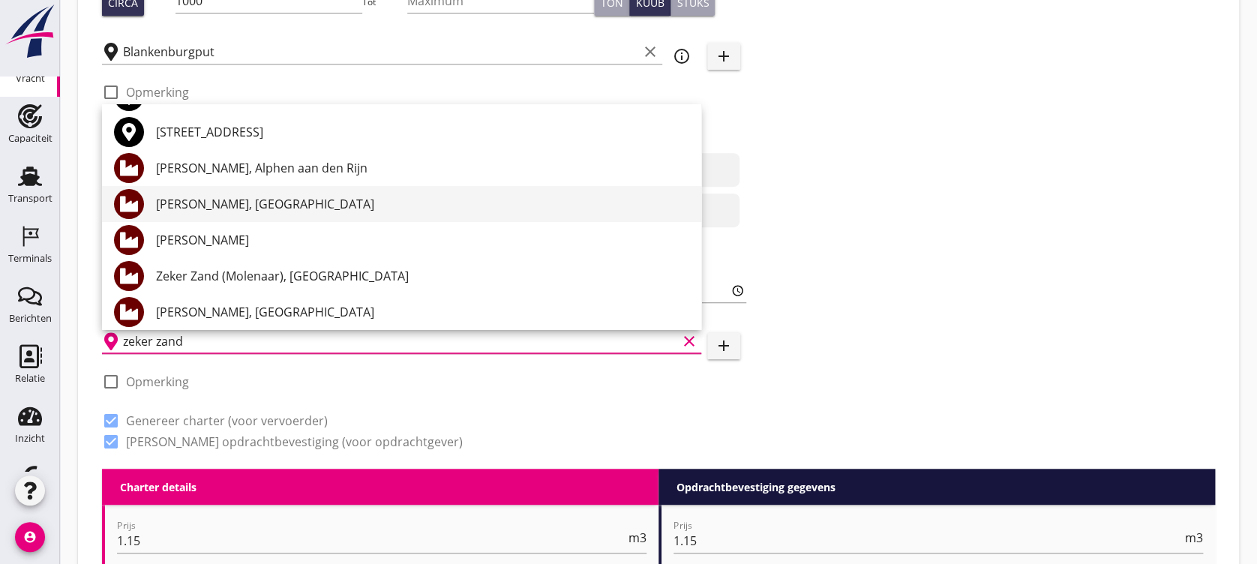
scroll to position [100, 0]
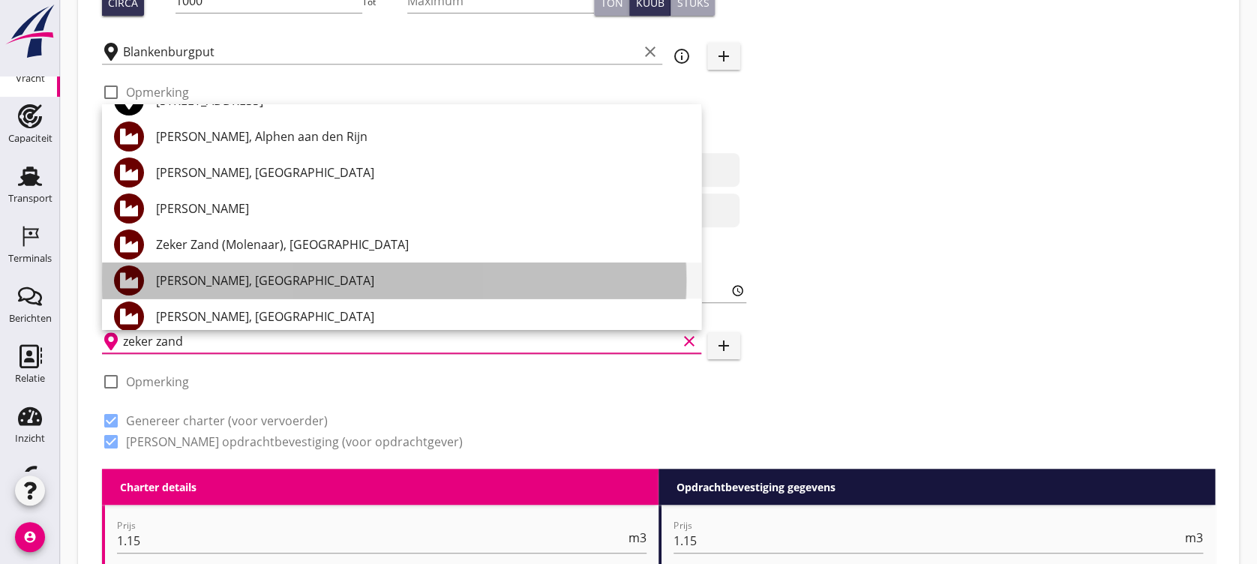
click at [334, 272] on div "[PERSON_NAME], [GEOGRAPHIC_DATA]" at bounding box center [422, 281] width 533 height 18
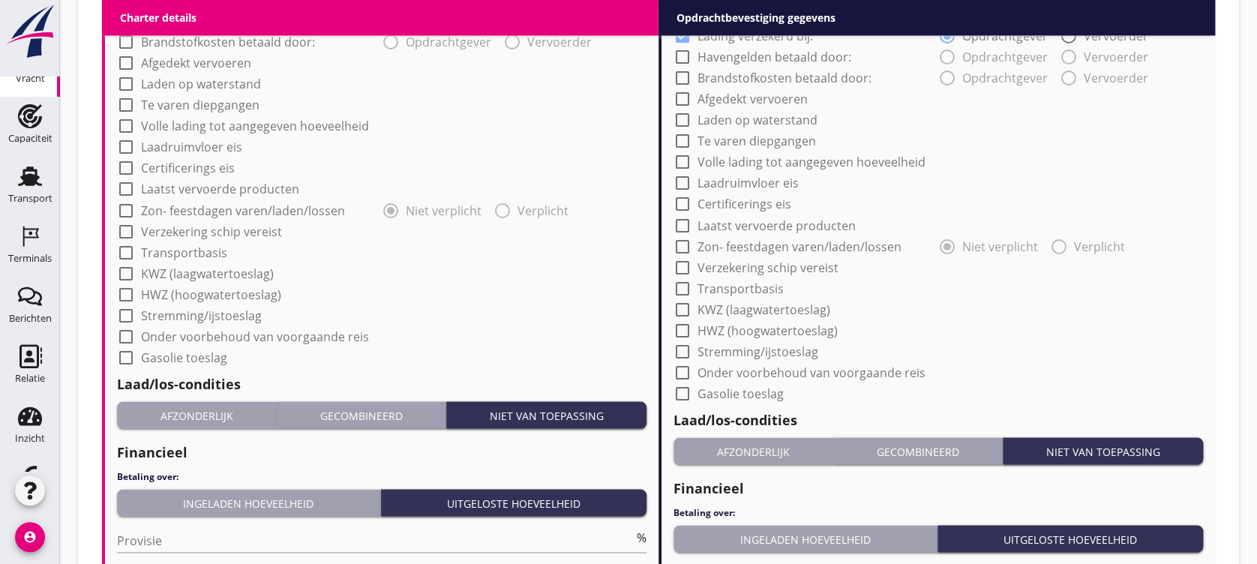
scroll to position [1467, 0]
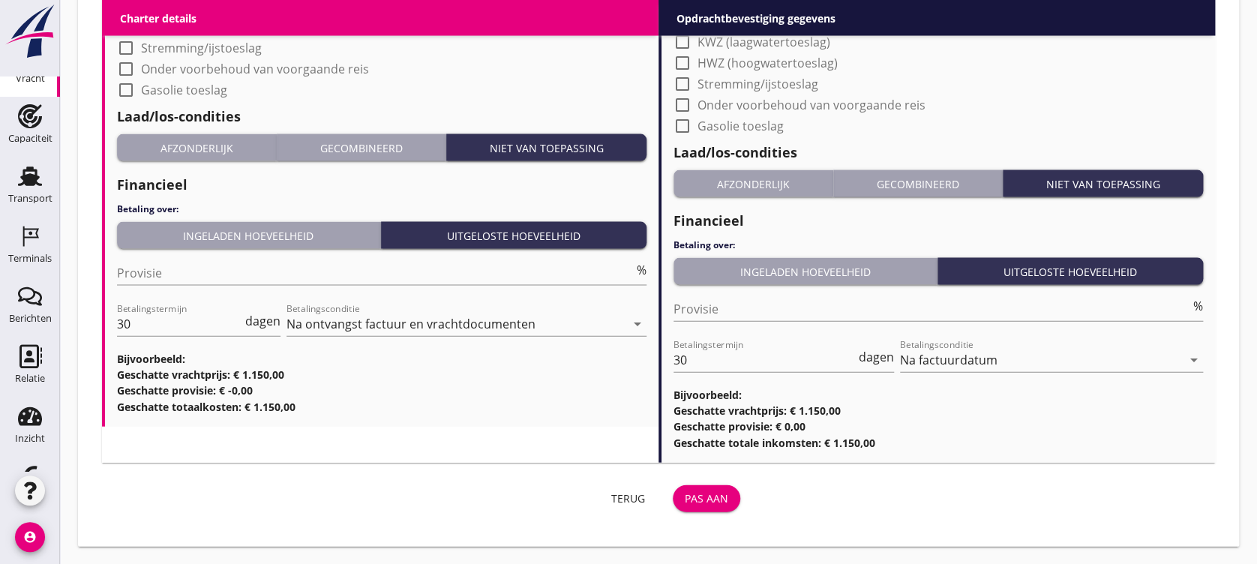
type input "[PERSON_NAME], [GEOGRAPHIC_DATA]"
click at [702, 470] on div "Pas aan" at bounding box center [707, 499] width 44 height 16
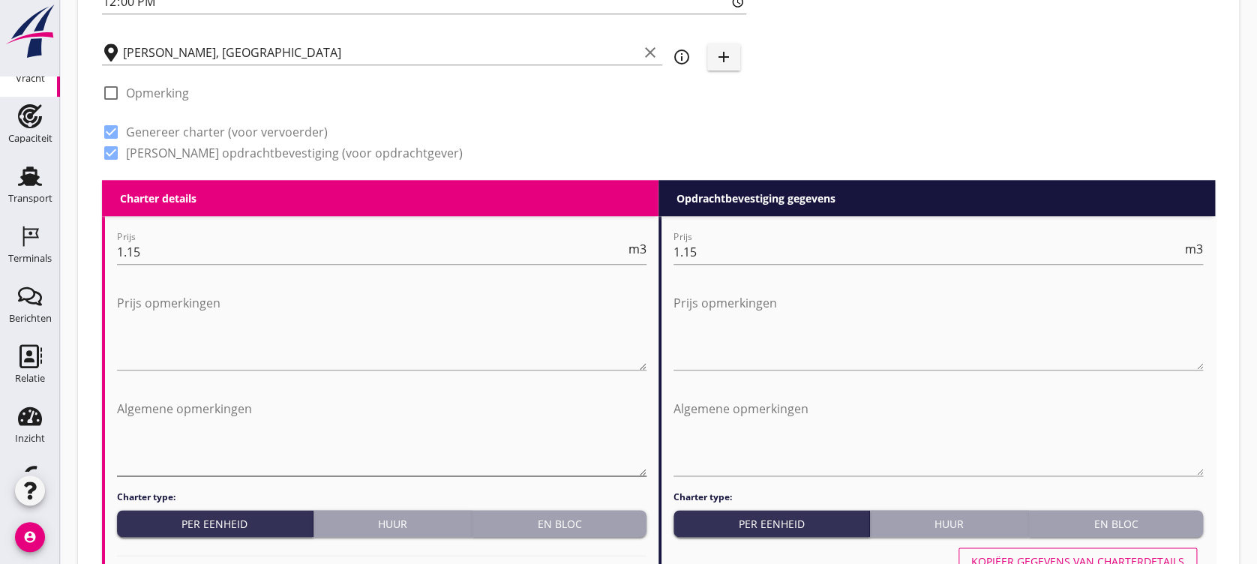
scroll to position [555, 0]
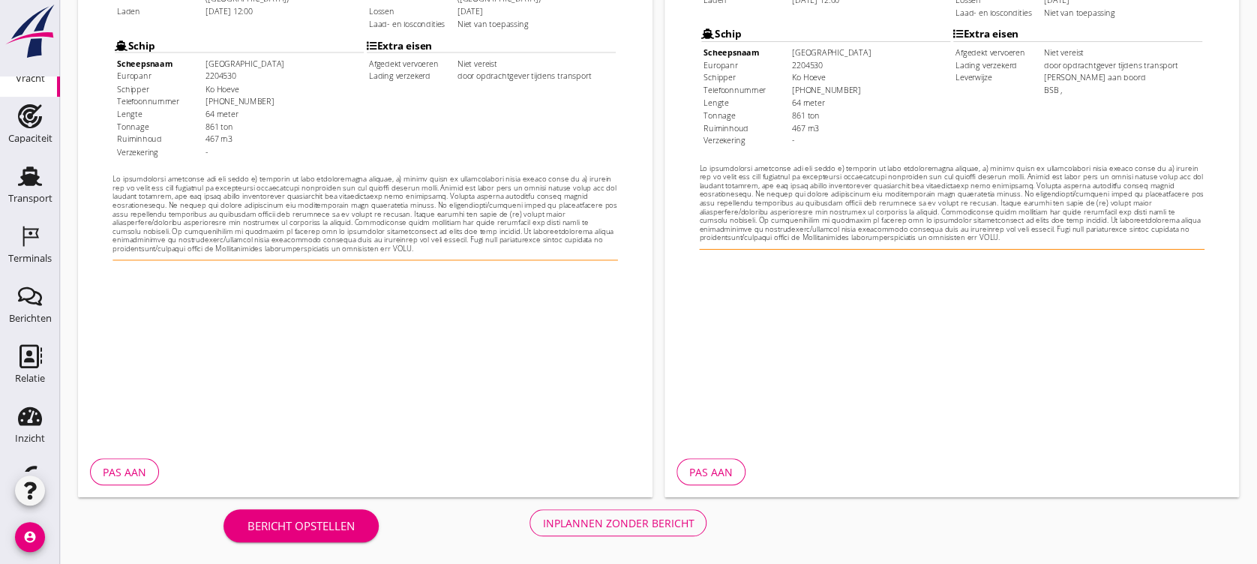
click at [671, 470] on div "Inplannen zonder bericht" at bounding box center [618, 523] width 152 height 16
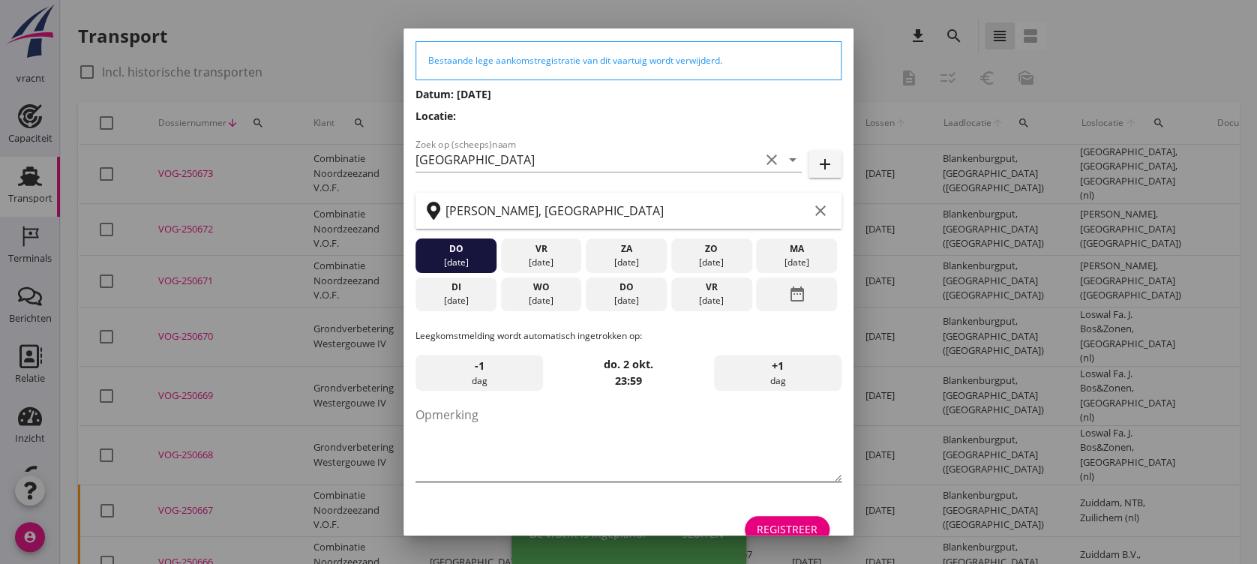
scroll to position [73, 0]
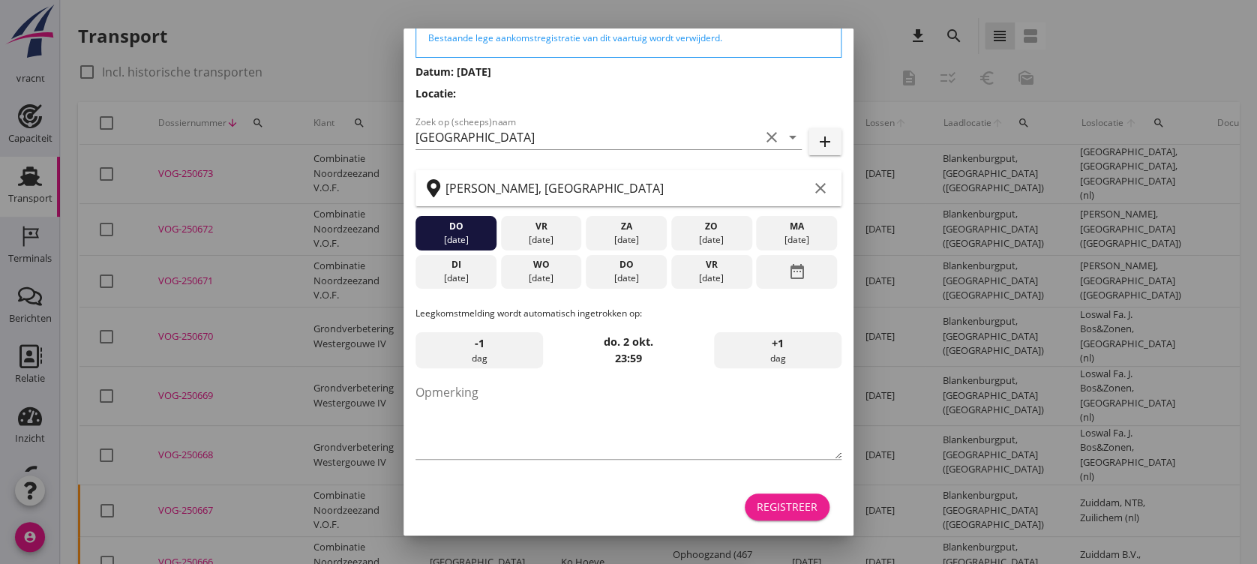
click at [774, 470] on button "Registreer" at bounding box center [787, 507] width 85 height 27
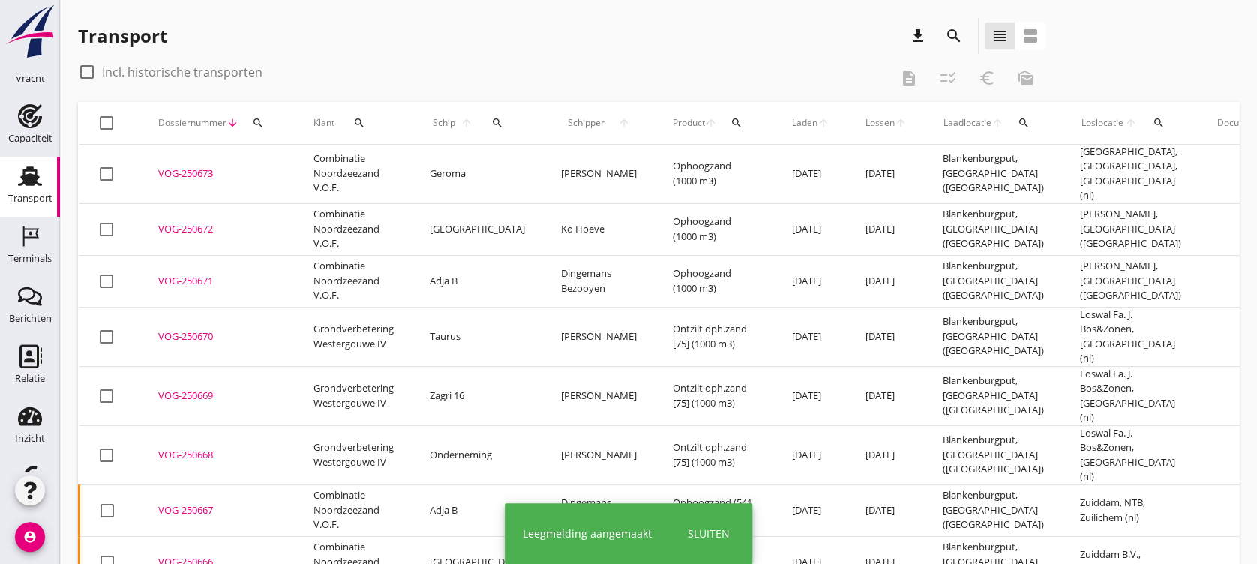
click at [194, 168] on div "VOG-250673" at bounding box center [217, 174] width 119 height 15
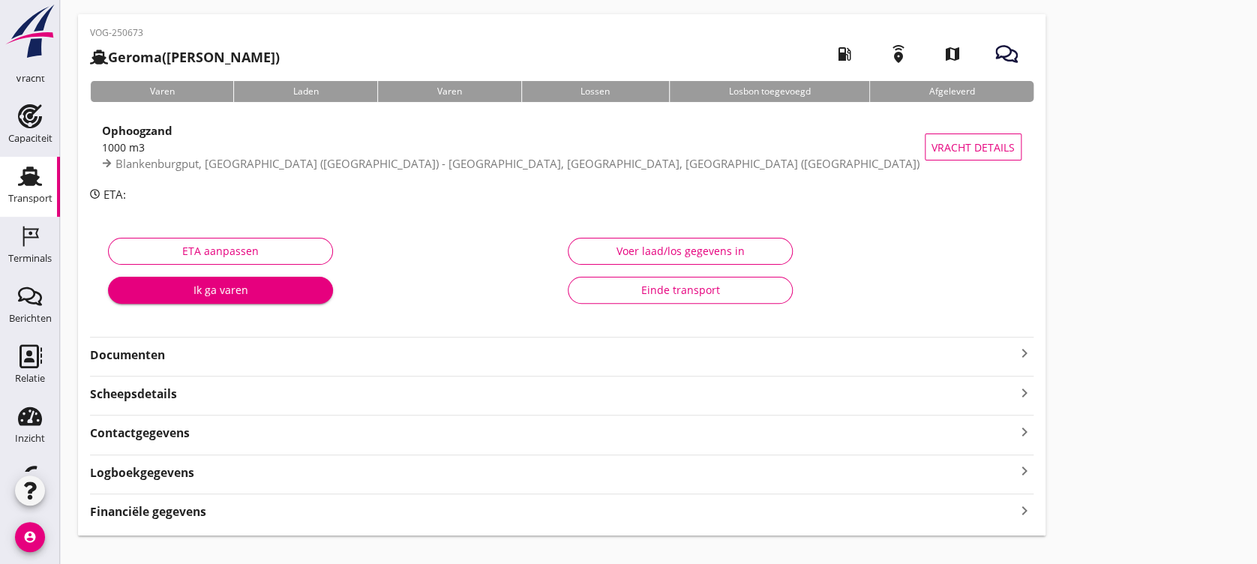
scroll to position [77, 0]
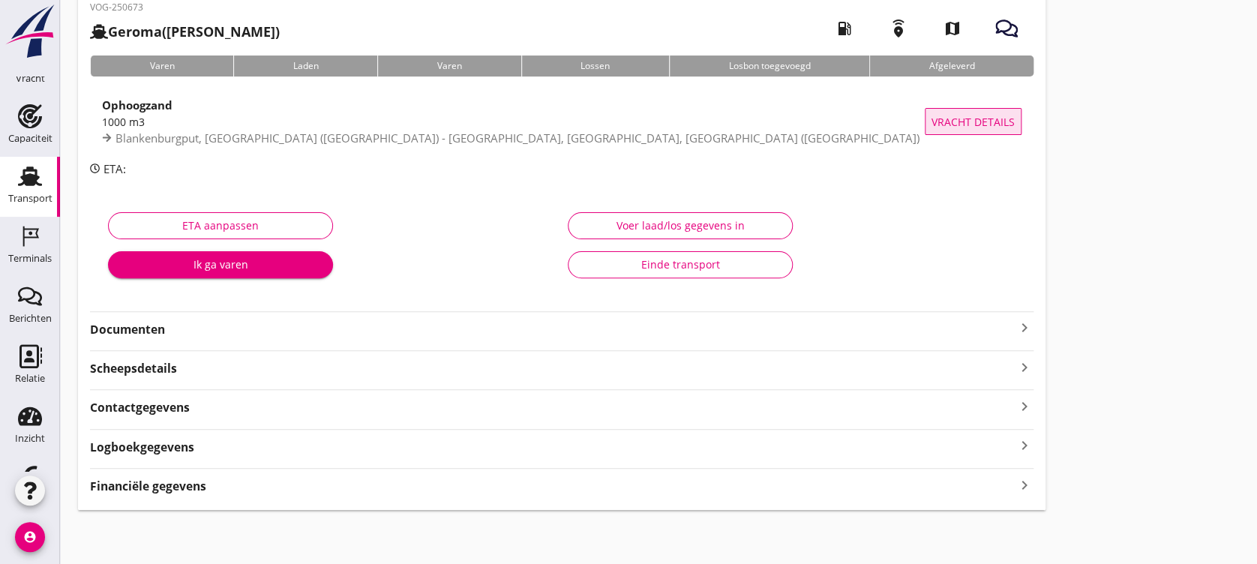
click at [952, 114] on span "Vracht details" at bounding box center [973, 122] width 83 height 16
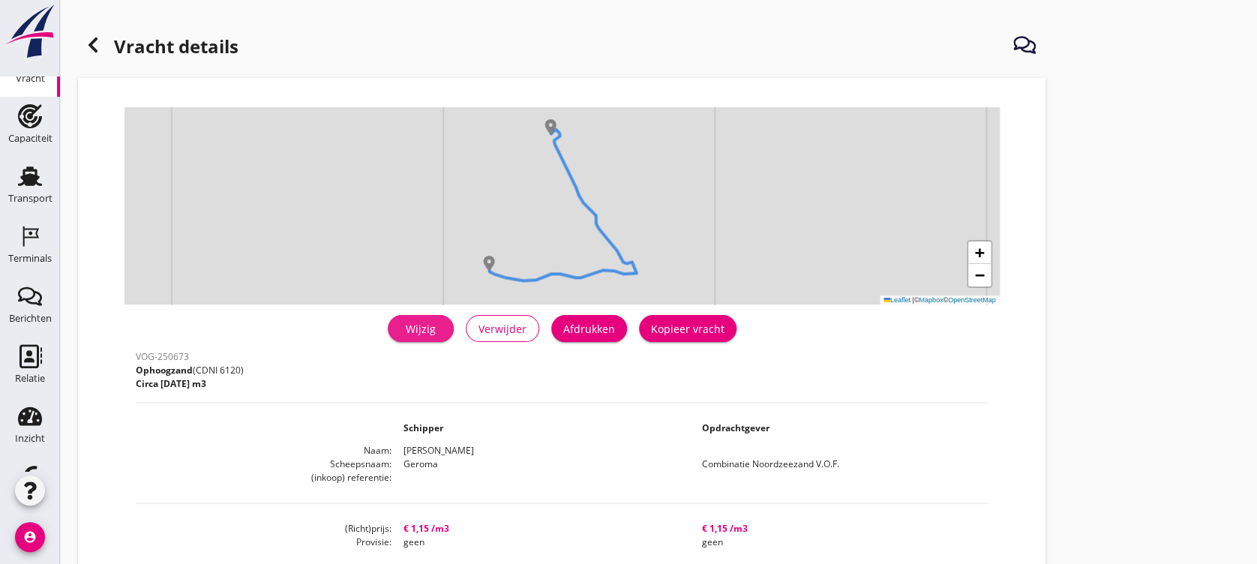
click at [439, 333] on div "Wijzig" at bounding box center [421, 329] width 42 height 16
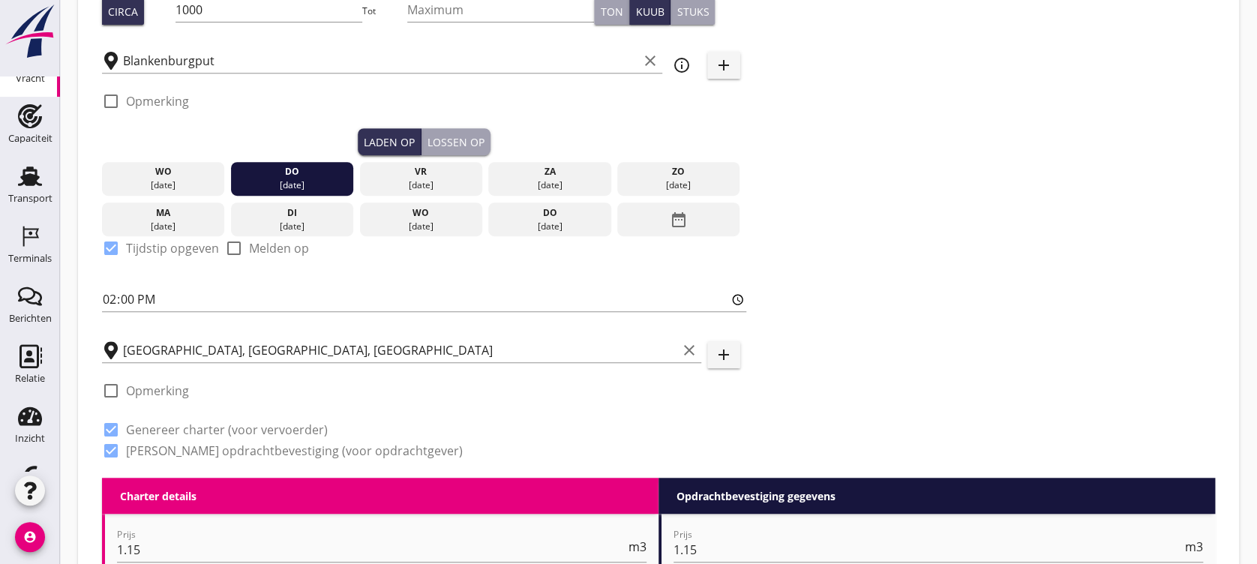
scroll to position [300, 0]
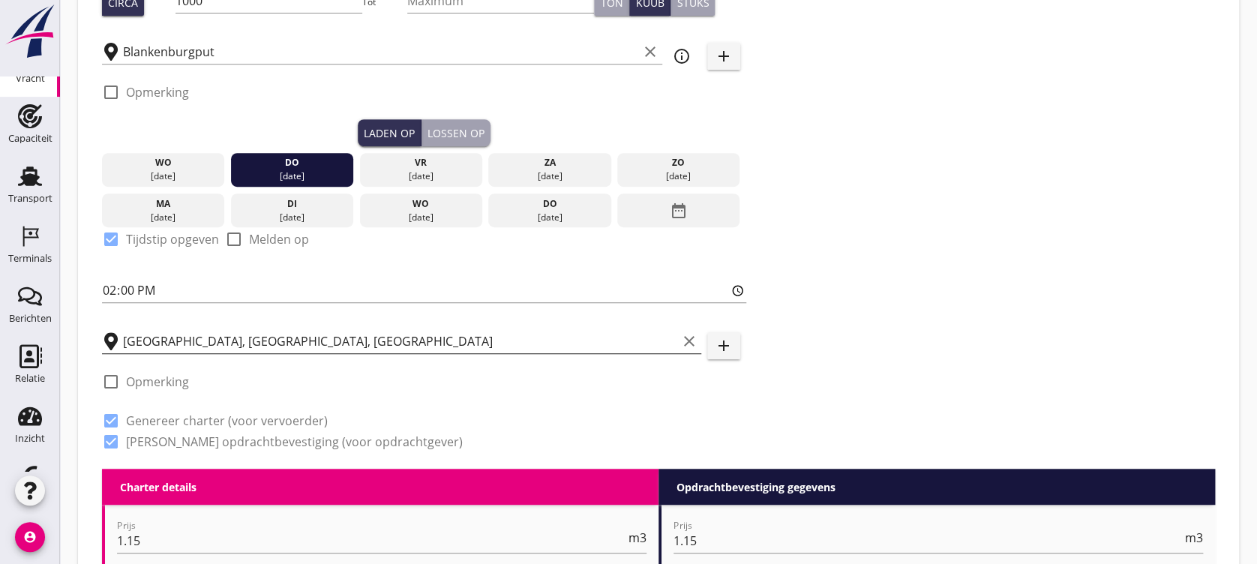
click at [326, 343] on input "[GEOGRAPHIC_DATA], [GEOGRAPHIC_DATA], [GEOGRAPHIC_DATA]" at bounding box center [400, 341] width 554 height 24
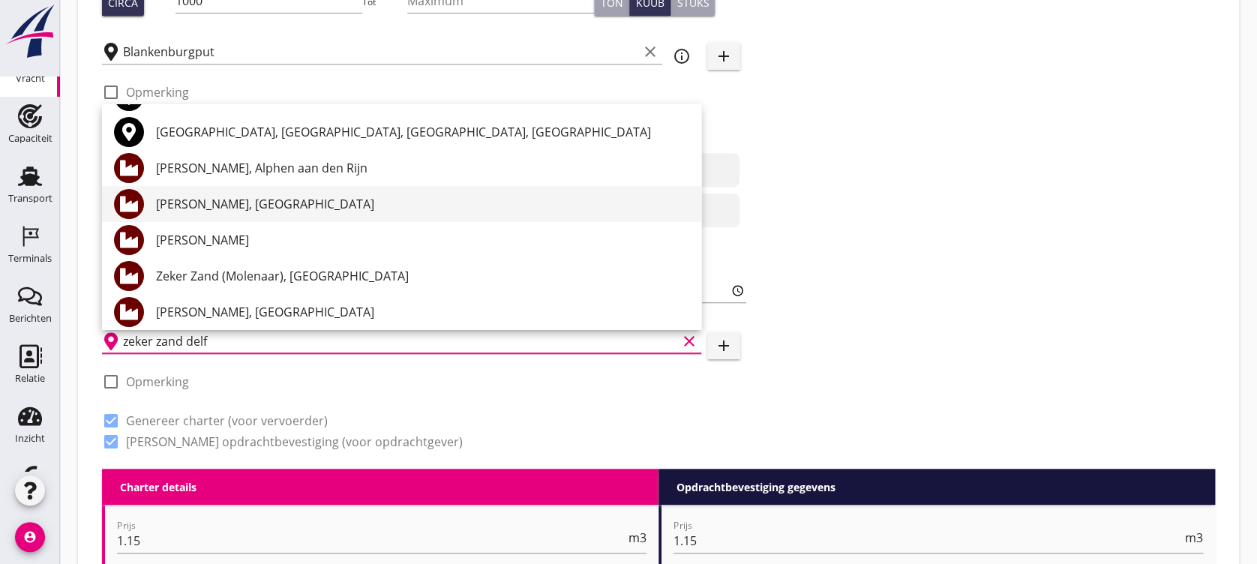
scroll to position [100, 0]
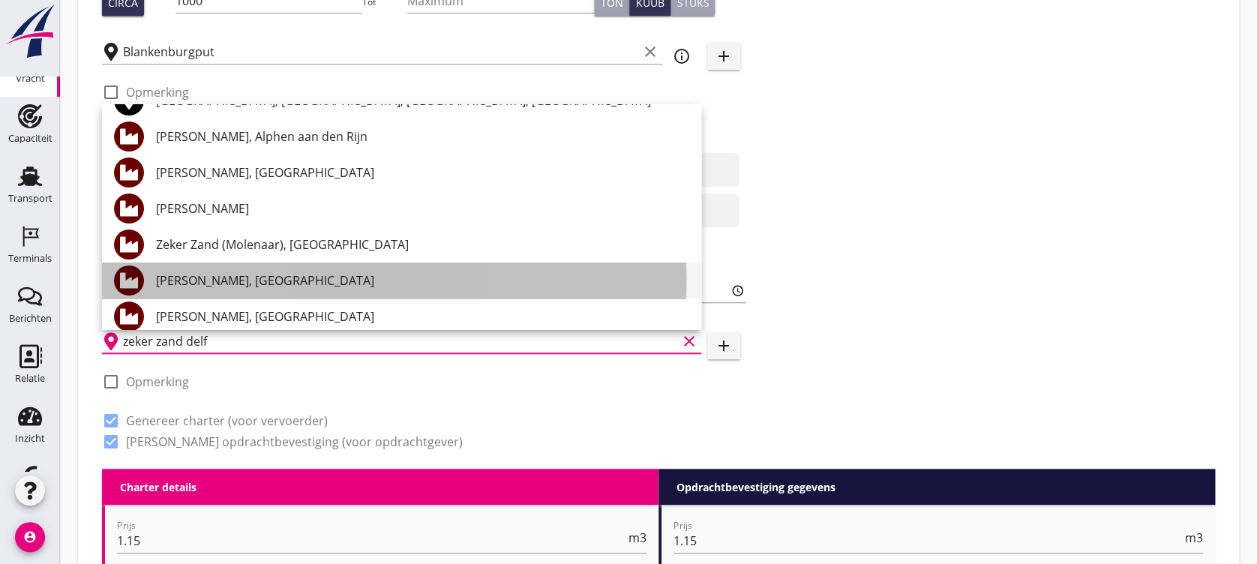
click at [329, 272] on div "[PERSON_NAME], [GEOGRAPHIC_DATA]" at bounding box center [422, 281] width 533 height 18
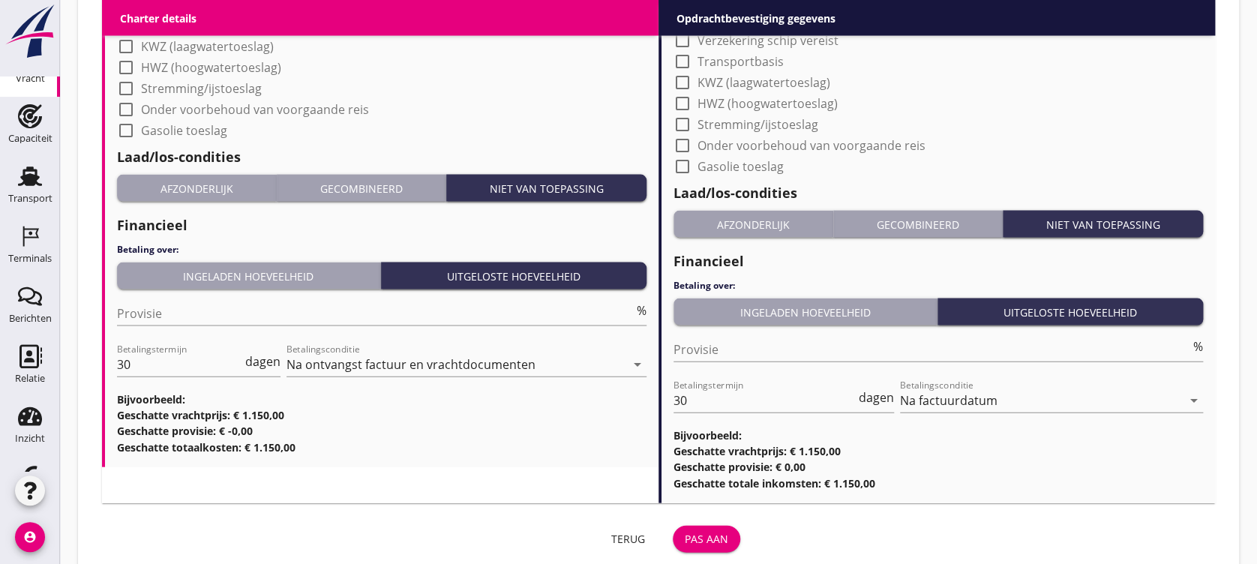
scroll to position [1467, 0]
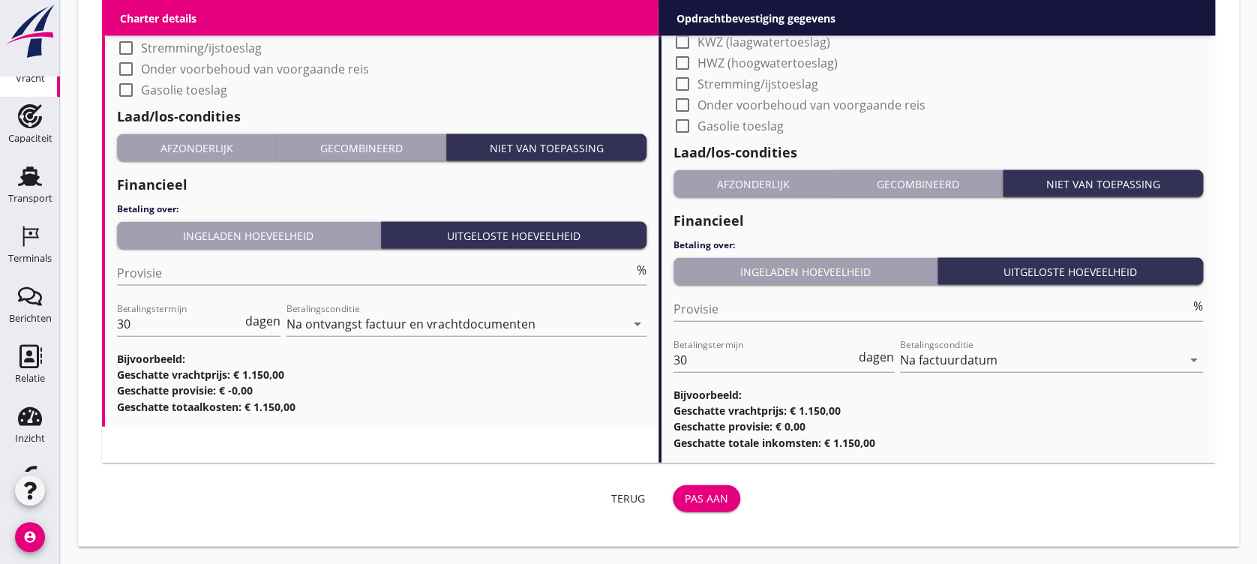
type input "[PERSON_NAME], [GEOGRAPHIC_DATA]"
click at [714, 470] on div "Pas aan" at bounding box center [707, 499] width 44 height 16
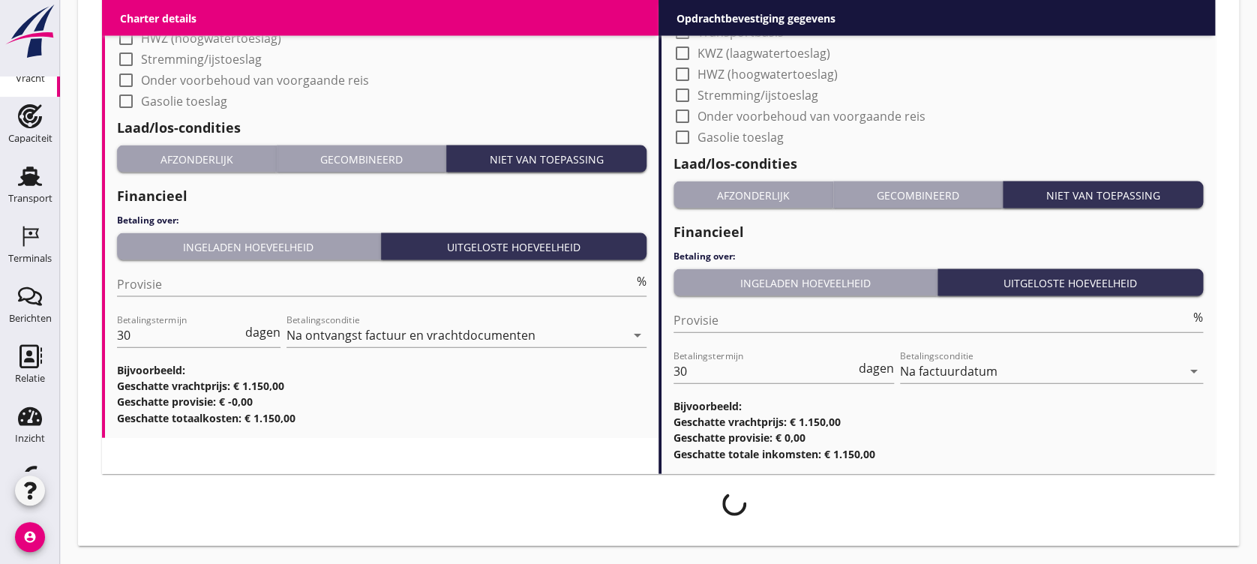
scroll to position [1455, 0]
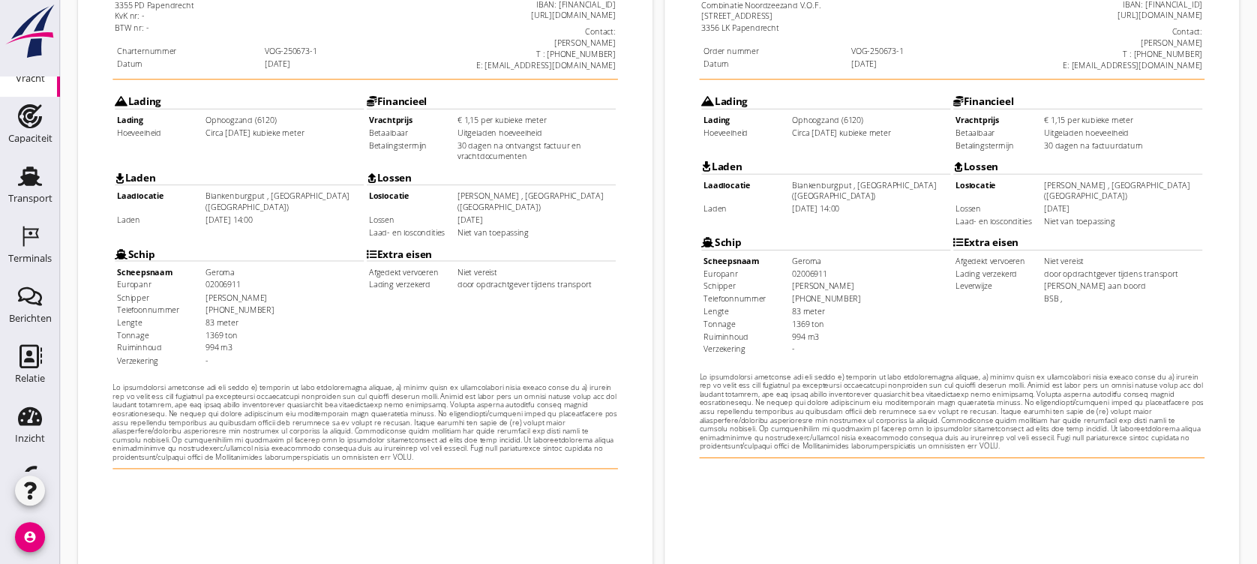
scroll to position [516, 0]
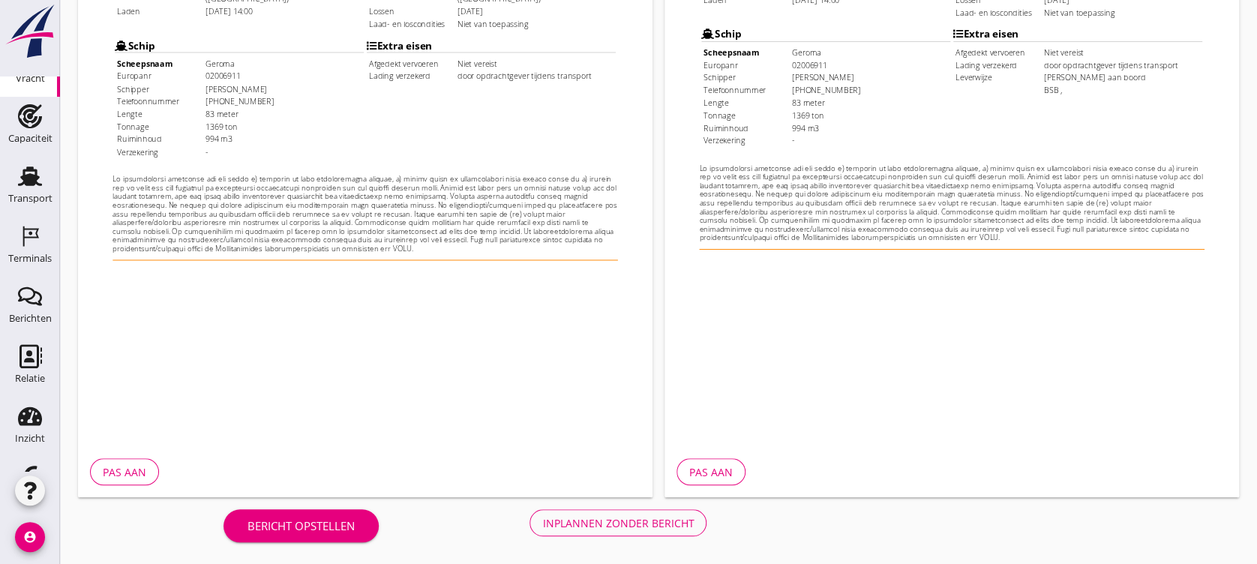
click at [653, 470] on div "Inplannen zonder bericht" at bounding box center [618, 523] width 152 height 16
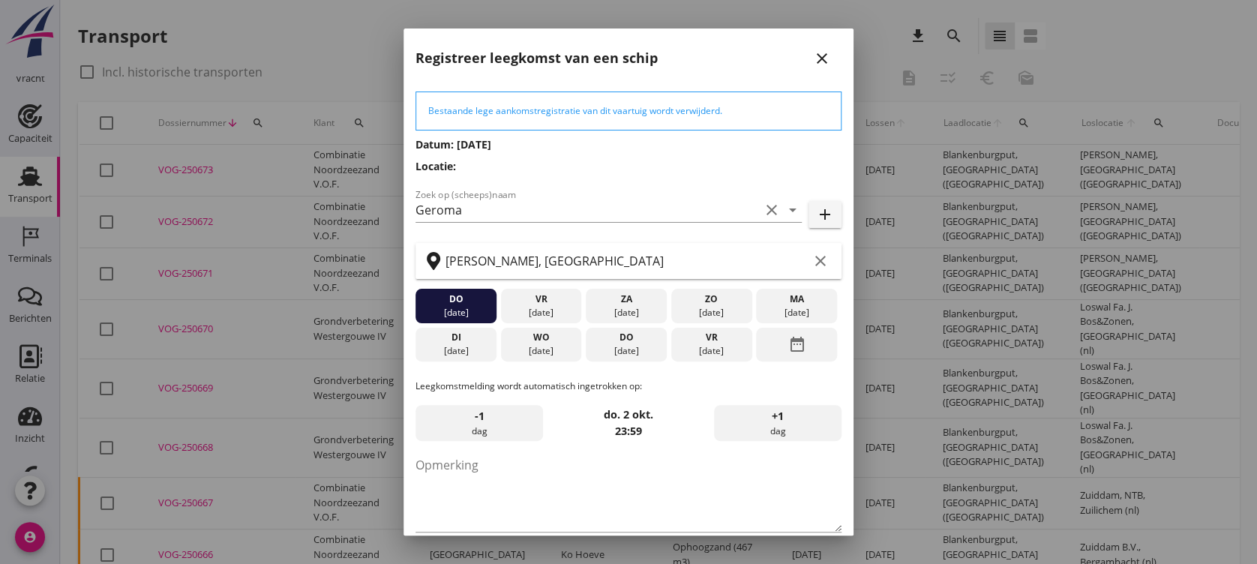
scroll to position [73, 0]
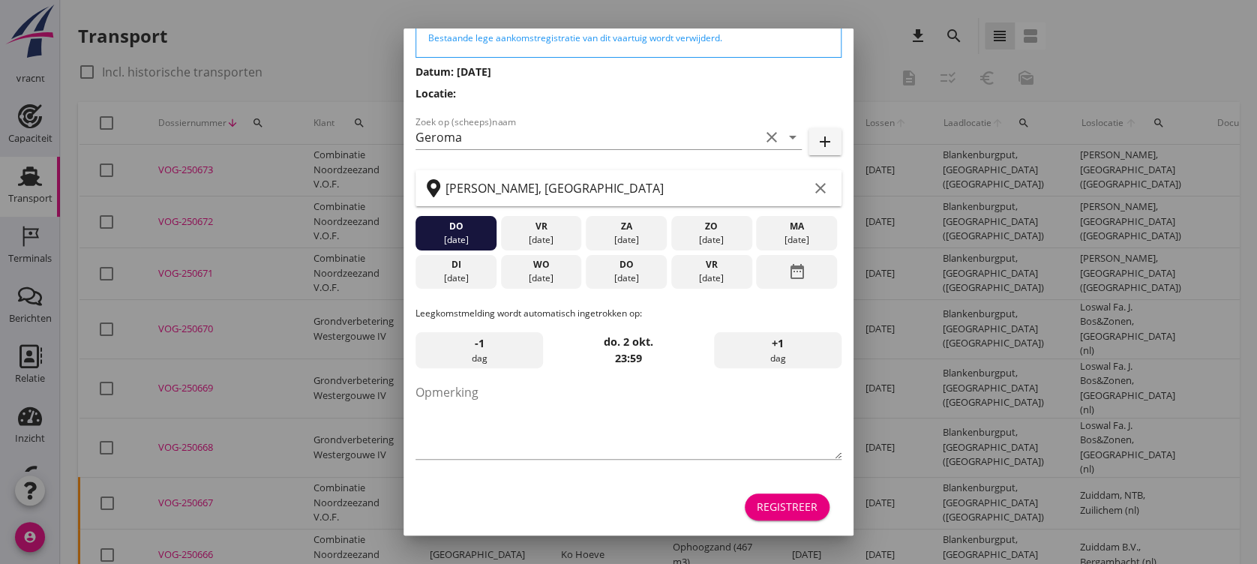
click at [764, 470] on div "Registreer" at bounding box center [787, 507] width 61 height 16
